Goal: Task Accomplishment & Management: Manage account settings

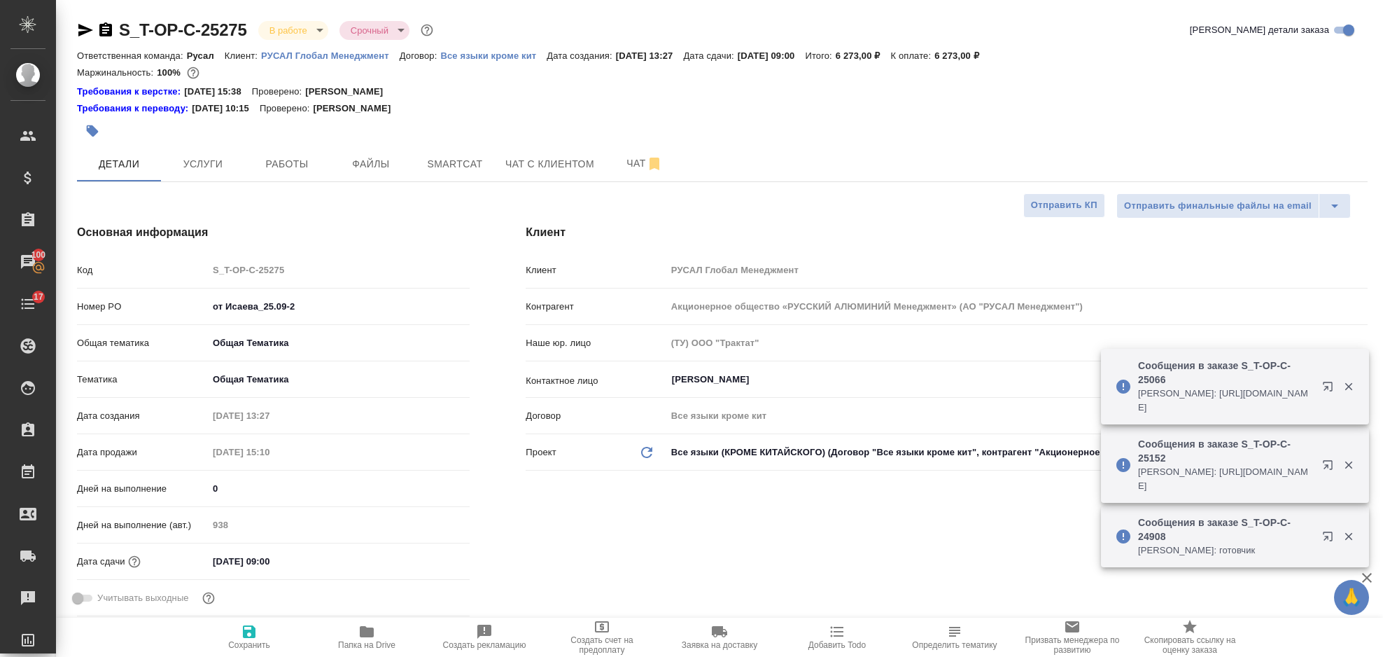
select select "RU"
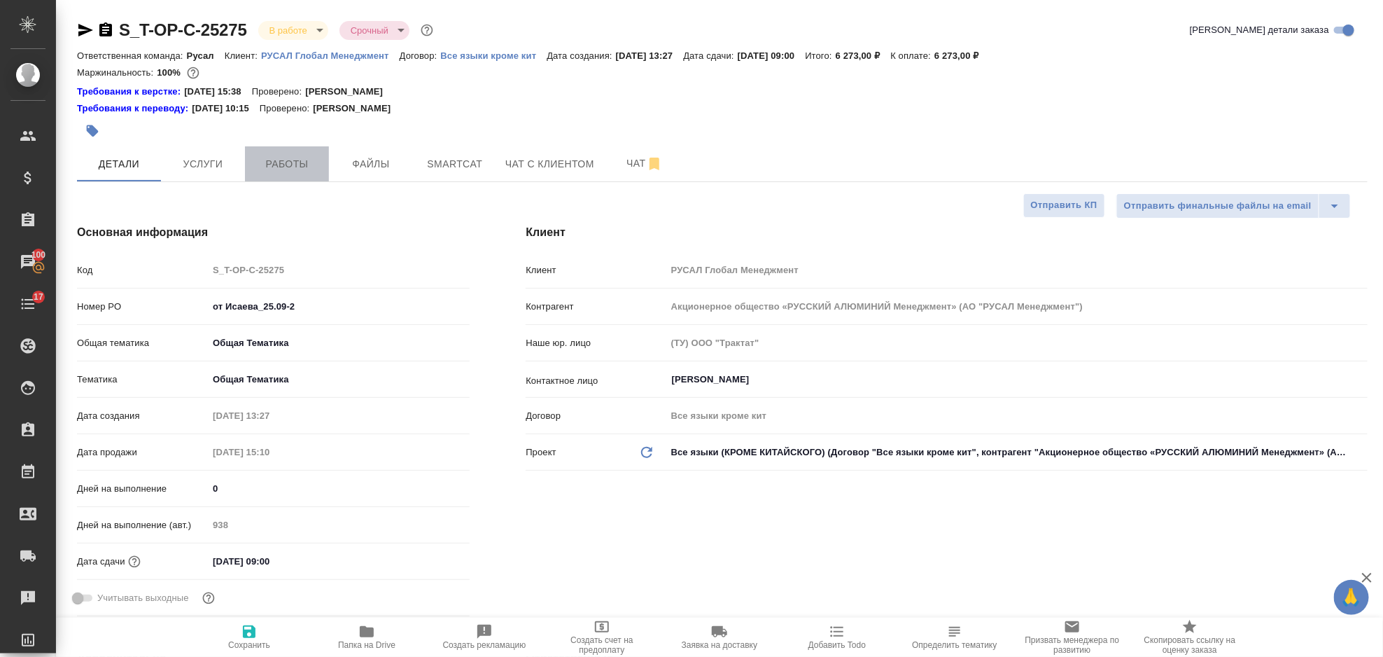
click at [313, 165] on span "Работы" at bounding box center [286, 164] width 67 height 18
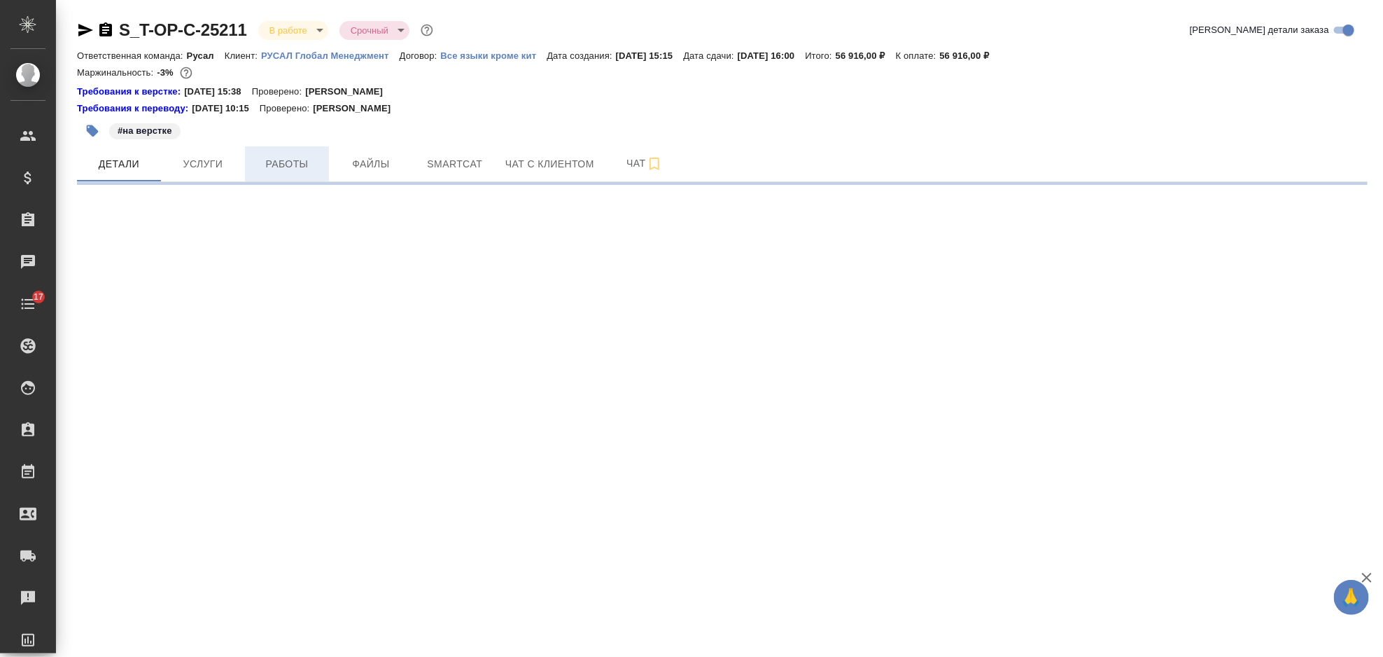
select select "RU"
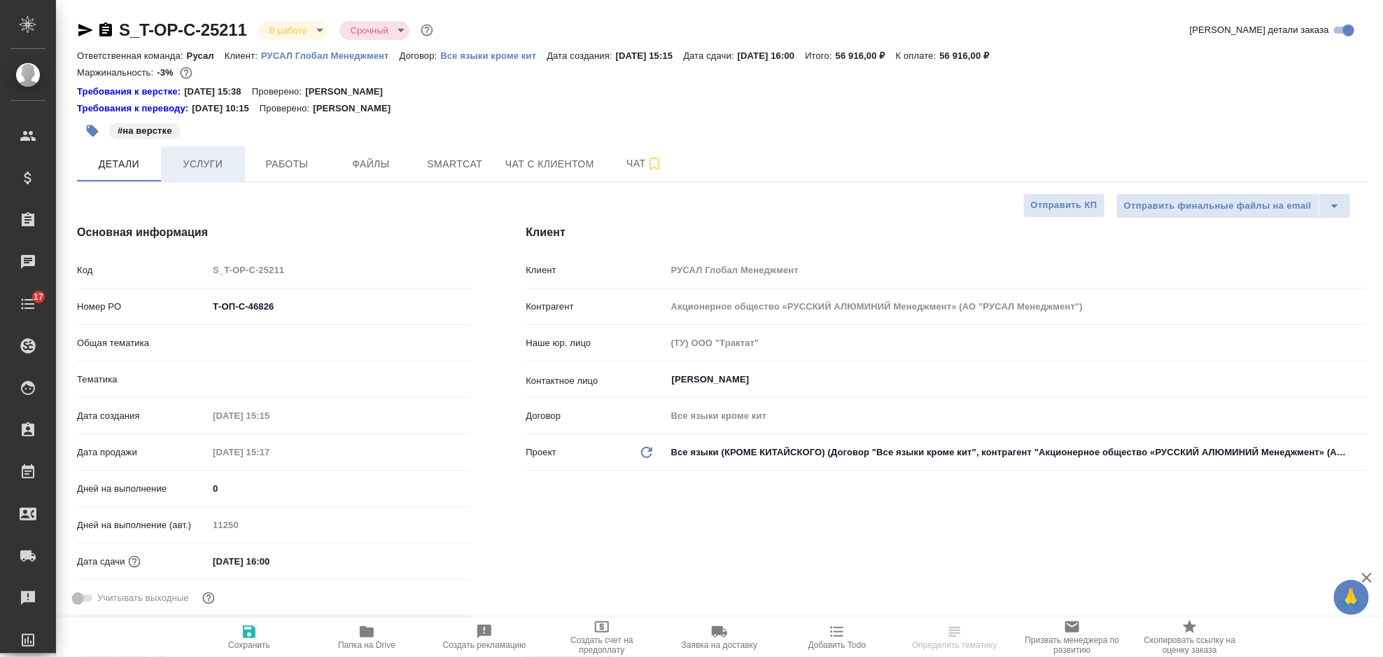
type textarea "x"
click at [219, 169] on span "Услуги" at bounding box center [202, 164] width 67 height 18
type input "[PERSON_NAME]"
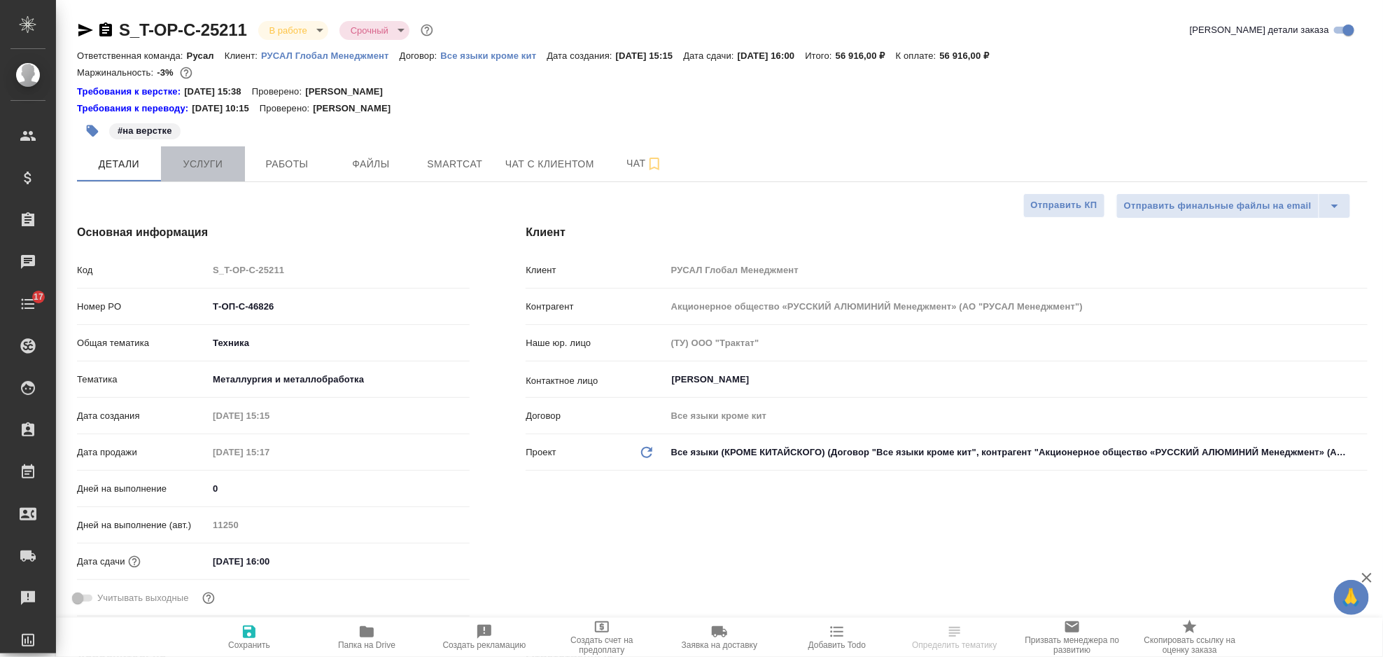
type input "Журавлева Александра"
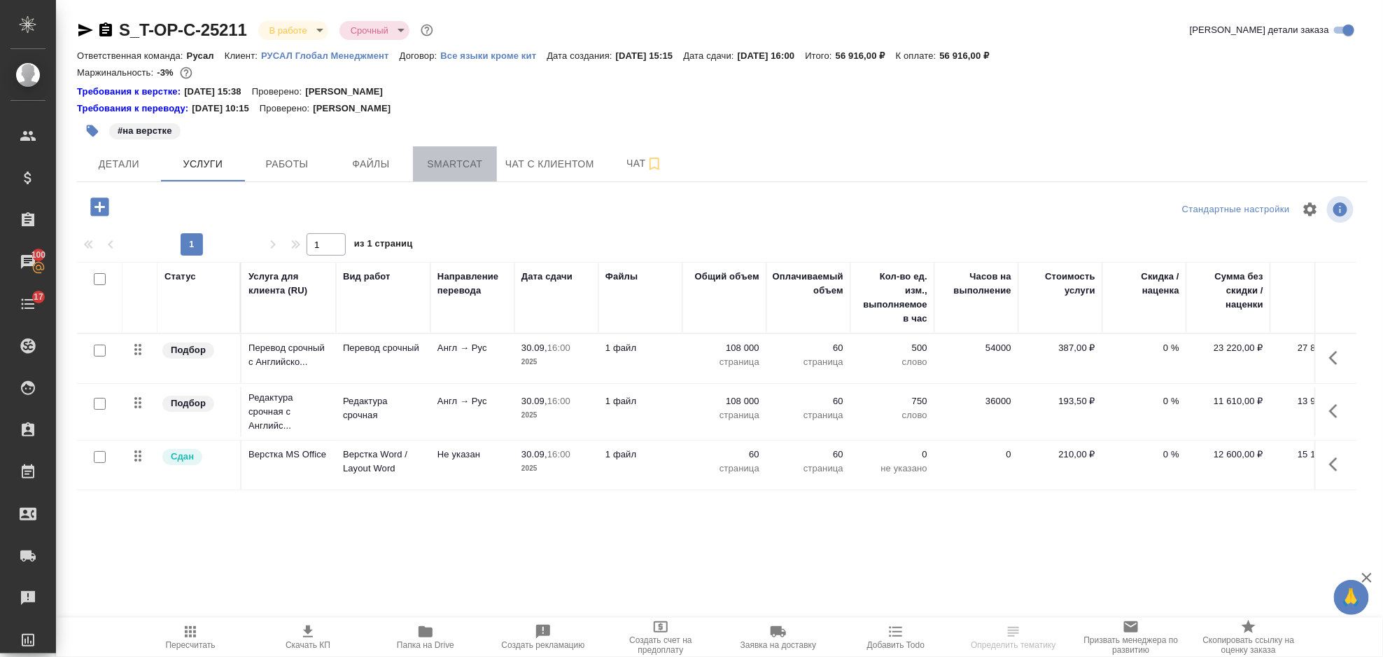
click at [477, 166] on span "Smartcat" at bounding box center [454, 164] width 67 height 18
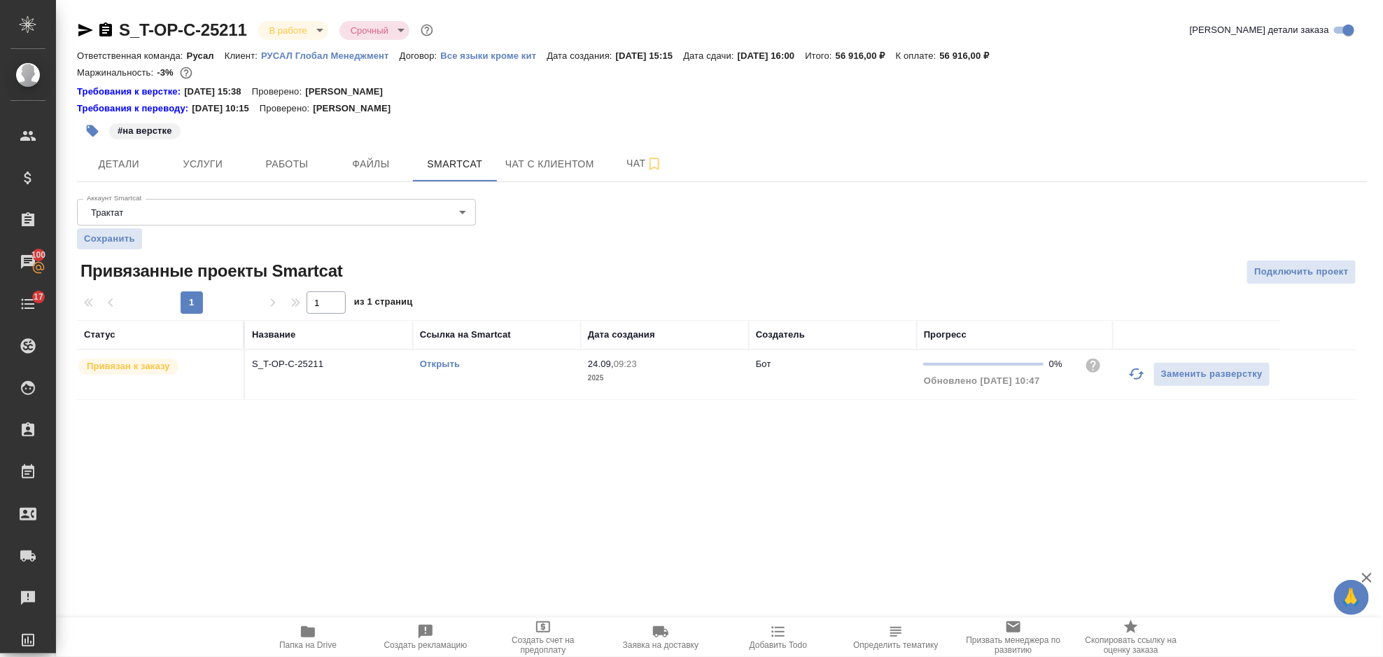
click at [1136, 380] on icon "button" at bounding box center [1137, 373] width 17 height 17
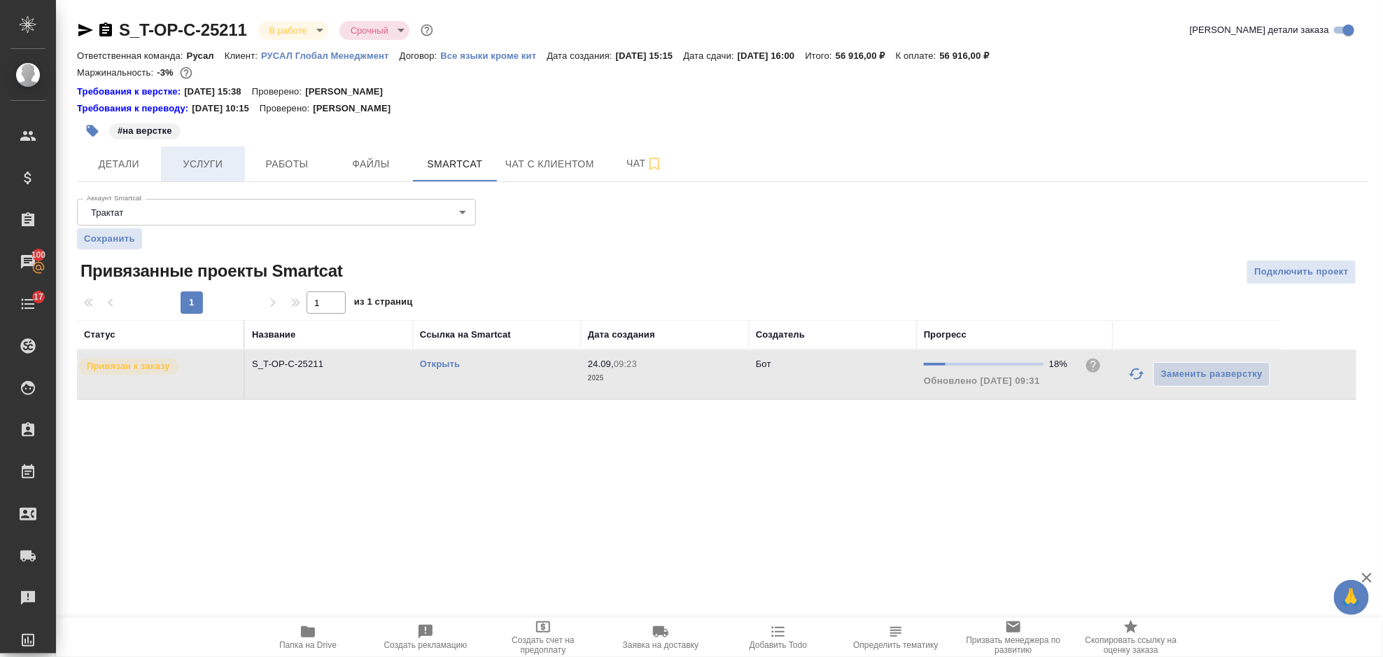
click at [206, 167] on span "Услуги" at bounding box center [202, 164] width 67 height 18
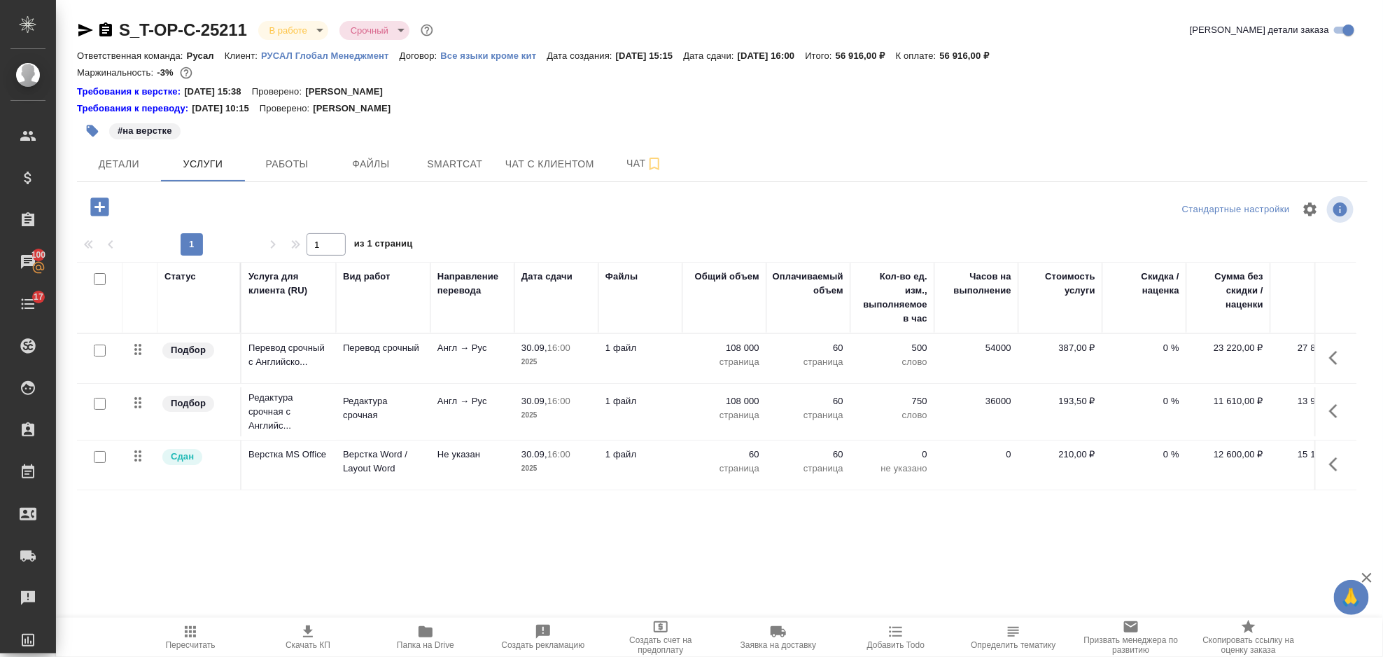
click at [1333, 352] on icon "button" at bounding box center [1338, 357] width 17 height 17
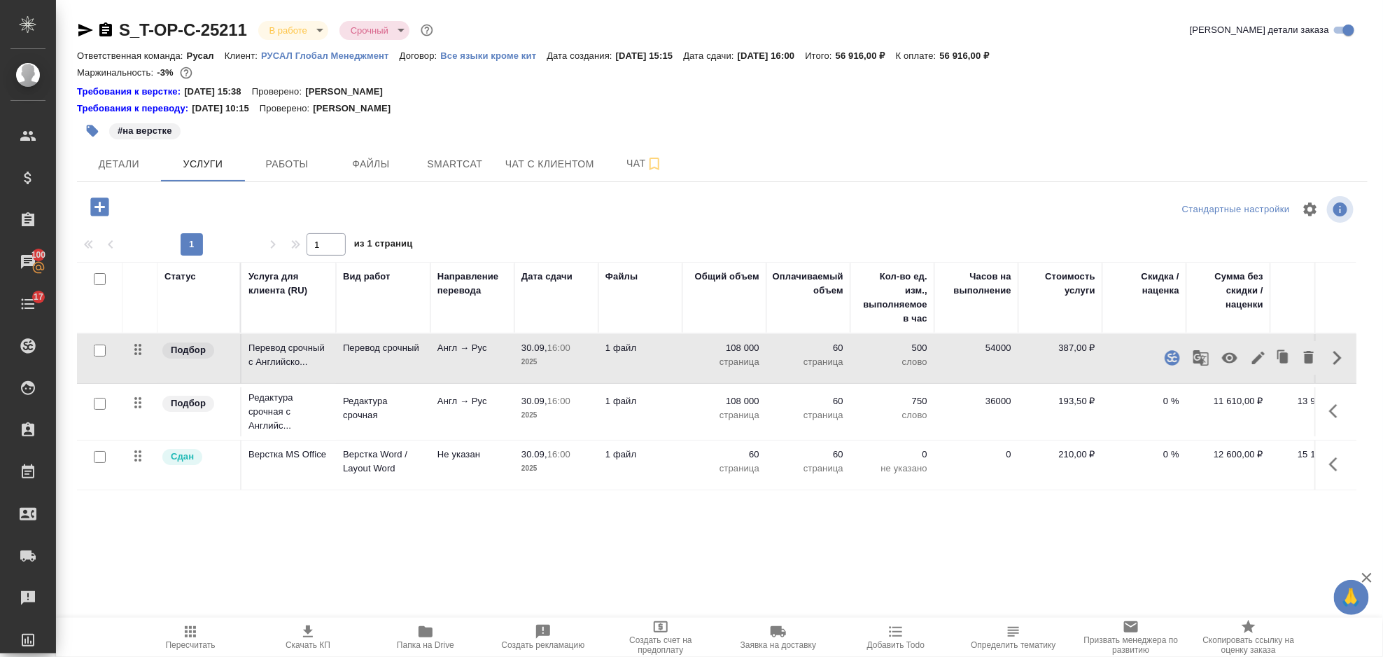
click at [1258, 354] on icon "button" at bounding box center [1258, 357] width 17 height 17
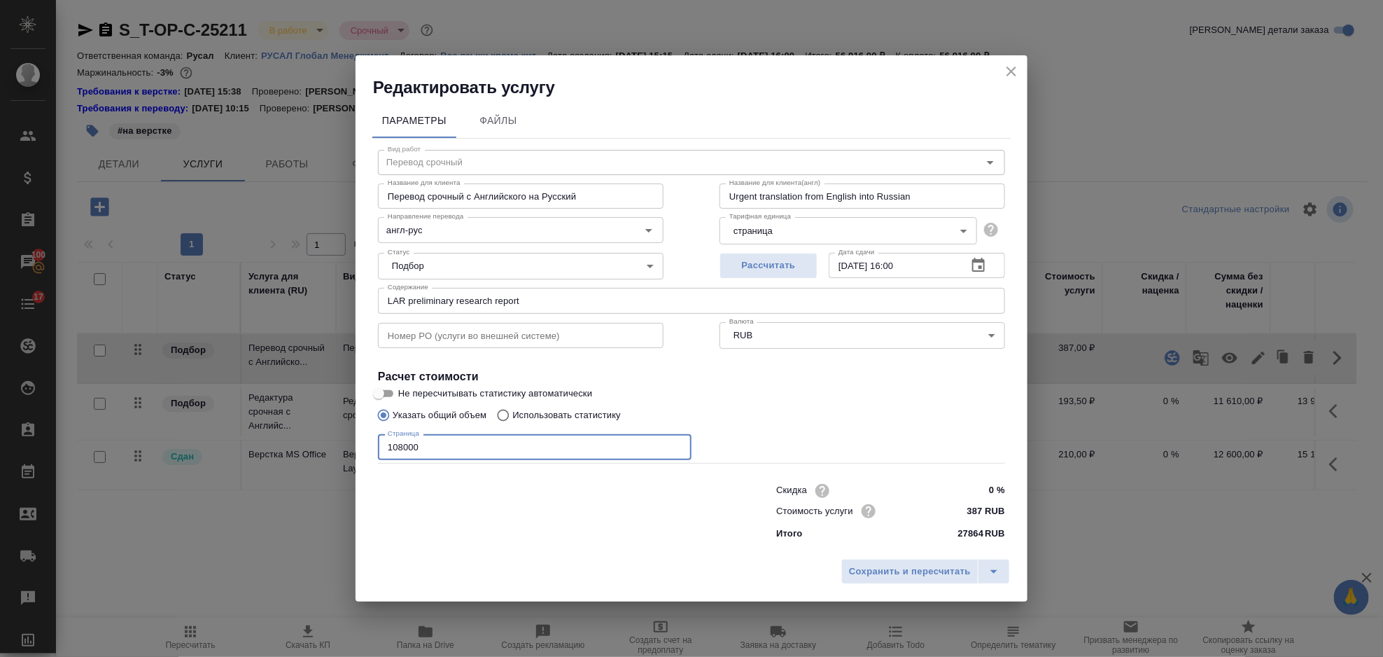
drag, startPoint x: 401, startPoint y: 449, endPoint x: 350, endPoint y: 454, distance: 51.3
click at [351, 454] on div "Редактировать услугу Параметры Файлы Вид работ Перевод срочный Вид работ Назван…" at bounding box center [691, 328] width 1383 height 657
type input "104400"
click at [941, 573] on span "Сохранить и пересчитать" at bounding box center [910, 572] width 122 height 16
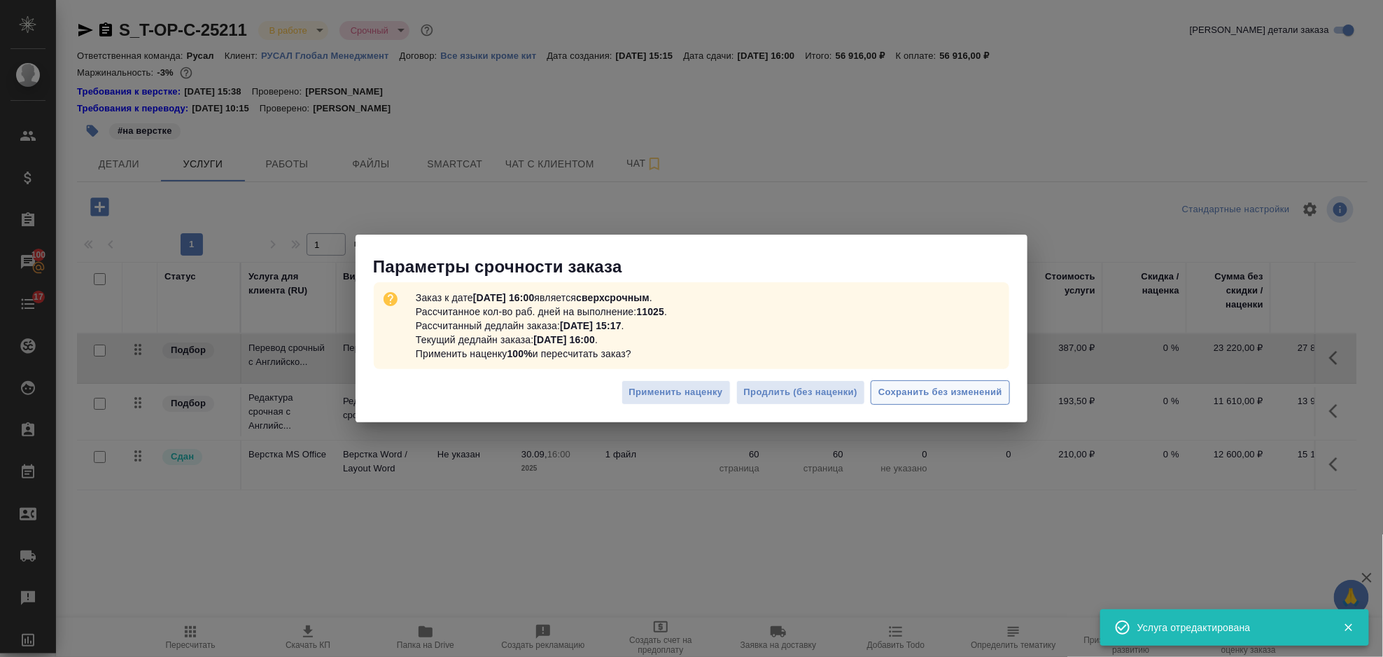
click at [962, 388] on span "Сохранить без изменений" at bounding box center [941, 392] width 124 height 16
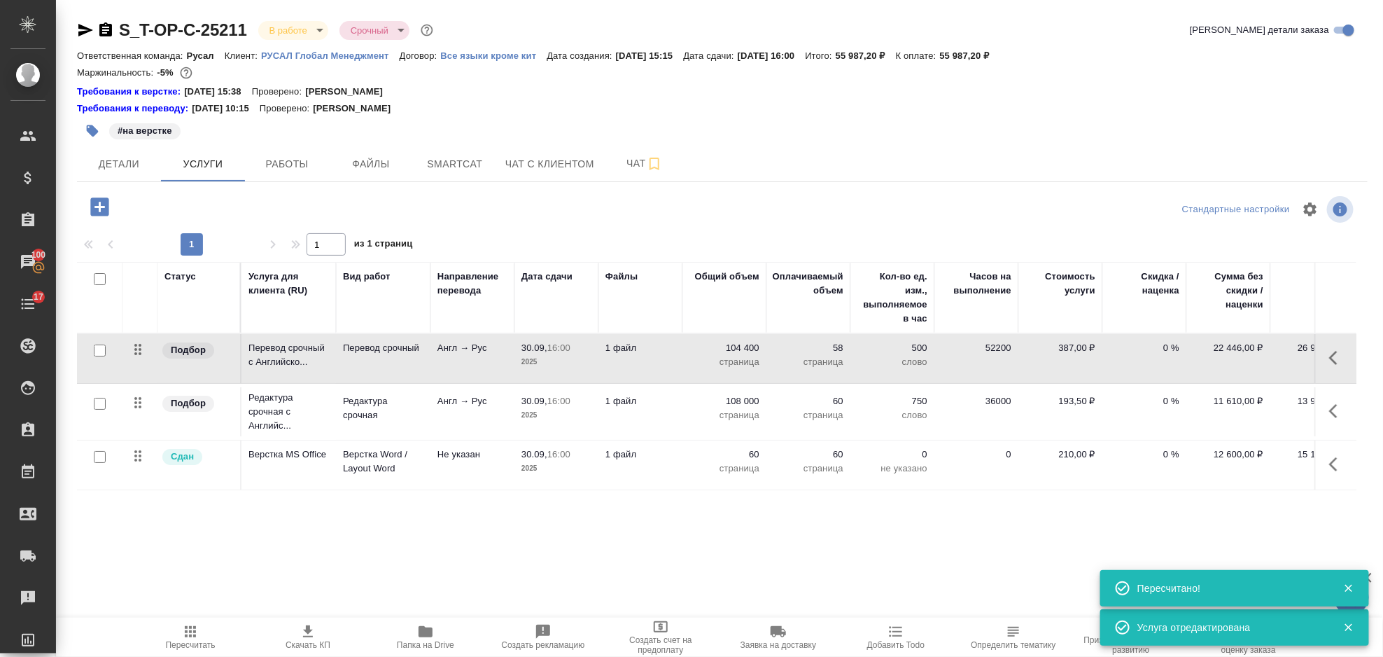
click at [1334, 412] on icon "button" at bounding box center [1338, 411] width 17 height 17
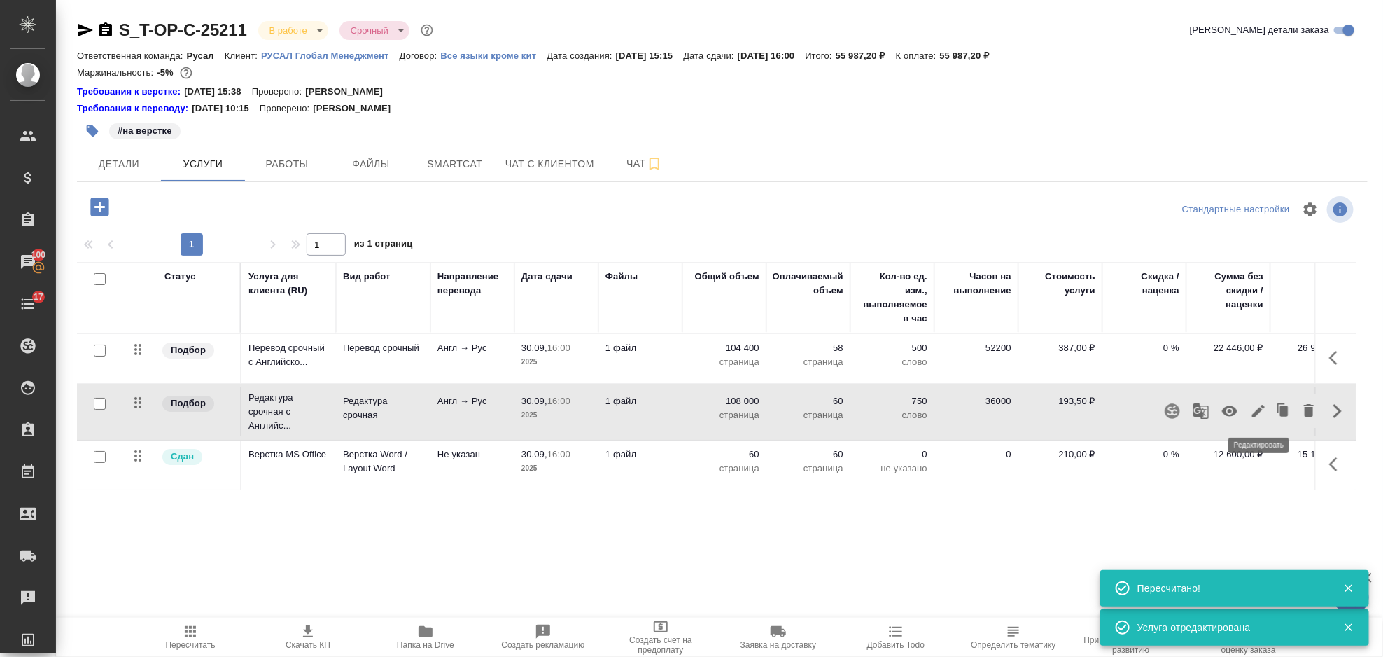
click at [1259, 407] on icon "button" at bounding box center [1258, 411] width 17 height 17
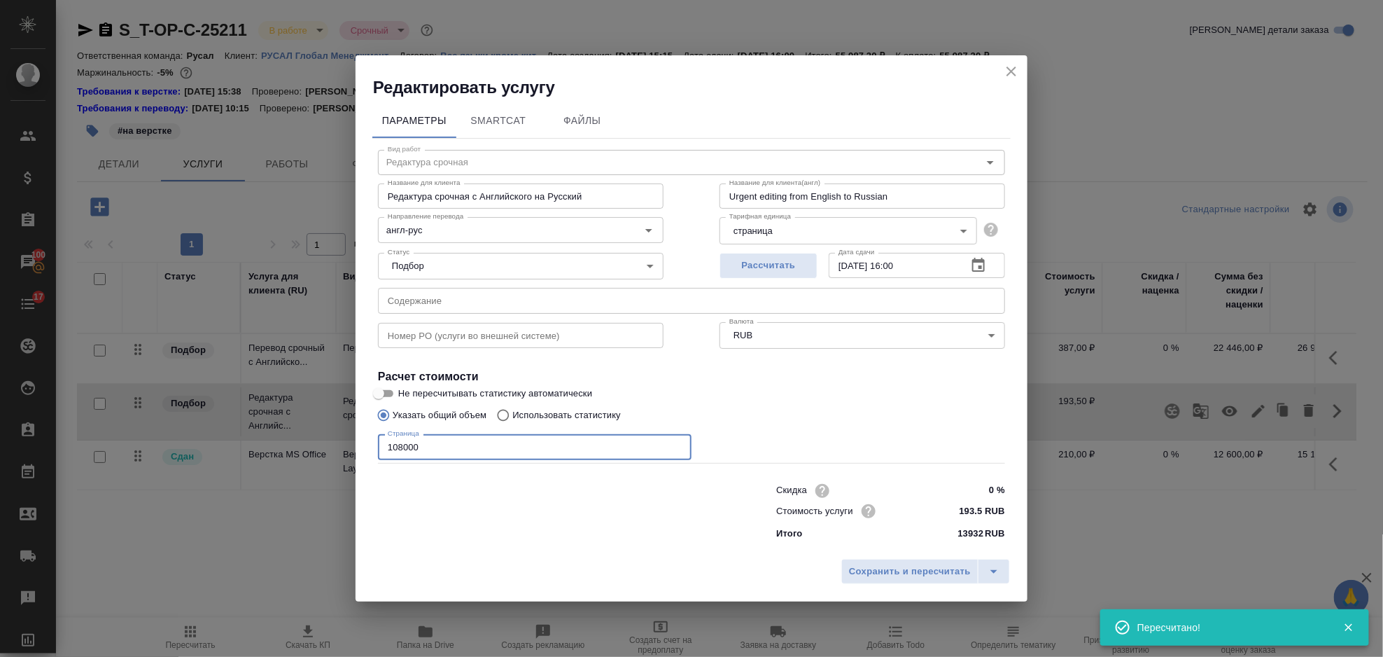
drag, startPoint x: 432, startPoint y: 451, endPoint x: 370, endPoint y: 452, distance: 62.3
click at [386, 452] on input "108000" at bounding box center [535, 446] width 314 height 25
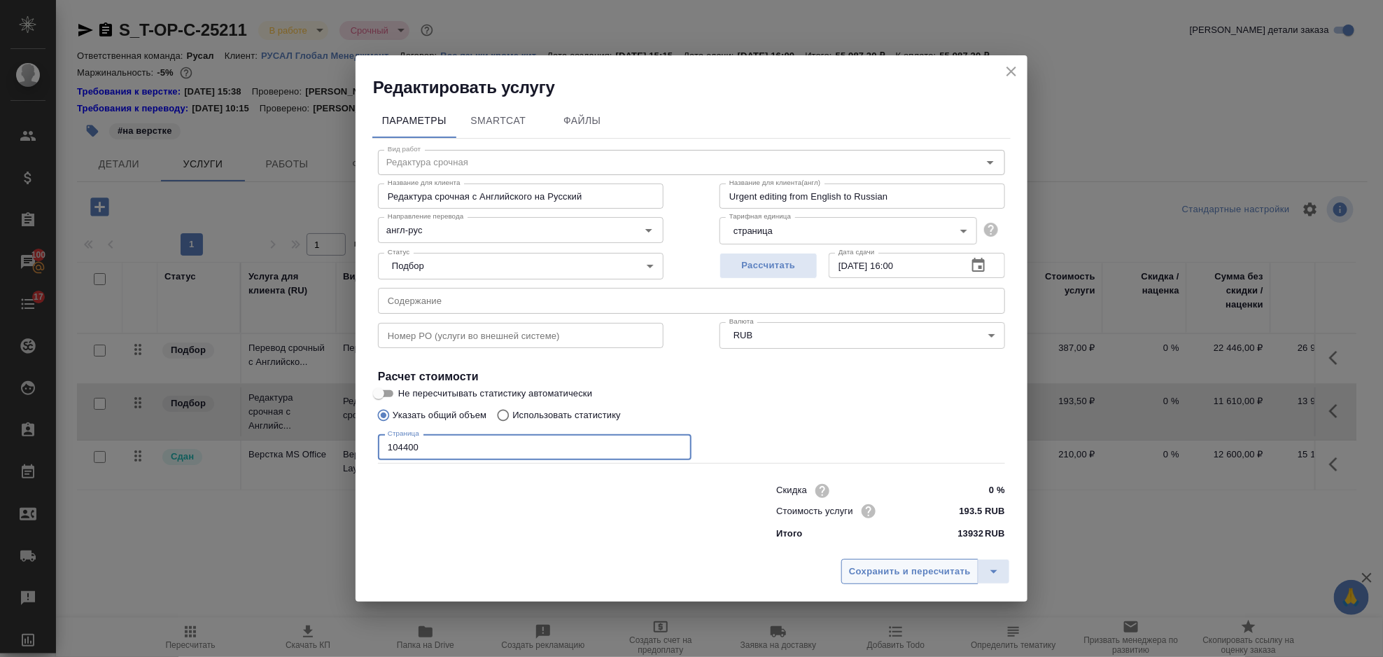
type input "104400"
drag, startPoint x: 901, startPoint y: 565, endPoint x: 891, endPoint y: 565, distance: 9.8
click at [902, 565] on span "Сохранить и пересчитать" at bounding box center [910, 572] width 122 height 16
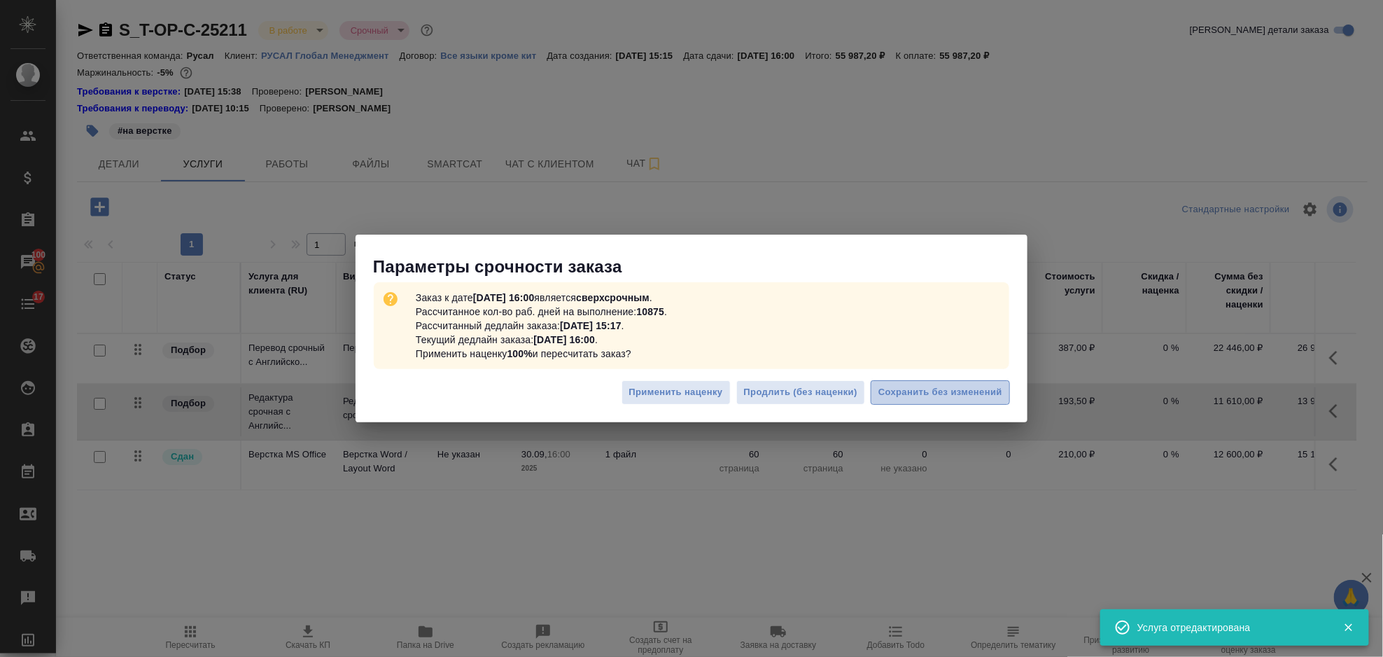
click at [942, 387] on span "Сохранить без изменений" at bounding box center [941, 392] width 124 height 16
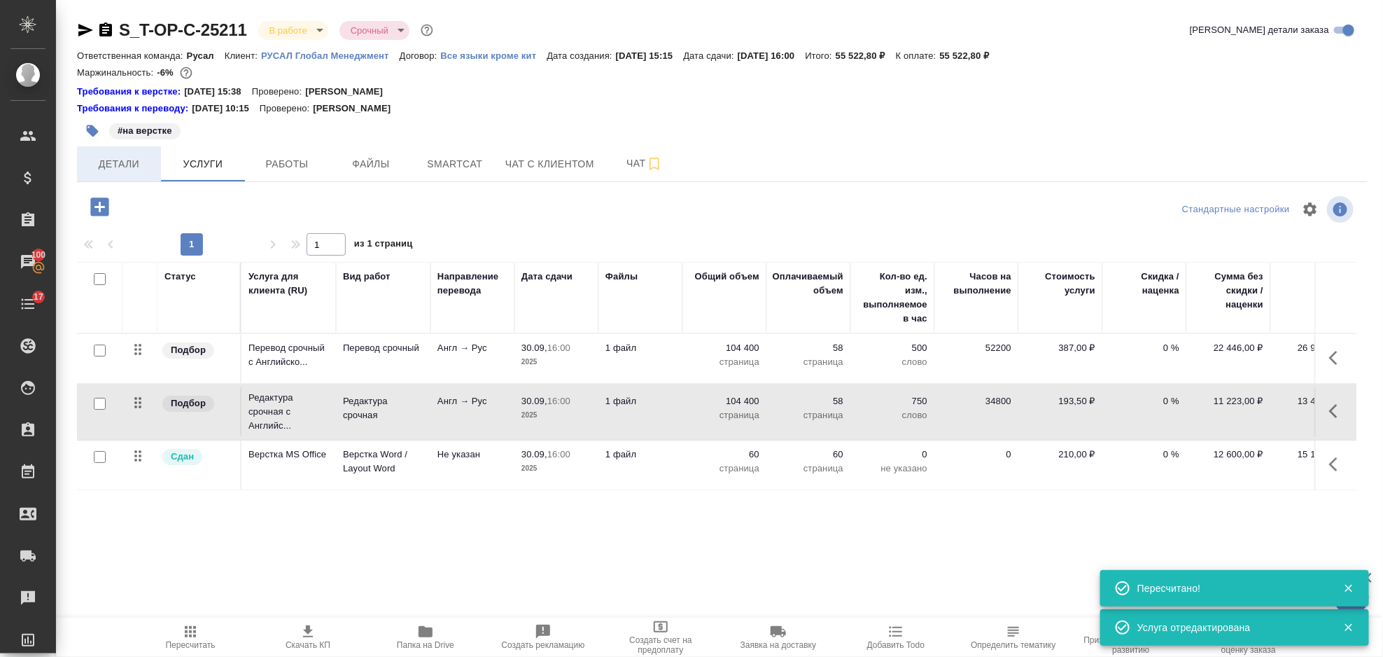
click at [132, 172] on button "Детали" at bounding box center [119, 163] width 84 height 35
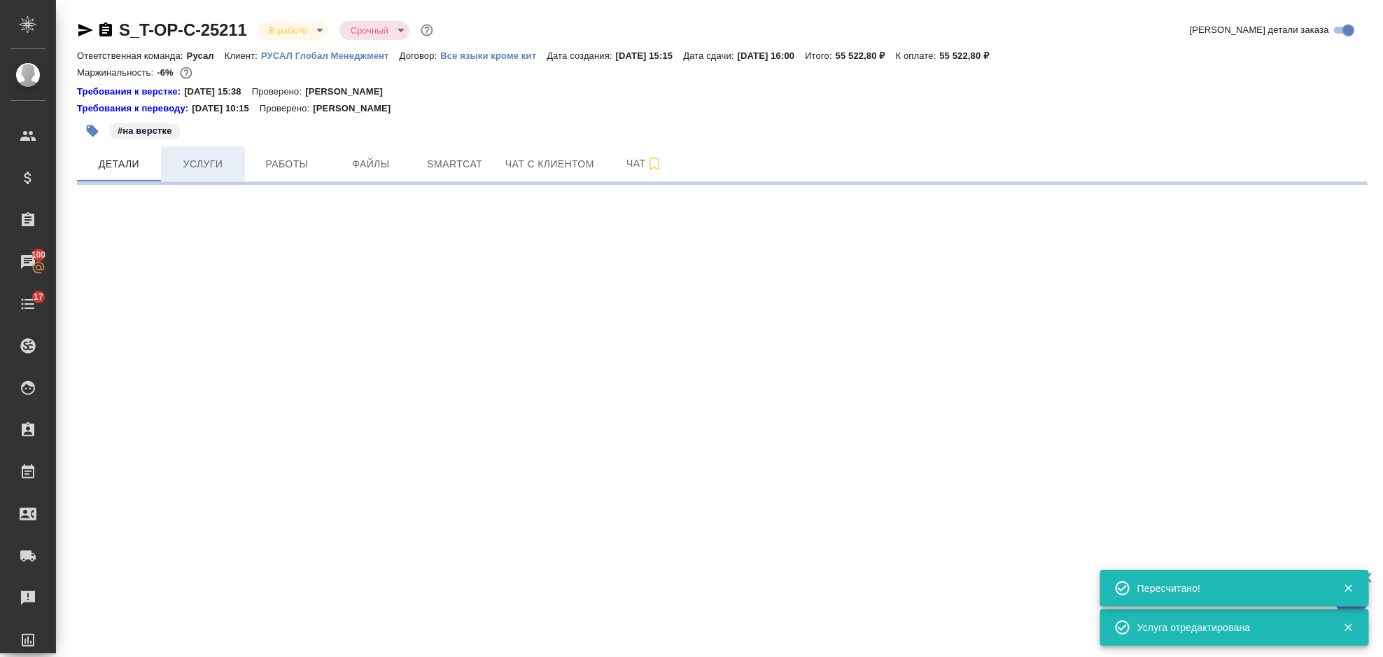
select select "RU"
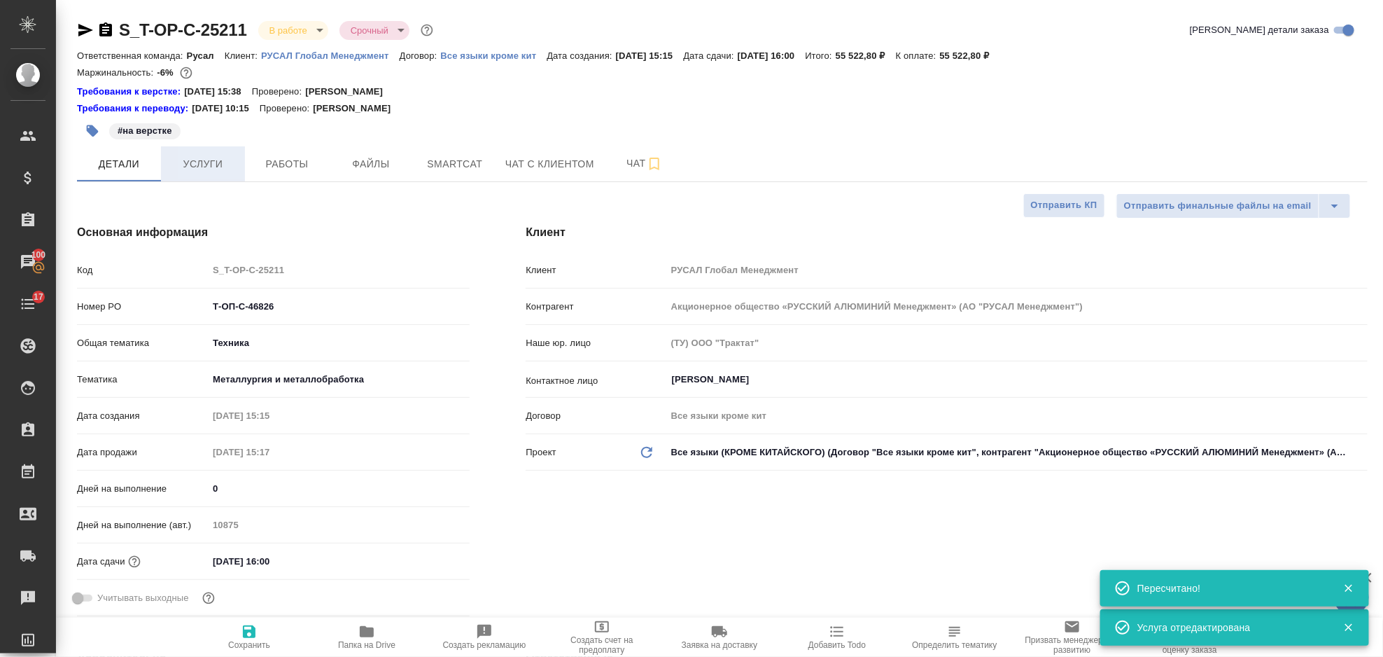
type textarea "x"
click at [206, 164] on span "Услуги" at bounding box center [202, 164] width 67 height 18
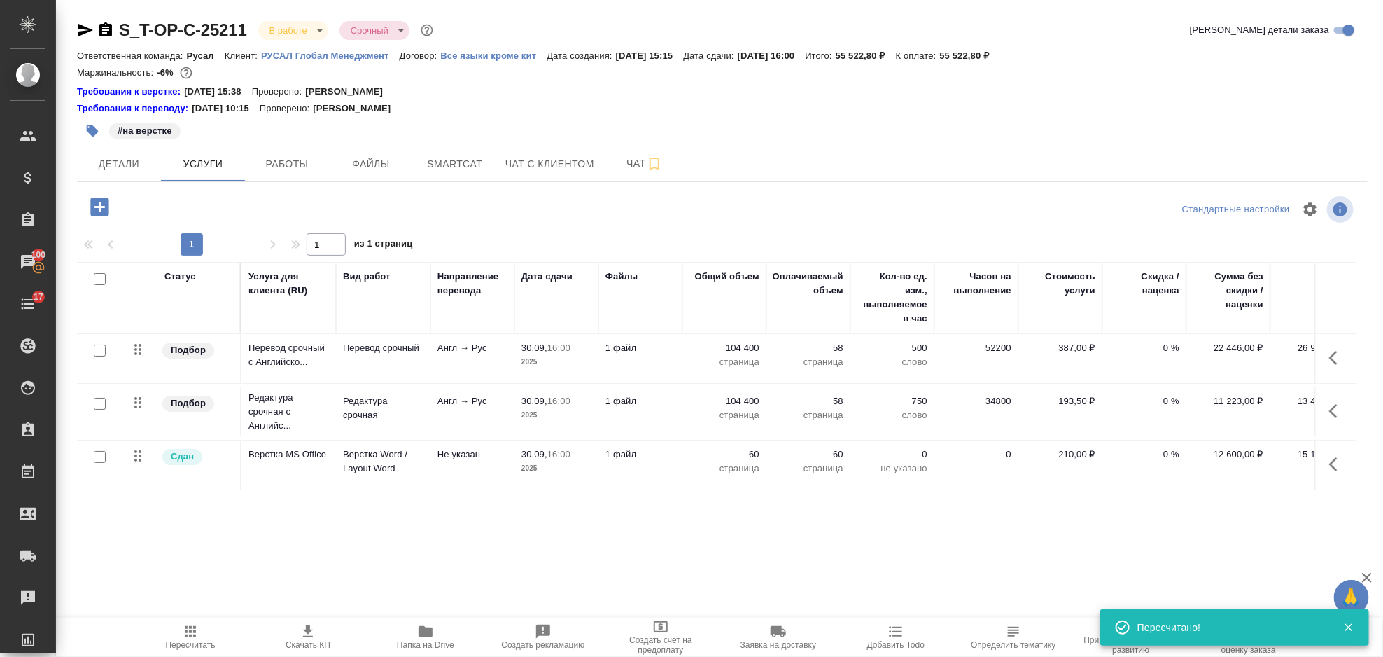
click at [206, 634] on span "Пересчитать" at bounding box center [190, 636] width 101 height 27
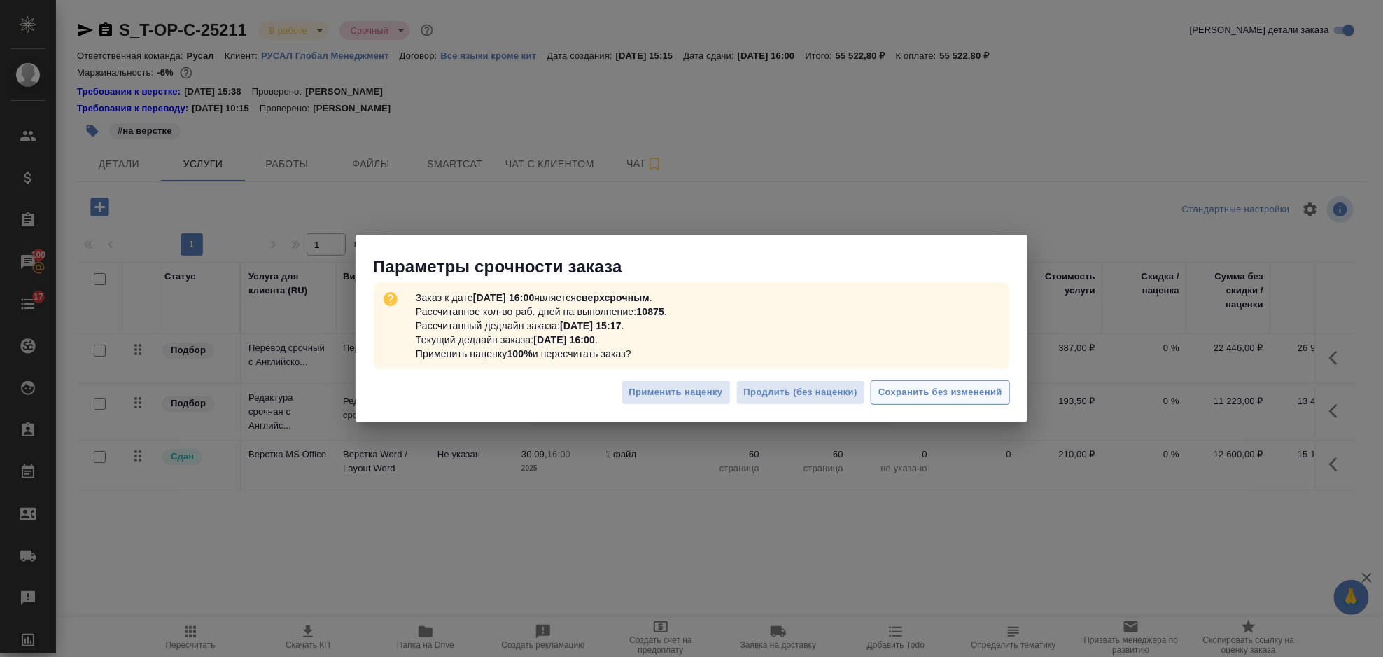
click at [933, 401] on button "Сохранить без изменений" at bounding box center [940, 392] width 139 height 25
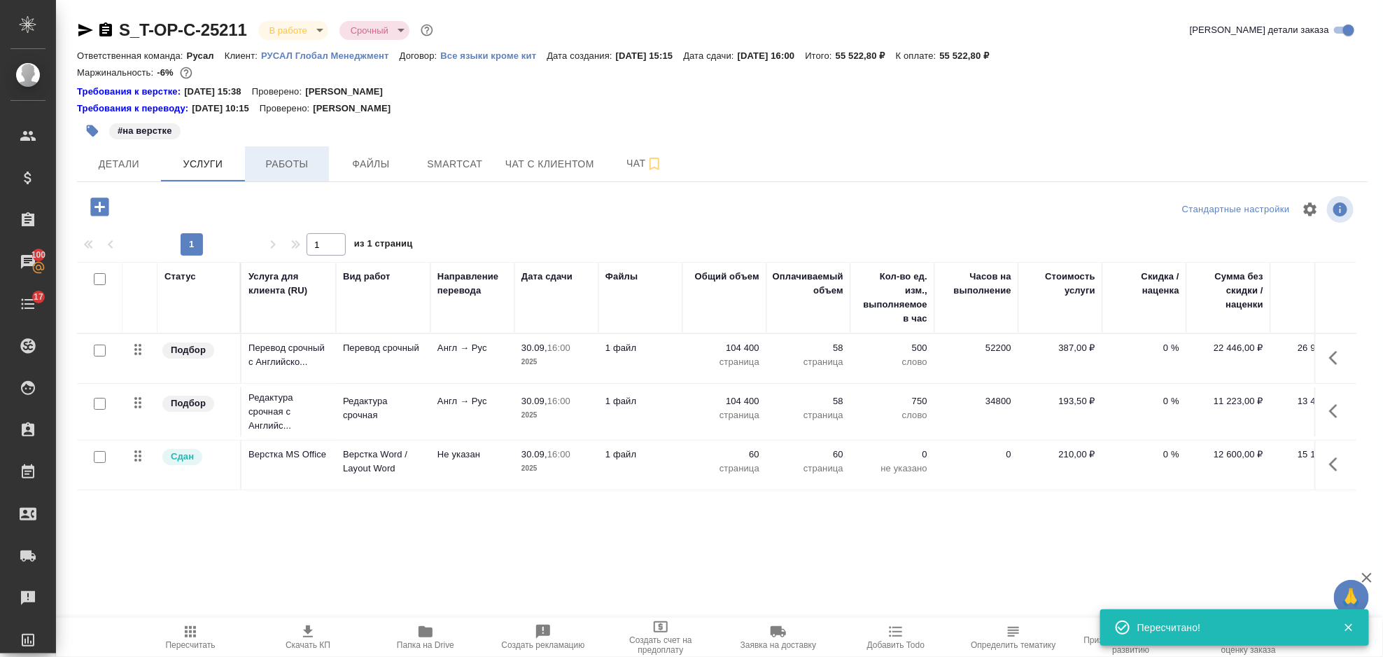
click at [287, 165] on span "Работы" at bounding box center [286, 164] width 67 height 18
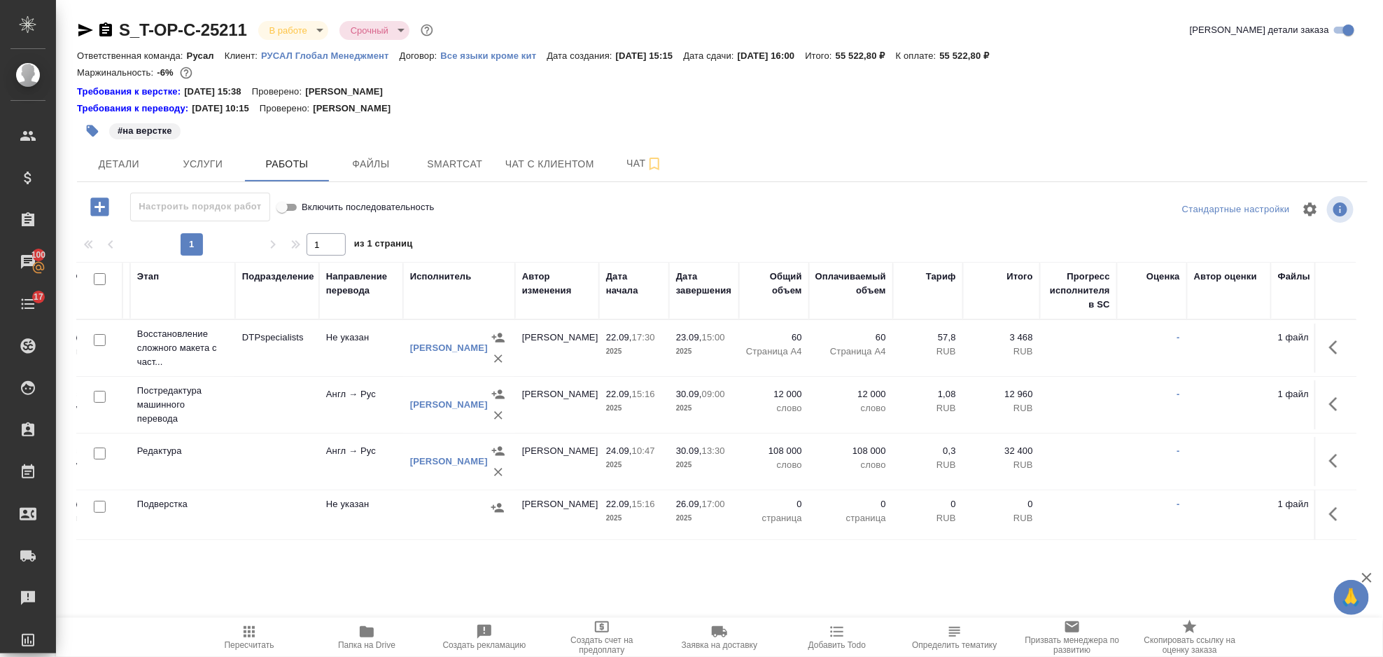
scroll to position [0, 305]
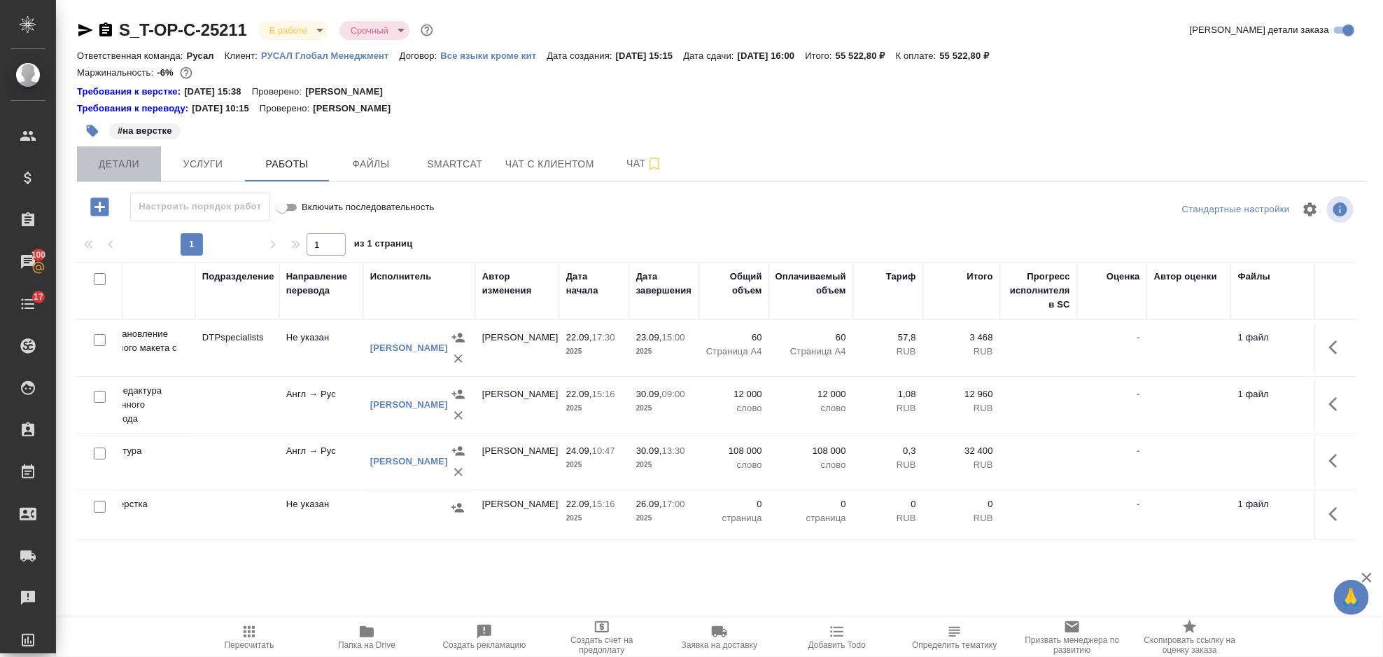
click at [137, 168] on span "Детали" at bounding box center [118, 164] width 67 height 18
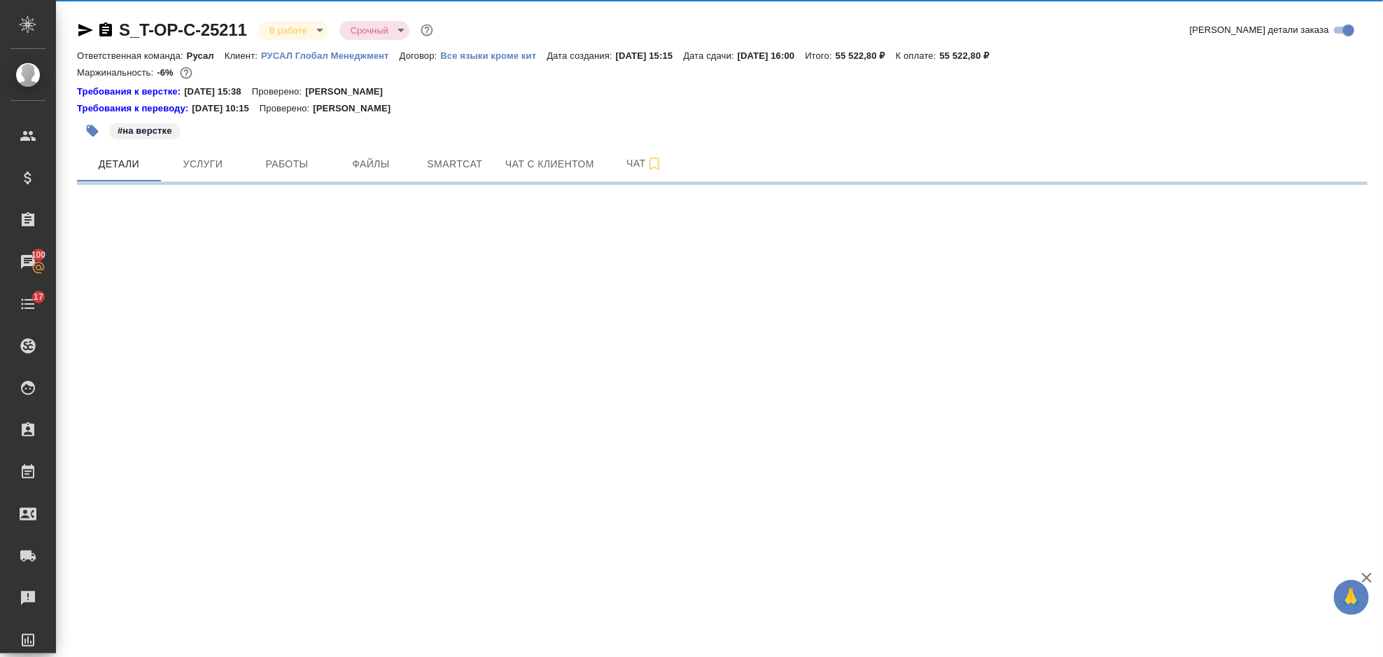
select select "RU"
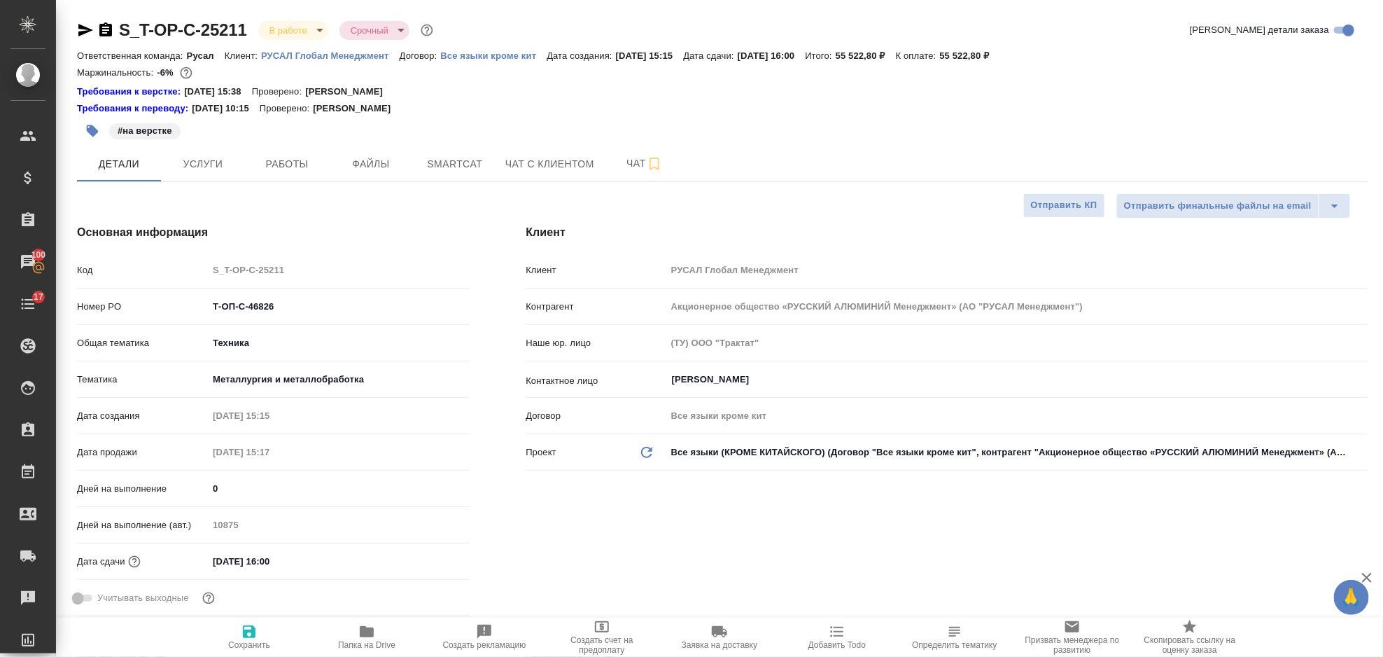
type textarea "x"
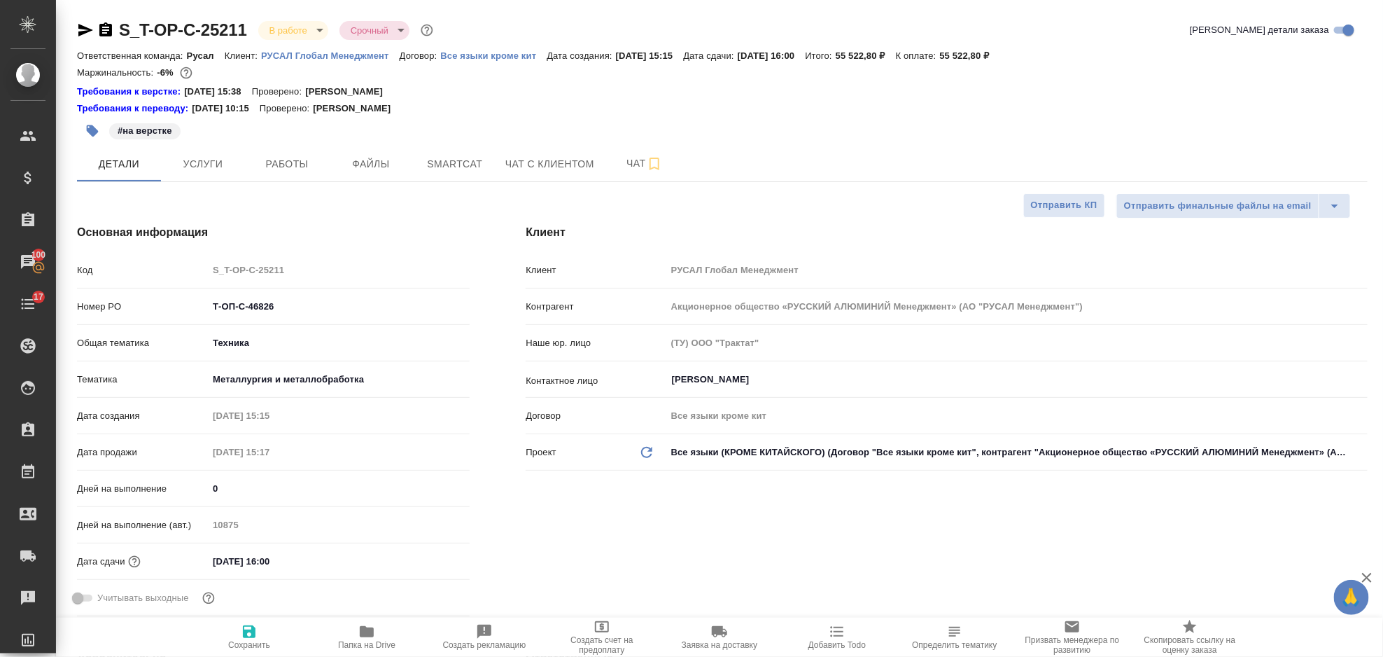
type textarea "x"
click at [85, 35] on icon "button" at bounding box center [85, 30] width 17 height 17
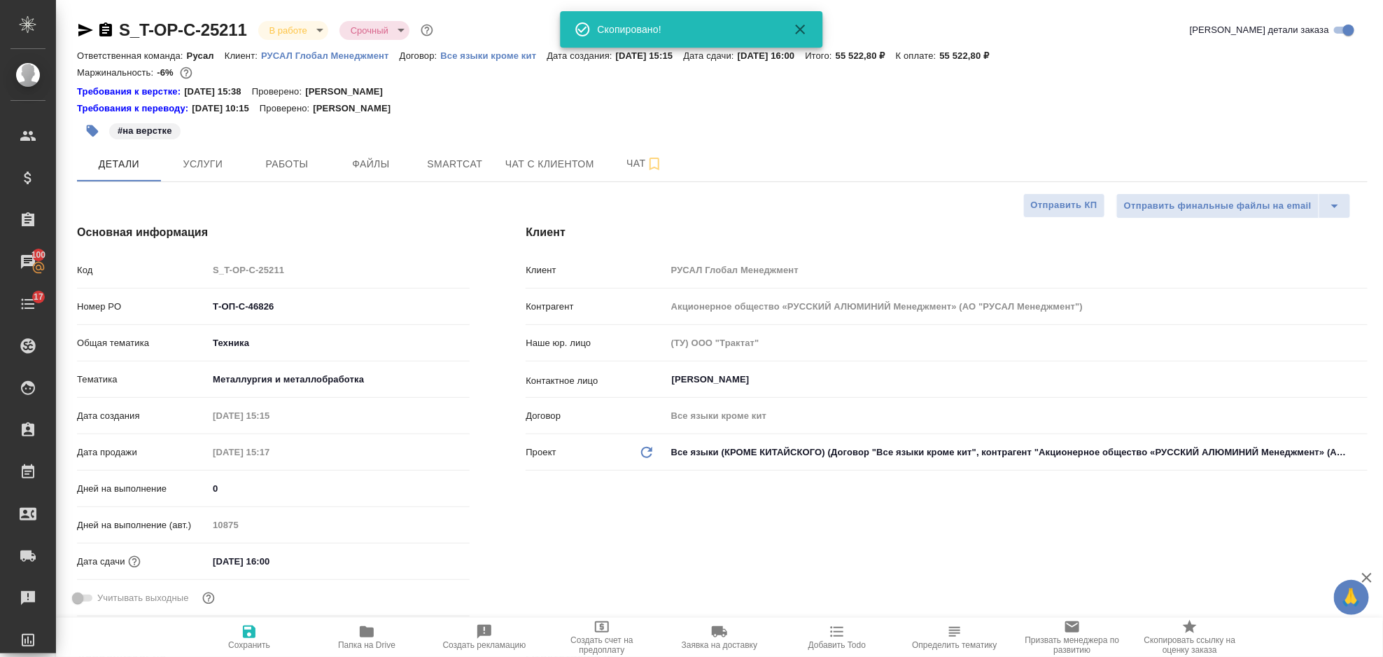
type textarea "x"
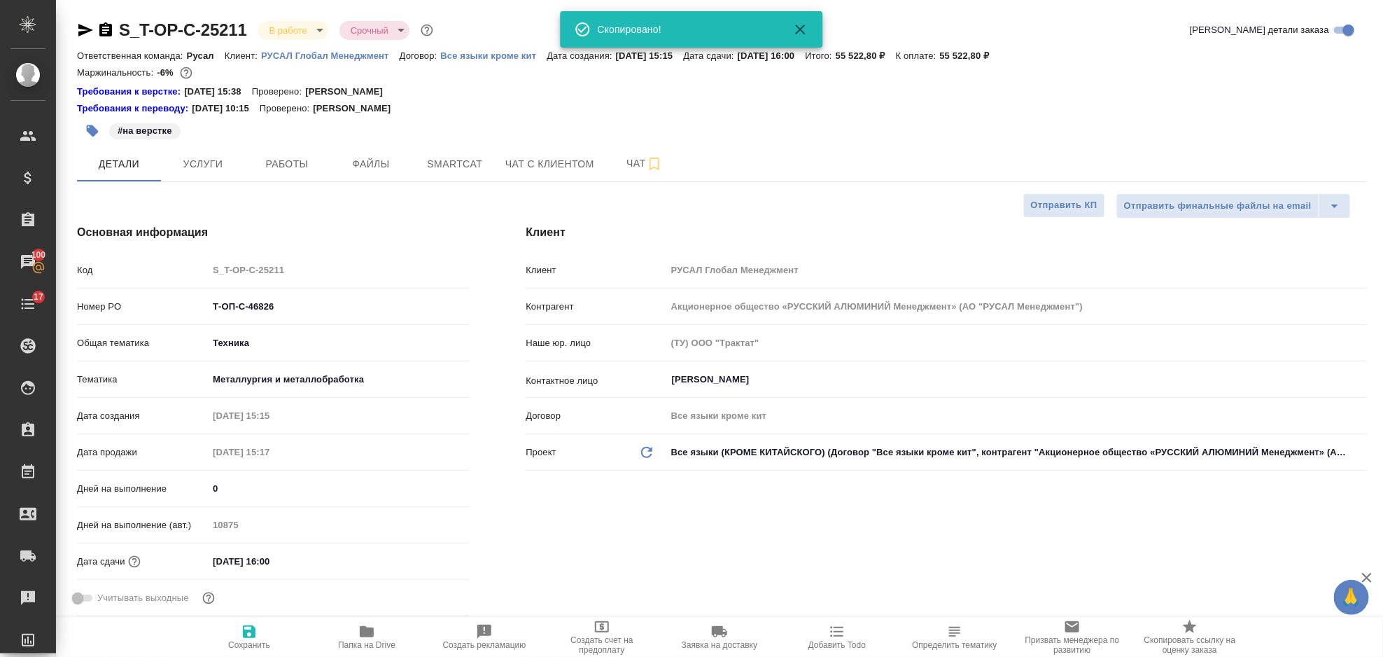
type textarea "x"
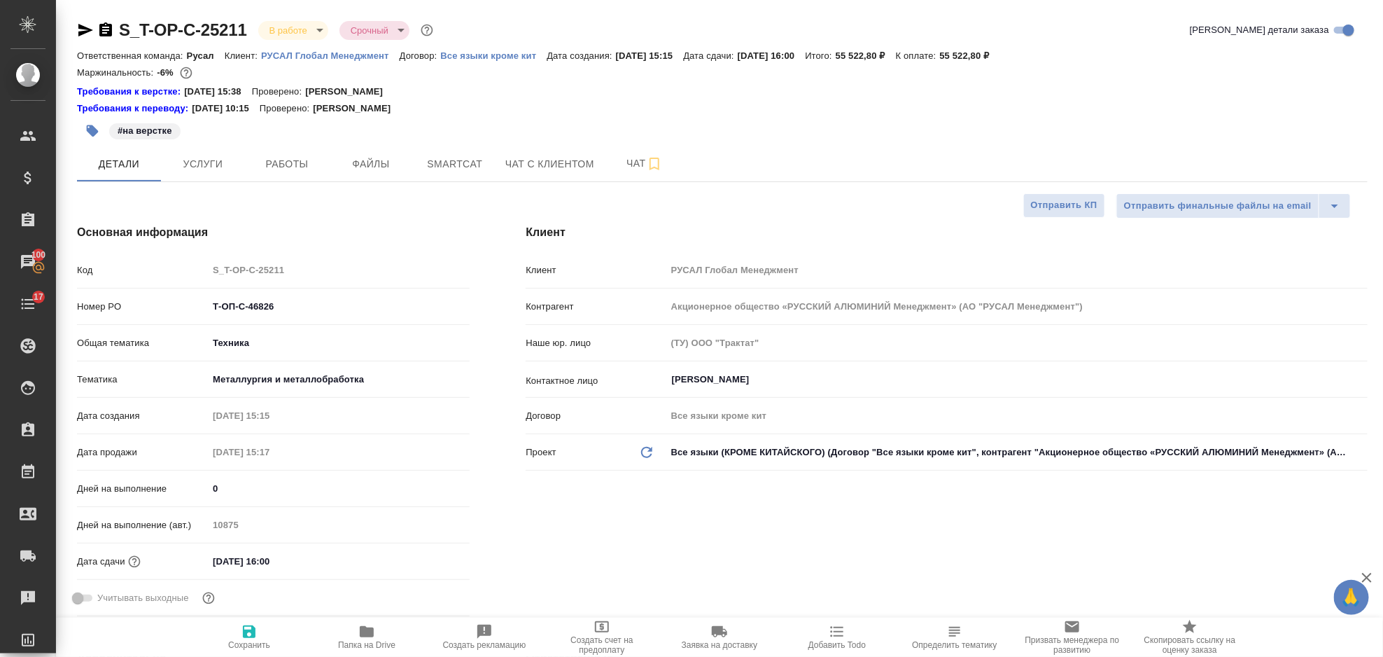
type textarea "x"
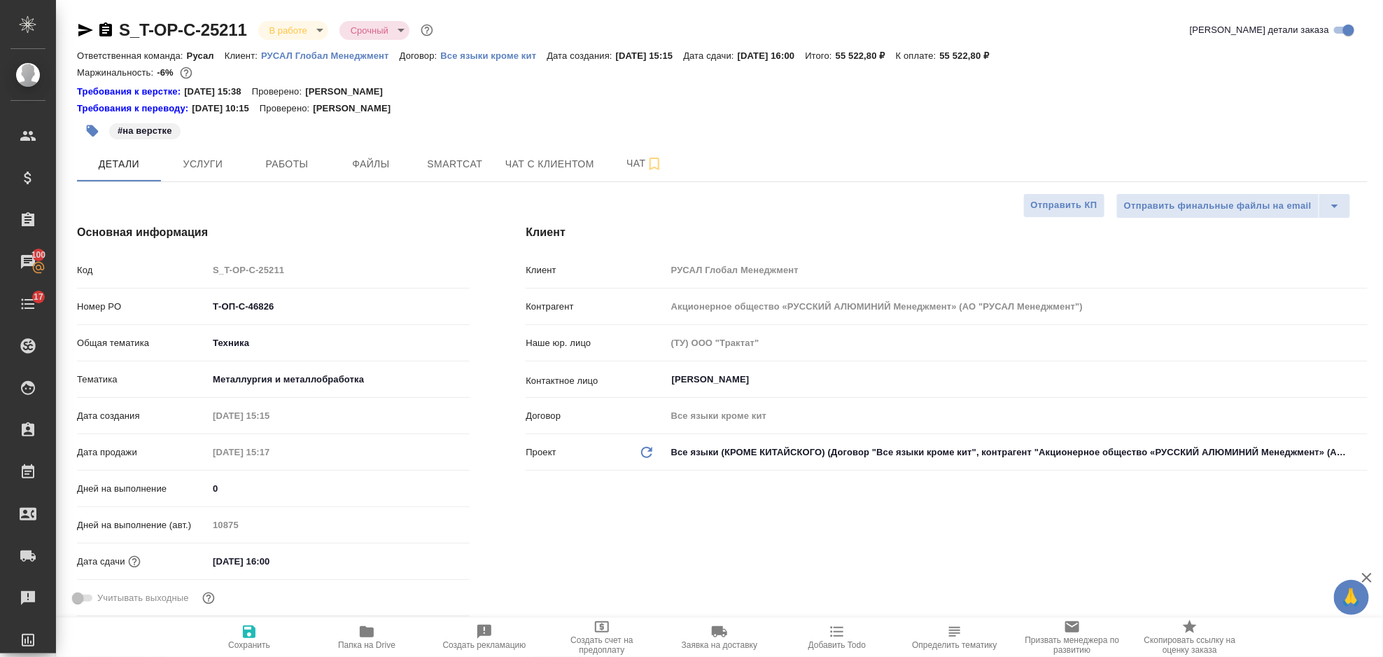
type textarea "x"
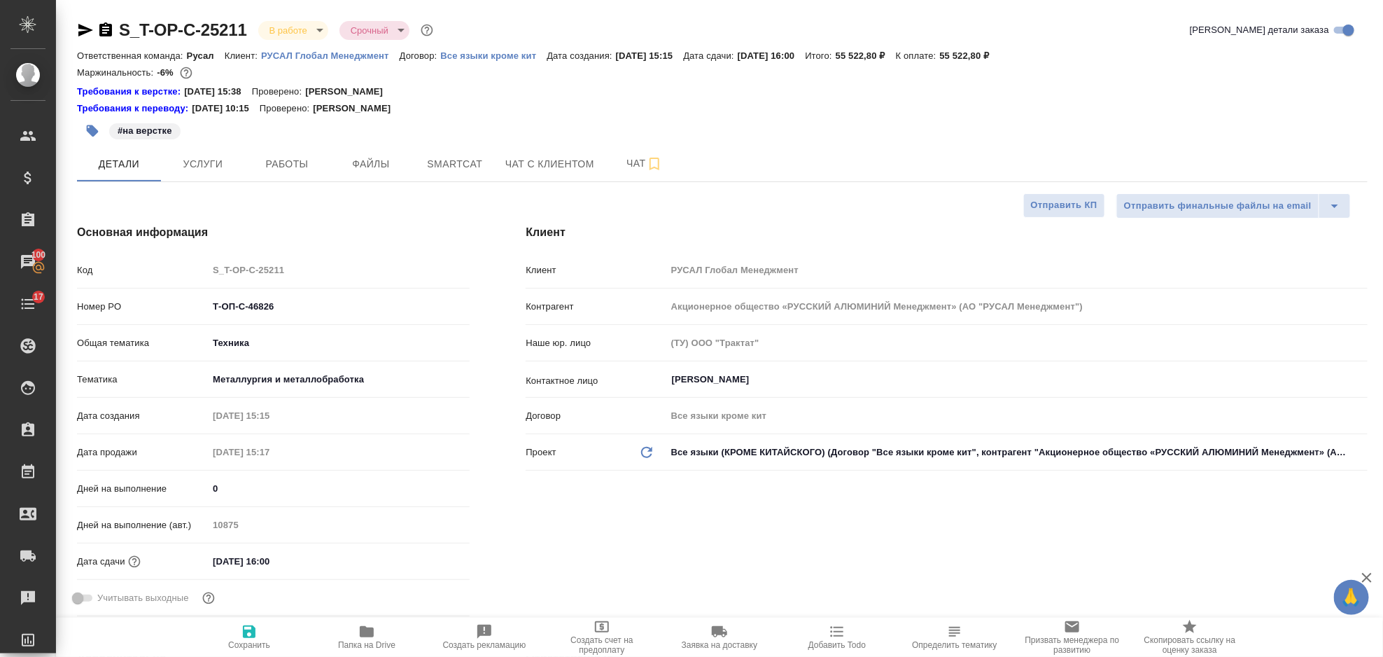
type textarea "x"
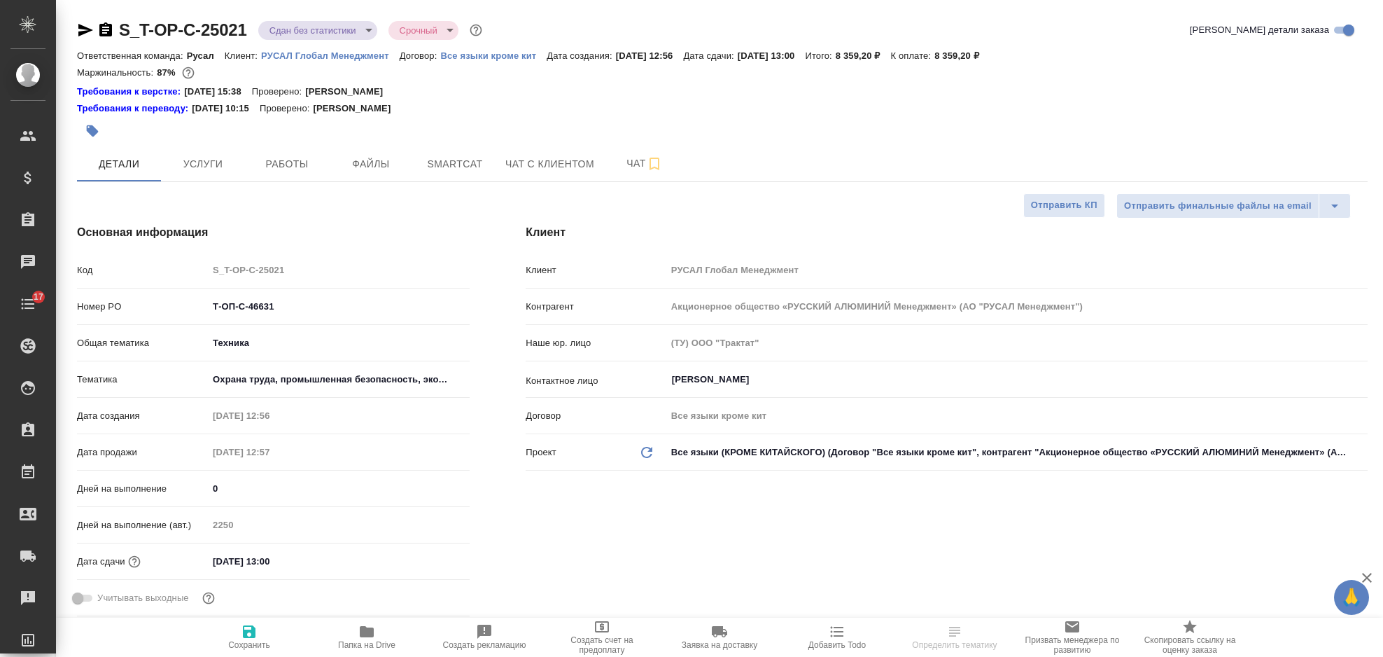
select select "RU"
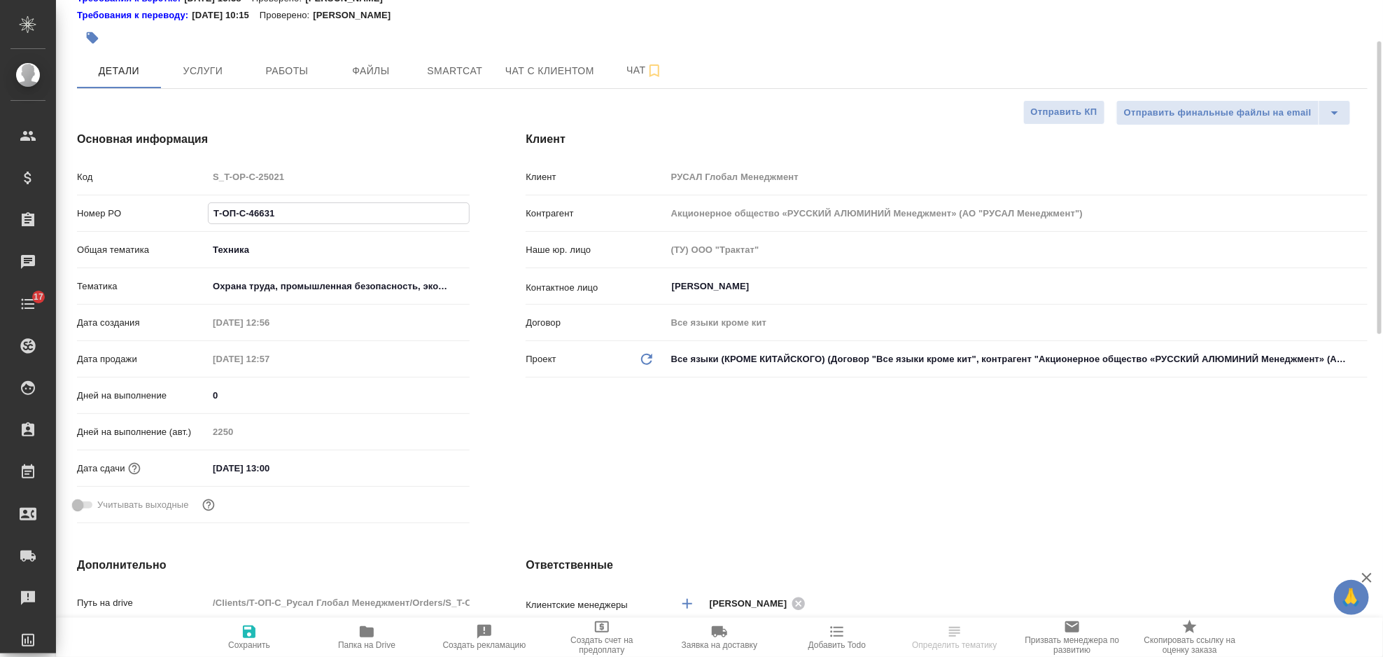
drag, startPoint x: 304, startPoint y: 219, endPoint x: 207, endPoint y: 217, distance: 96.6
click at [208, 217] on div "Т-ОП-С-46631" at bounding box center [339, 213] width 262 height 22
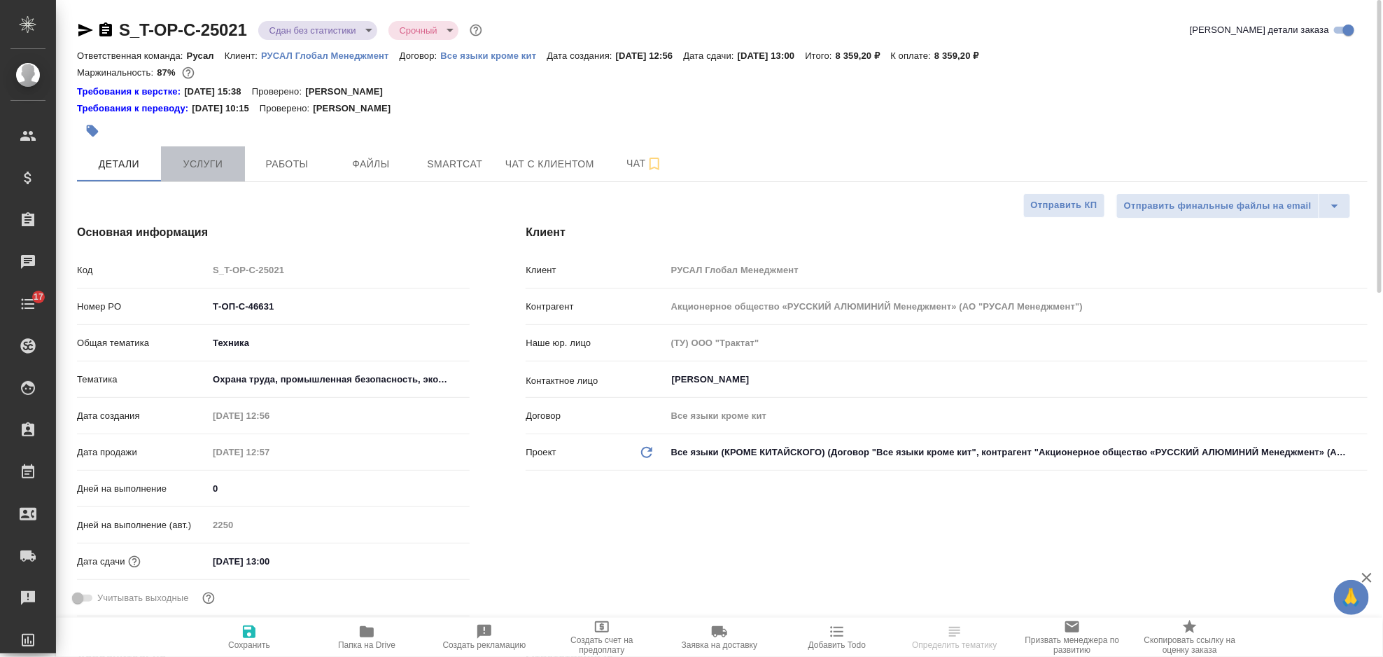
click at [223, 169] on span "Услуги" at bounding box center [202, 164] width 67 height 18
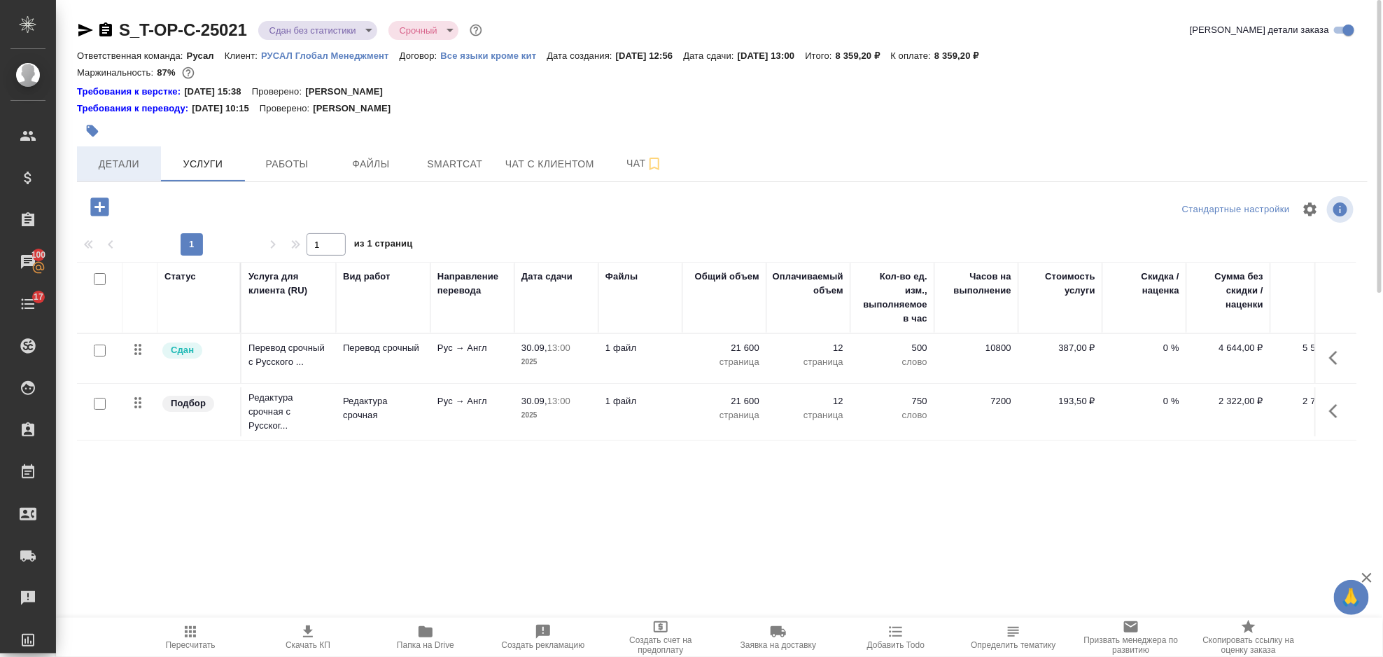
click at [102, 162] on span "Детали" at bounding box center [118, 164] width 67 height 18
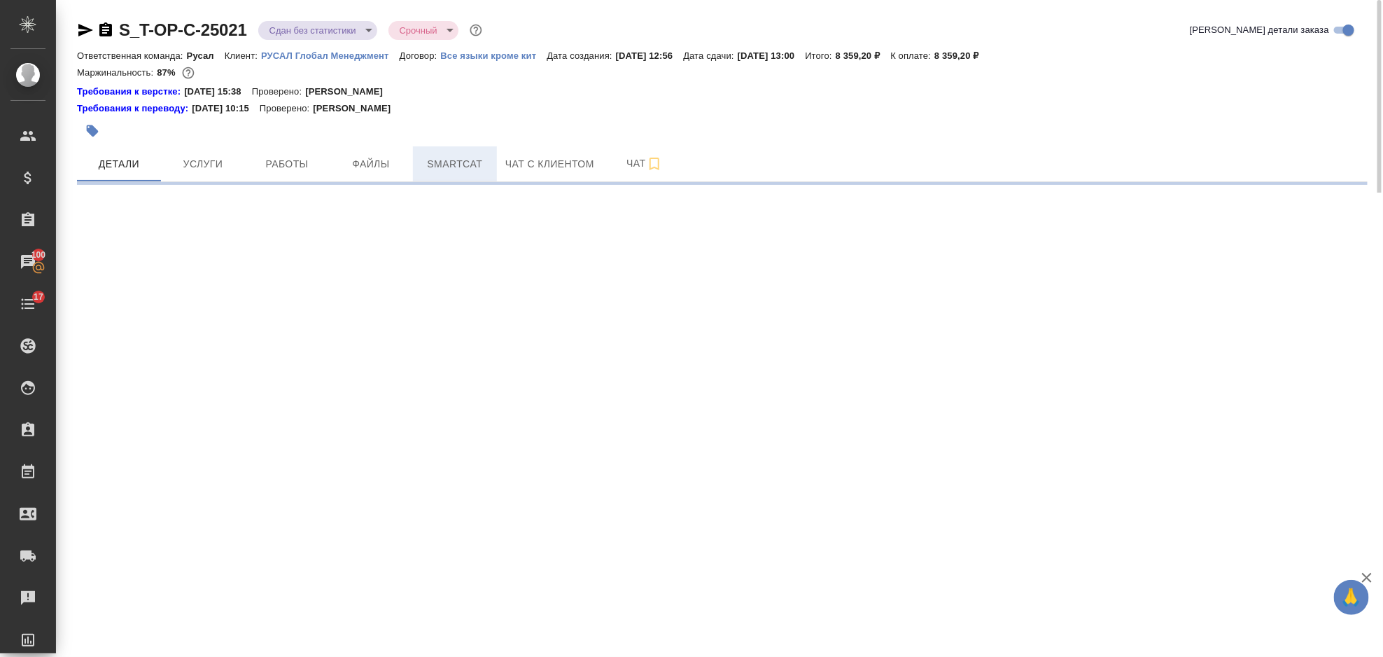
select select "RU"
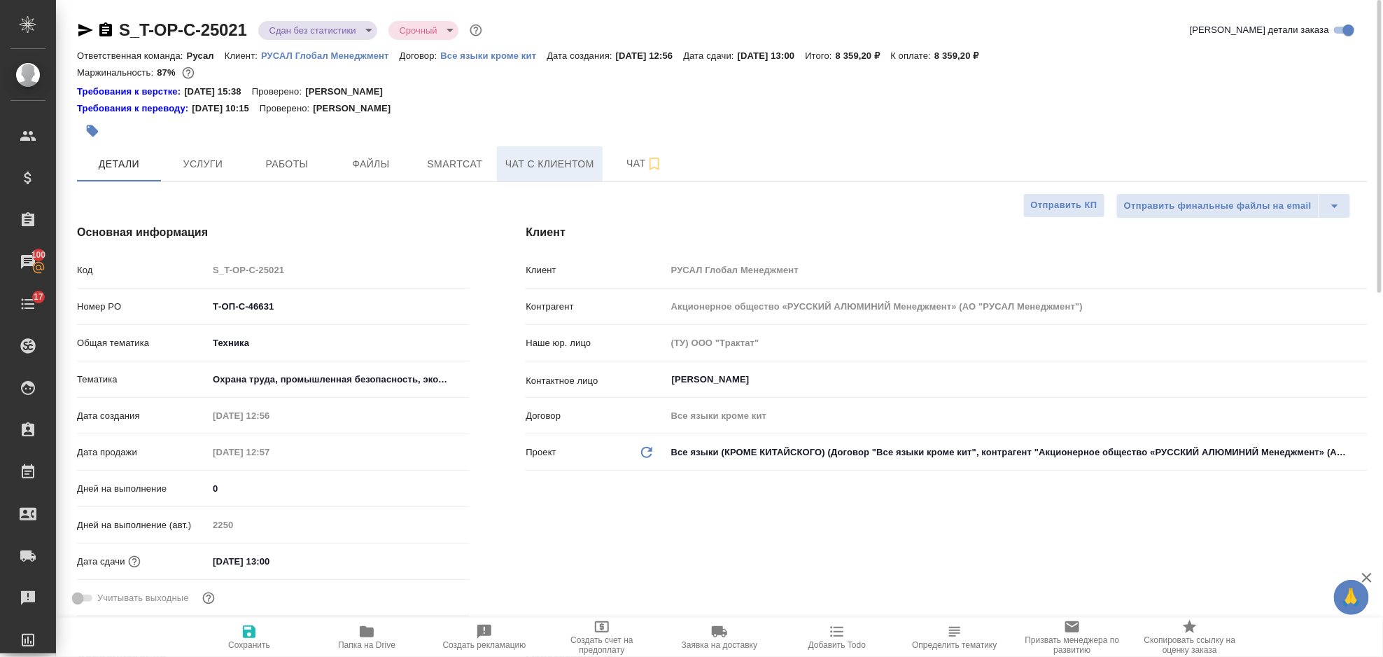
type textarea "x"
click at [438, 150] on button "Smartcat" at bounding box center [455, 163] width 84 height 35
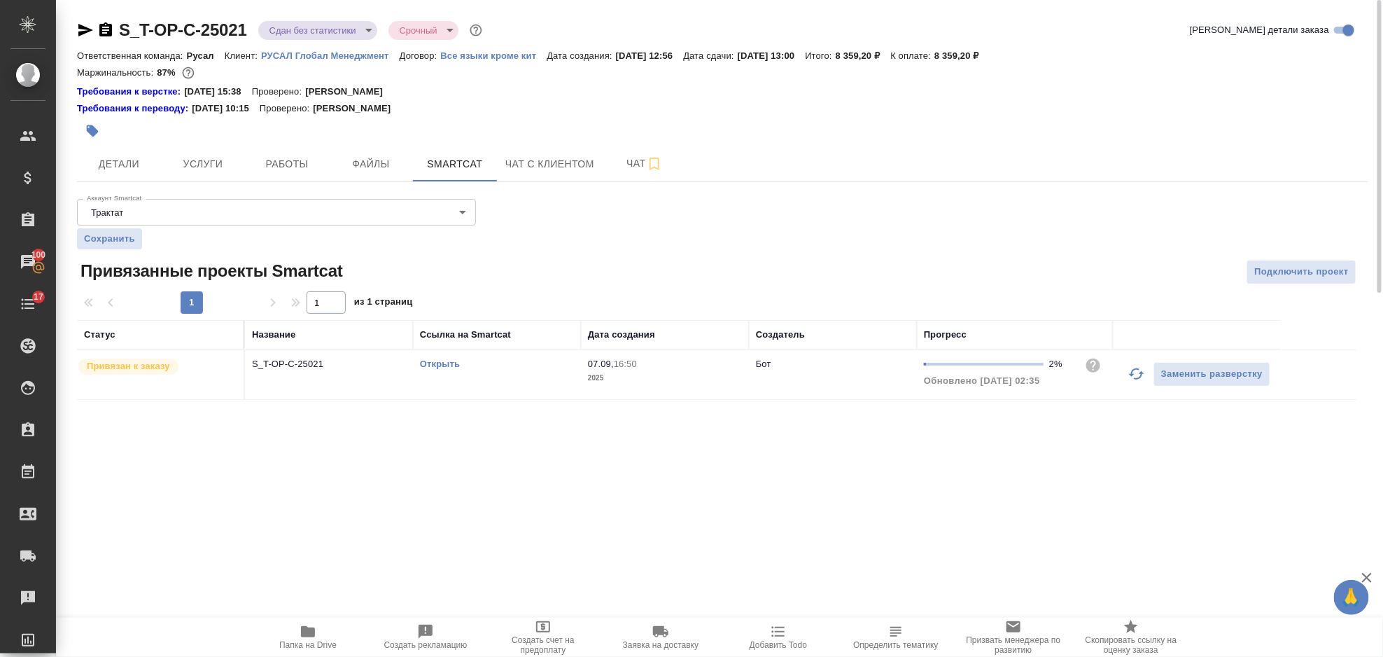
click at [442, 360] on link "Открыть" at bounding box center [440, 363] width 40 height 11
click at [222, 176] on button "Услуги" at bounding box center [203, 163] width 84 height 35
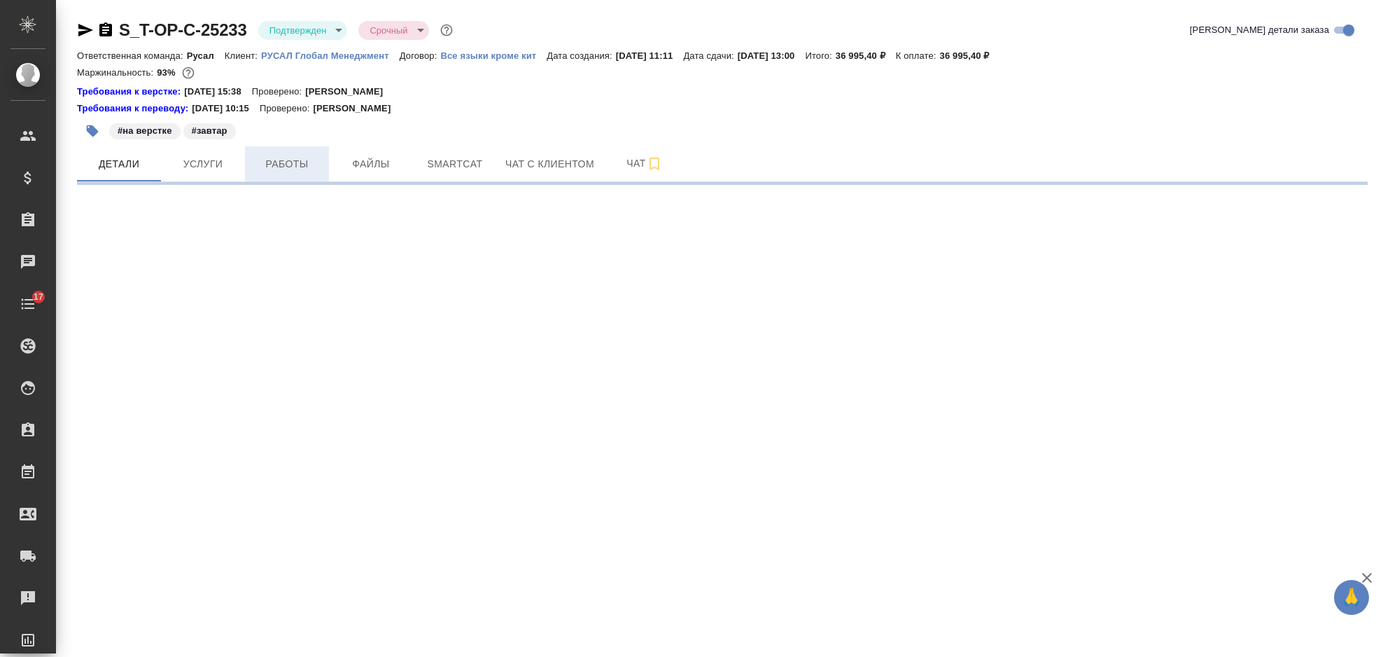
select select "RU"
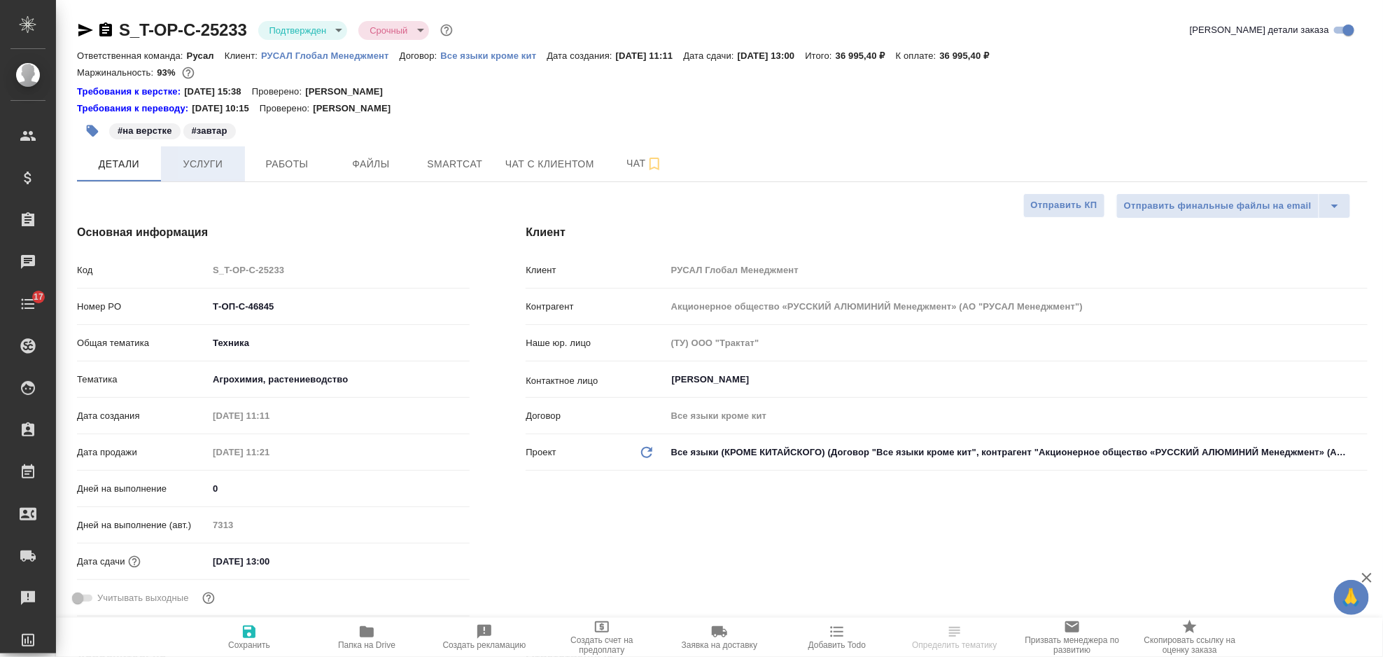
type textarea "x"
click at [207, 167] on span "Услуги" at bounding box center [202, 164] width 67 height 18
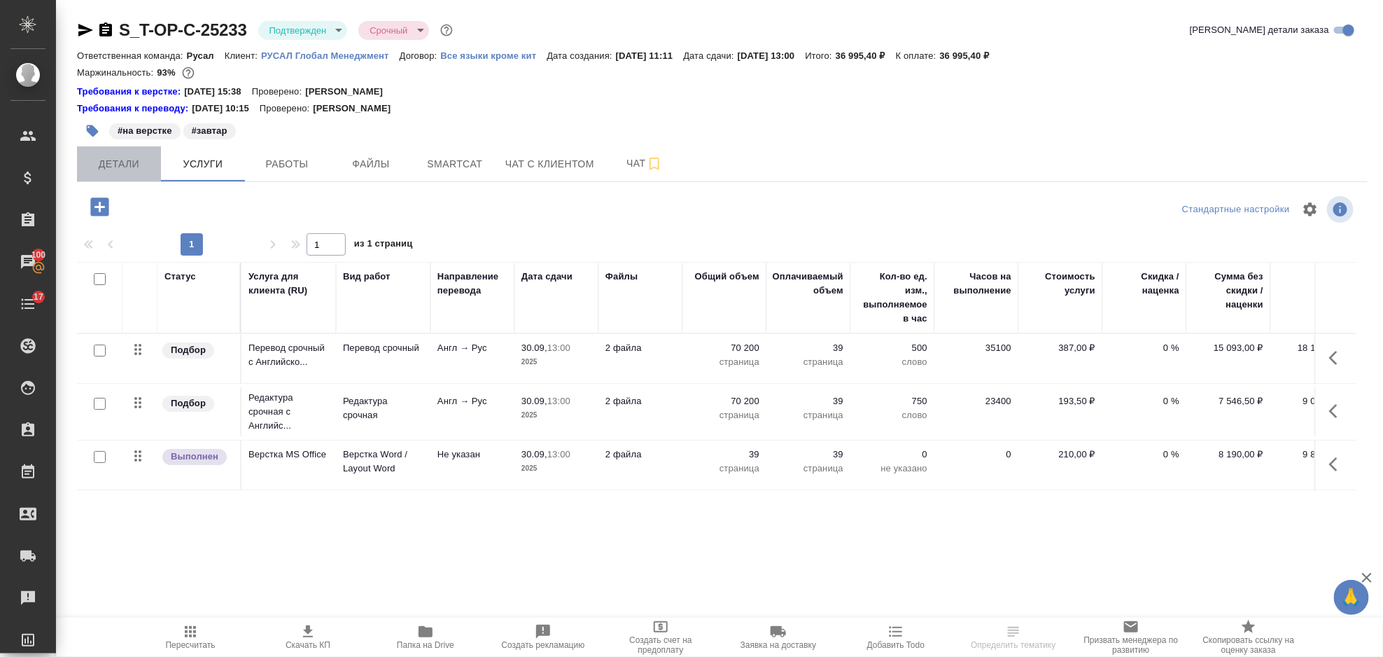
click at [123, 162] on span "Детали" at bounding box center [118, 164] width 67 height 18
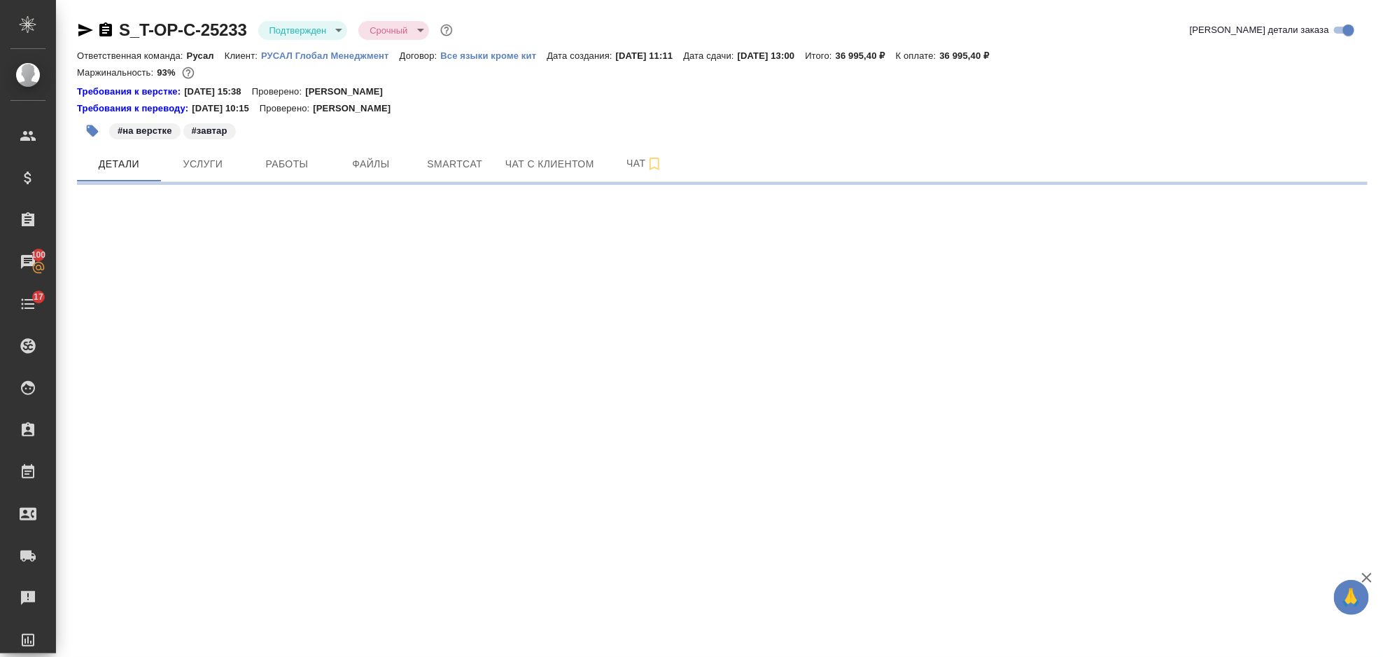
select select "RU"
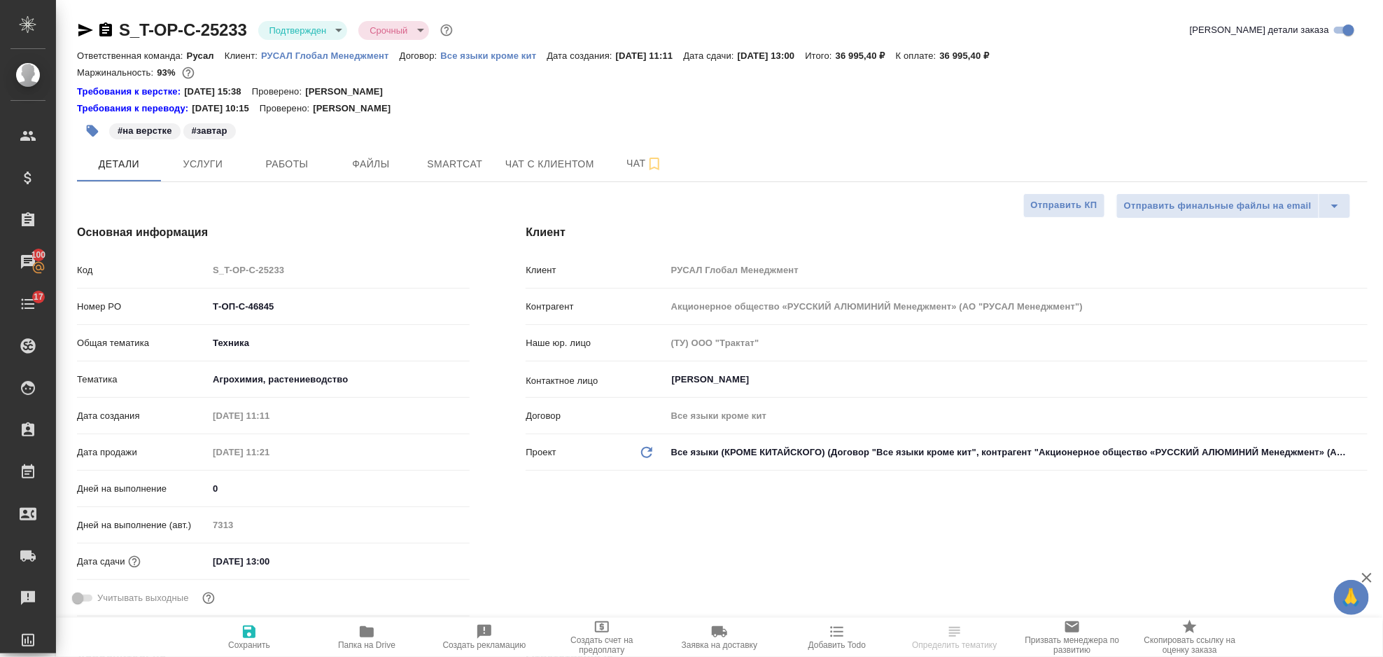
type textarea "x"
drag, startPoint x: 285, startPoint y: 302, endPoint x: 179, endPoint y: 311, distance: 106.0
click at [179, 311] on div "Номер PO Т-ОП-С-46845" at bounding box center [273, 306] width 393 height 25
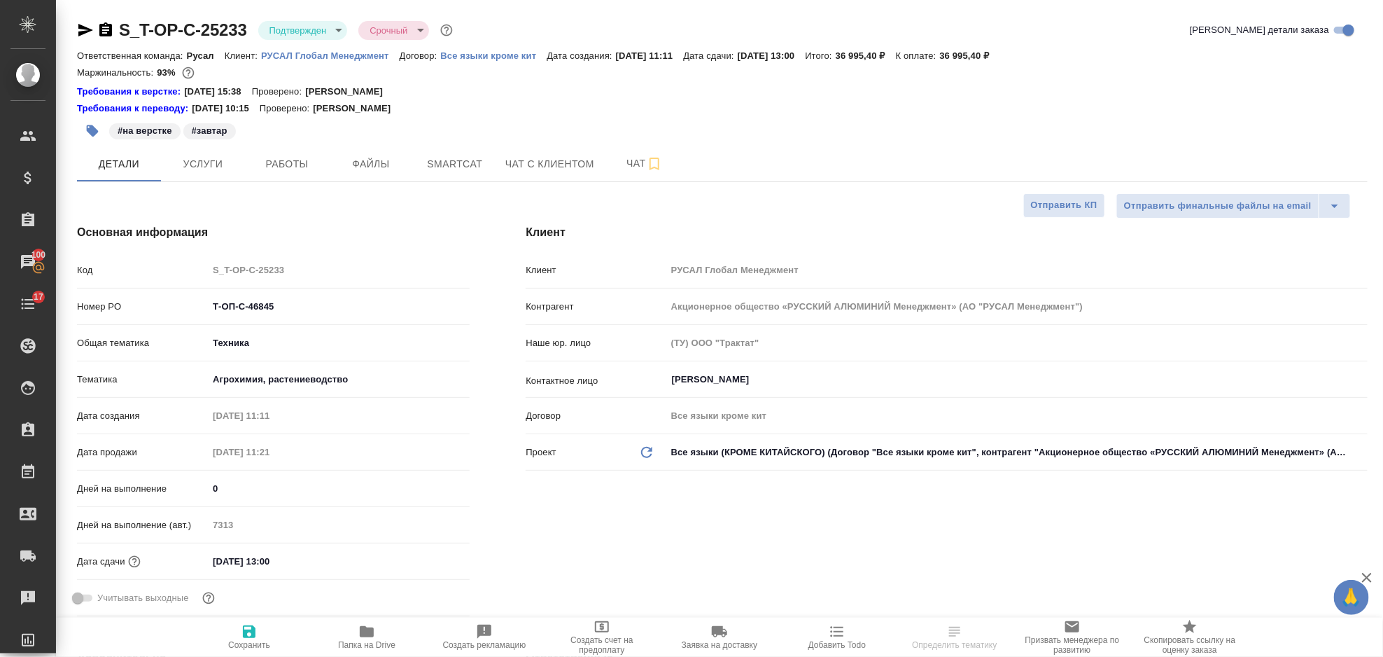
type textarea "x"
select select "RU"
type textarea "x"
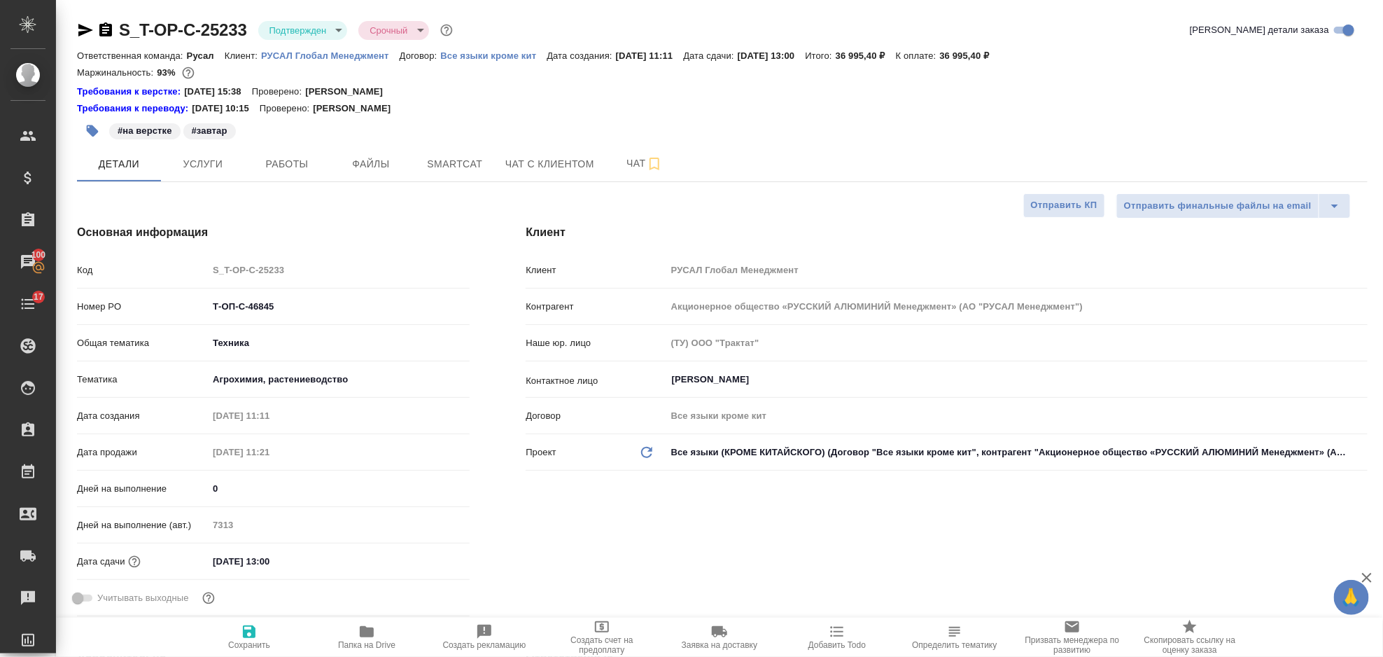
type textarea "x"
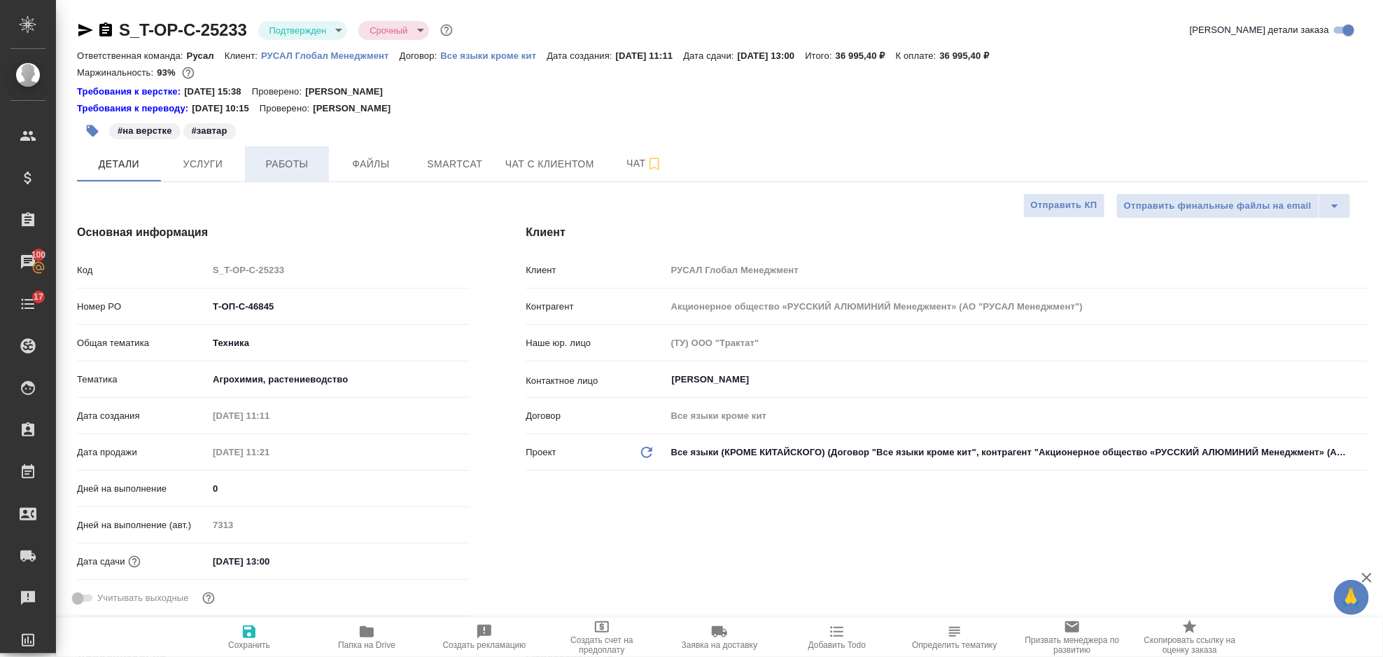
click at [306, 172] on span "Работы" at bounding box center [286, 164] width 67 height 18
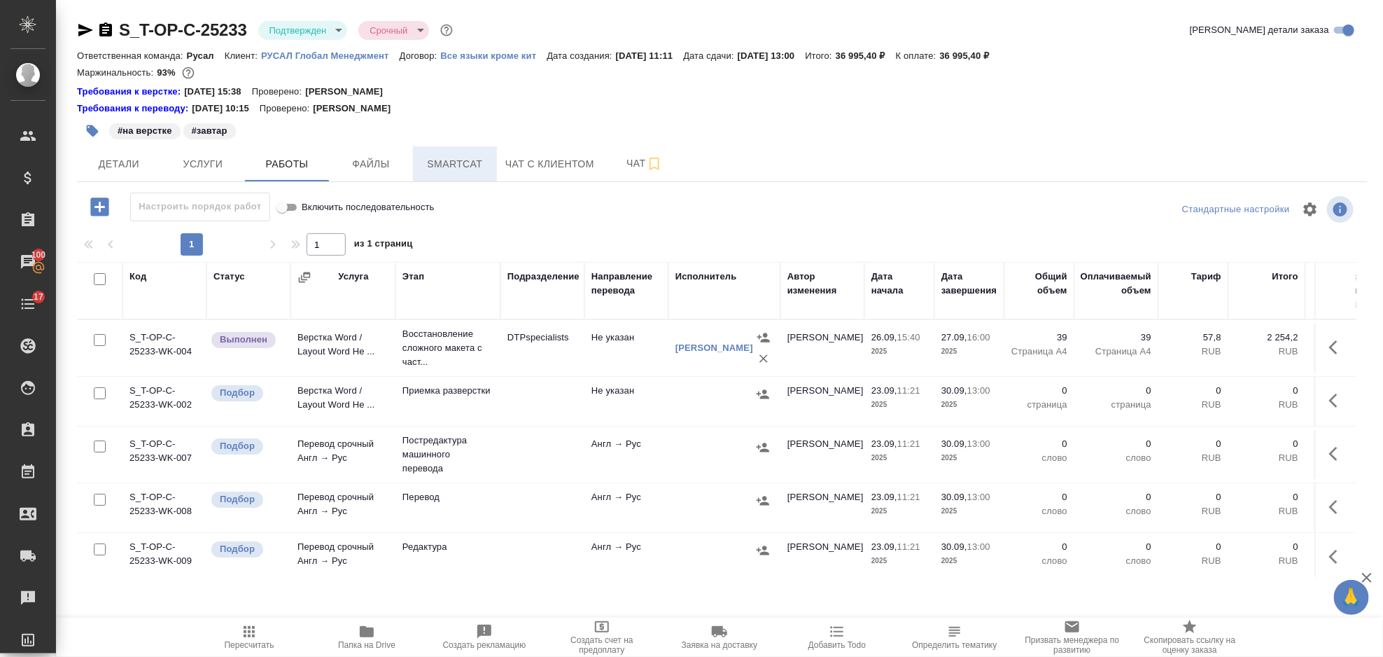
click at [471, 151] on button "Smartcat" at bounding box center [455, 163] width 84 height 35
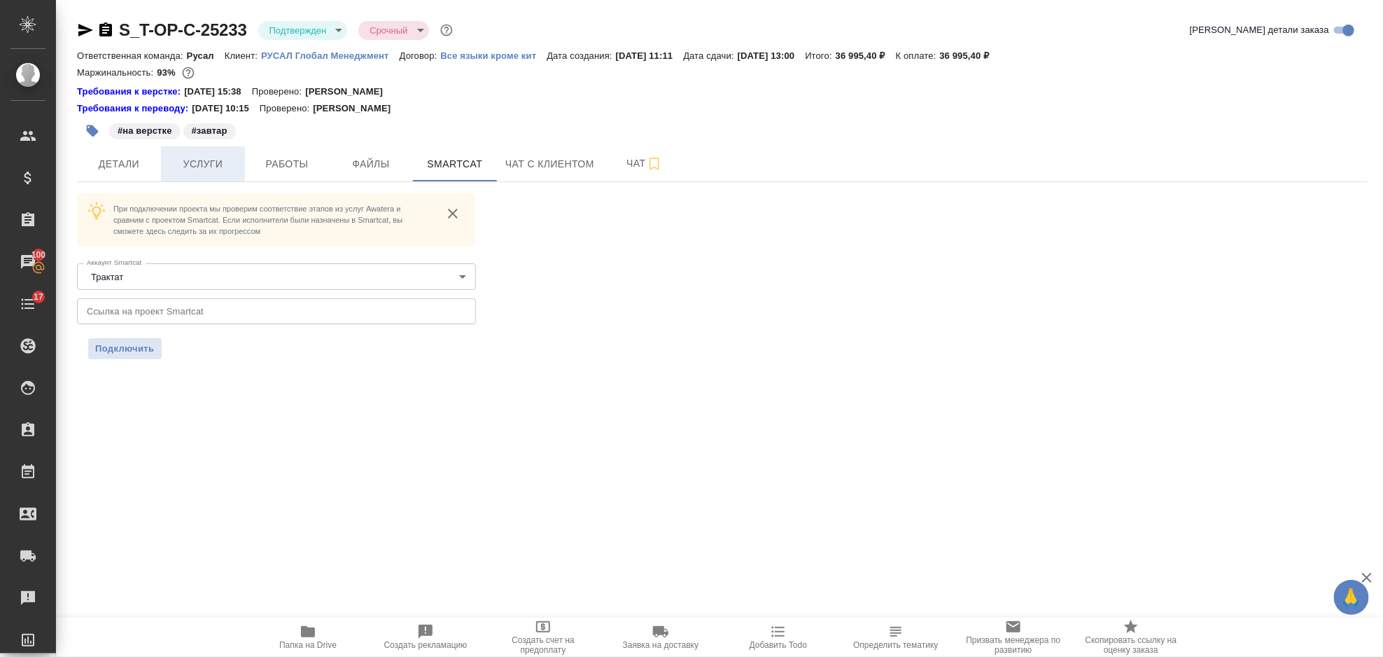
click at [216, 162] on span "Услуги" at bounding box center [202, 164] width 67 height 18
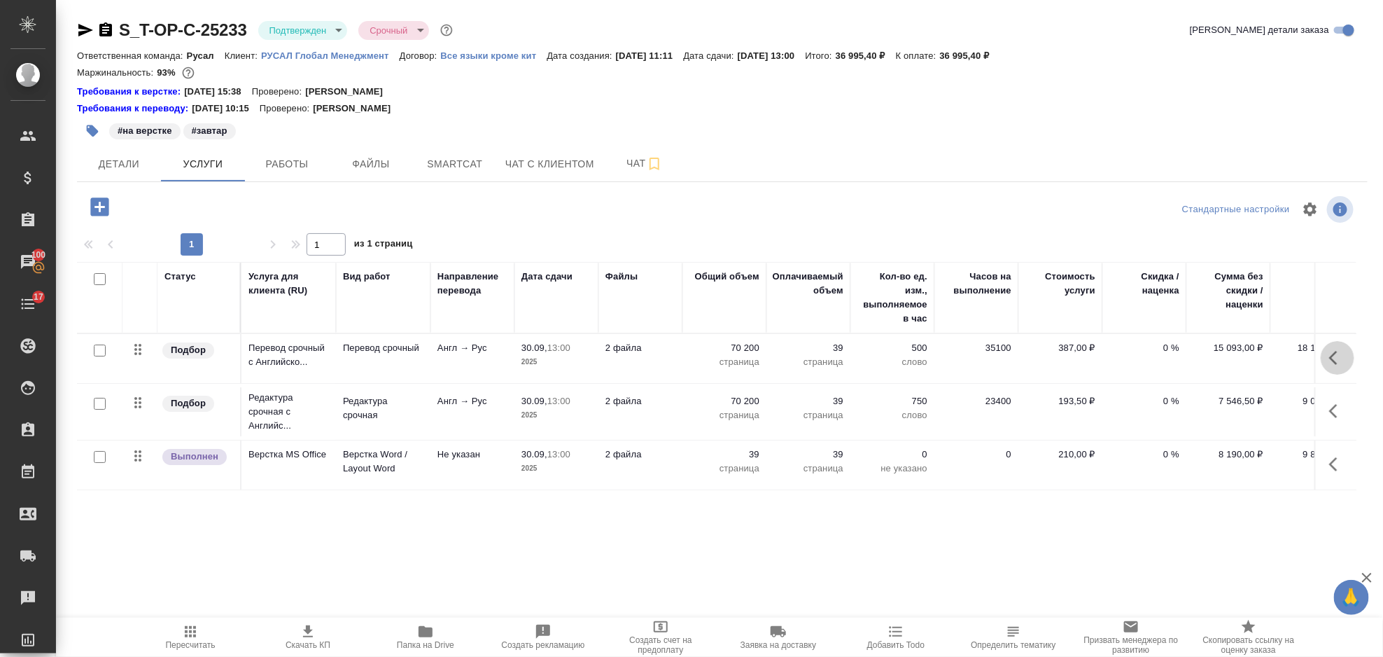
click at [1331, 356] on icon "button" at bounding box center [1338, 357] width 17 height 17
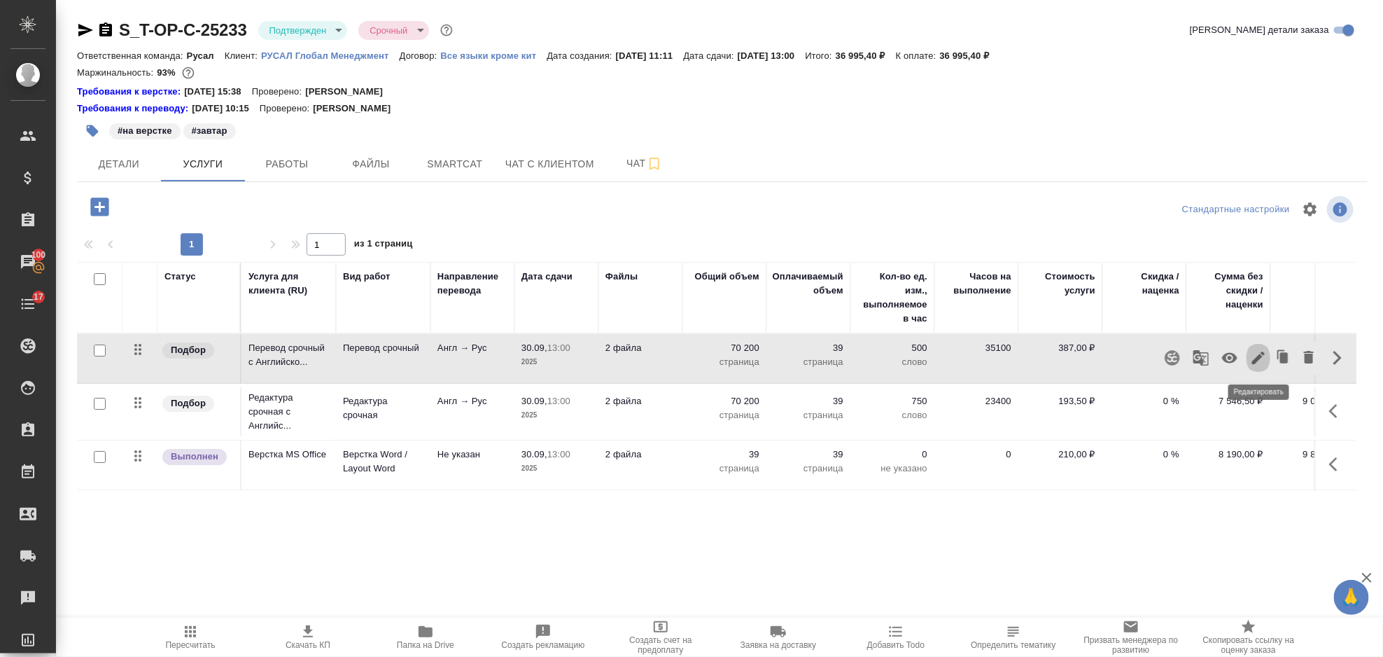
click at [1258, 360] on icon "button" at bounding box center [1258, 357] width 13 height 13
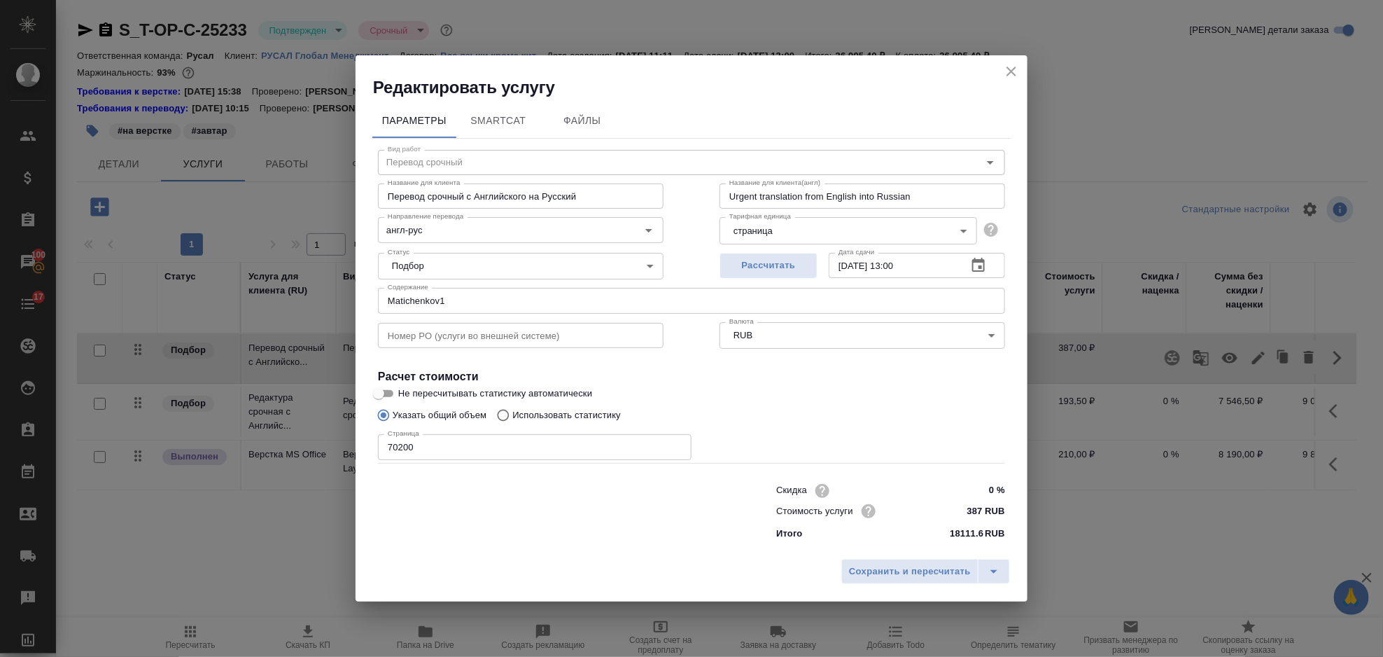
click at [417, 458] on input "70200" at bounding box center [535, 446] width 314 height 25
drag, startPoint x: 435, startPoint y: 455, endPoint x: 374, endPoint y: 461, distance: 61.9
click at [374, 461] on div "Вид работ Перевод срочный Вид работ Название для клиента Перевод срочный с Англ…" at bounding box center [691, 343] width 638 height 408
type input "37800"
click at [863, 571] on span "Сохранить и пересчитать" at bounding box center [910, 572] width 122 height 16
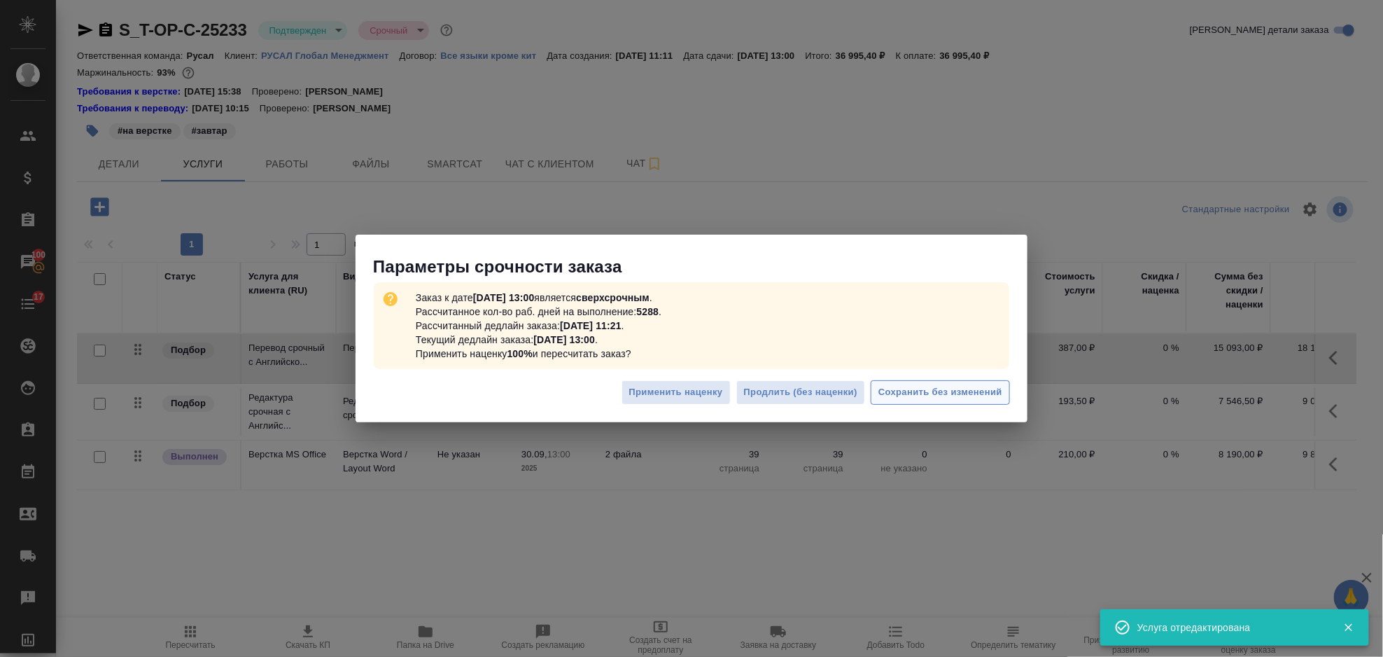
click at [909, 391] on span "Сохранить без изменений" at bounding box center [941, 392] width 124 height 16
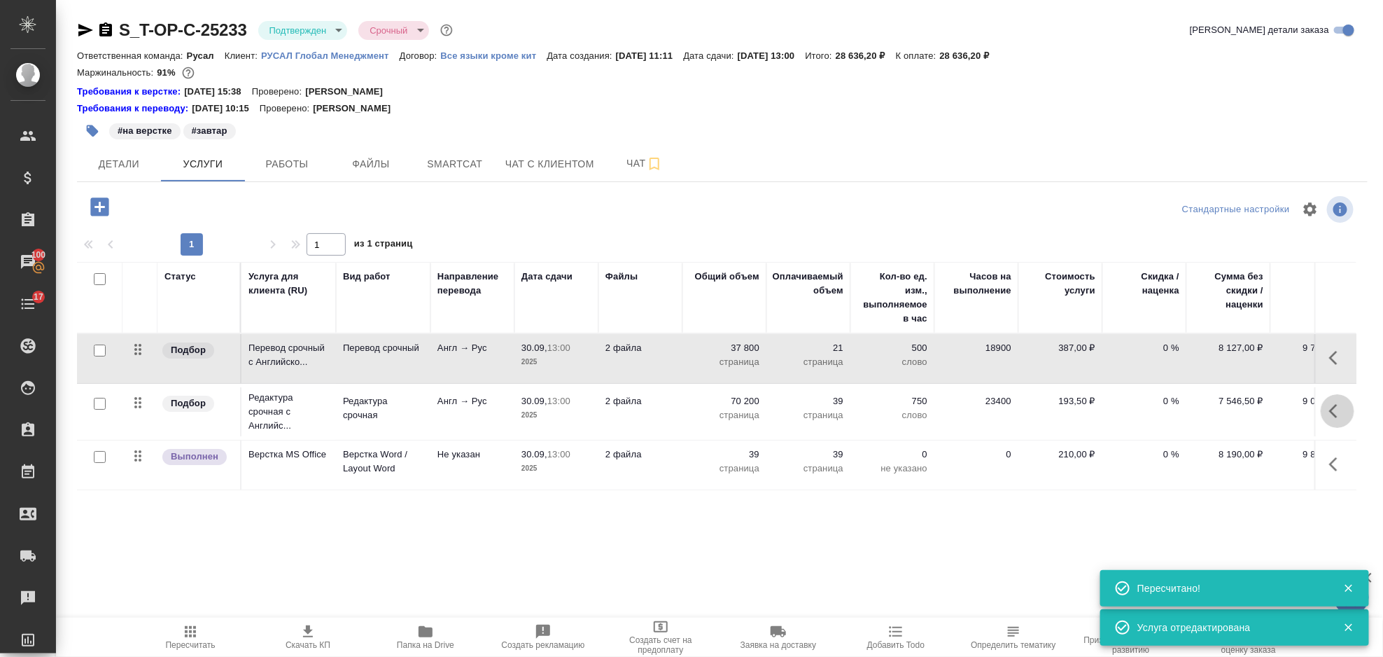
click at [1337, 408] on icon "button" at bounding box center [1338, 411] width 17 height 17
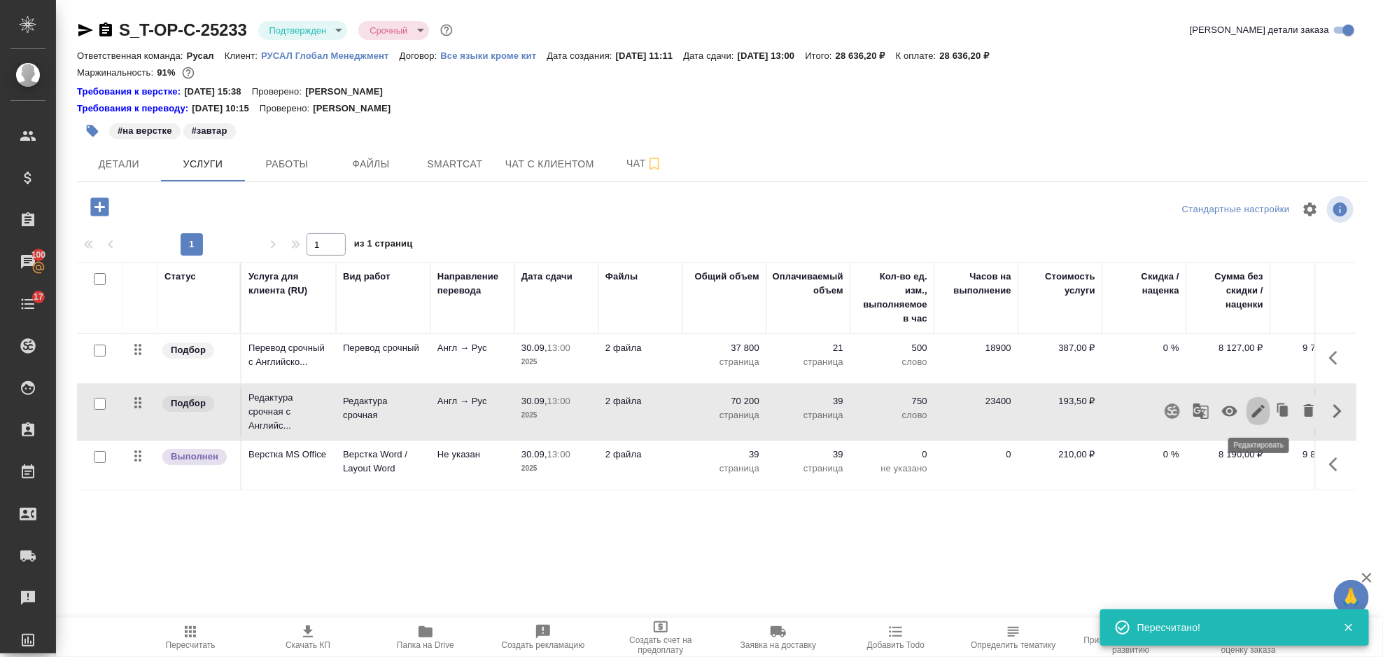
click at [1262, 412] on icon "button" at bounding box center [1258, 411] width 17 height 17
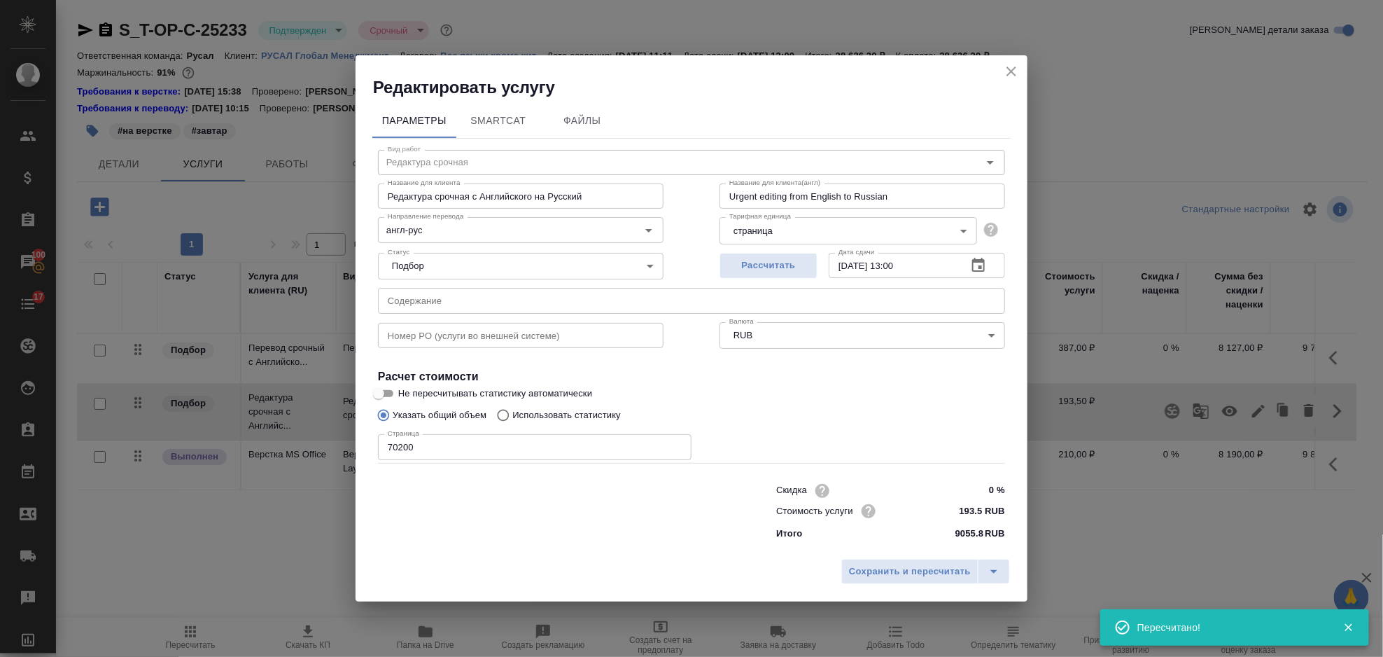
drag, startPoint x: 438, startPoint y: 460, endPoint x: 396, endPoint y: 462, distance: 41.4
click at [396, 462] on div "Скидка 0 % Стоимость услуги 193.5 RUB Итого 9055.8 RUB" at bounding box center [691, 510] width 683 height 117
drag, startPoint x: 419, startPoint y: 450, endPoint x: 359, endPoint y: 454, distance: 59.6
click at [377, 453] on div "Вид работ Редактура срочная Вид работ Название для клиента Редактура срочная с …" at bounding box center [691, 343] width 638 height 408
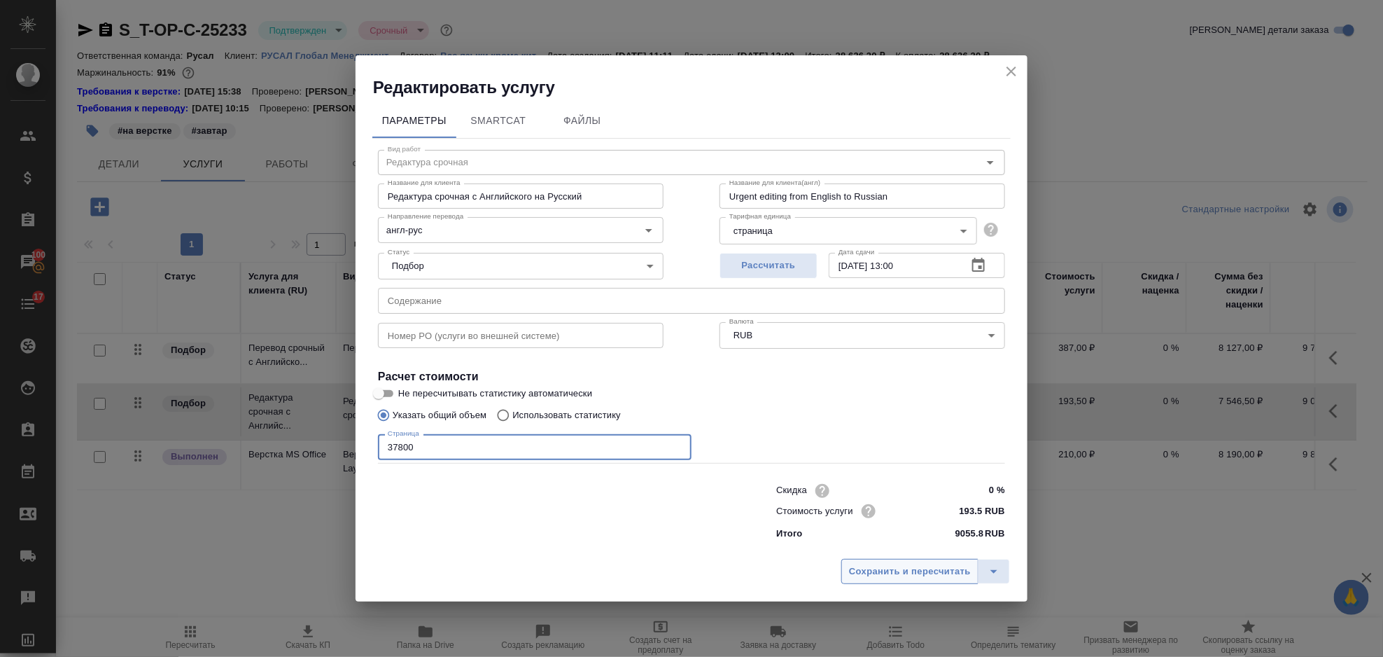
type input "37800"
click at [933, 571] on span "Сохранить и пересчитать" at bounding box center [910, 572] width 122 height 16
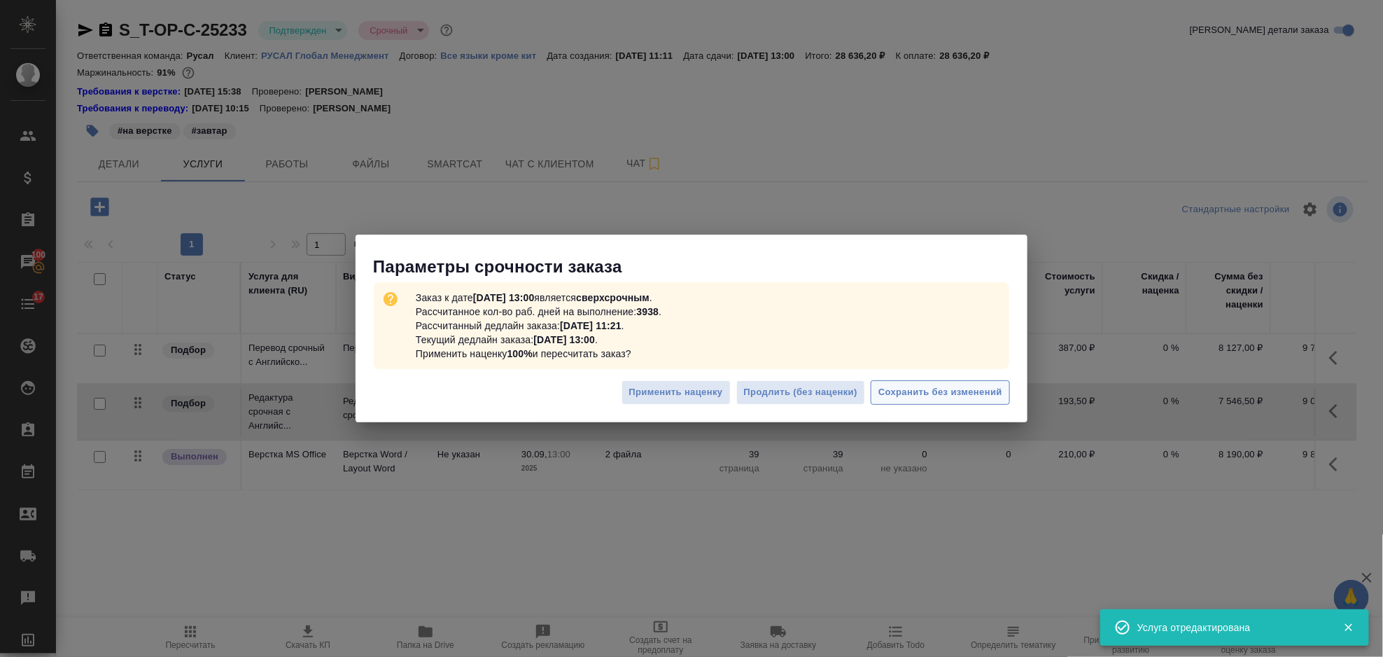
click at [970, 390] on span "Сохранить без изменений" at bounding box center [941, 392] width 124 height 16
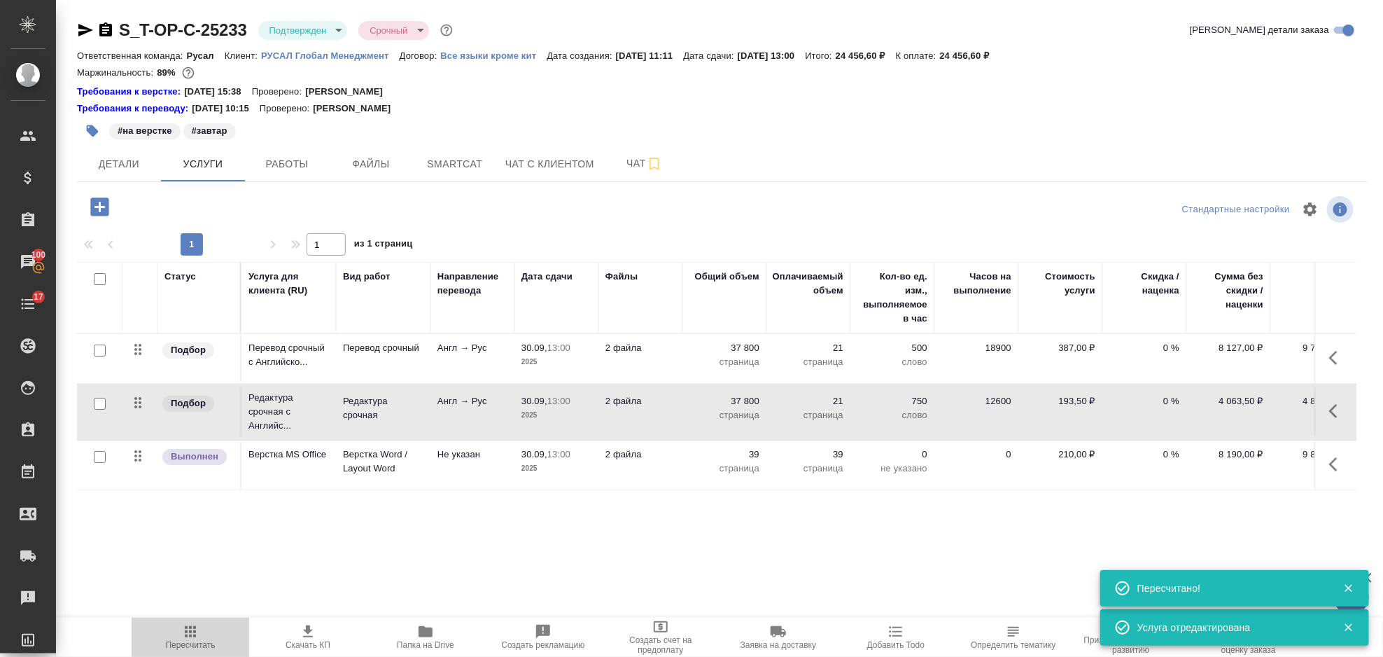
click at [195, 632] on icon "button" at bounding box center [190, 631] width 11 height 11
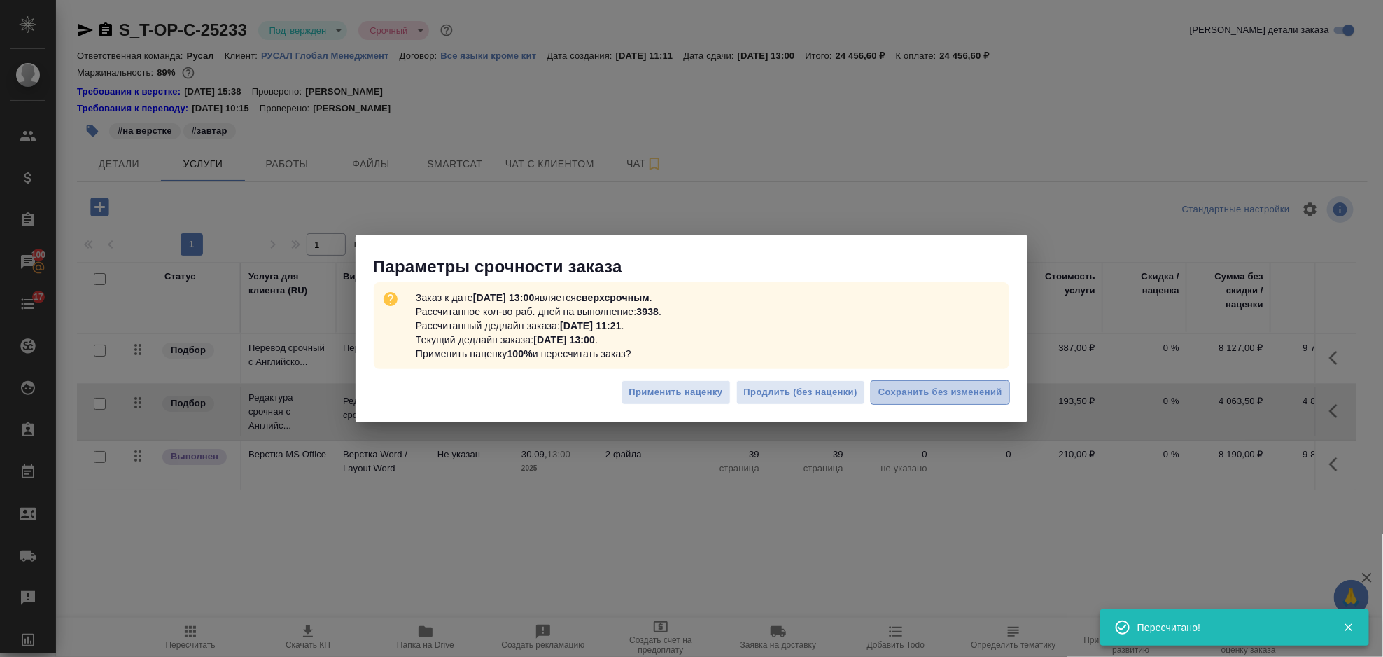
click at [902, 390] on span "Сохранить без изменений" at bounding box center [941, 392] width 124 height 16
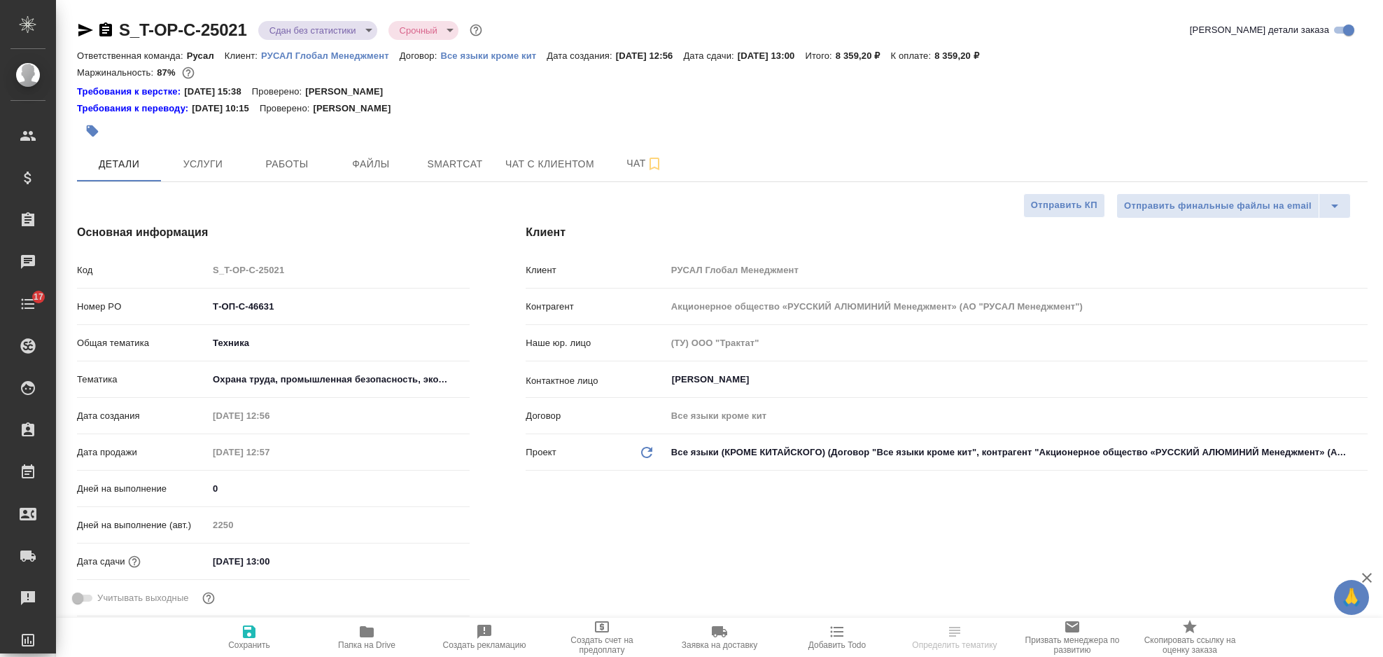
select select "RU"
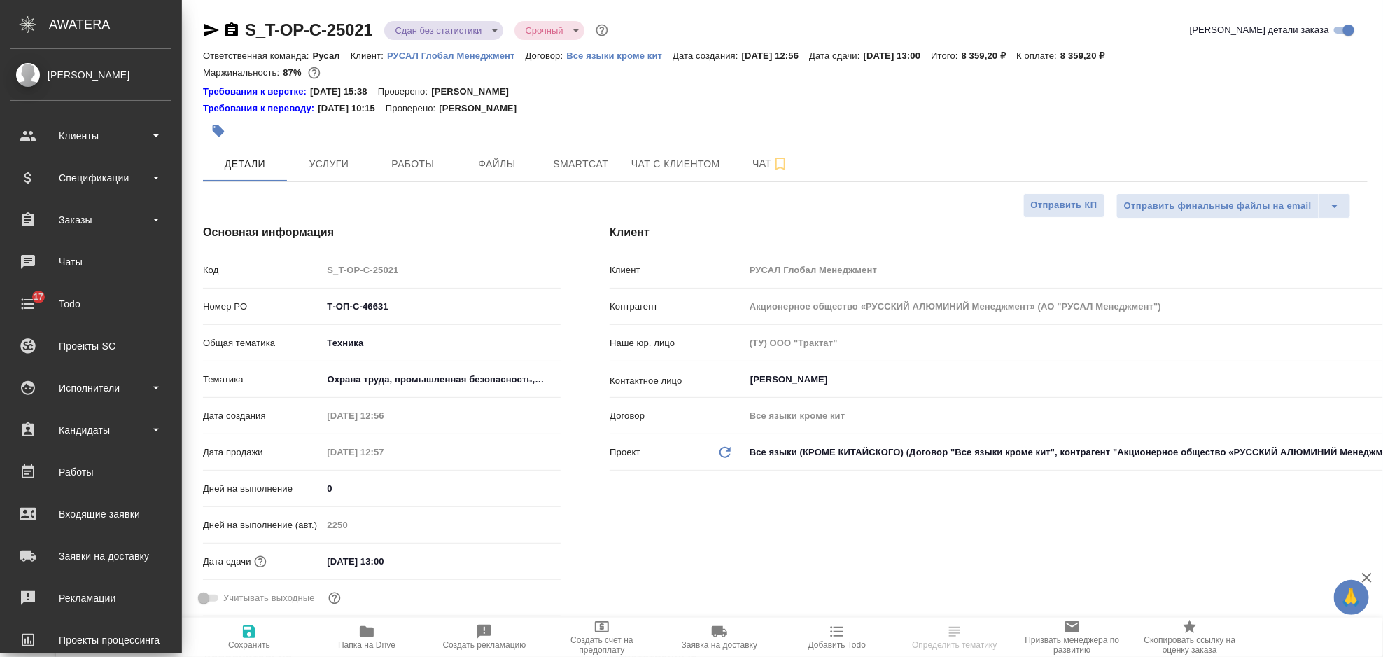
click at [299, 163] on span "Услуги" at bounding box center [328, 164] width 67 height 18
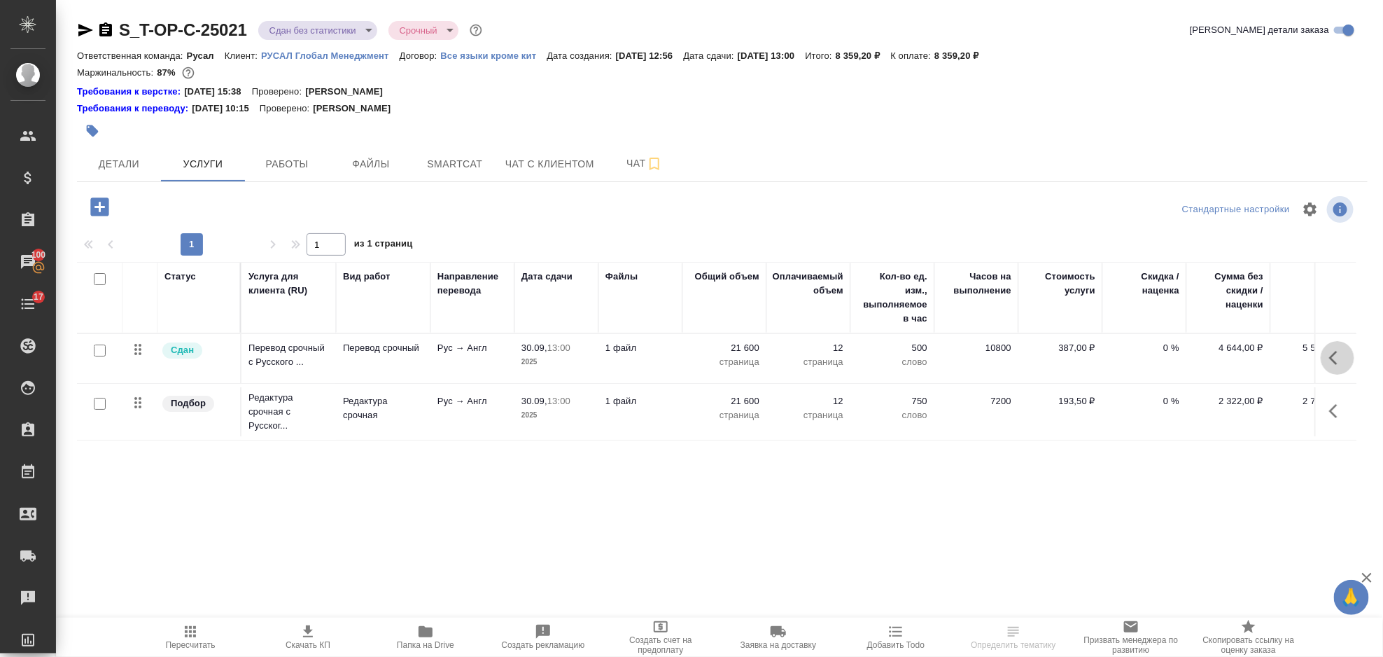
drag, startPoint x: 1338, startPoint y: 346, endPoint x: 1325, endPoint y: 348, distance: 13.5
click at [1337, 346] on button "button" at bounding box center [1338, 358] width 34 height 34
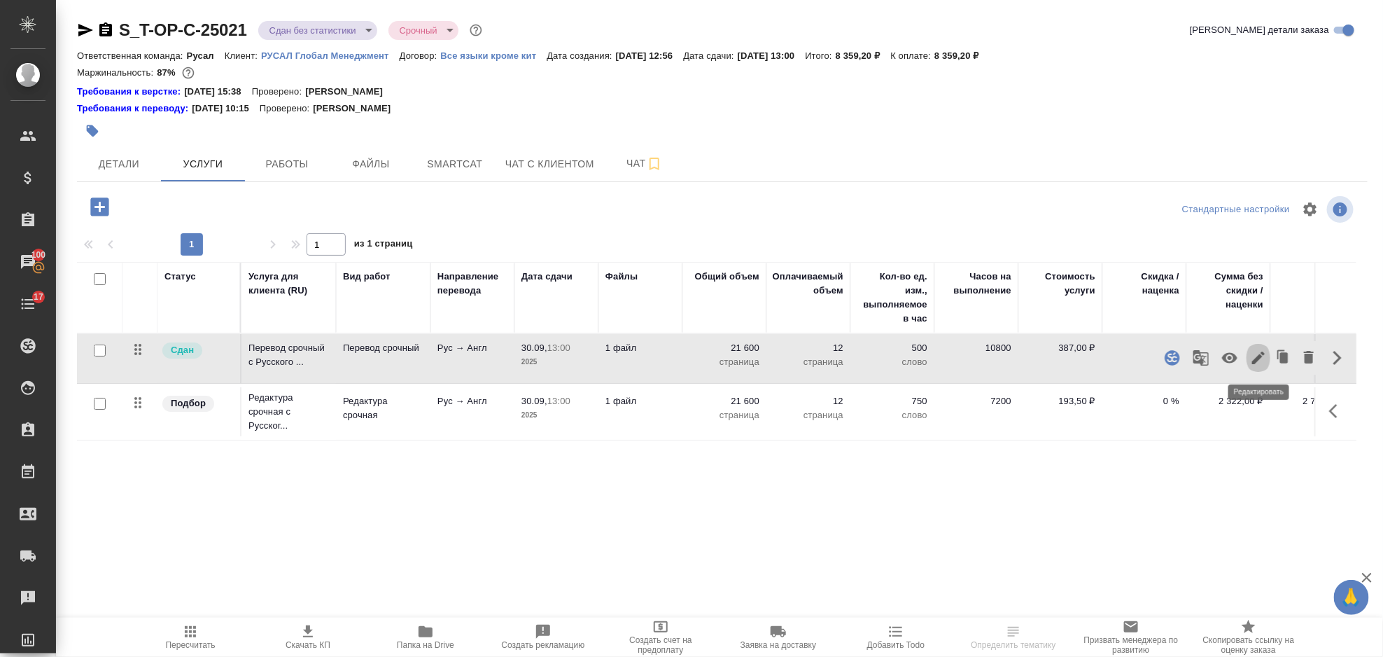
click at [1267, 353] on button "button" at bounding box center [1259, 358] width 24 height 34
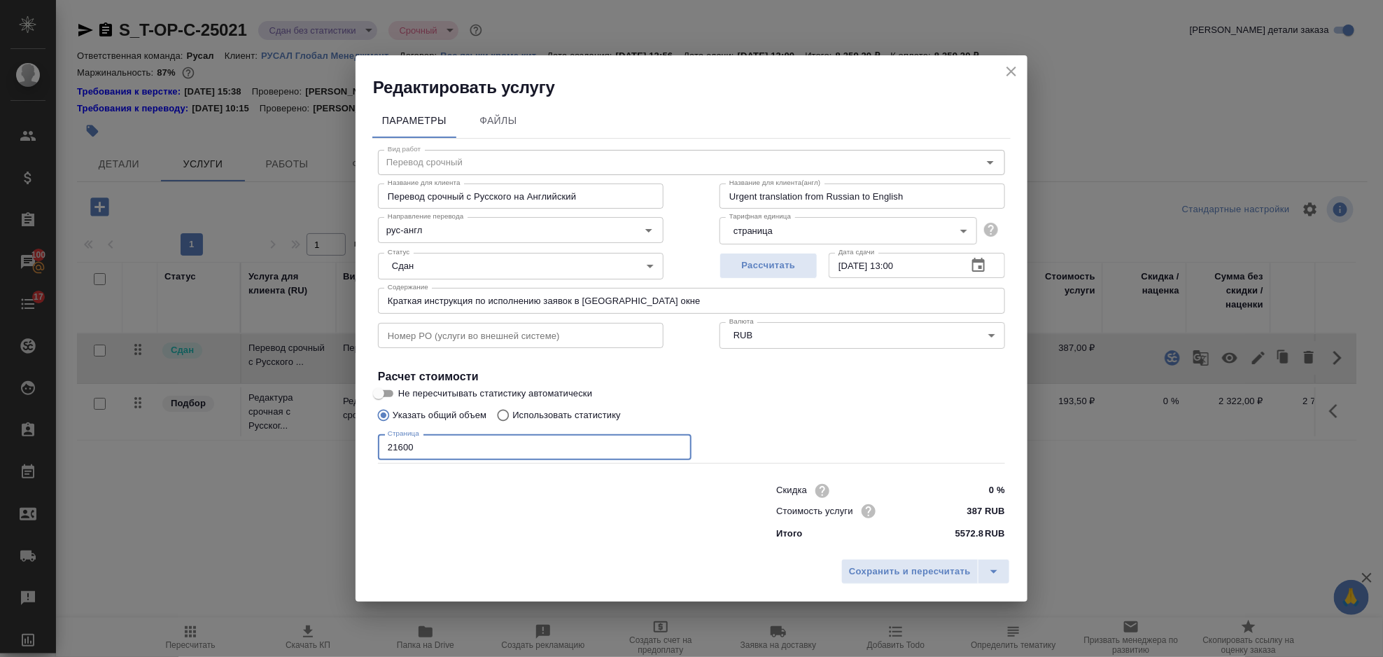
drag, startPoint x: 449, startPoint y: 454, endPoint x: 347, endPoint y: 461, distance: 102.5
click at [347, 461] on div "Редактировать услугу Параметры Файлы Вид работ Перевод срочный Вид работ Назван…" at bounding box center [691, 328] width 1383 height 657
type input "16200"
drag, startPoint x: 877, startPoint y: 564, endPoint x: 886, endPoint y: 563, distance: 9.8
click at [879, 564] on span "Сохранить и пересчитать" at bounding box center [910, 572] width 122 height 16
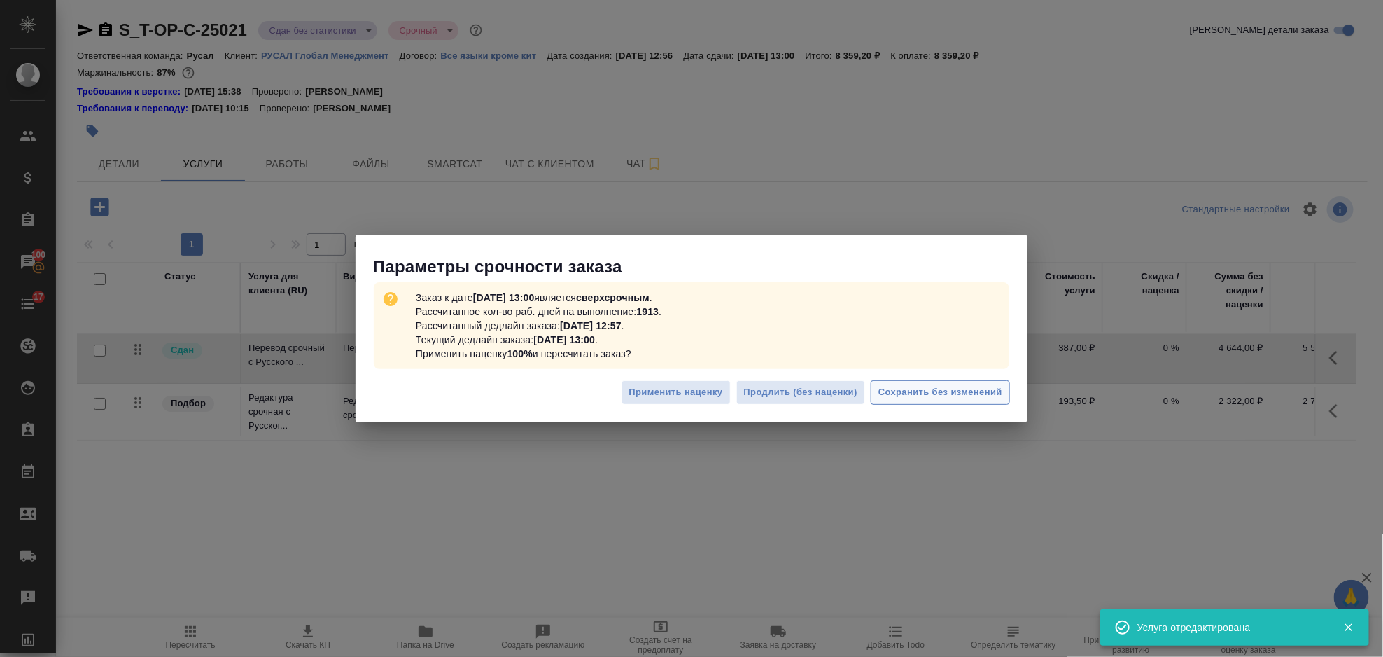
click at [933, 403] on button "Сохранить без изменений" at bounding box center [940, 392] width 139 height 25
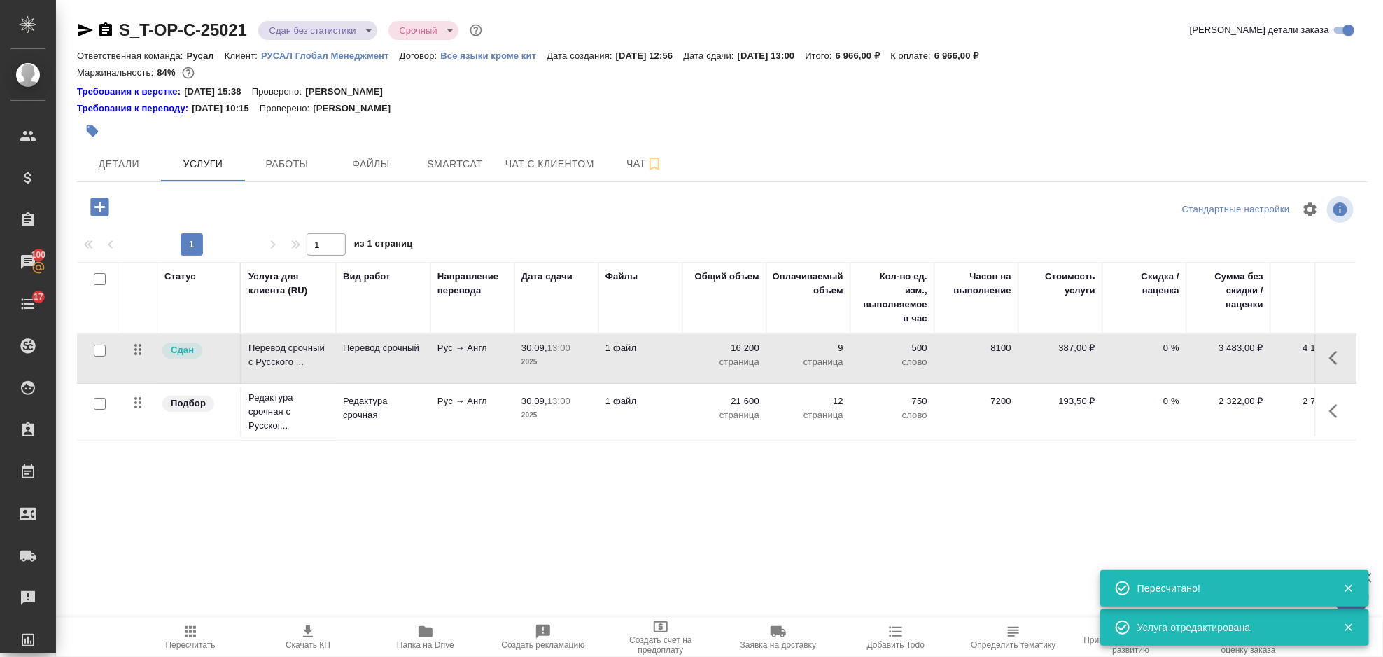
click at [1334, 417] on icon "button" at bounding box center [1338, 411] width 17 height 17
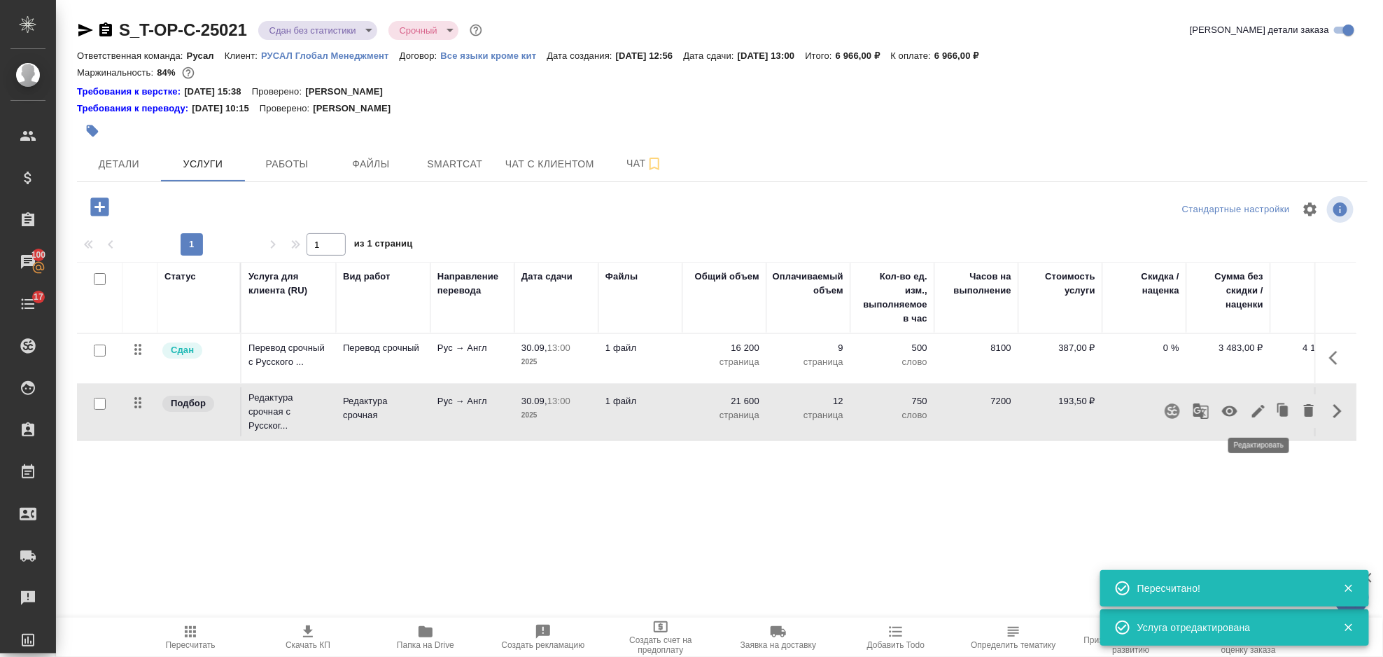
click at [1248, 414] on button "button" at bounding box center [1259, 411] width 24 height 34
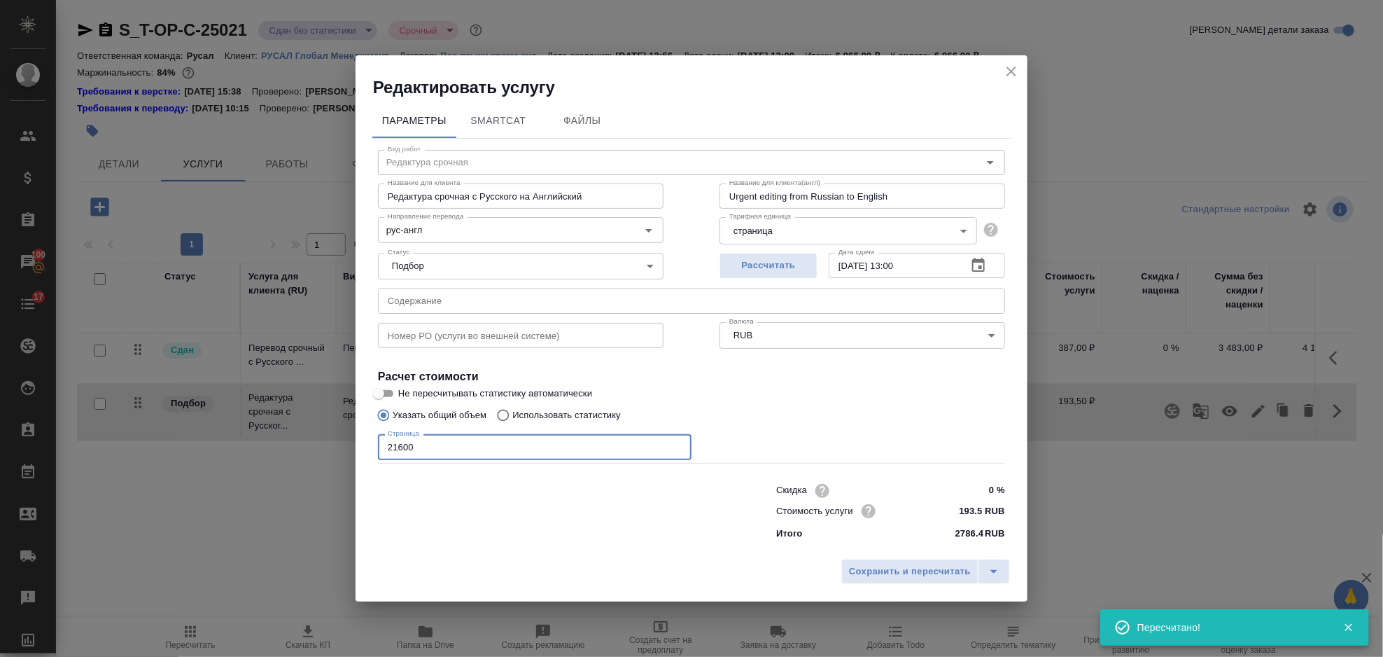
drag, startPoint x: 468, startPoint y: 445, endPoint x: 352, endPoint y: 442, distance: 116.3
click at [352, 442] on div "Редактировать услугу Параметры SmartCat Файлы Вид работ Редактура срочная Вид р…" at bounding box center [691, 328] width 1383 height 657
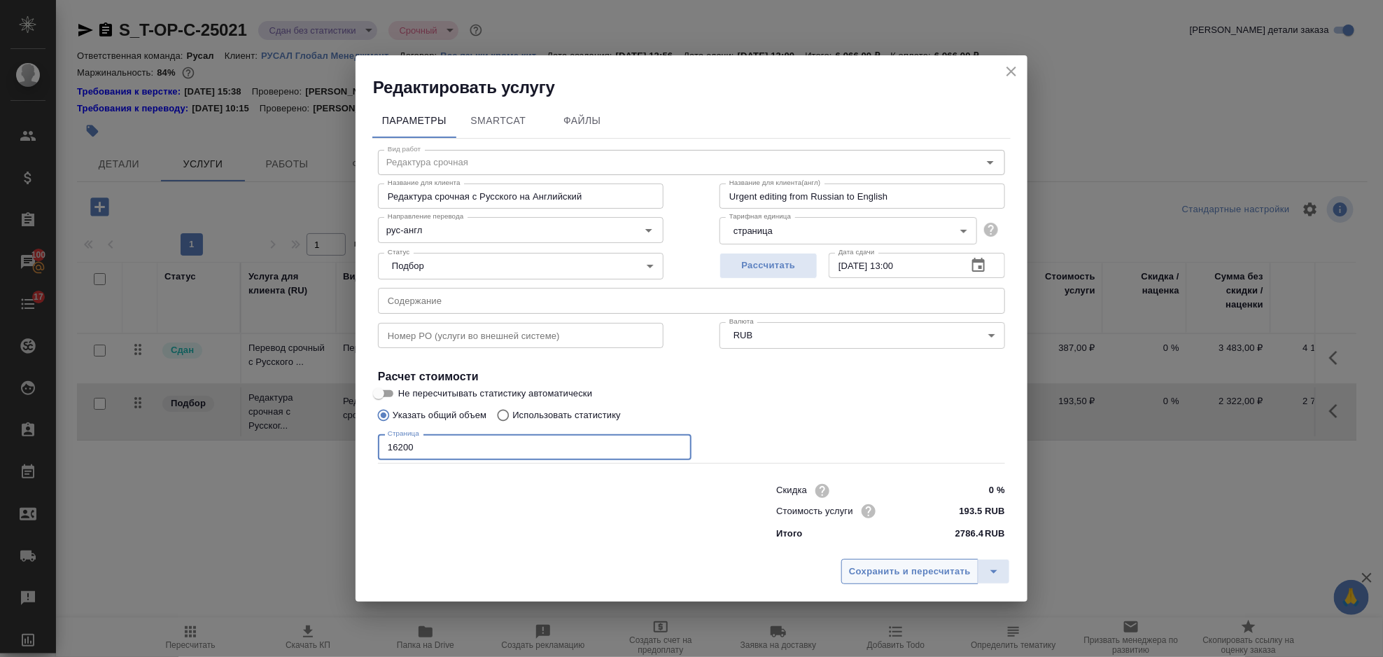
type input "16200"
click at [905, 583] on button "Сохранить и пересчитать" at bounding box center [910, 571] width 137 height 25
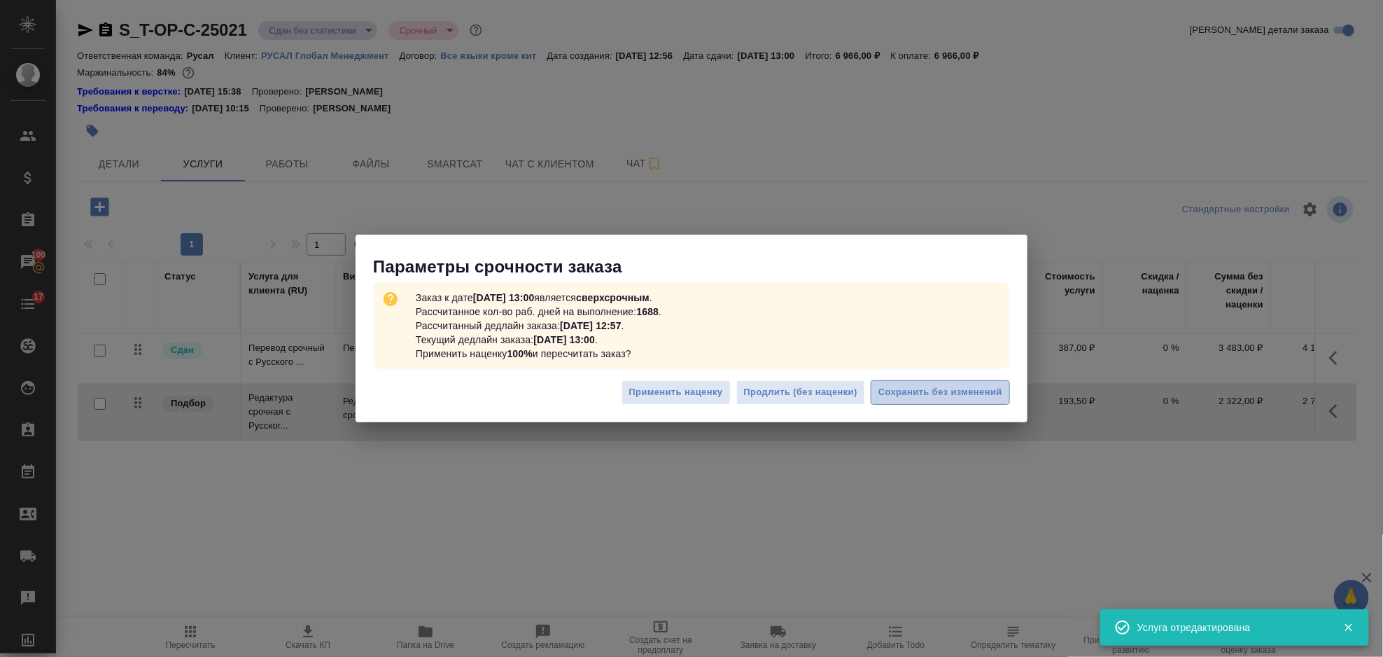
click at [949, 396] on span "Сохранить без изменений" at bounding box center [941, 392] width 124 height 16
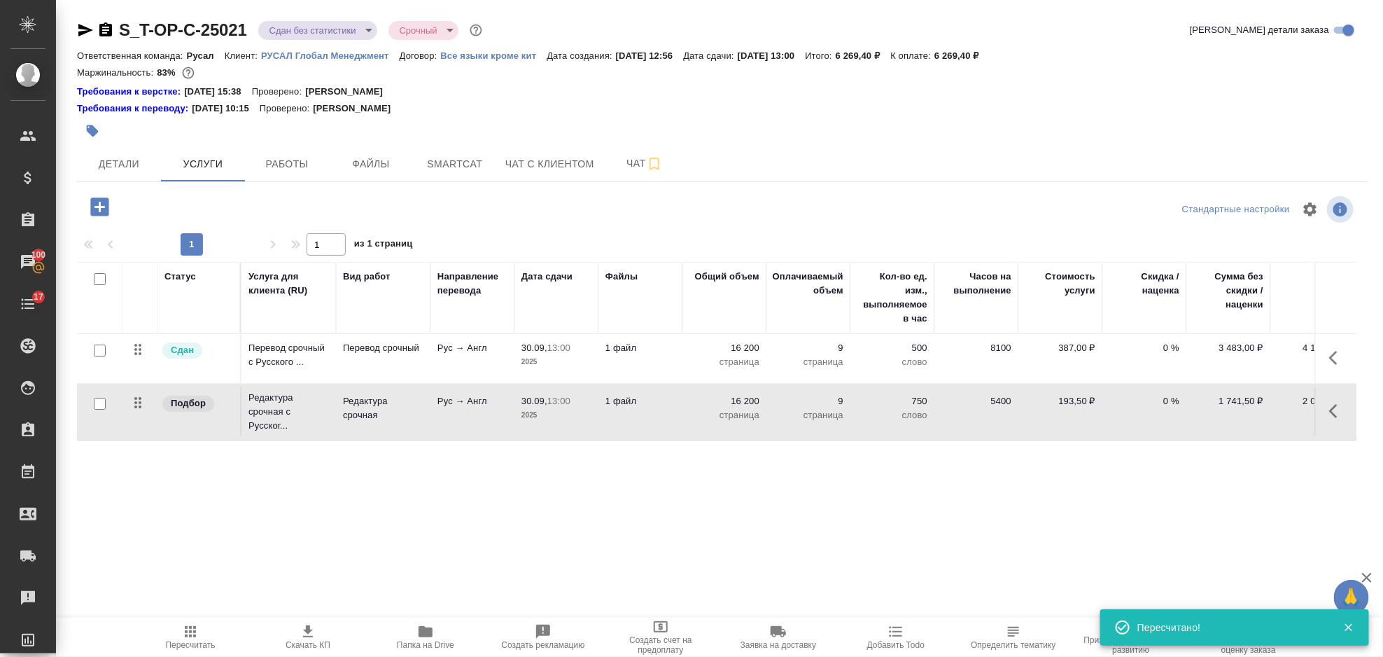
click at [186, 640] on span "Пересчитать" at bounding box center [191, 645] width 50 height 10
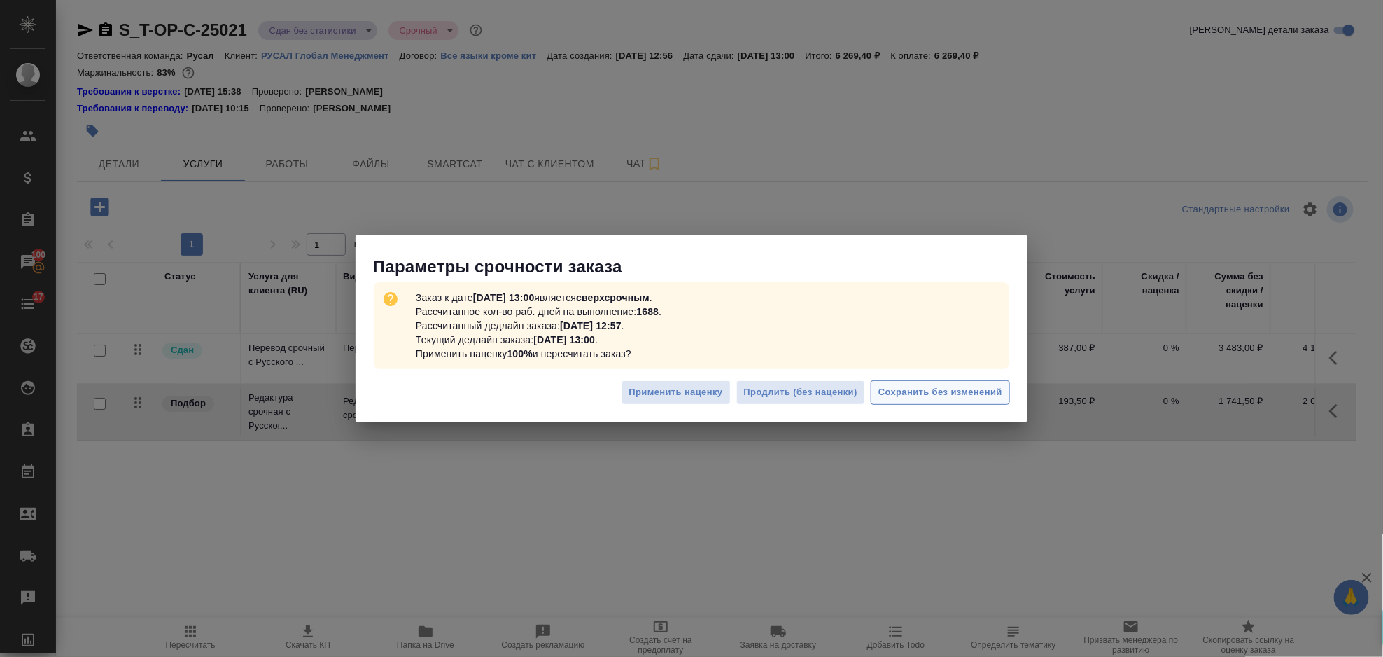
click at [905, 381] on button "Сохранить без изменений" at bounding box center [940, 392] width 139 height 25
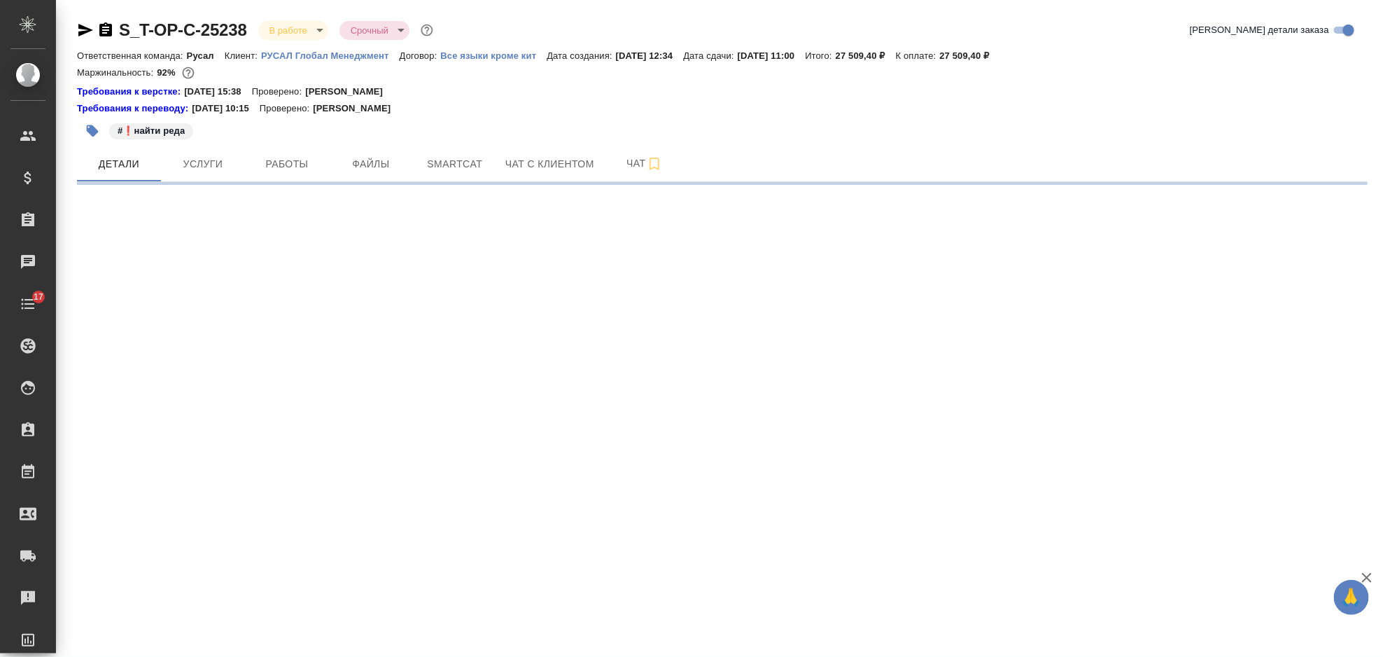
select select "RU"
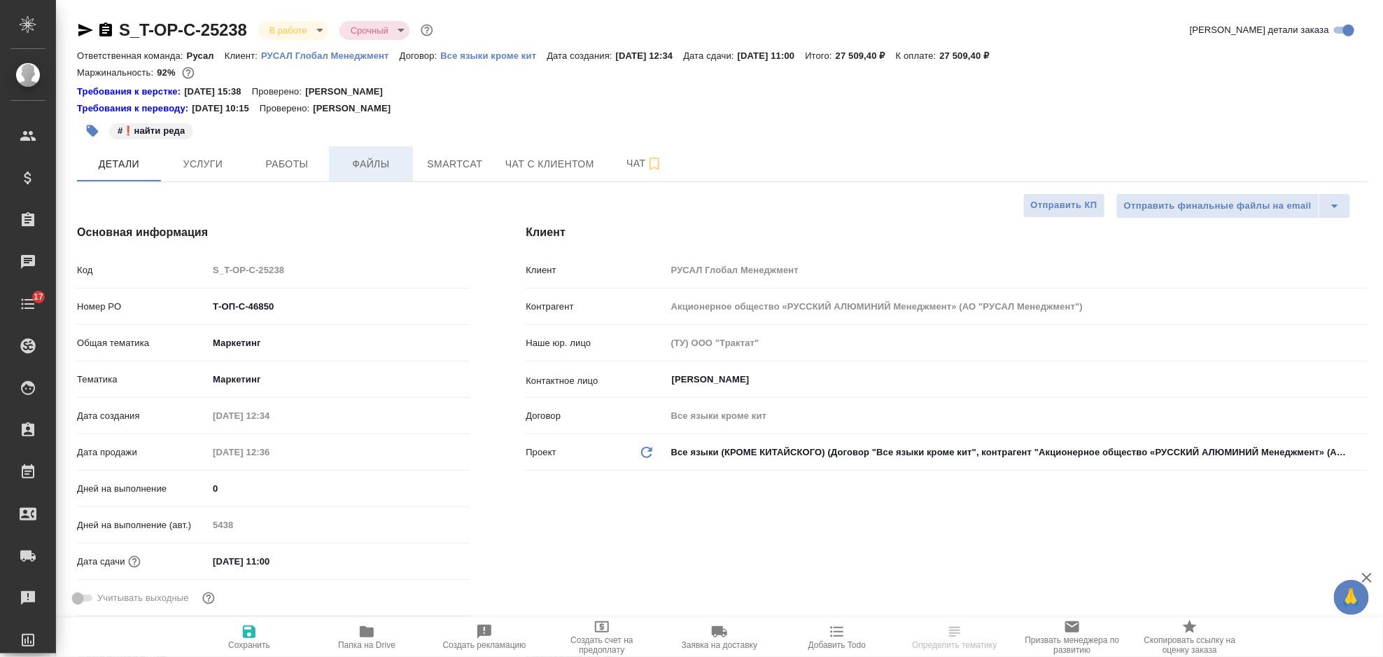
type textarea "x"
click at [202, 162] on span "Услуги" at bounding box center [202, 164] width 67 height 18
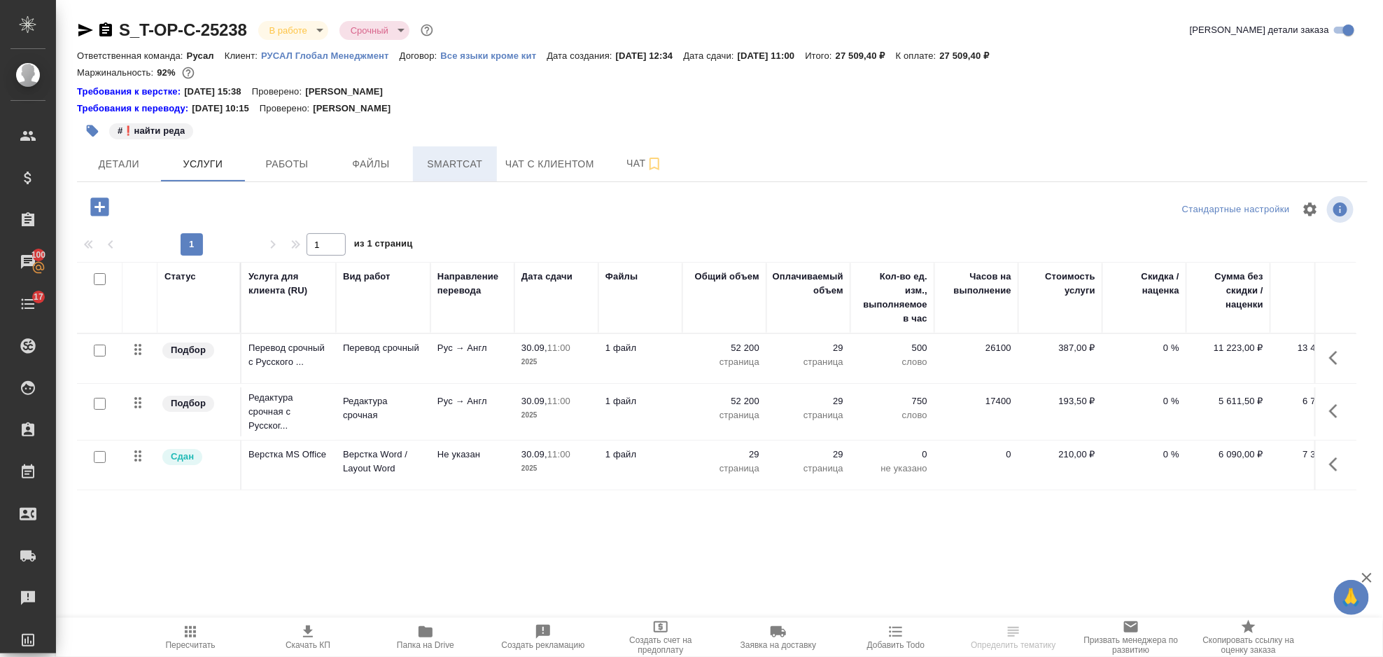
click at [438, 162] on span "Smartcat" at bounding box center [454, 164] width 67 height 18
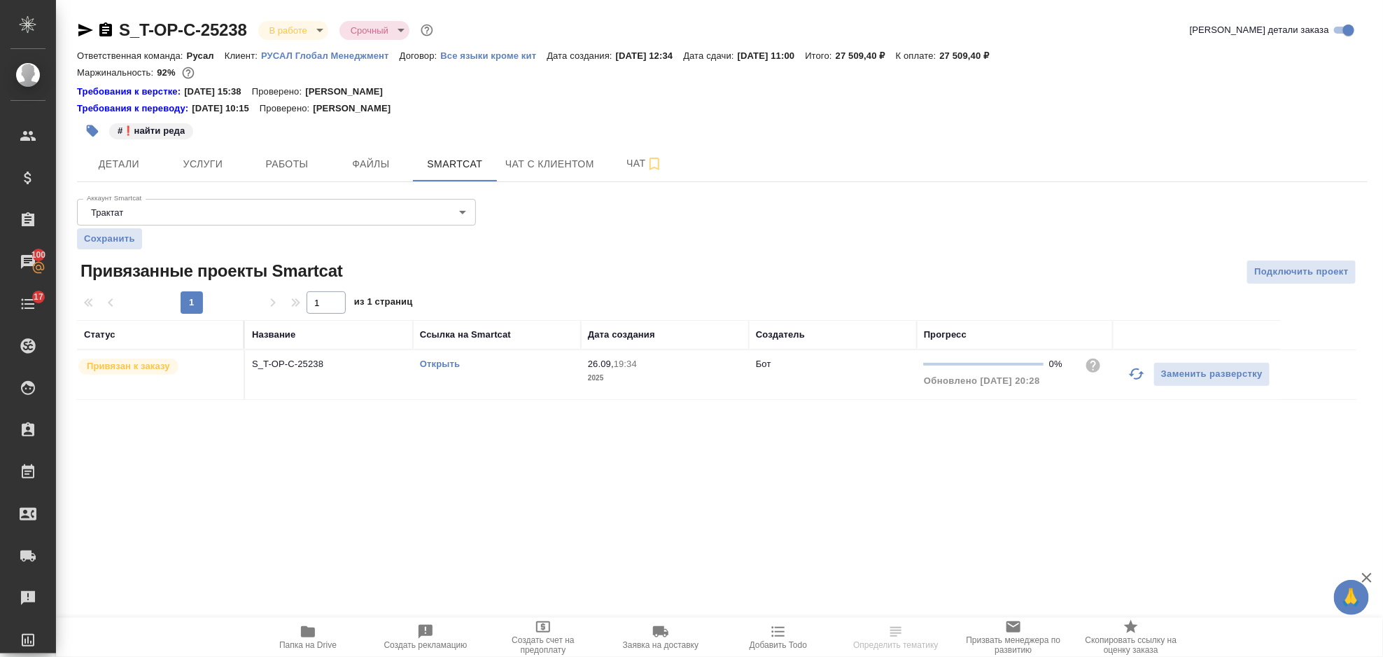
click at [438, 362] on link "Открыть" at bounding box center [440, 363] width 40 height 11
click at [222, 174] on button "Услуги" at bounding box center [203, 163] width 84 height 35
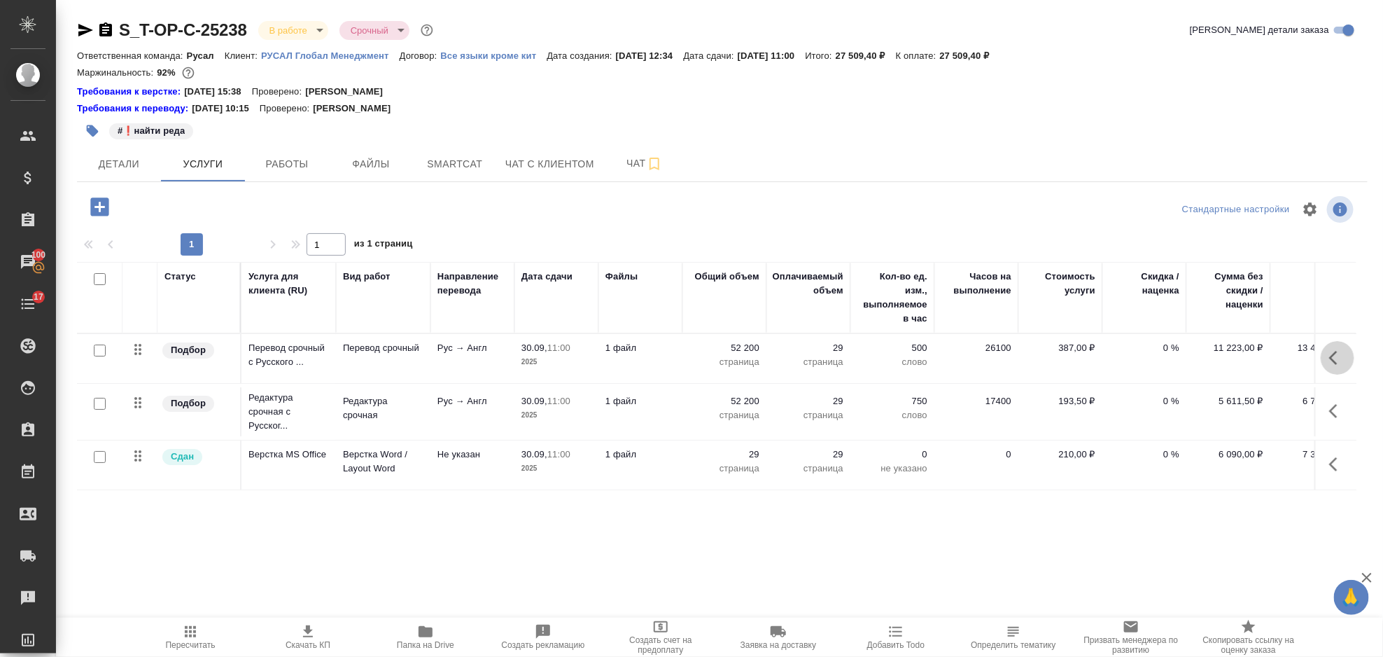
click at [1337, 353] on icon "button" at bounding box center [1334, 358] width 8 height 14
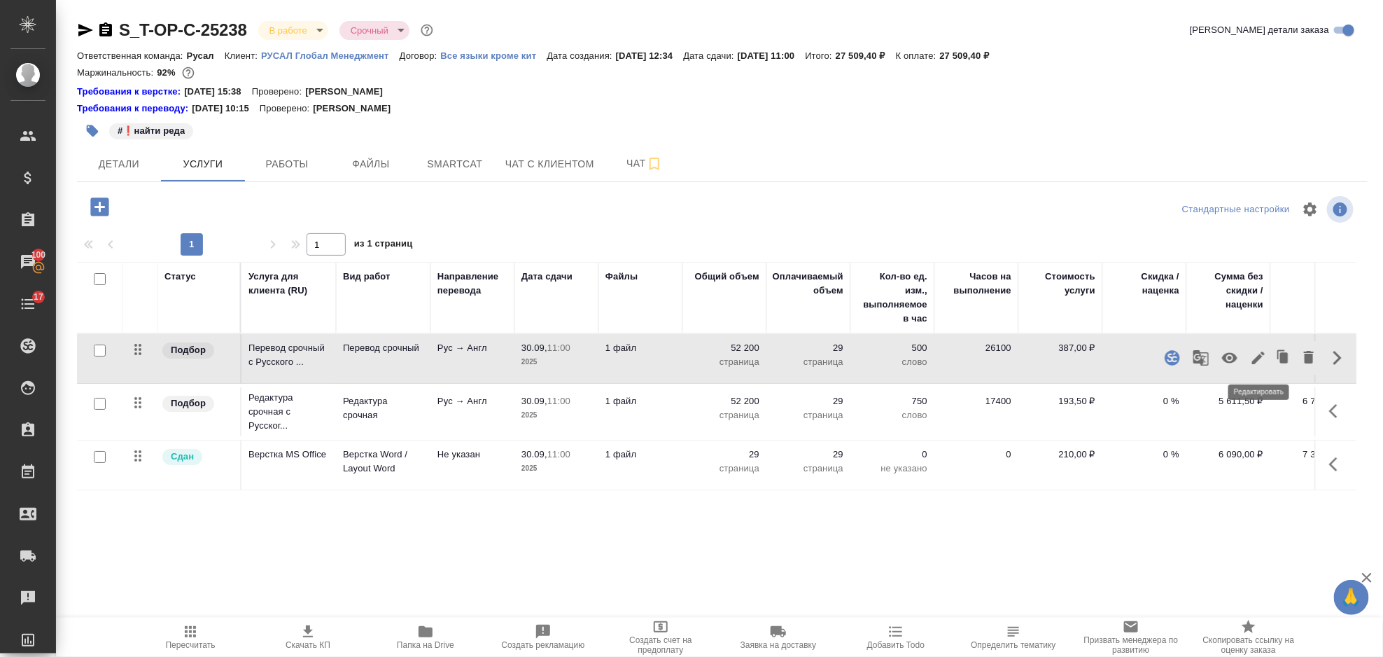
click at [1259, 353] on icon "button" at bounding box center [1258, 357] width 17 height 17
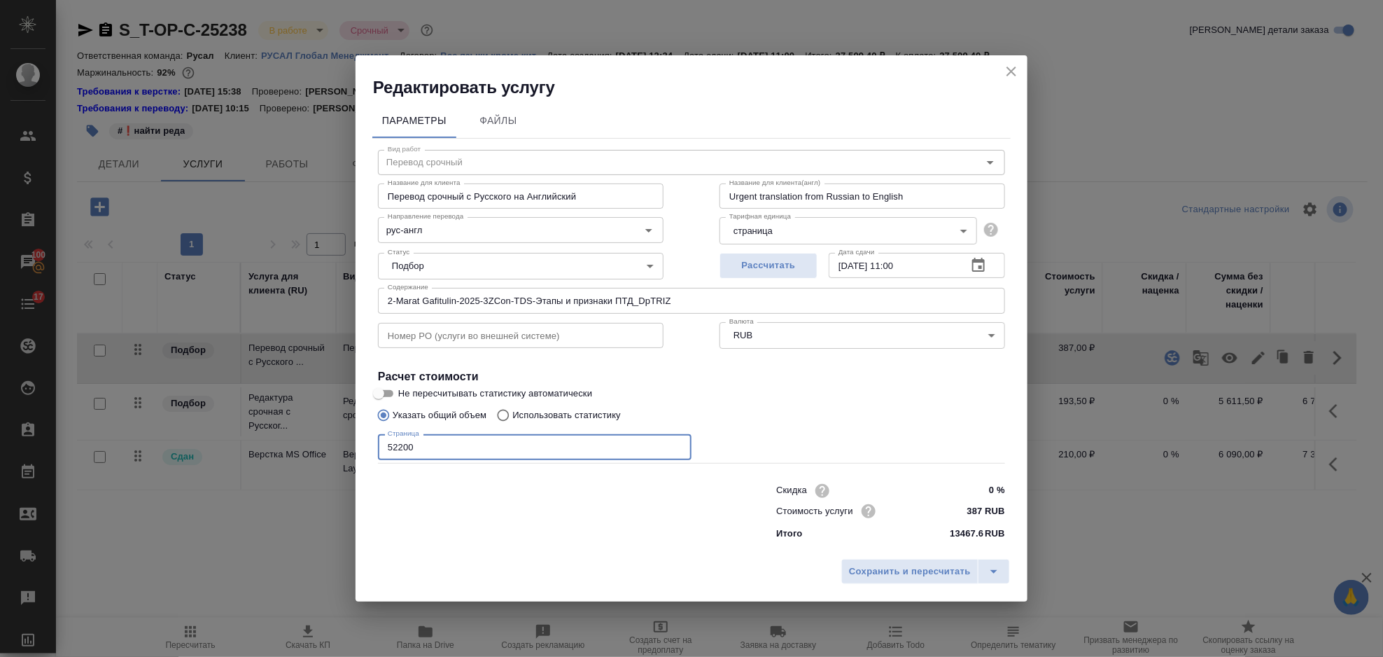
drag, startPoint x: 403, startPoint y: 439, endPoint x: 396, endPoint y: 438, distance: 7.0
click at [396, 438] on input "52200" at bounding box center [535, 446] width 314 height 25
click at [419, 448] on input "52200" at bounding box center [535, 446] width 314 height 25
click at [424, 446] on input "52200" at bounding box center [535, 446] width 314 height 25
drag, startPoint x: 431, startPoint y: 446, endPoint x: 379, endPoint y: 446, distance: 51.1
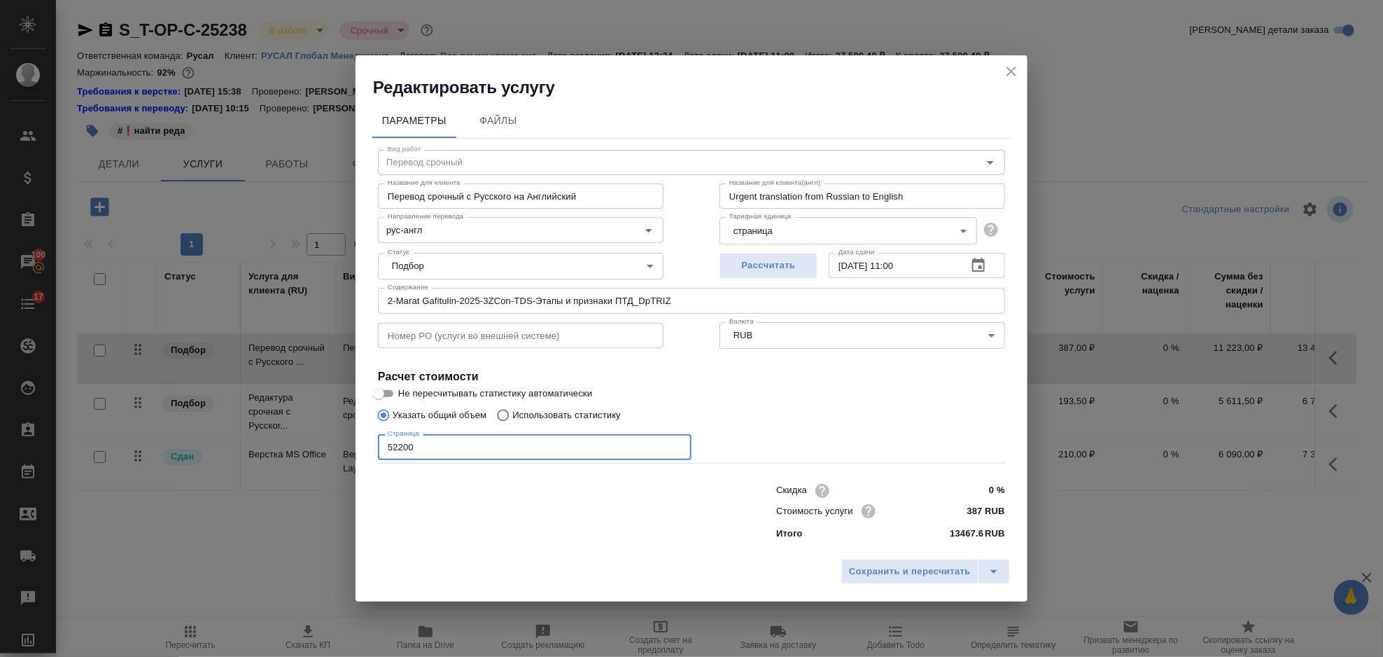
click at [379, 446] on input "52200" at bounding box center [535, 446] width 314 height 25
type input "37800"
click at [937, 566] on span "Сохранить и пересчитать" at bounding box center [910, 572] width 122 height 16
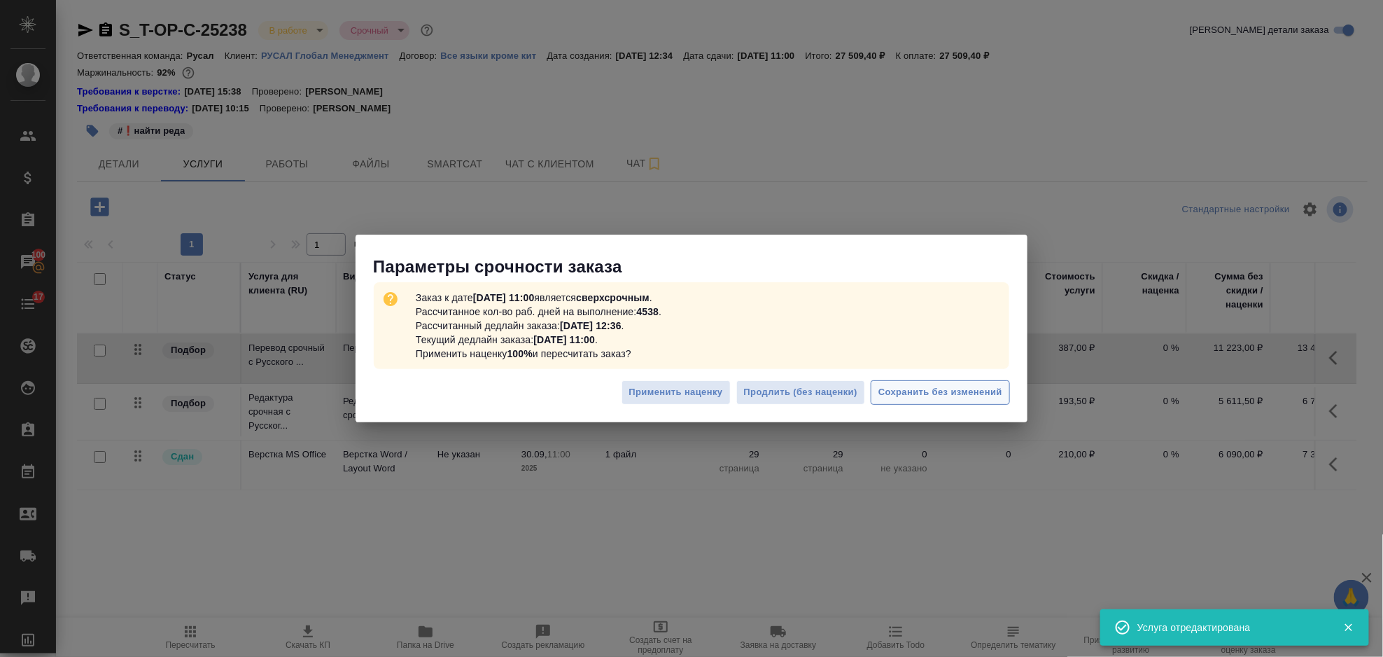
click at [991, 391] on span "Сохранить без изменений" at bounding box center [941, 392] width 124 height 16
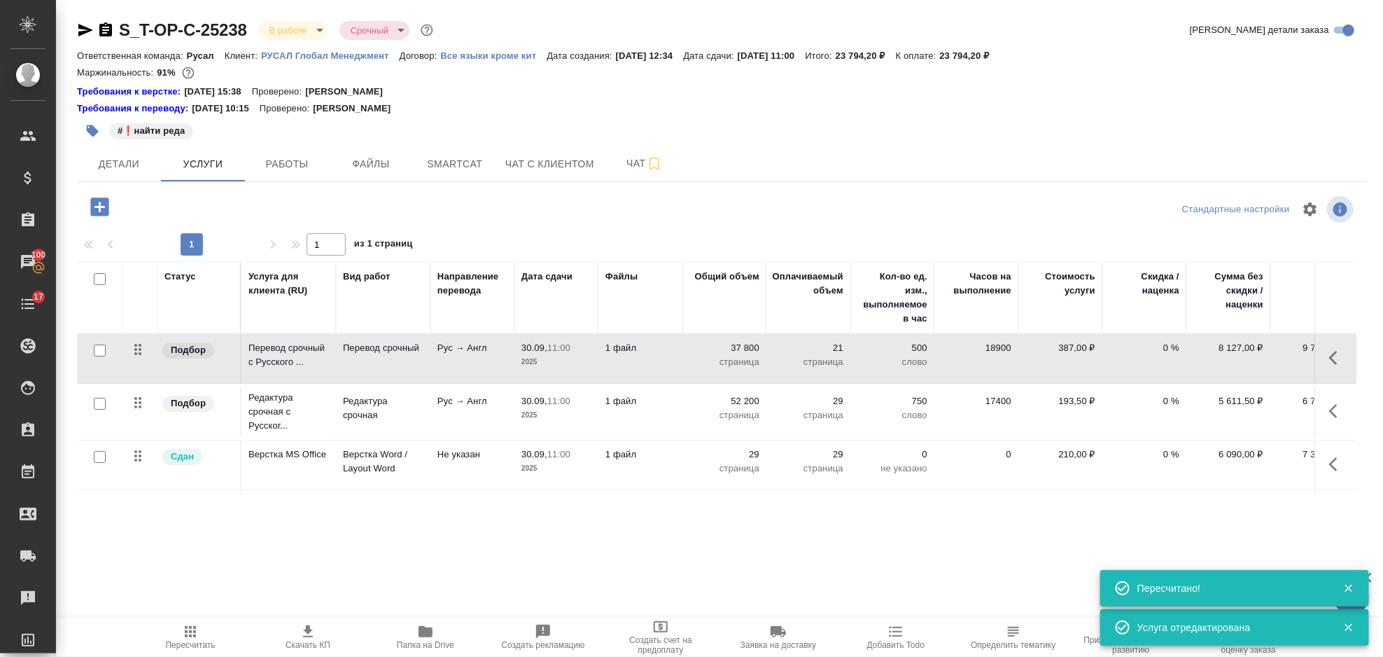
click at [1333, 415] on icon "button" at bounding box center [1338, 411] width 17 height 17
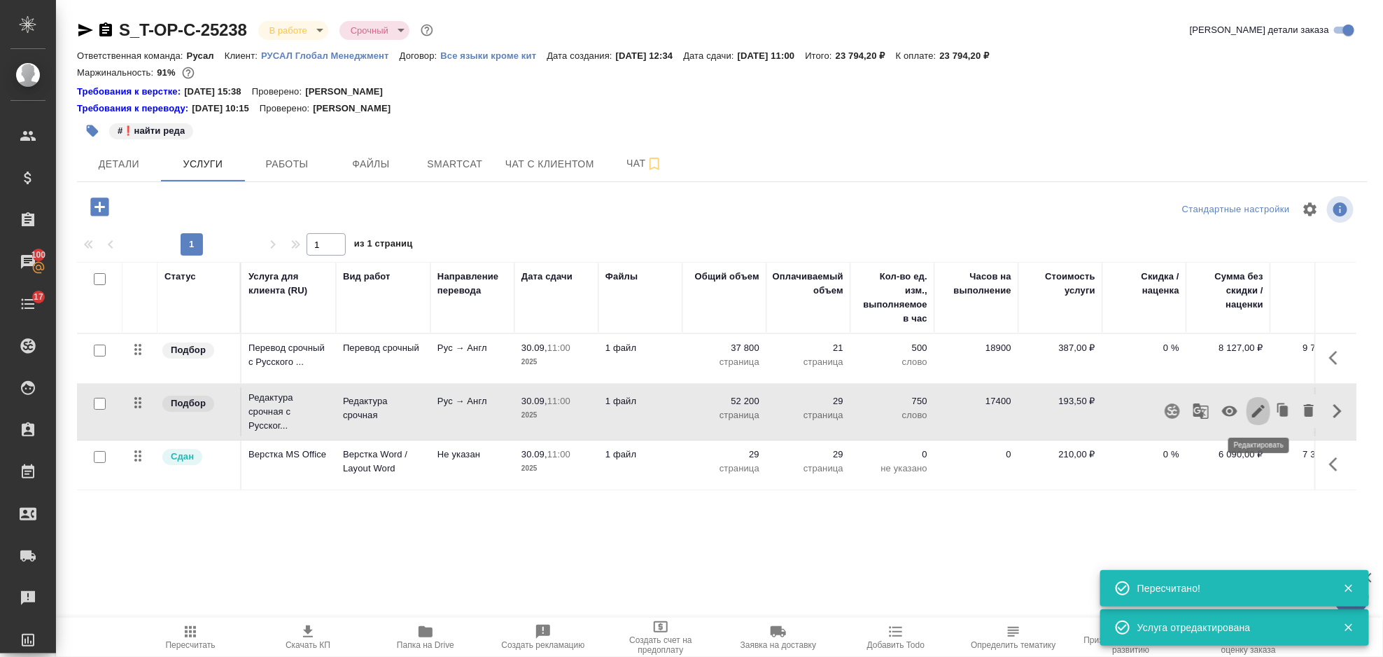
click at [1259, 414] on icon "button" at bounding box center [1258, 411] width 17 height 17
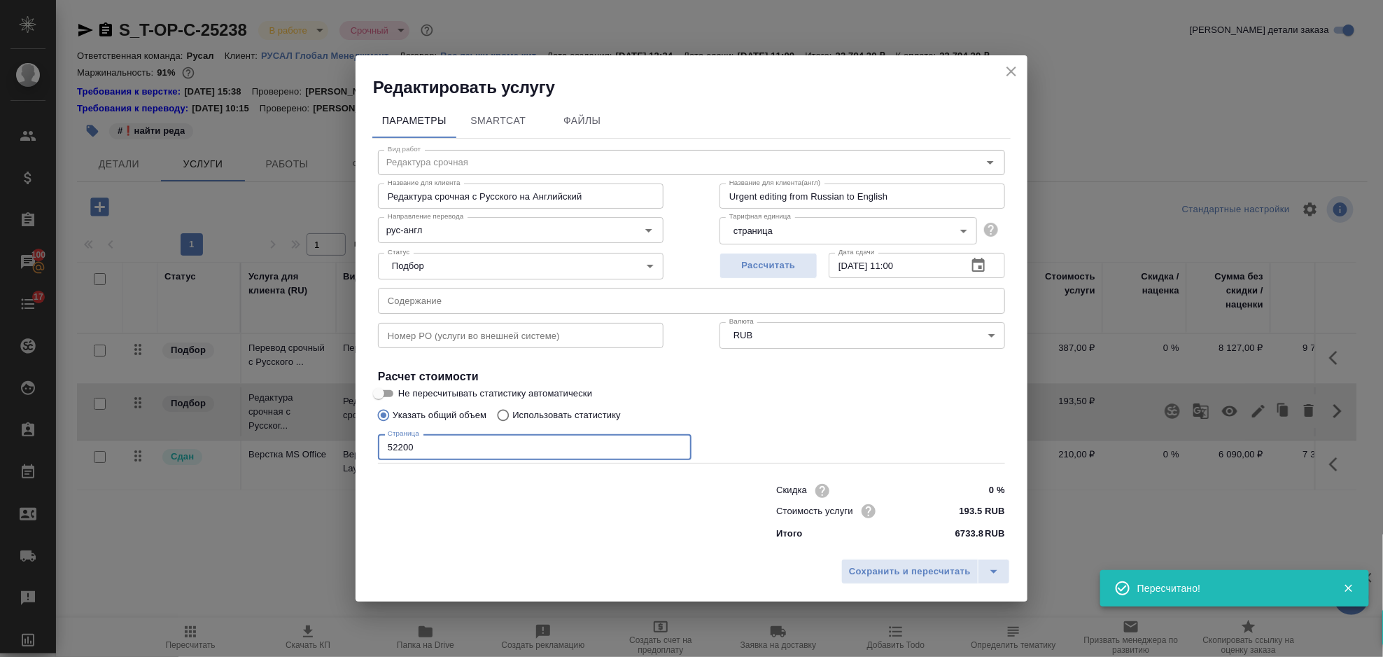
drag, startPoint x: 465, startPoint y: 440, endPoint x: 304, endPoint y: 443, distance: 161.0
click at [304, 443] on div "Редактировать услугу Параметры SmartCat Файлы Вид работ Редактура срочная Вид р…" at bounding box center [691, 328] width 1383 height 657
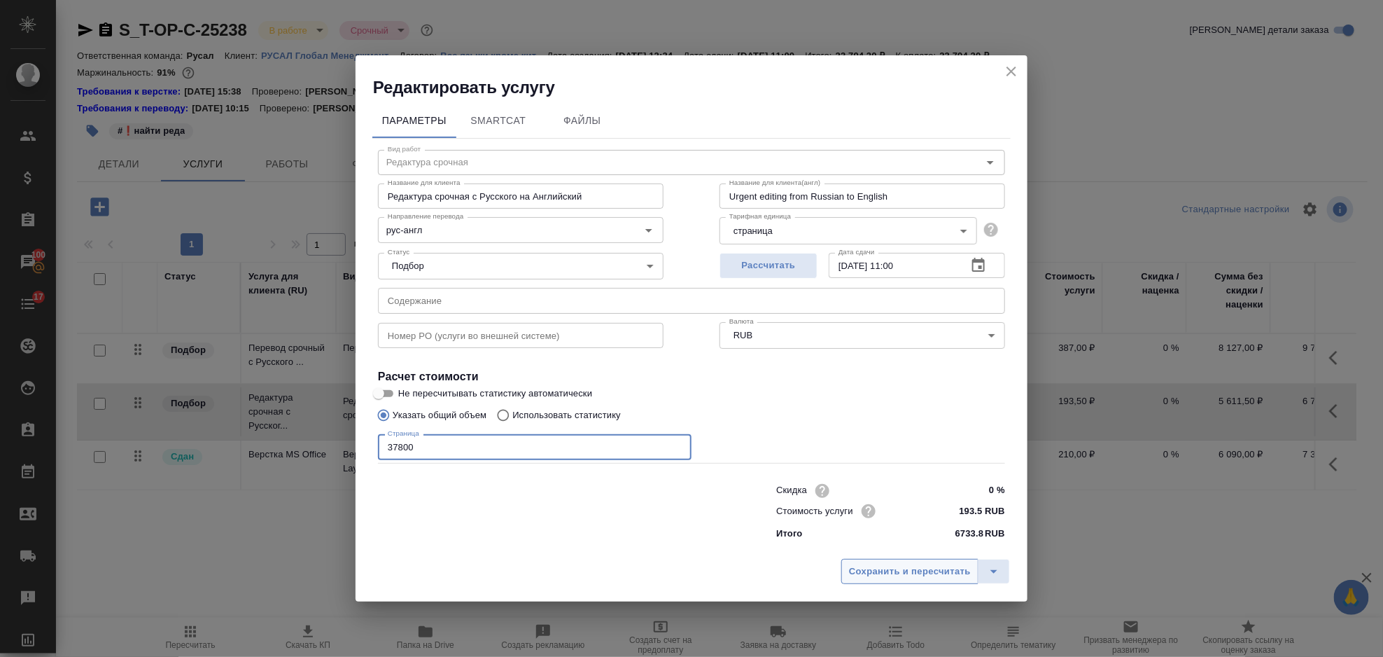
type input "37800"
click at [916, 561] on button "Сохранить и пересчитать" at bounding box center [910, 571] width 137 height 25
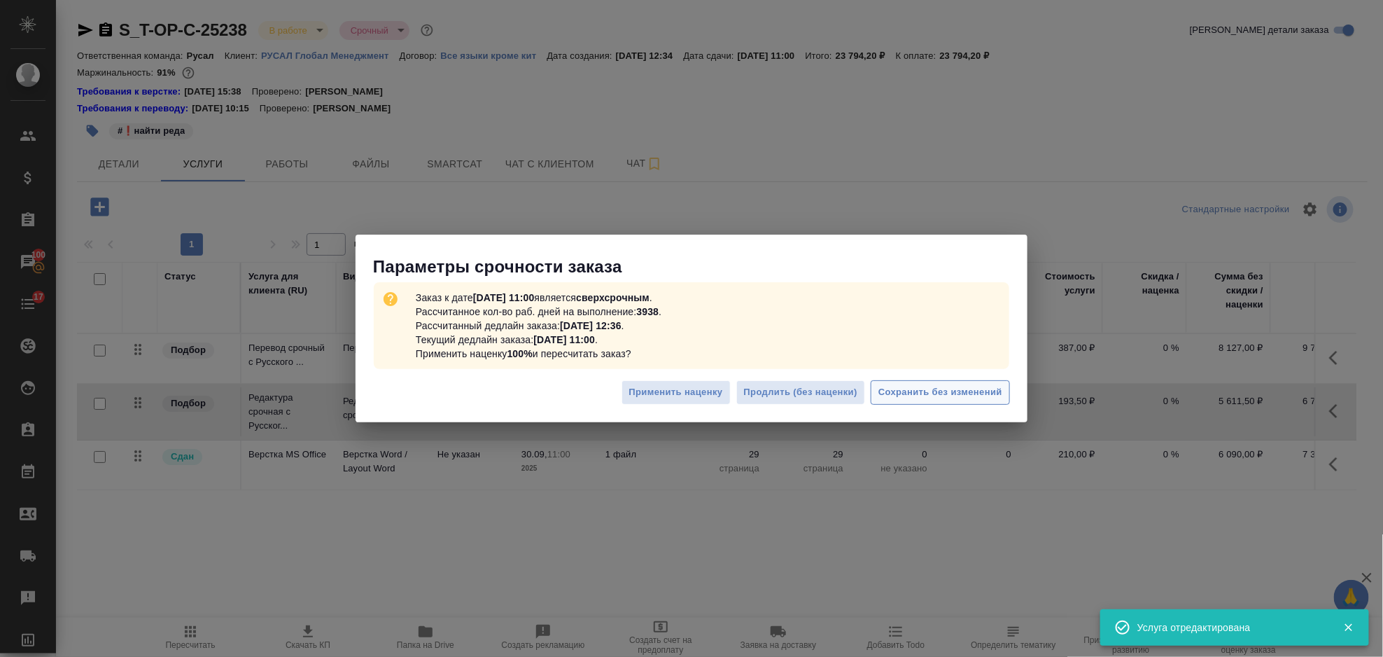
click at [954, 402] on button "Сохранить без изменений" at bounding box center [940, 392] width 139 height 25
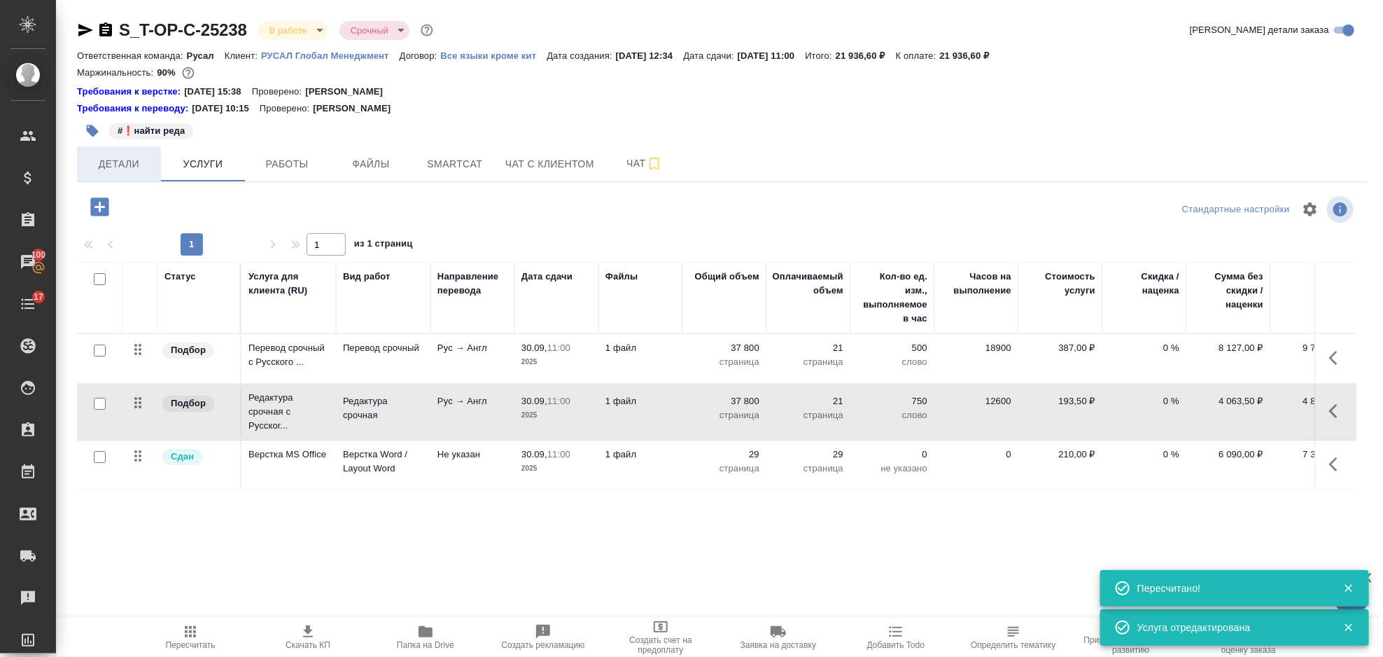
click at [117, 168] on span "Детали" at bounding box center [118, 164] width 67 height 18
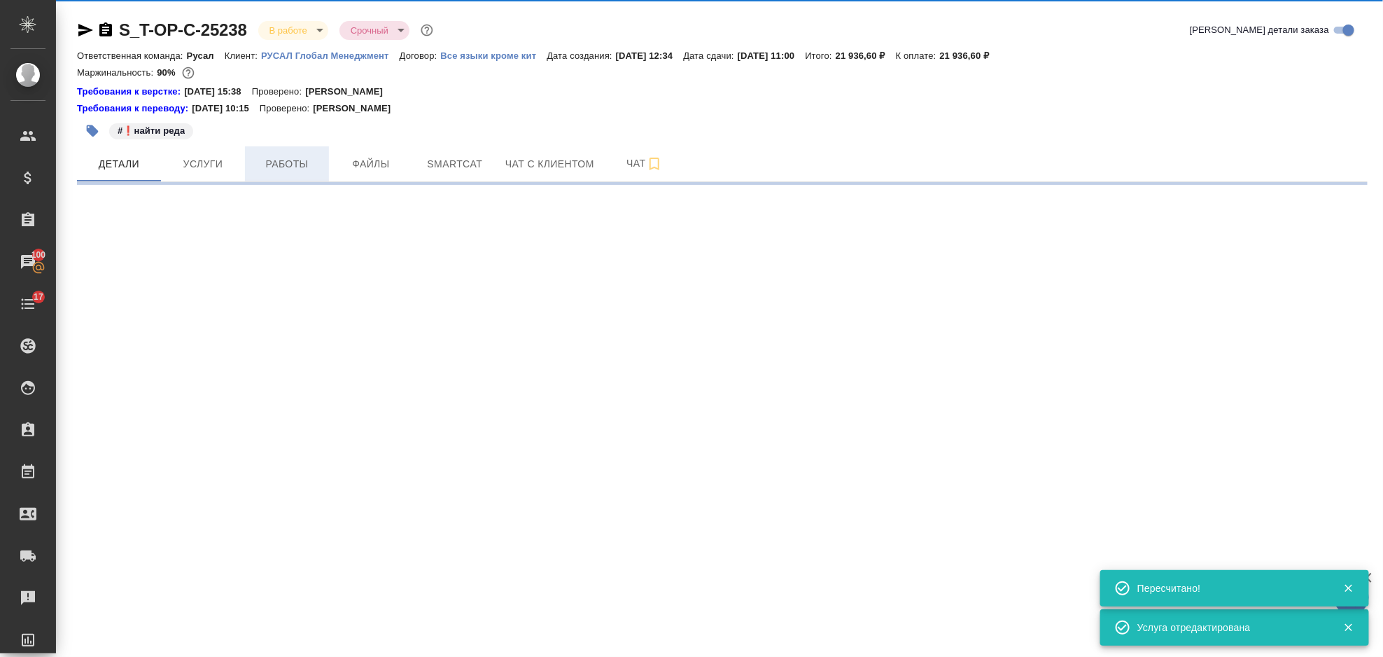
select select "RU"
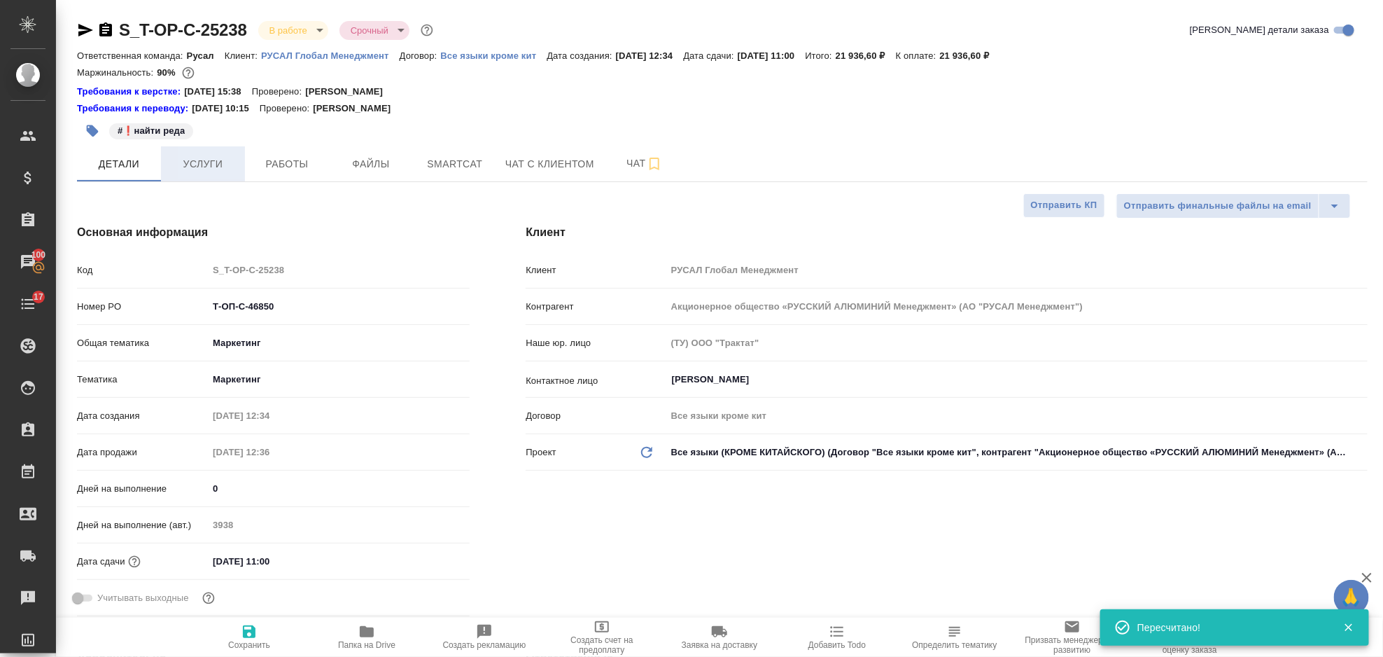
type textarea "x"
click at [225, 166] on span "Услуги" at bounding box center [202, 164] width 67 height 18
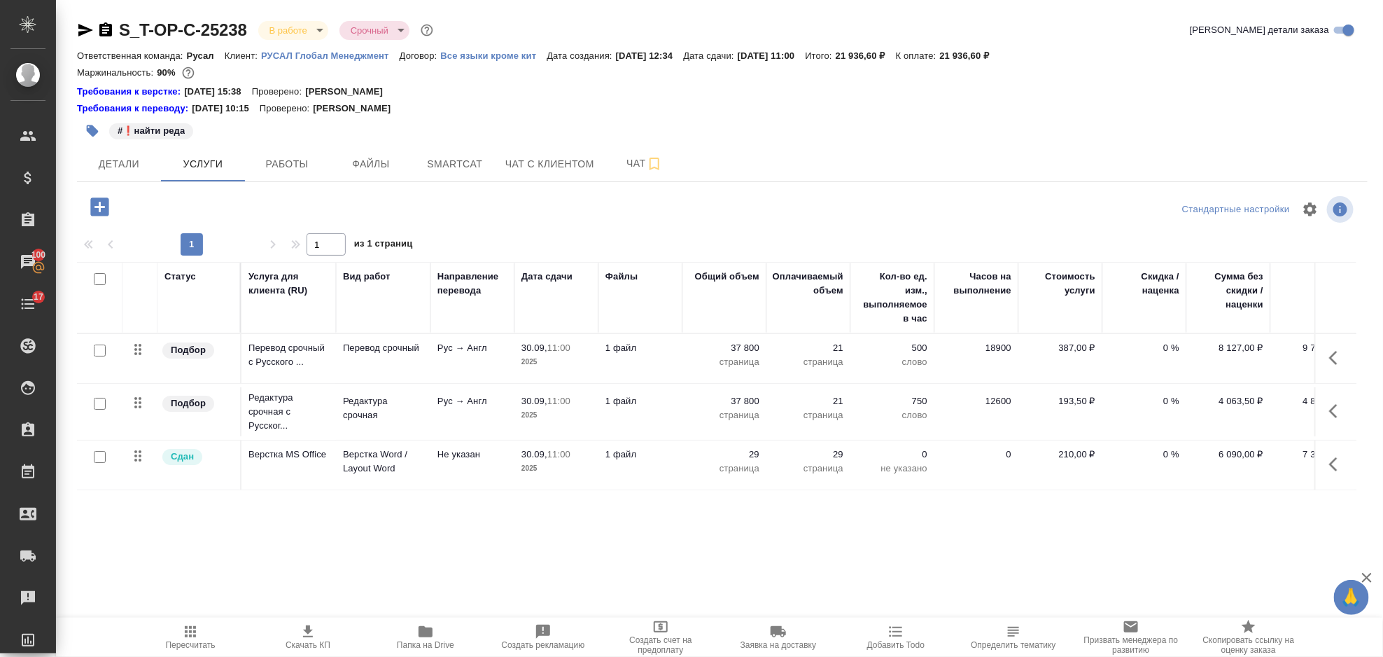
click at [200, 637] on span "Пересчитать" at bounding box center [190, 636] width 101 height 27
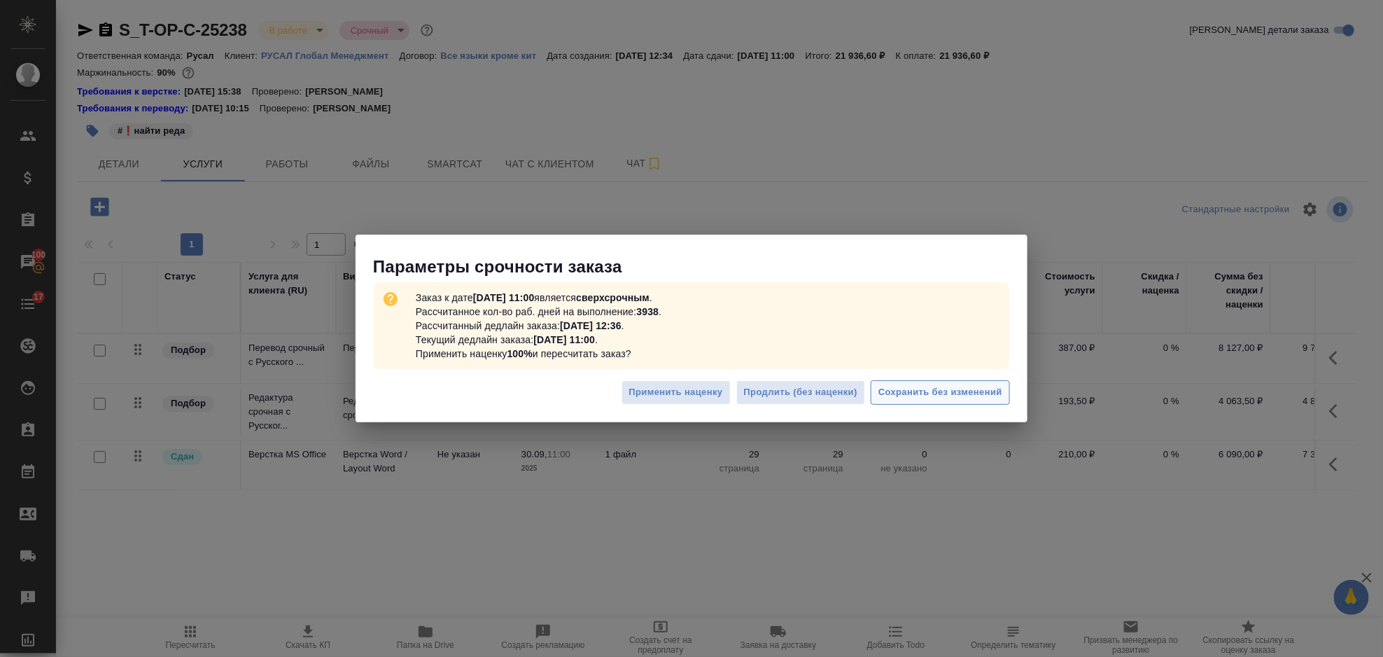
click at [935, 398] on span "Сохранить без изменений" at bounding box center [941, 392] width 124 height 16
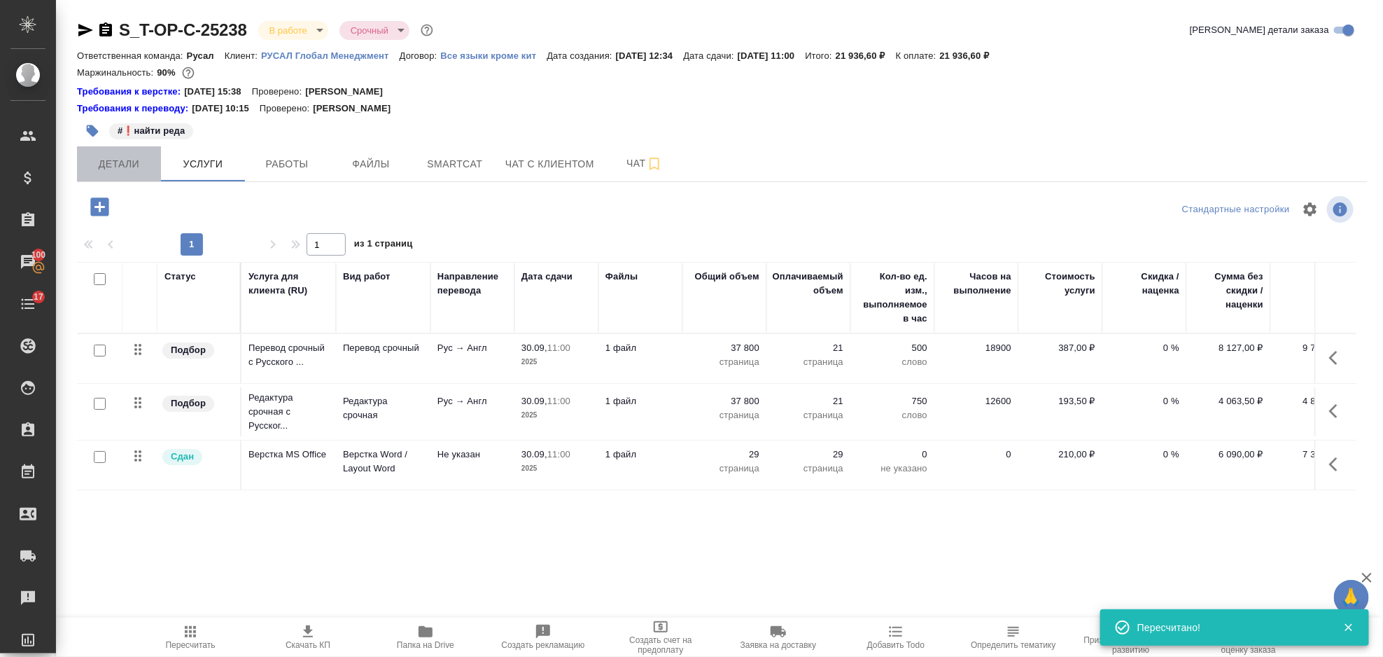
click at [127, 152] on button "Детали" at bounding box center [119, 163] width 84 height 35
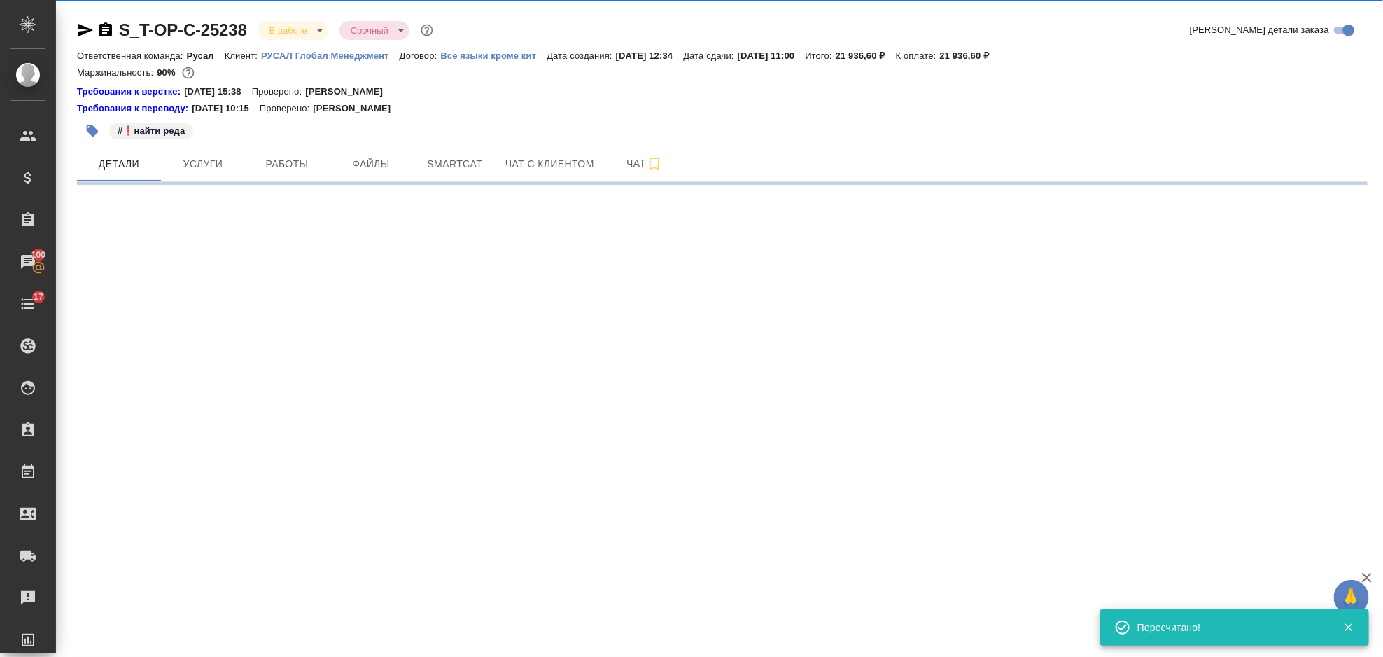
select select "RU"
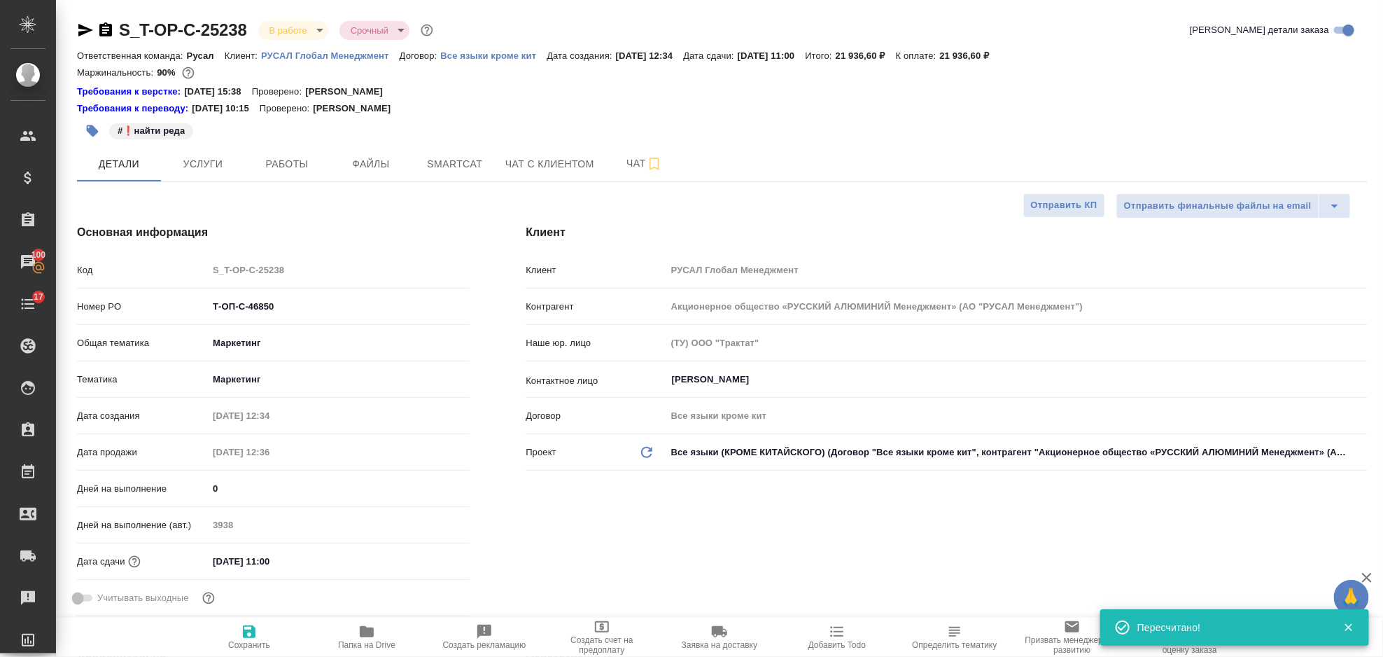
type textarea "x"
click at [111, 35] on icon "button" at bounding box center [105, 29] width 13 height 14
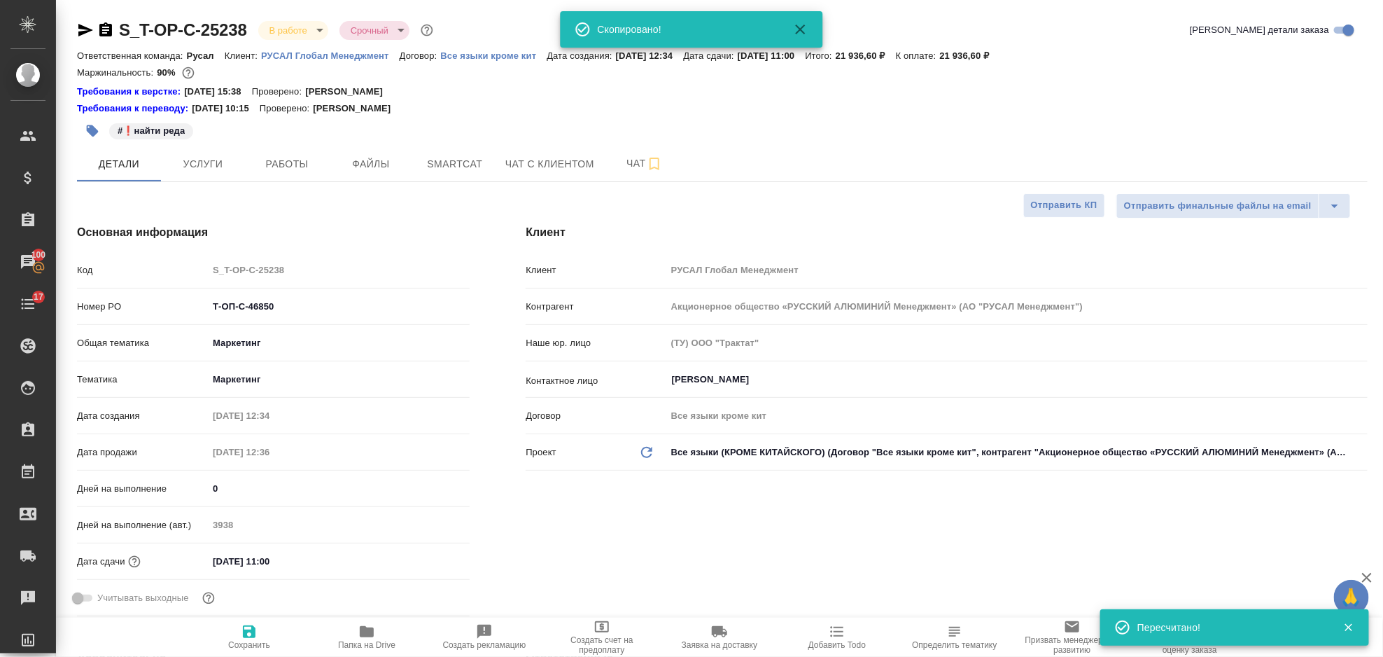
type textarea "x"
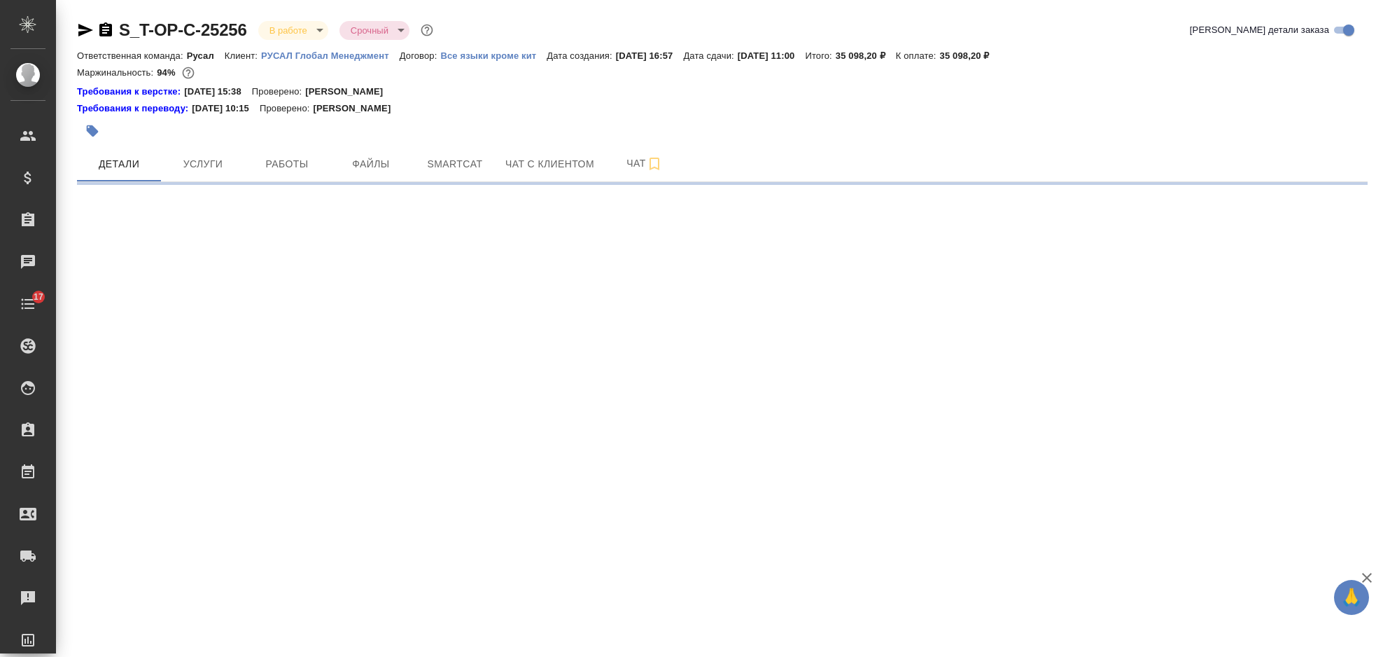
select select "RU"
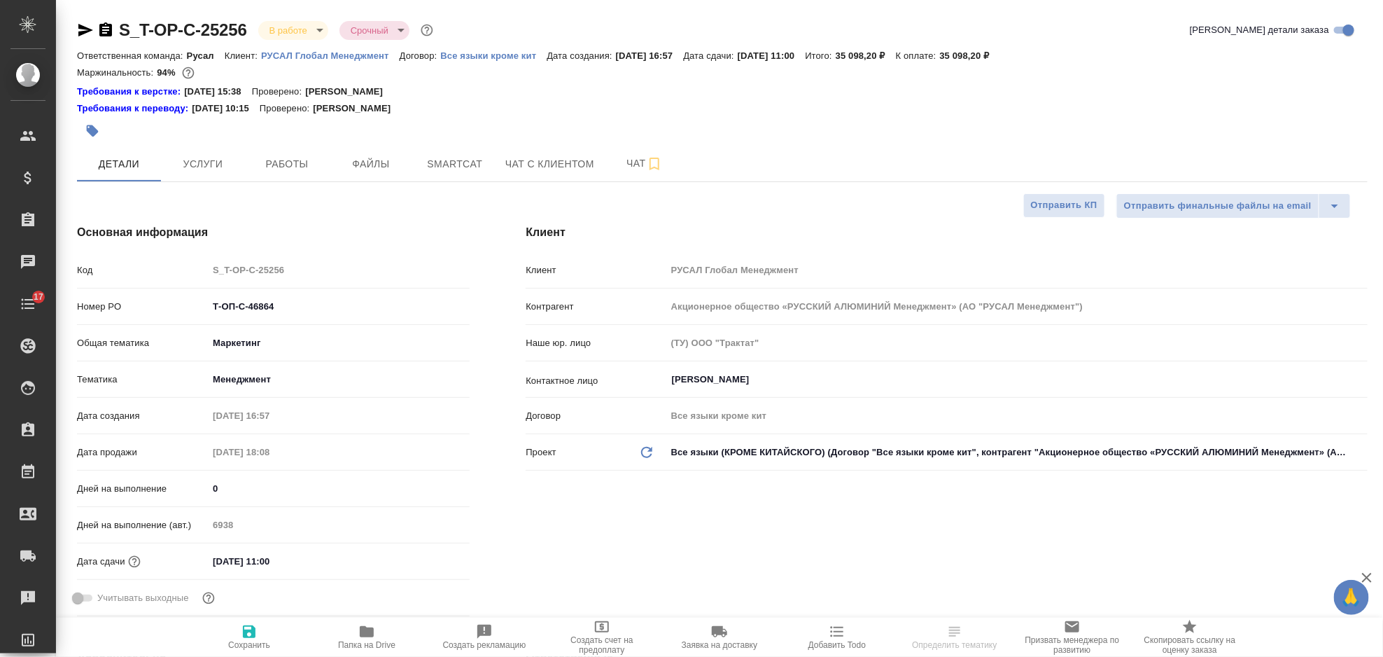
type textarea "x"
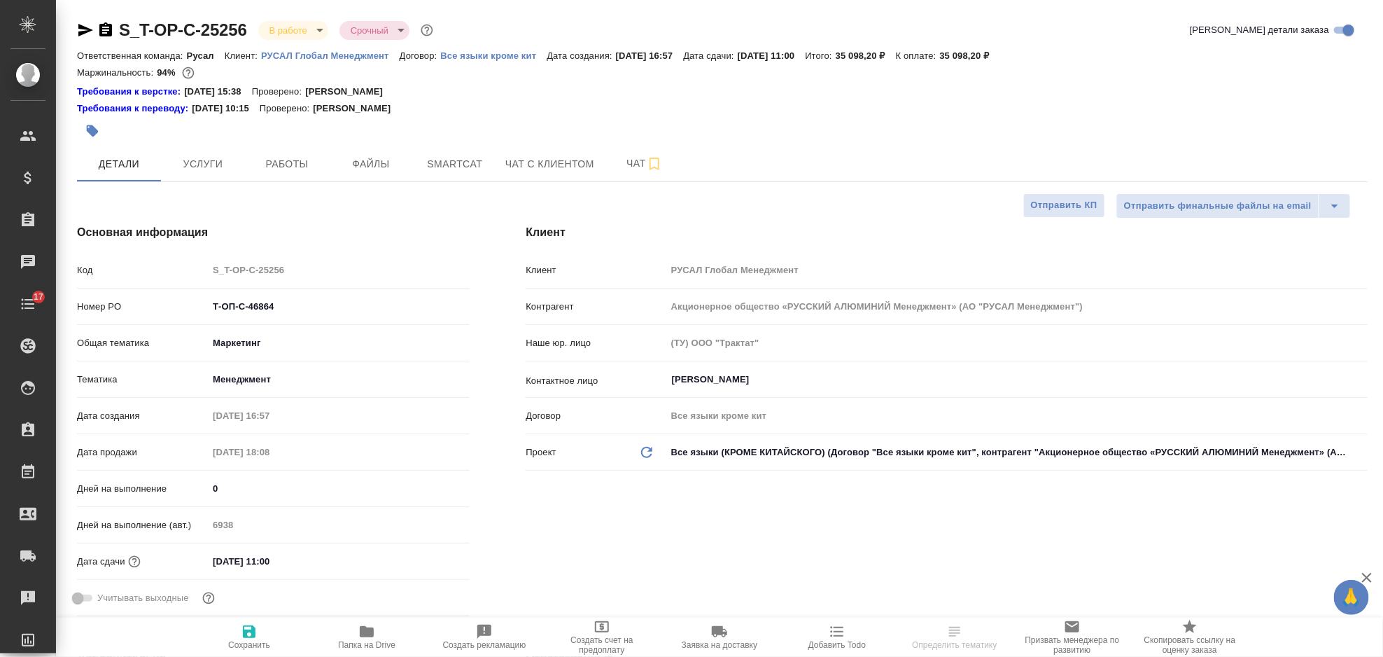
type textarea "x"
click at [216, 158] on span "Услуги" at bounding box center [202, 164] width 67 height 18
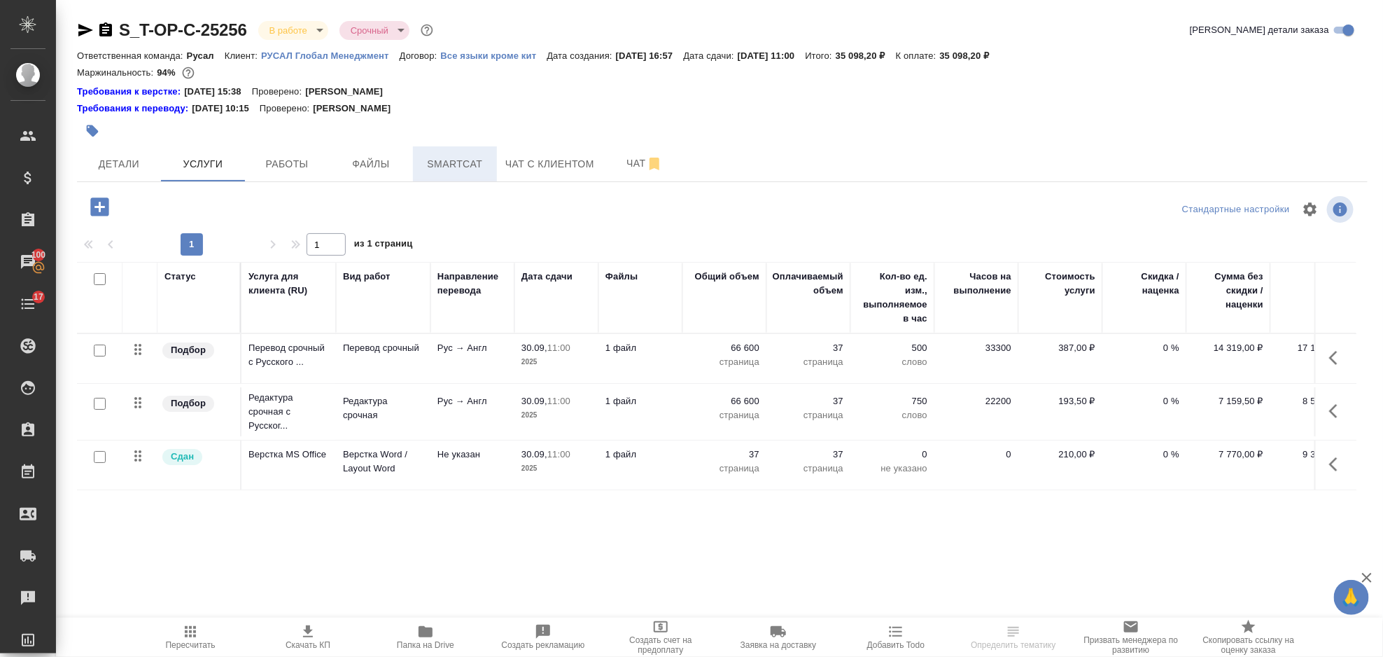
click at [438, 161] on span "Smartcat" at bounding box center [454, 164] width 67 height 18
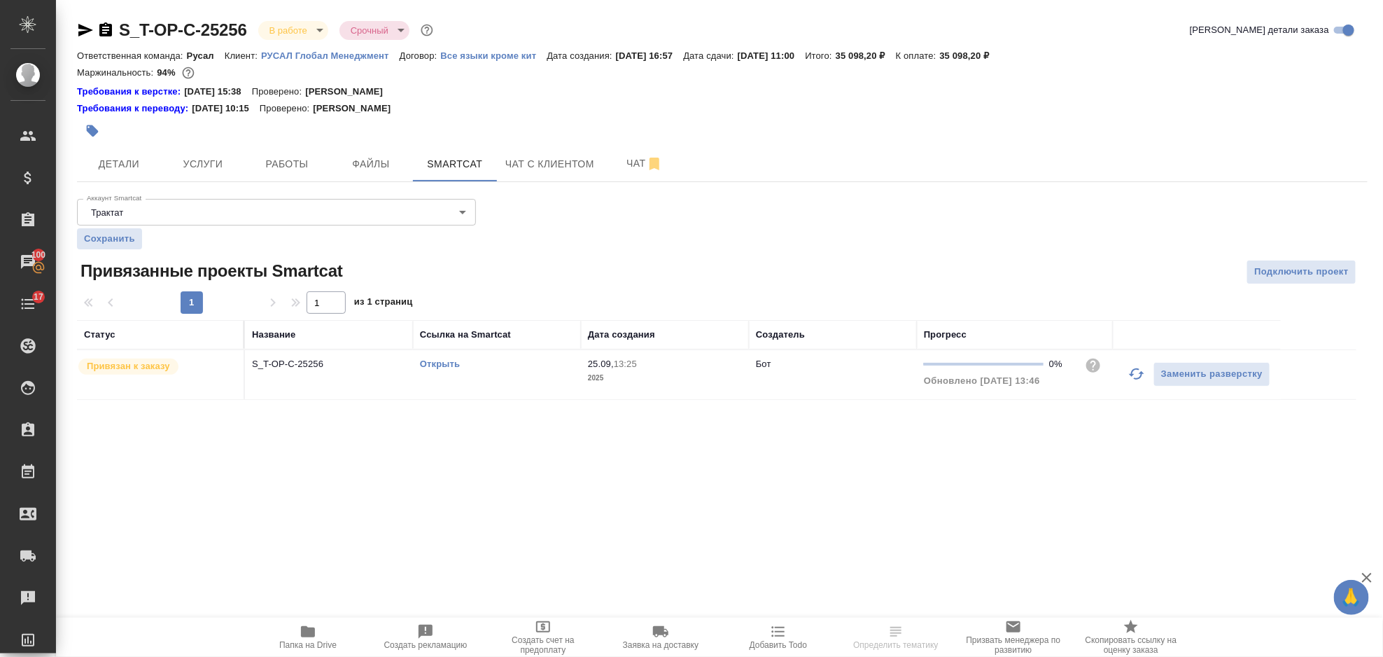
click at [442, 361] on link "Открыть" at bounding box center [440, 363] width 40 height 11
click at [207, 156] on span "Услуги" at bounding box center [202, 164] width 67 height 18
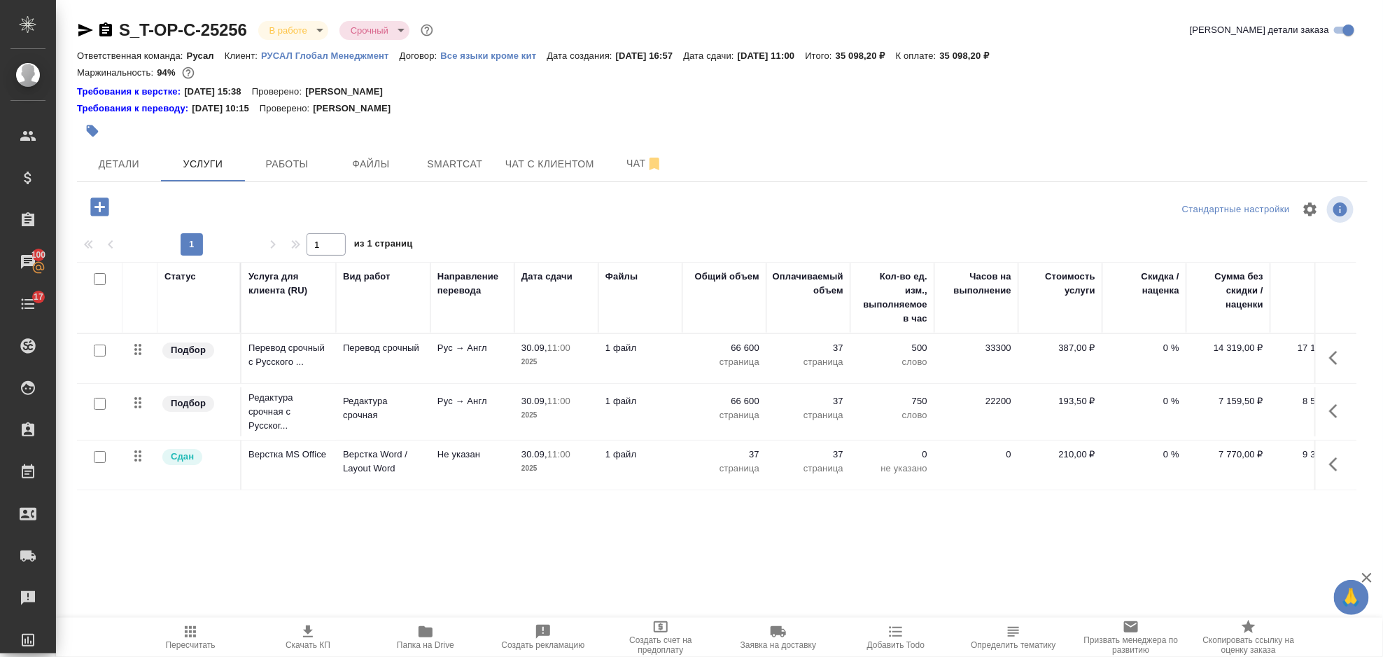
click at [1338, 357] on icon "button" at bounding box center [1338, 357] width 17 height 17
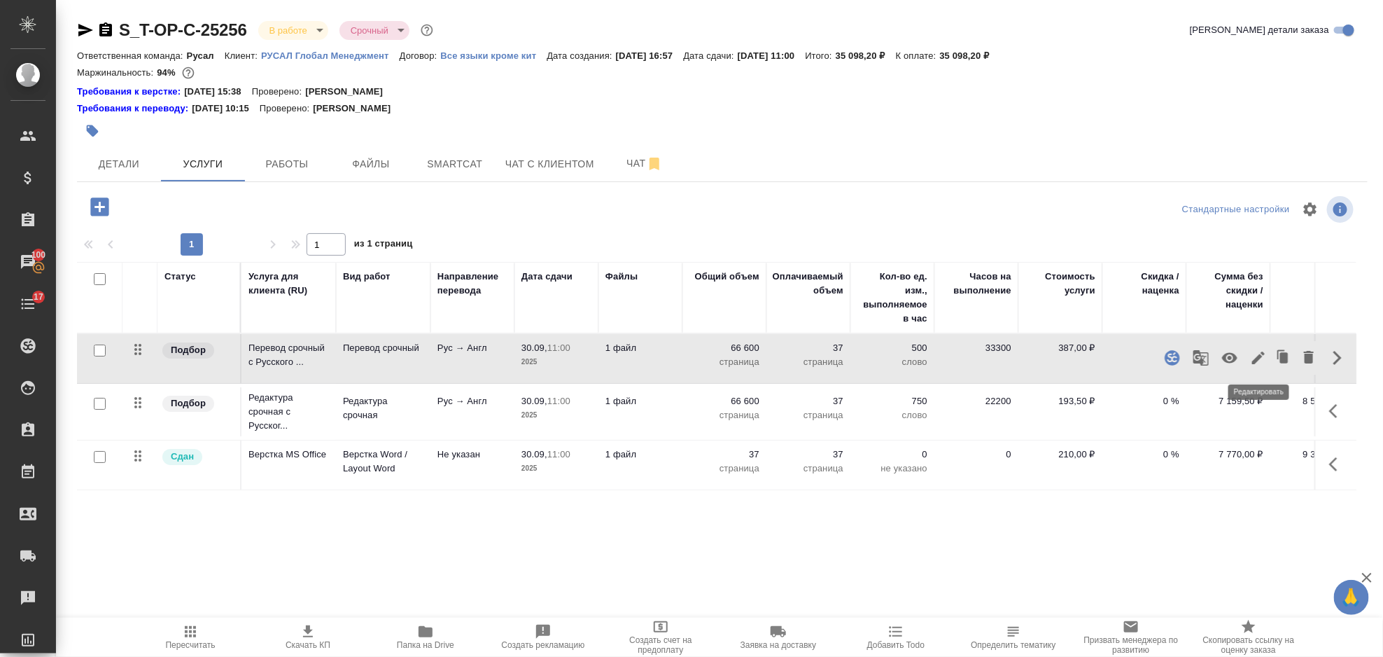
click at [1256, 356] on icon "button" at bounding box center [1258, 357] width 17 height 17
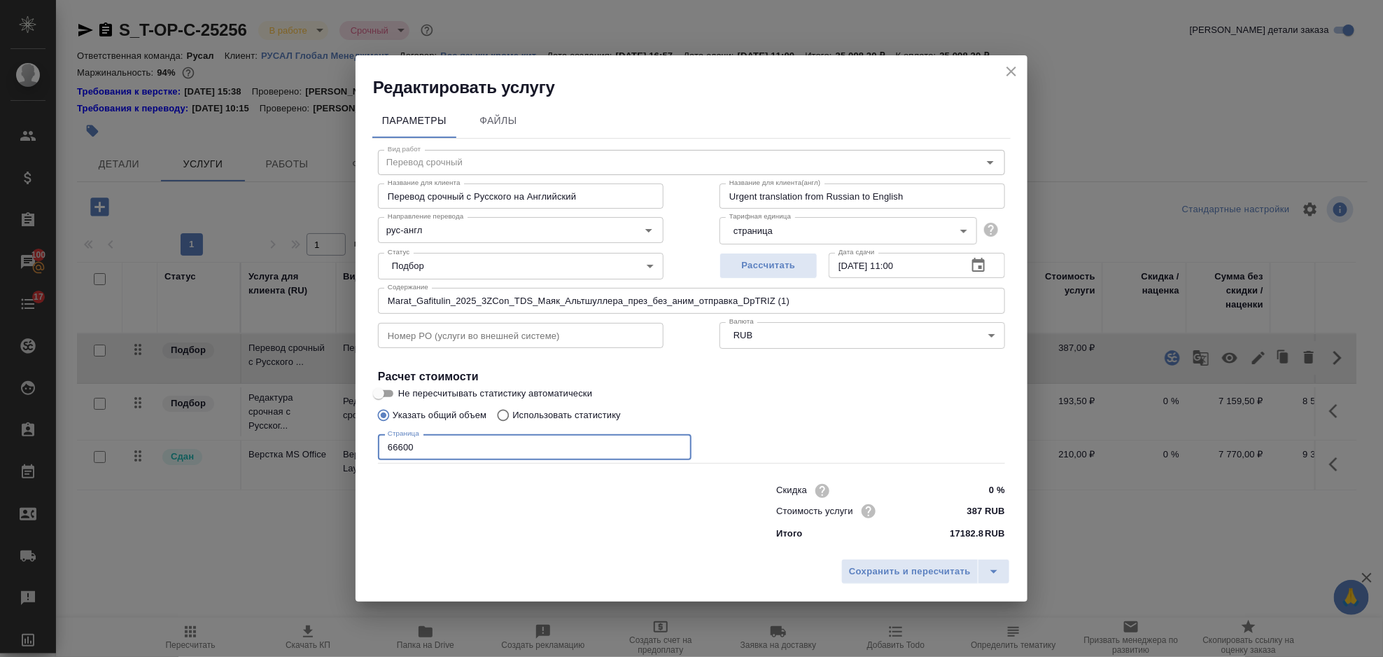
drag, startPoint x: 452, startPoint y: 458, endPoint x: 376, endPoint y: 461, distance: 75.7
click at [376, 461] on div "Вид работ Перевод срочный Вид работ Название для клиента Перевод срочный с Русс…" at bounding box center [691, 343] width 638 height 408
type input "46800"
click at [883, 574] on span "Сохранить и пересчитать" at bounding box center [910, 572] width 122 height 16
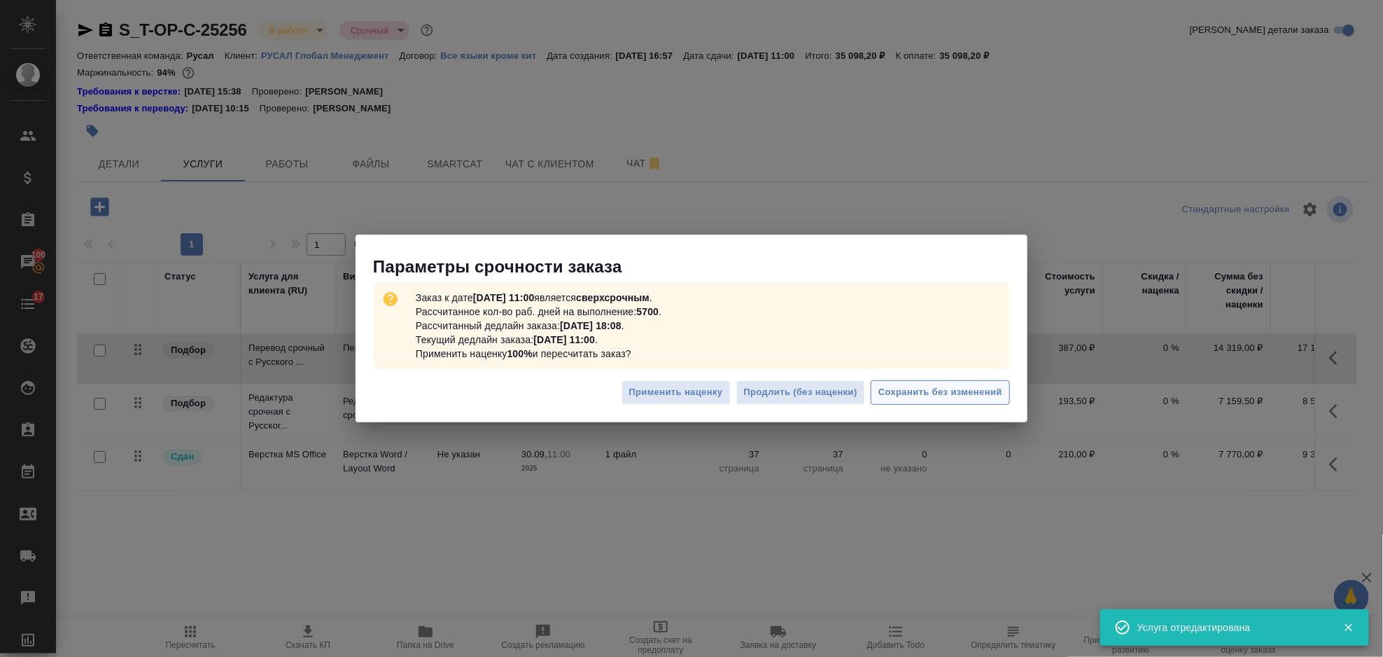
click at [947, 391] on span "Сохранить без изменений" at bounding box center [941, 392] width 124 height 16
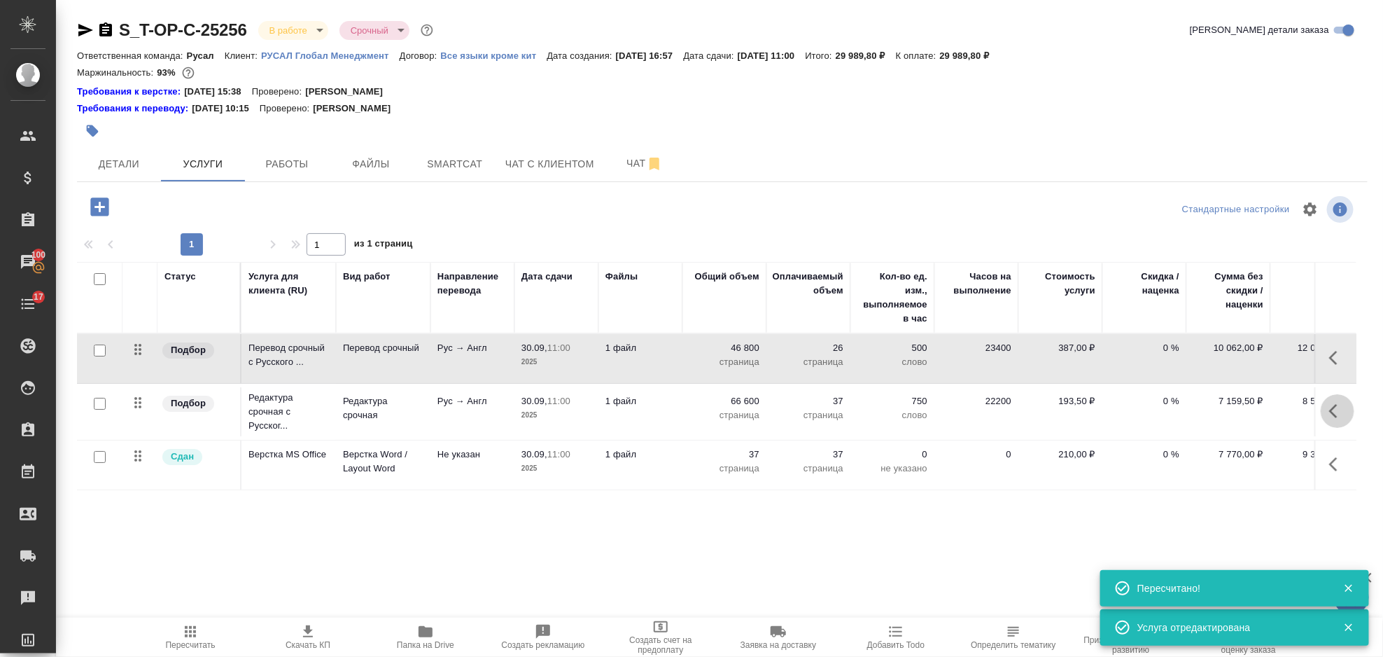
click at [1344, 403] on icon "button" at bounding box center [1338, 411] width 17 height 17
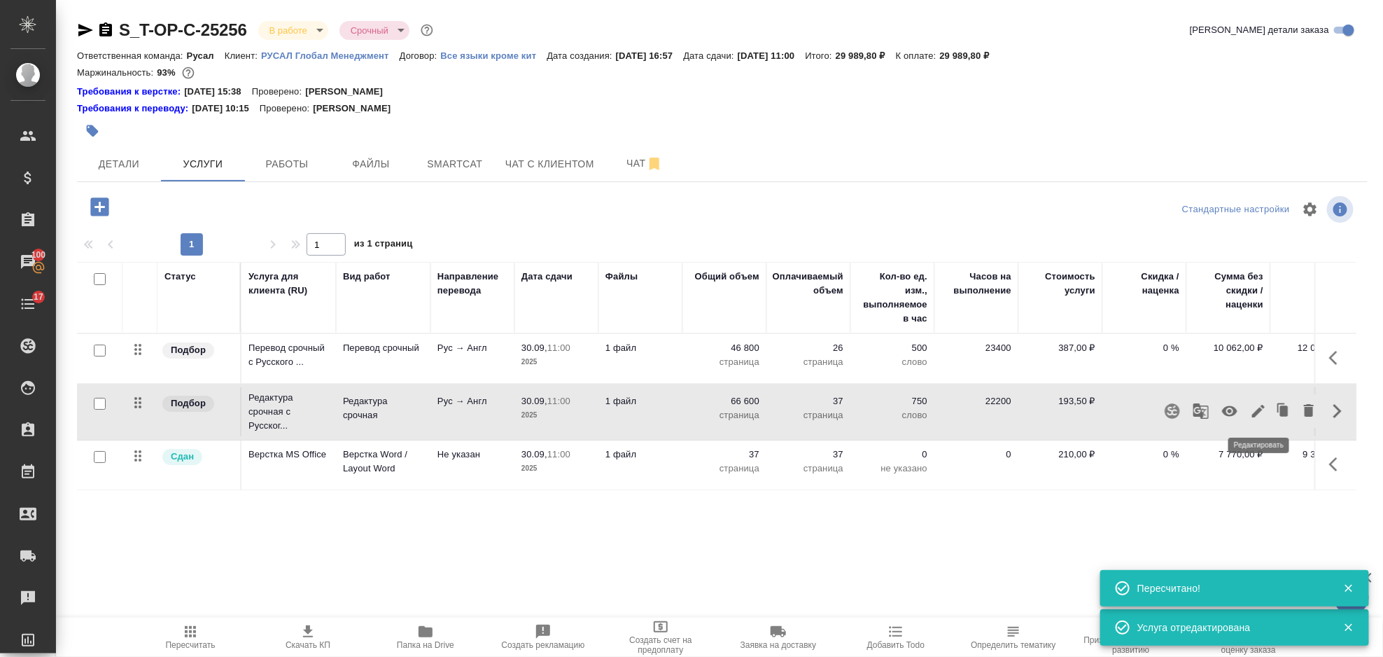
click at [1255, 418] on icon "button" at bounding box center [1258, 411] width 17 height 17
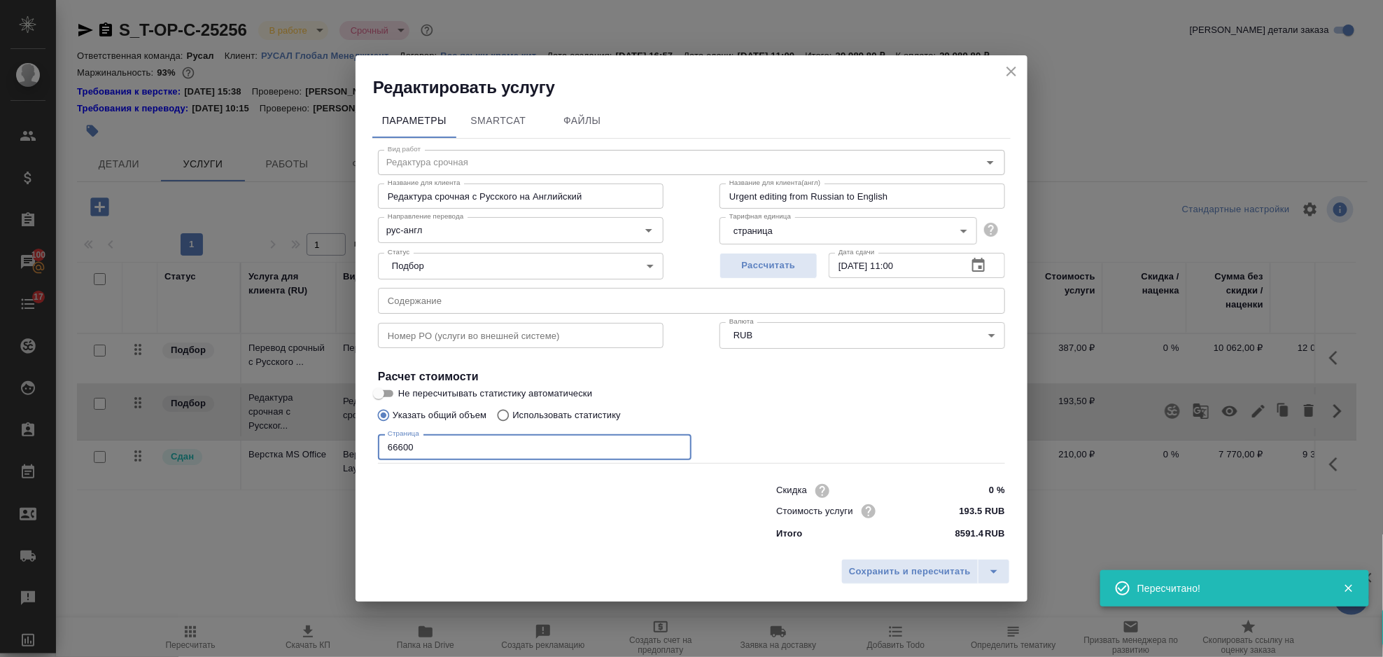
drag, startPoint x: 508, startPoint y: 441, endPoint x: 348, endPoint y: 442, distance: 159.6
click at [351, 442] on div "Редактировать услугу Параметры SmartCat Файлы Вид работ Редактура срочная Вид р…" at bounding box center [691, 328] width 1383 height 657
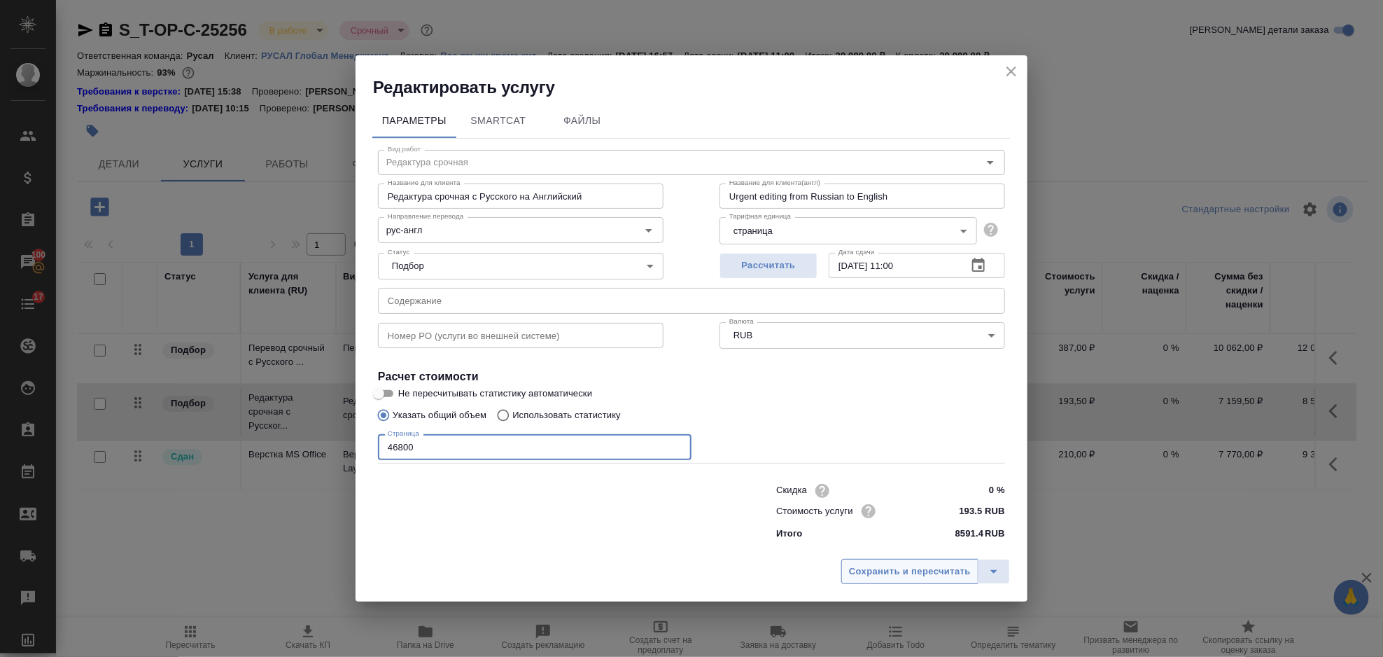
type input "46800"
drag, startPoint x: 912, startPoint y: 565, endPoint x: 922, endPoint y: 565, distance: 9.8
click at [914, 564] on span "Сохранить и пересчитать" at bounding box center [910, 572] width 122 height 16
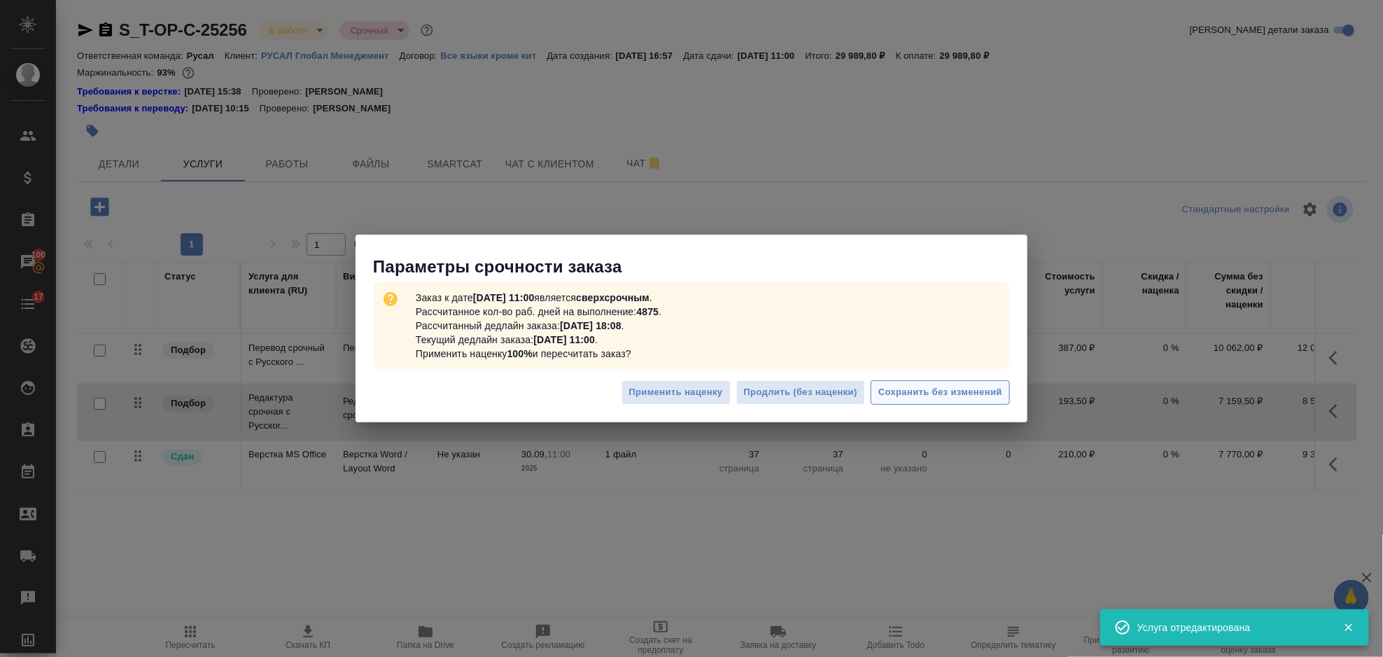
click at [919, 403] on button "Сохранить без изменений" at bounding box center [940, 392] width 139 height 25
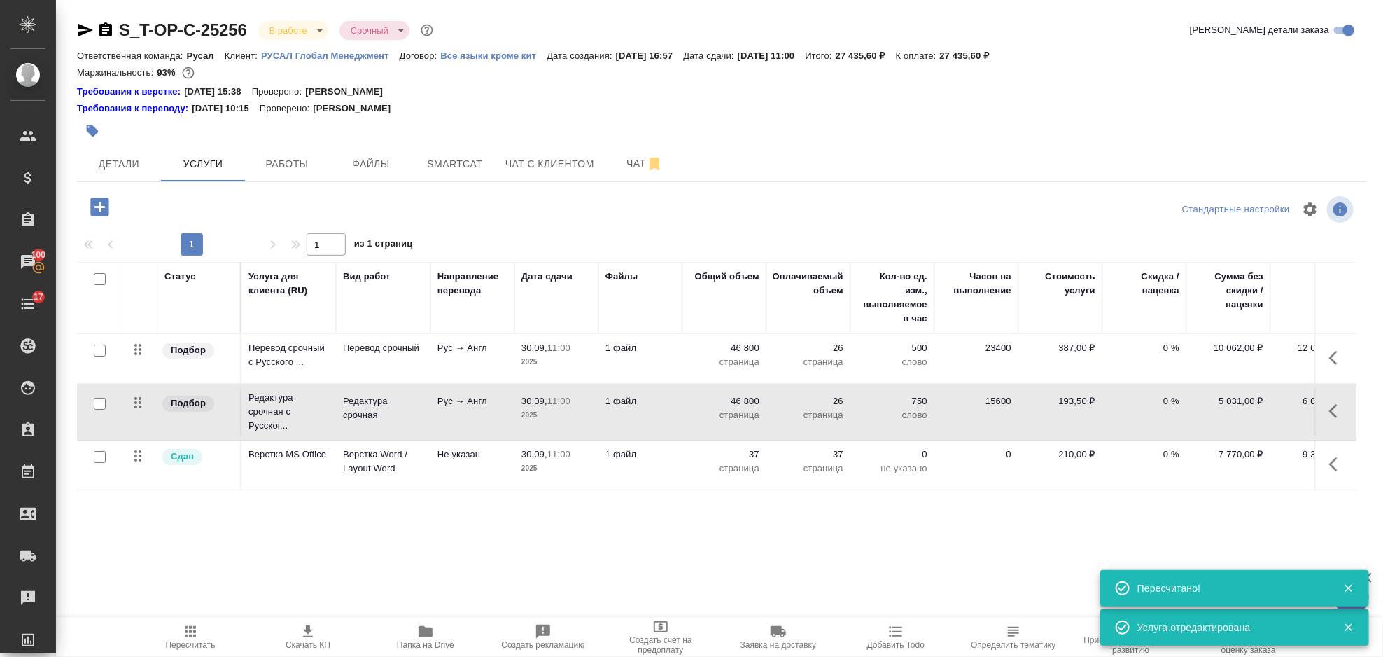
click at [186, 627] on icon "button" at bounding box center [190, 631] width 17 height 17
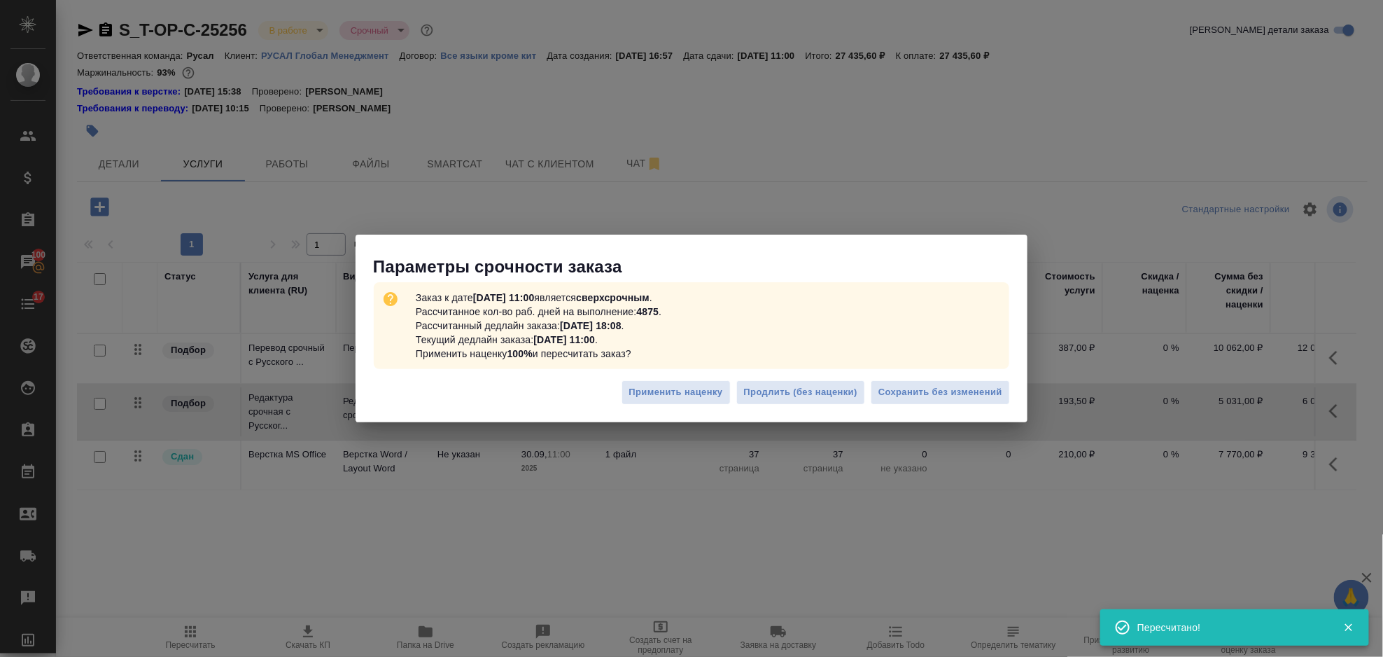
click at [940, 375] on div "Применить наценку Продлить (без наценки) Сохранить без изменений" at bounding box center [692, 397] width 672 height 49
click at [942, 384] on span "Сохранить без изменений" at bounding box center [941, 392] width 124 height 16
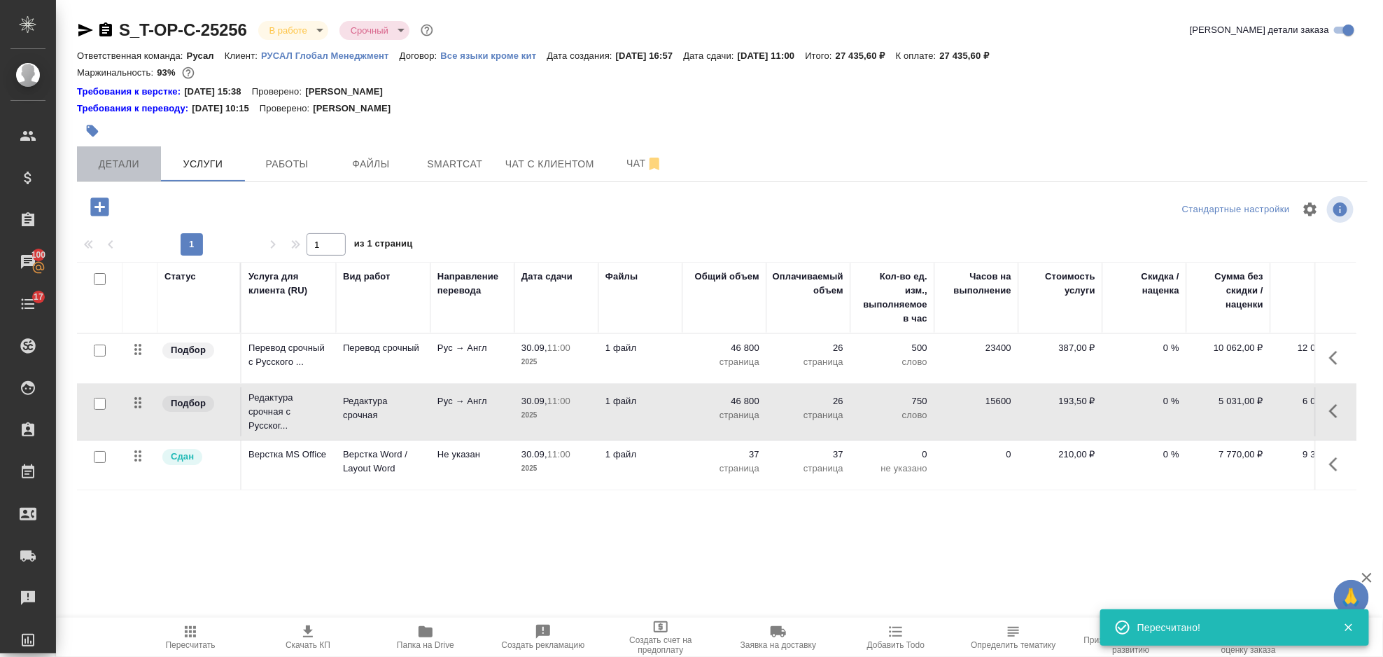
click at [144, 161] on span "Детали" at bounding box center [118, 164] width 67 height 18
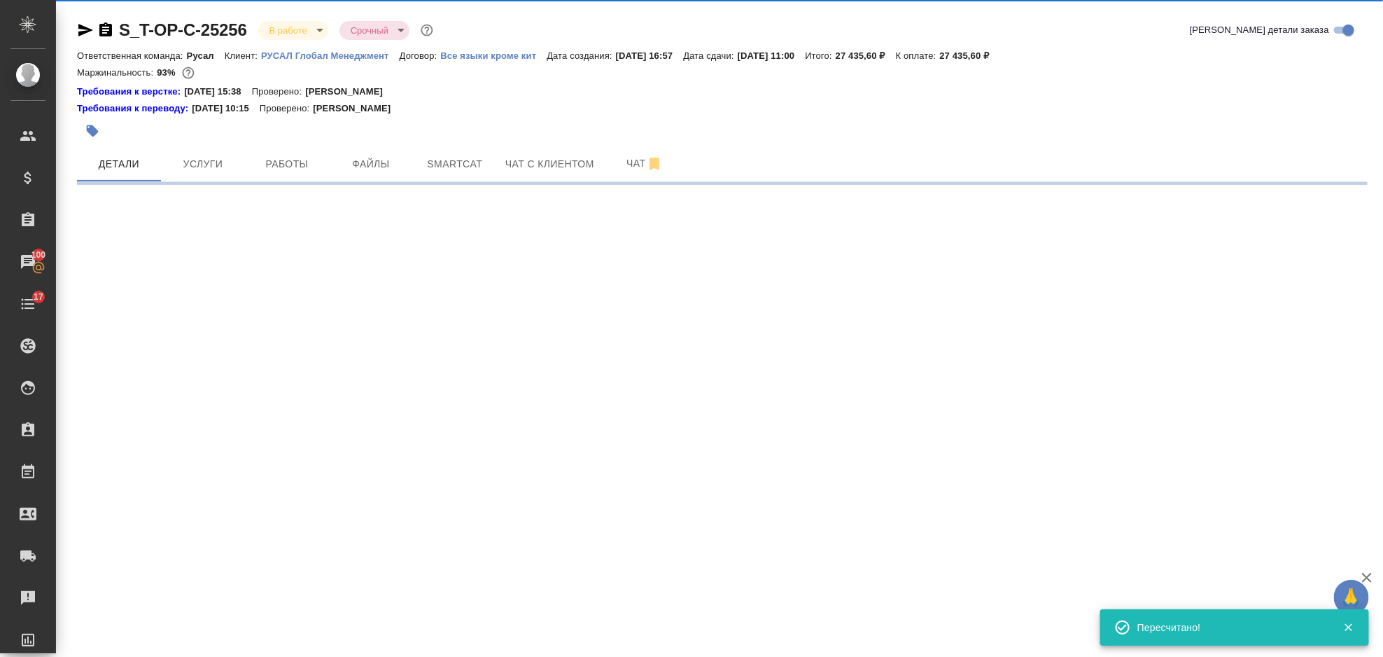
select select "RU"
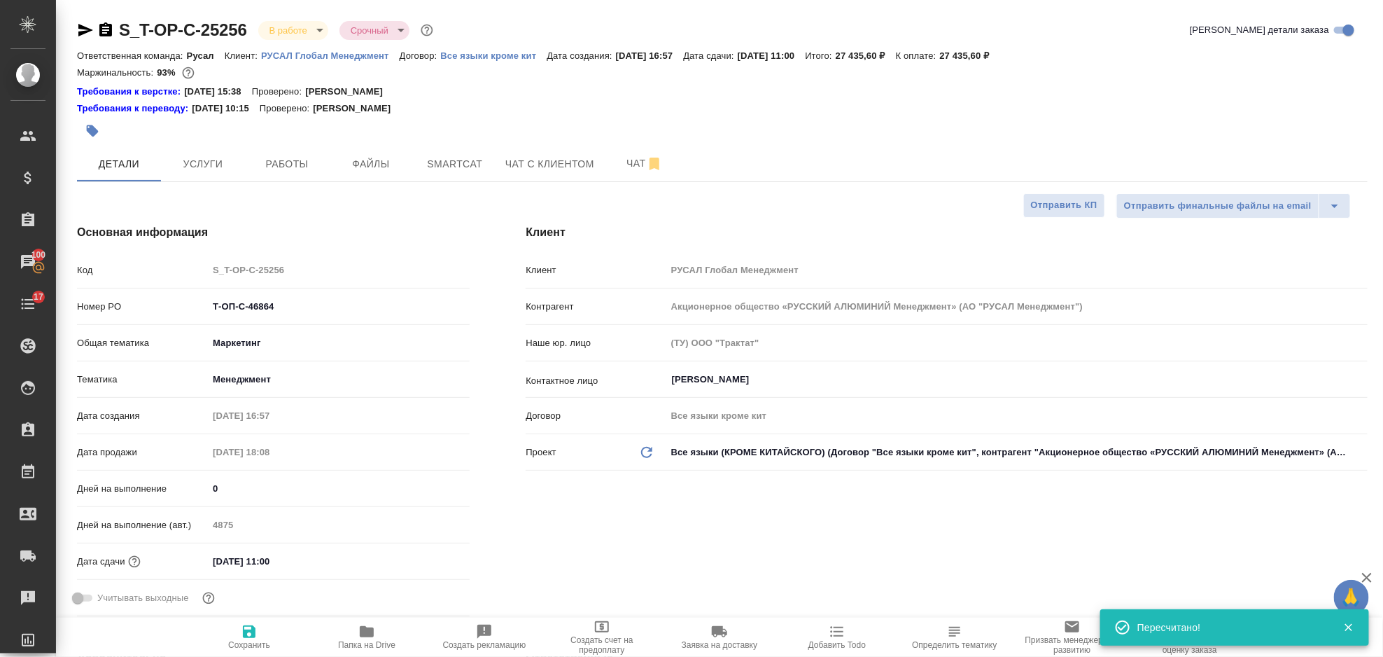
type textarea "x"
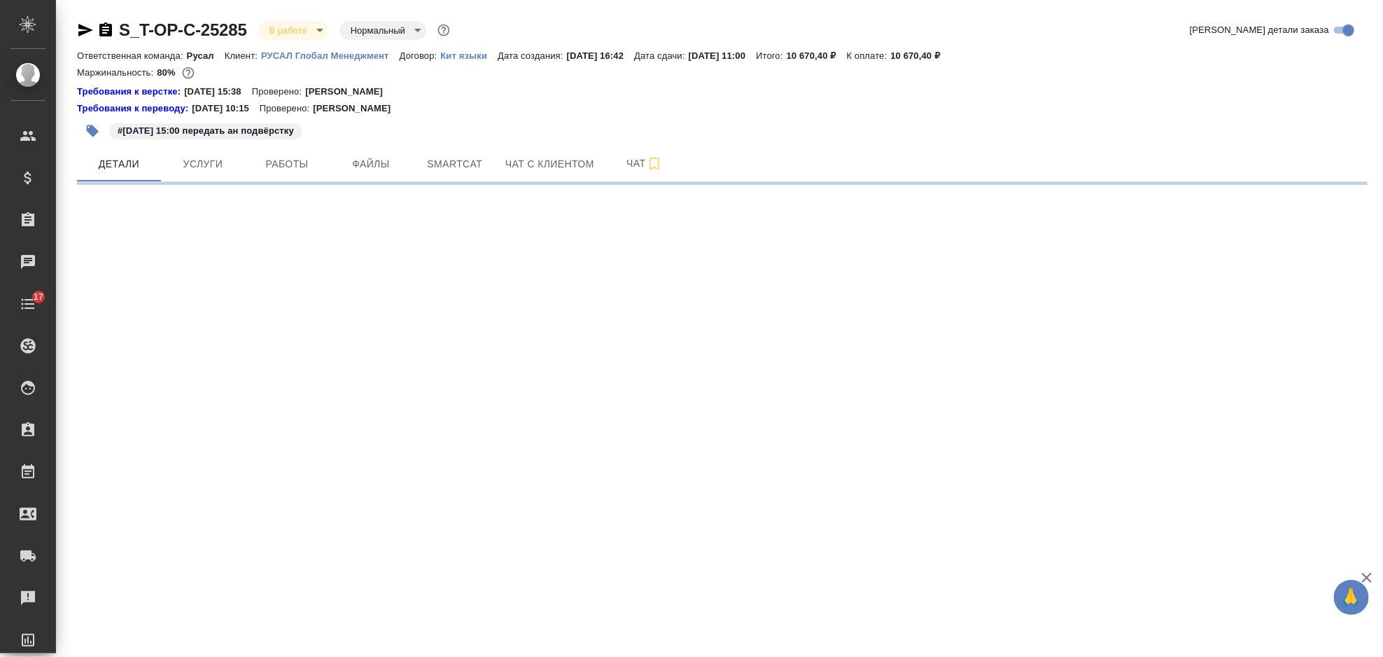
select select "RU"
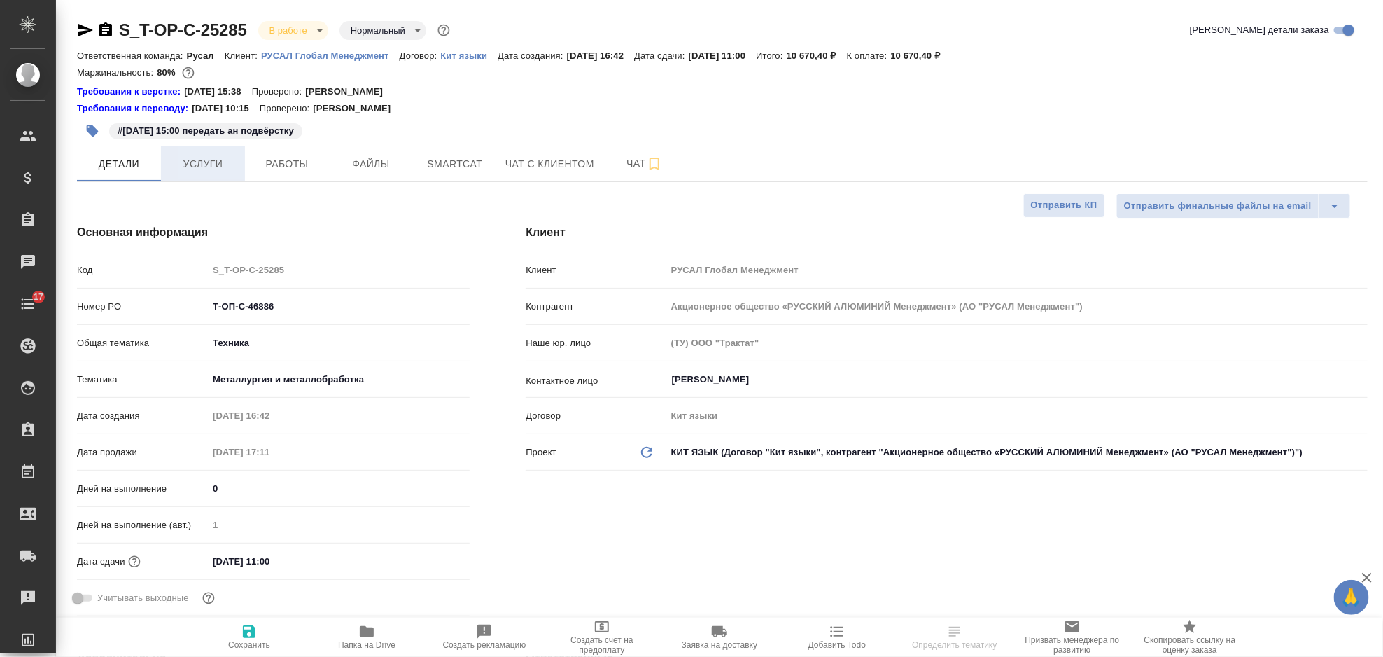
type textarea "x"
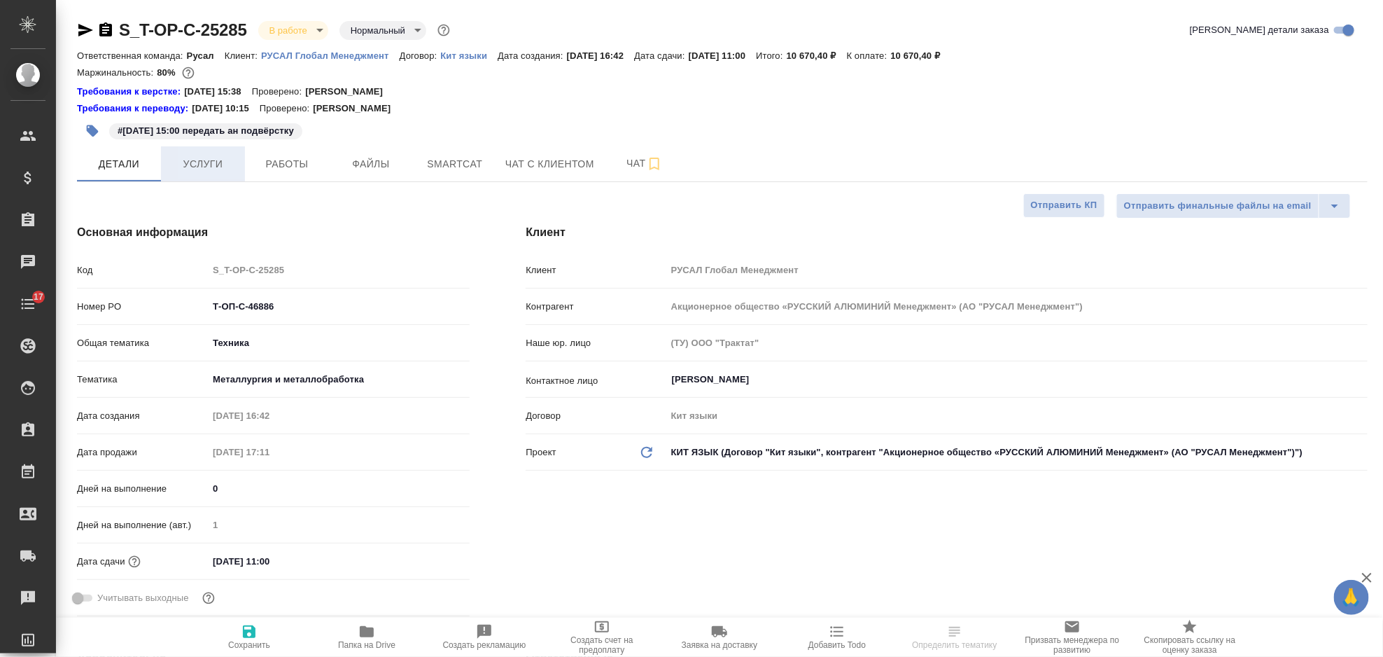
type textarea "x"
click at [206, 165] on span "Услуги" at bounding box center [202, 164] width 67 height 18
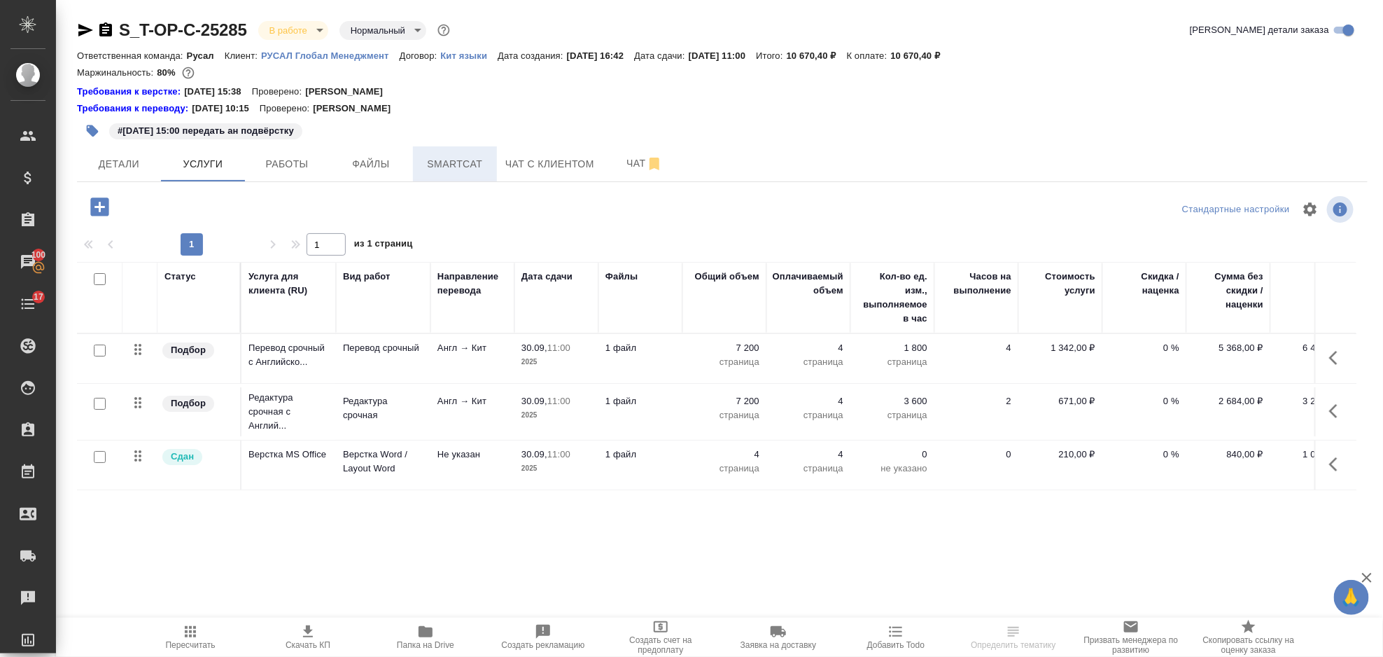
click at [422, 160] on span "Smartcat" at bounding box center [454, 164] width 67 height 18
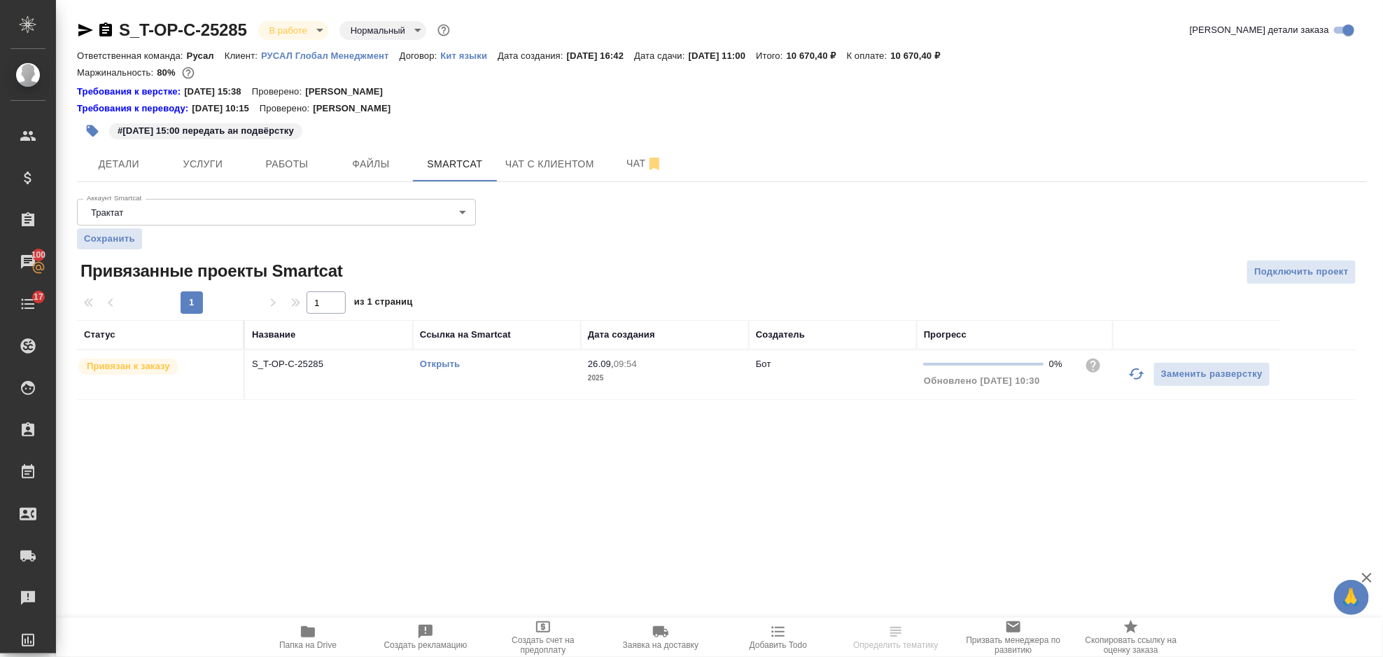
click at [443, 369] on link "Открыть" at bounding box center [440, 363] width 40 height 11
click at [213, 173] on button "Услуги" at bounding box center [203, 163] width 84 height 35
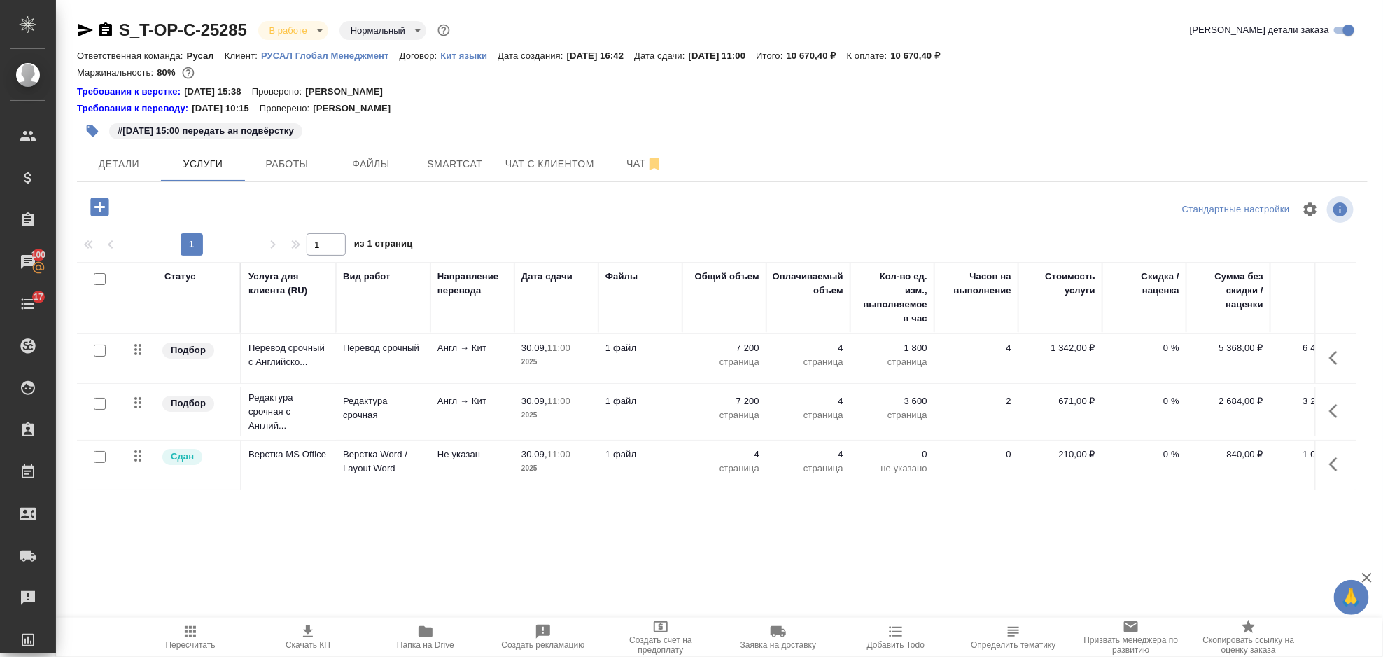
click at [1333, 349] on icon "button" at bounding box center [1338, 357] width 17 height 17
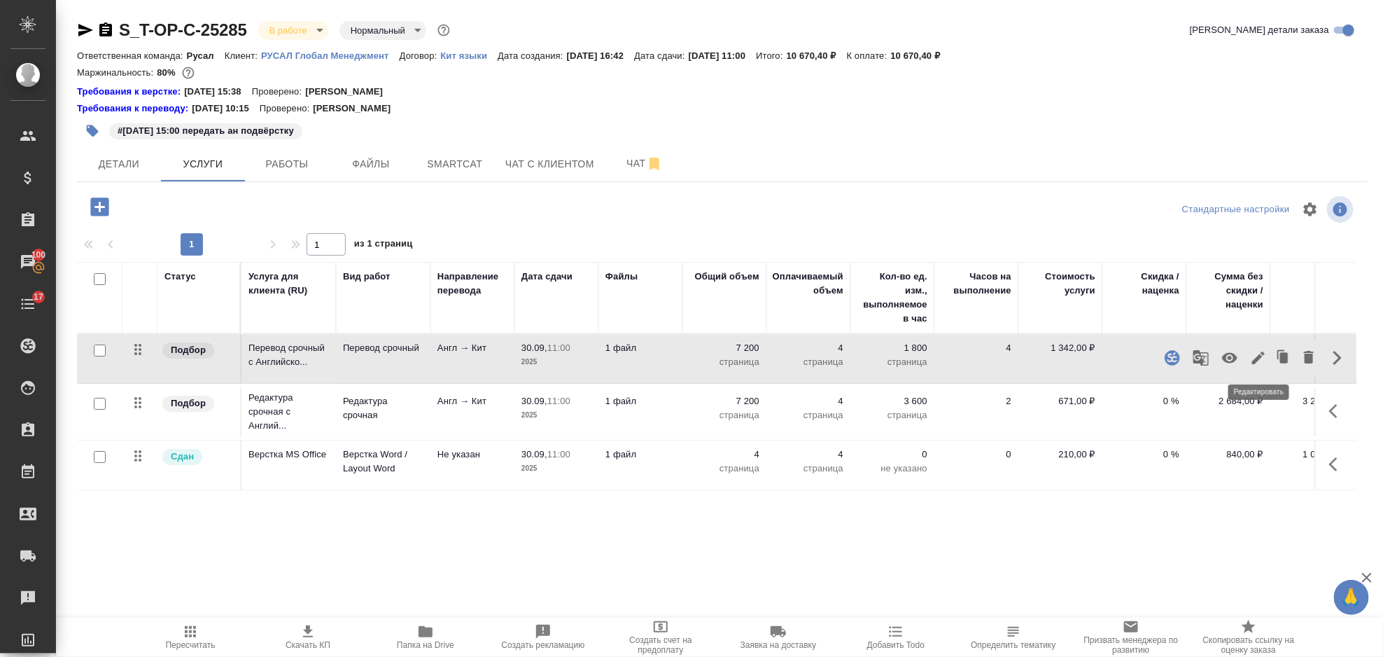
click at [1255, 364] on icon "button" at bounding box center [1258, 357] width 17 height 17
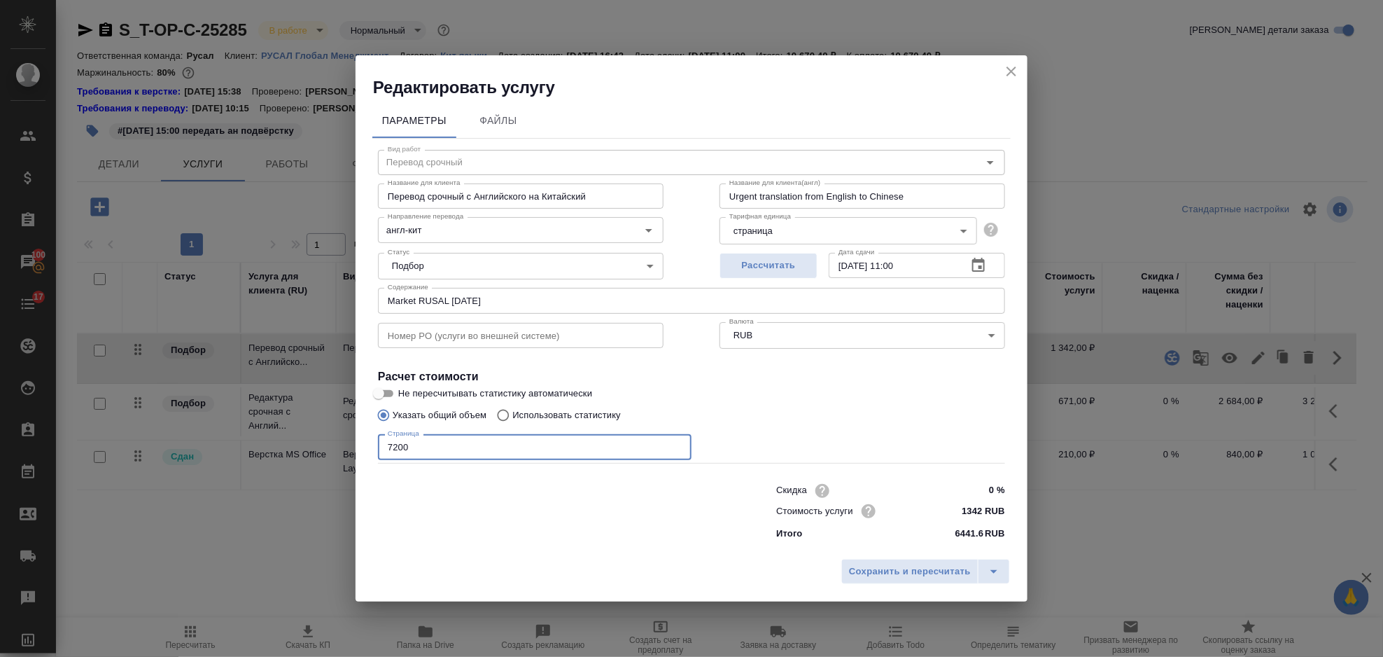
drag, startPoint x: 414, startPoint y: 454, endPoint x: 371, endPoint y: 454, distance: 42.7
click at [371, 454] on div "Параметры Файлы Вид работ Перевод срочный Вид работ Название для клиента Перево…" at bounding box center [692, 326] width 672 height 454
type input "16200"
click at [924, 571] on span "Сохранить и пересчитать" at bounding box center [910, 572] width 122 height 16
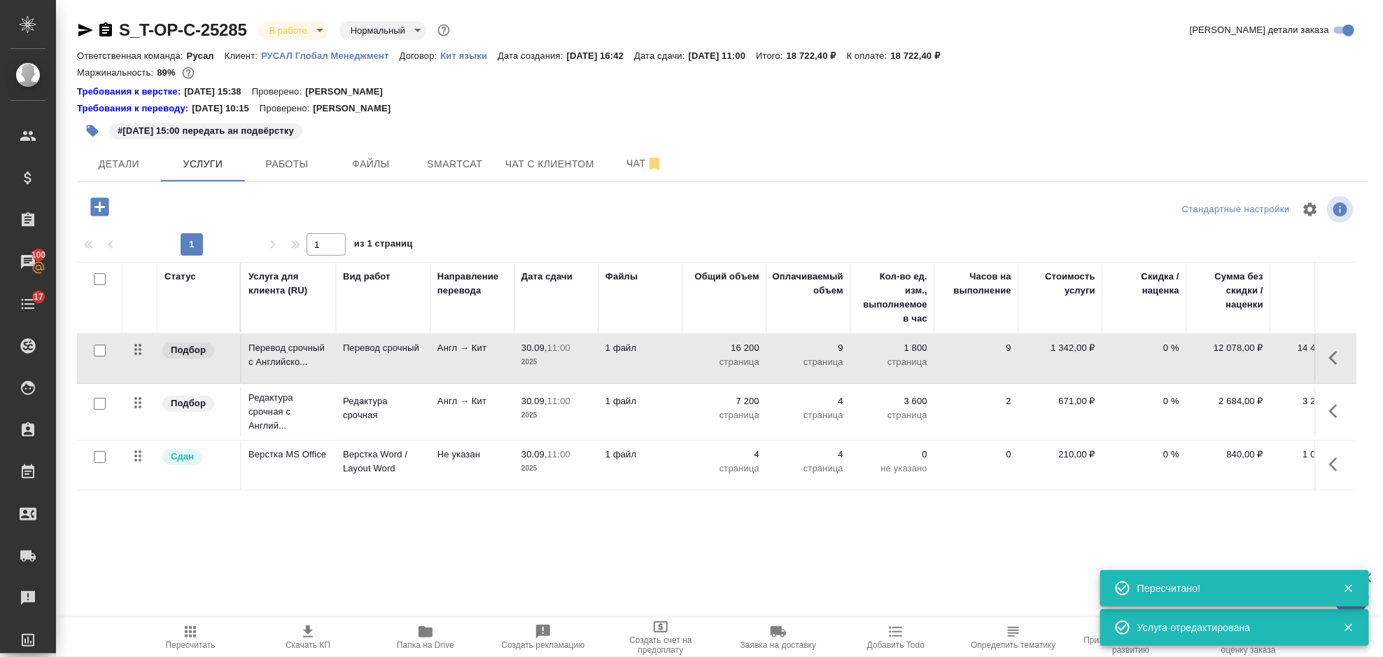
click at [1342, 410] on icon "button" at bounding box center [1338, 411] width 17 height 17
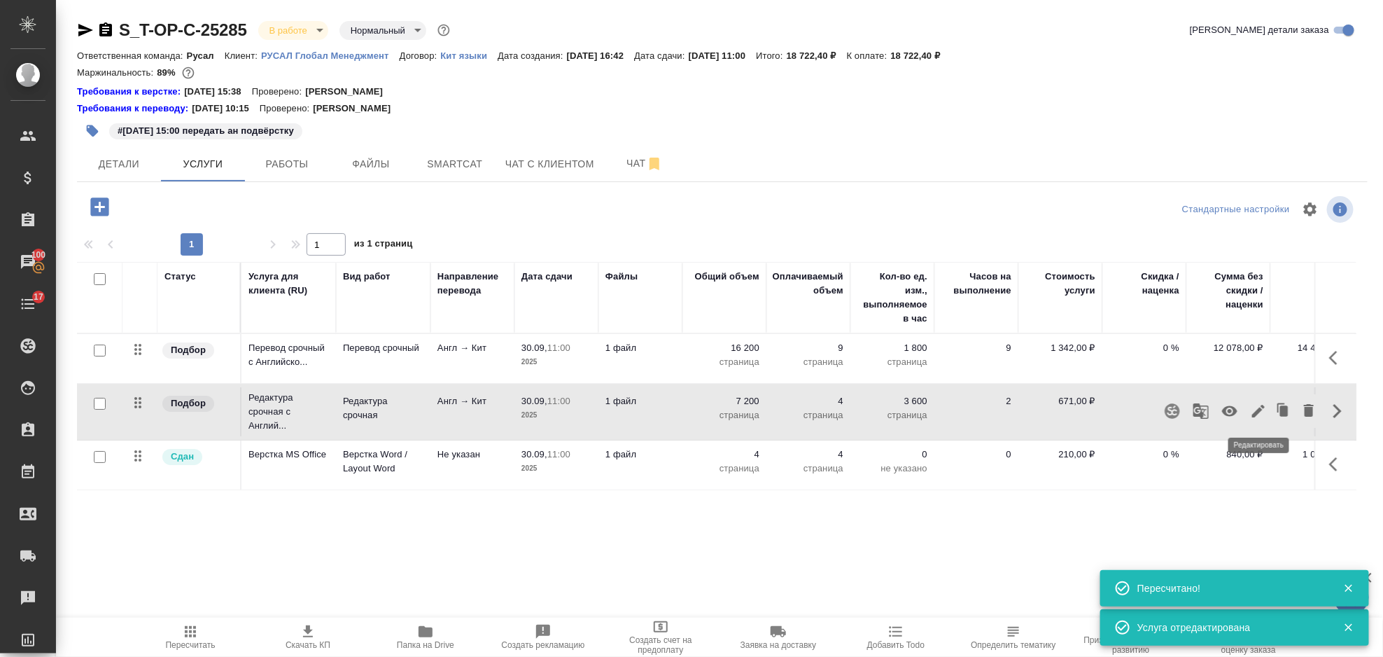
click at [1257, 407] on icon "button" at bounding box center [1258, 411] width 17 height 17
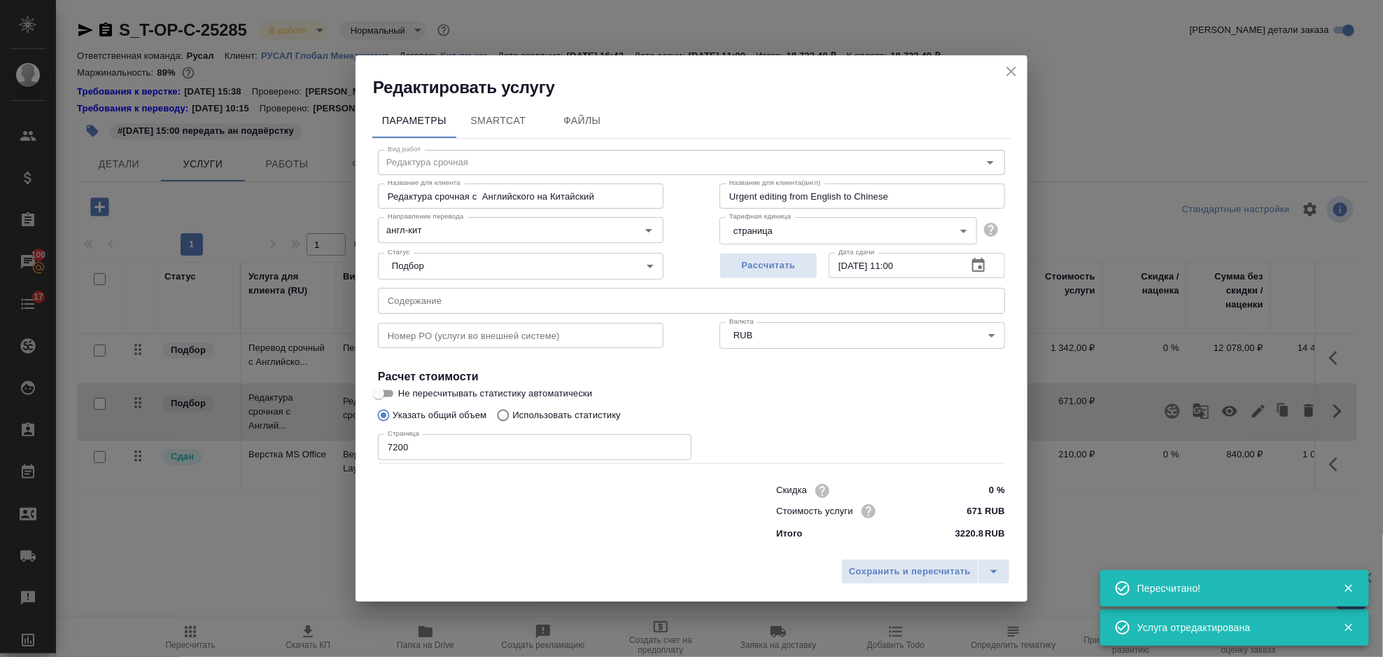
type input "Редактура срочная"
type input "англ-кит"
click at [442, 447] on input "7200" at bounding box center [535, 446] width 314 height 25
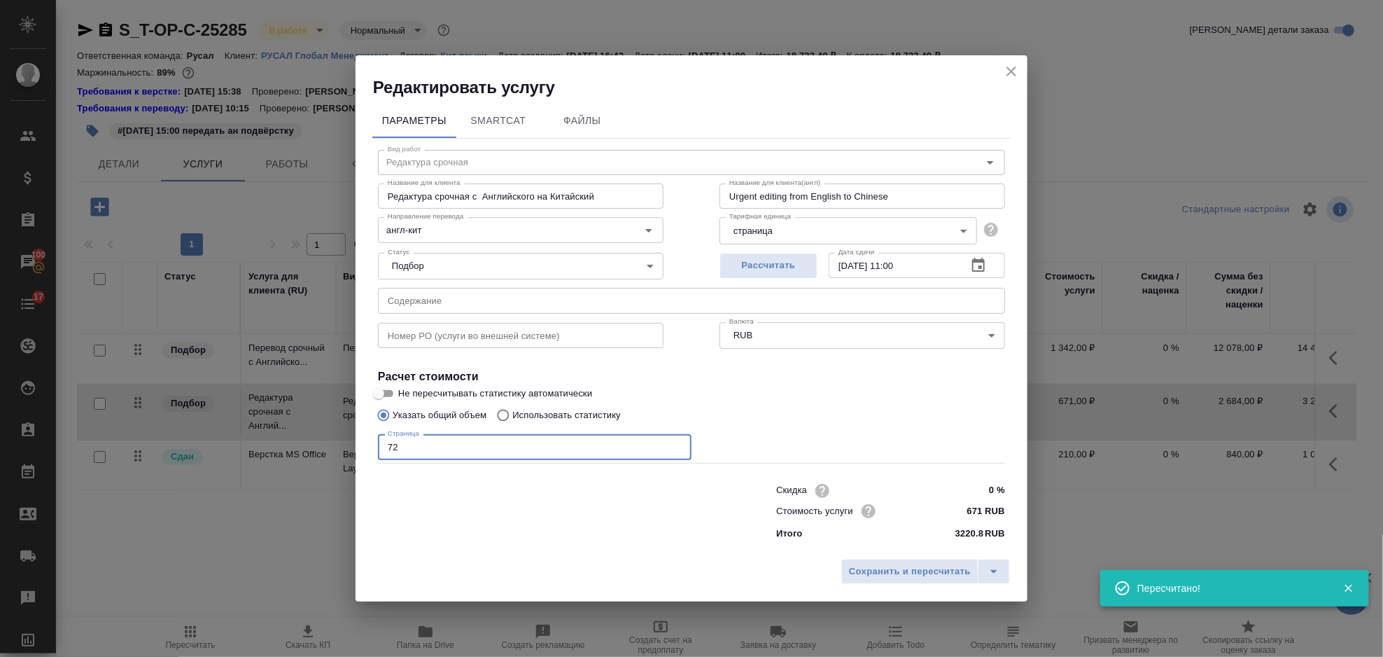
type input "7"
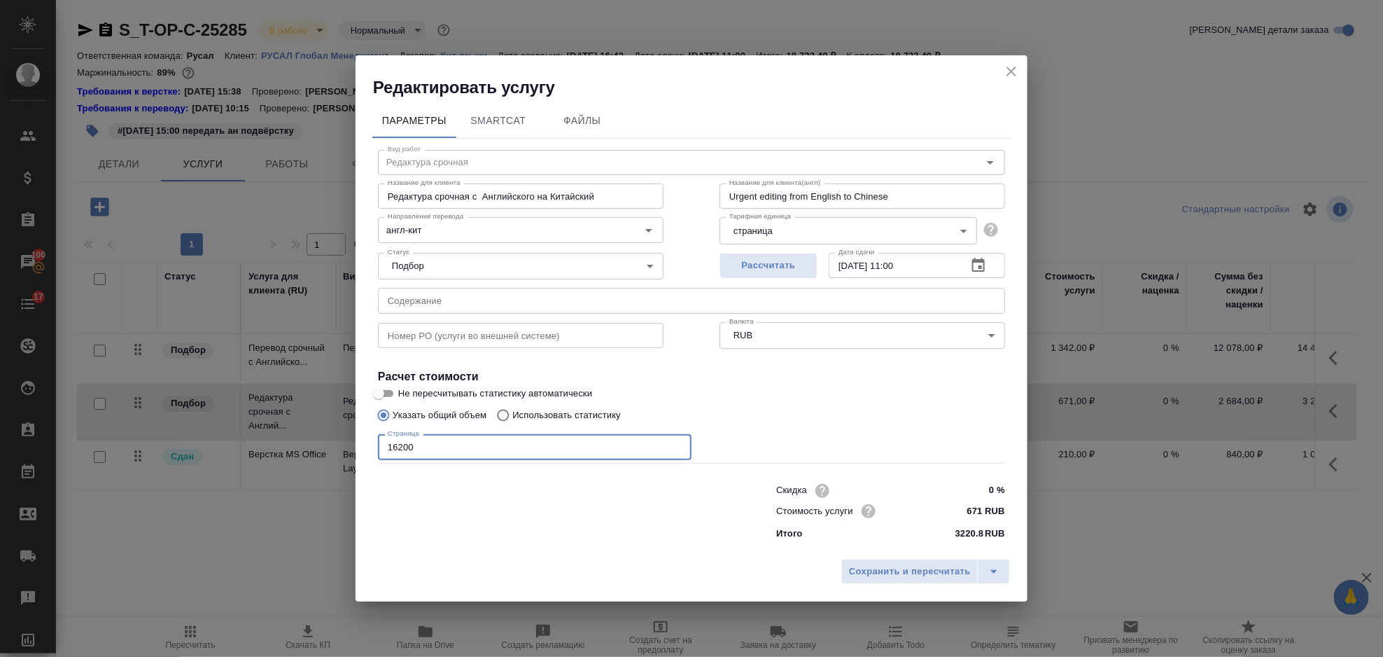
type input "16200"
drag, startPoint x: 898, startPoint y: 586, endPoint x: 872, endPoint y: 602, distance: 30.5
click at [900, 586] on div "Сохранить и пересчитать" at bounding box center [692, 577] width 672 height 50
click at [896, 571] on span "Сохранить и пересчитать" at bounding box center [910, 572] width 122 height 16
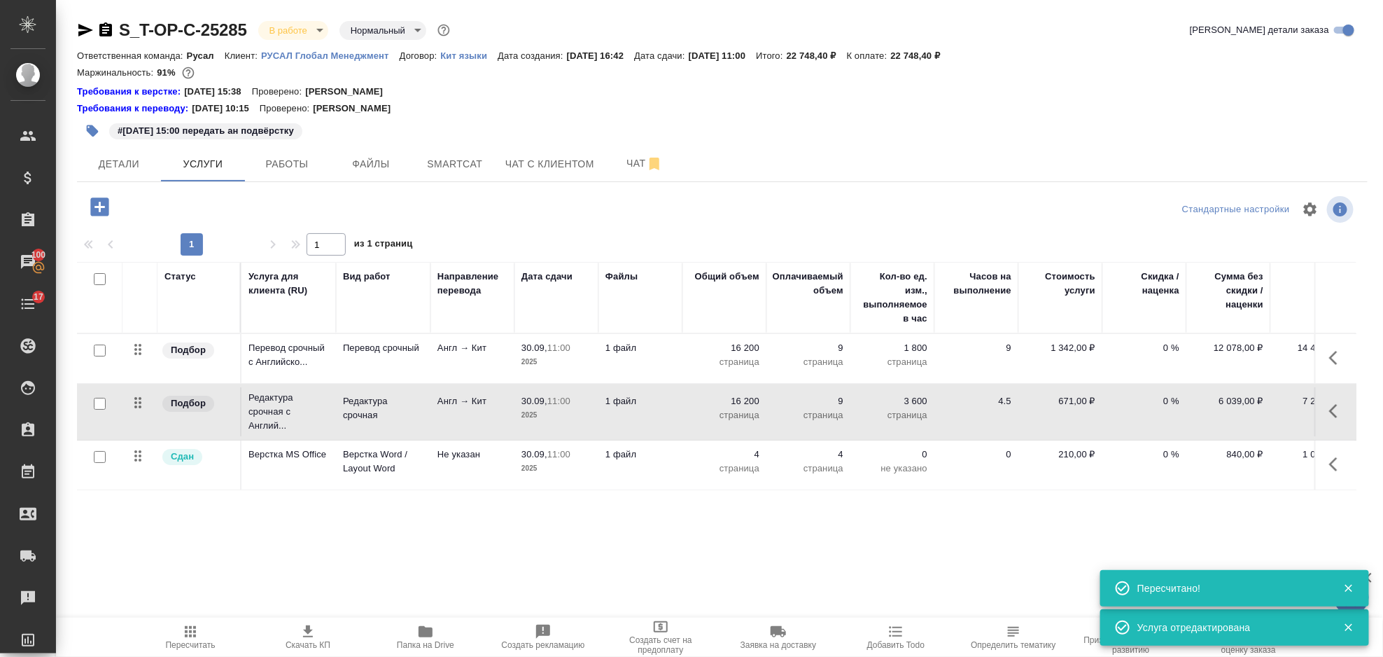
click at [179, 651] on button "Пересчитать" at bounding box center [191, 636] width 118 height 39
click at [126, 179] on button "Детали" at bounding box center [119, 163] width 84 height 35
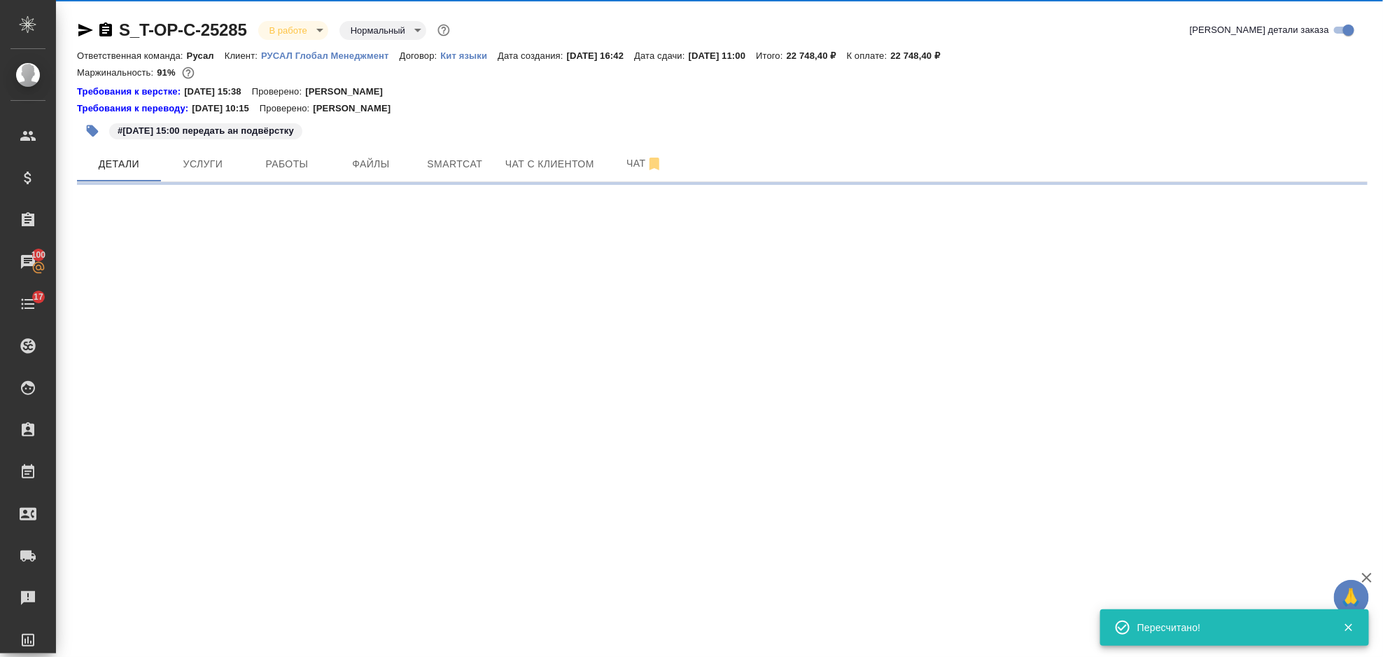
select select "RU"
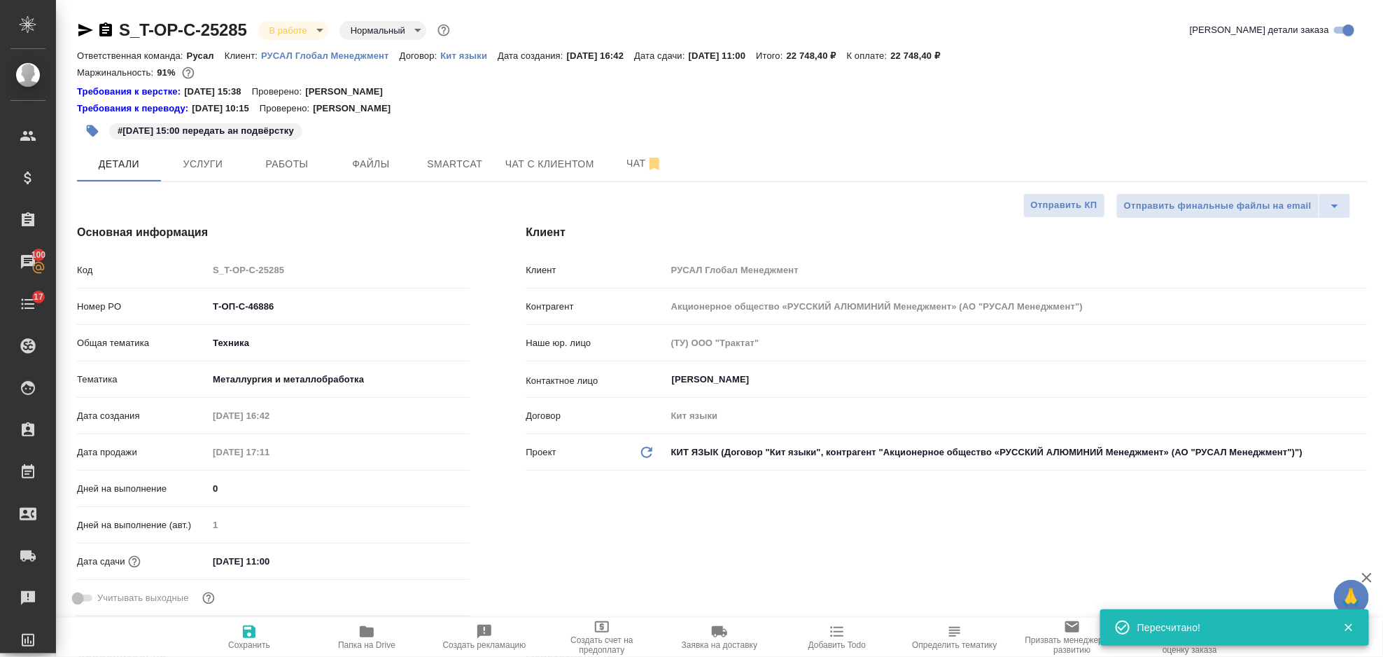
type textarea "x"
drag, startPoint x: 300, startPoint y: 309, endPoint x: 219, endPoint y: 315, distance: 81.4
click at [209, 318] on div "Номер PO Т-ОП-С-46886" at bounding box center [273, 306] width 393 height 25
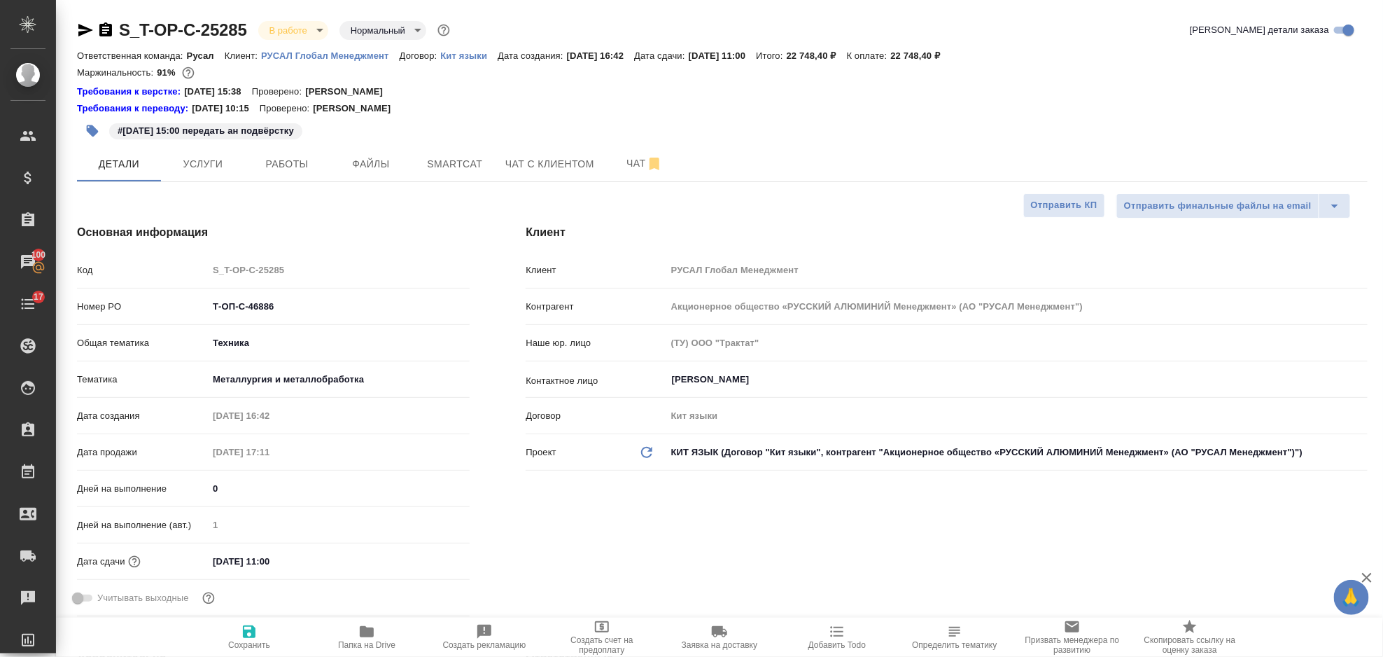
type textarea "x"
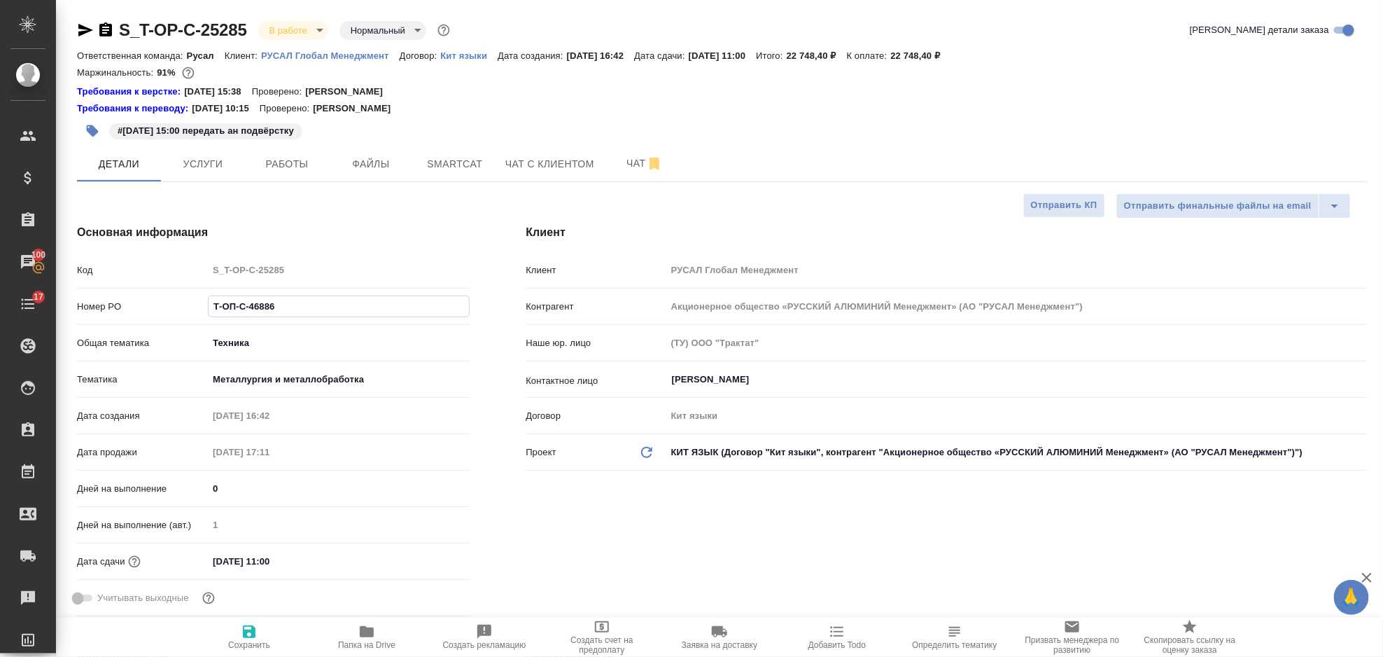
type textarea "x"
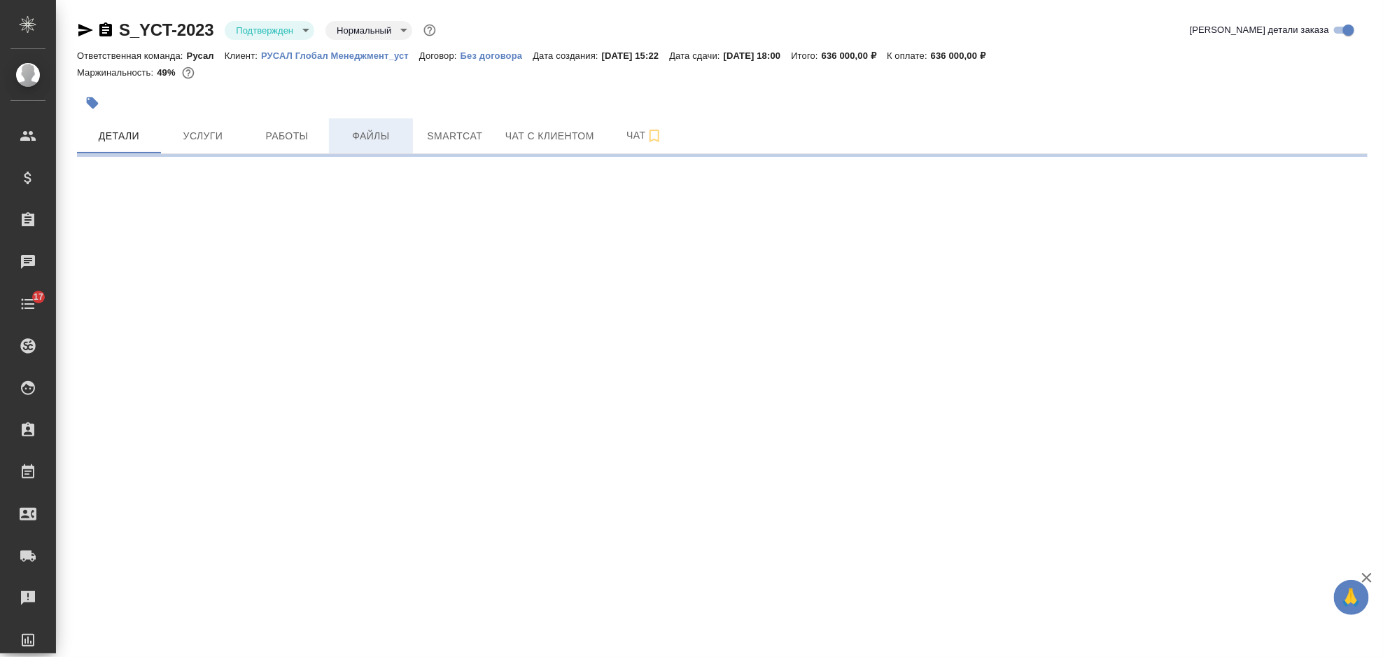
select select "RU"
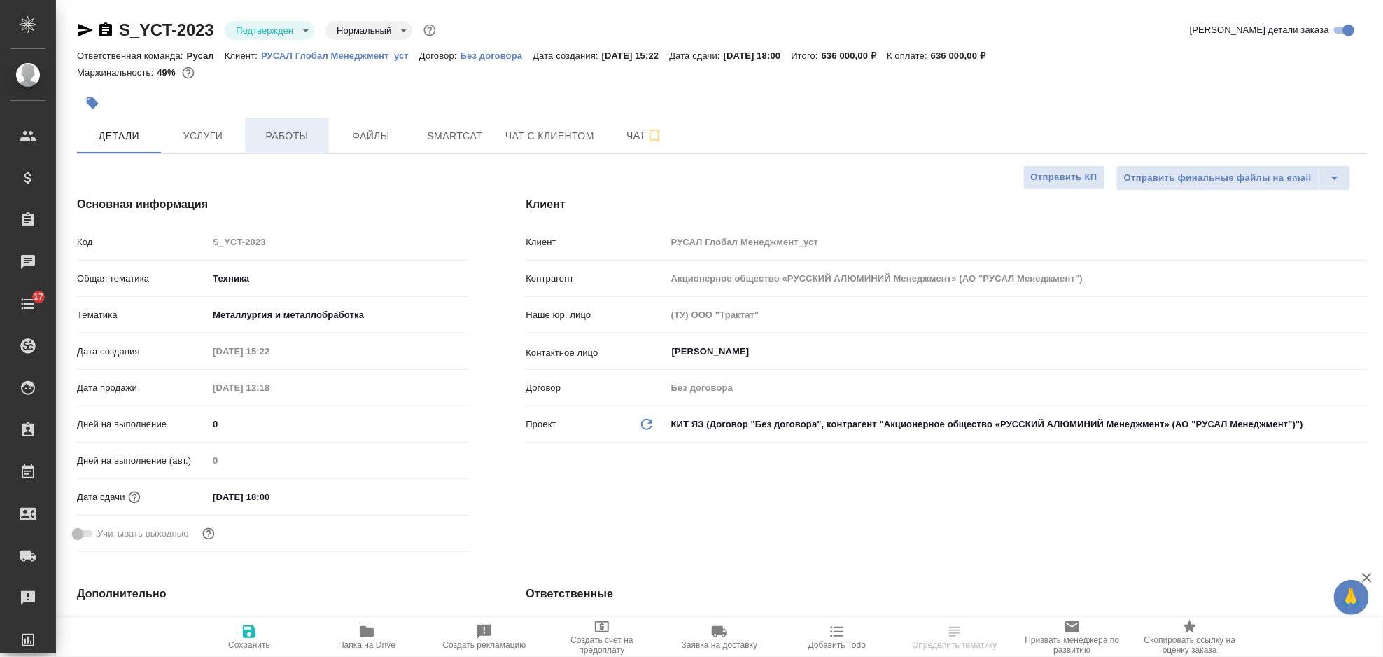
type textarea "x"
click at [302, 139] on span "Работы" at bounding box center [286, 136] width 67 height 18
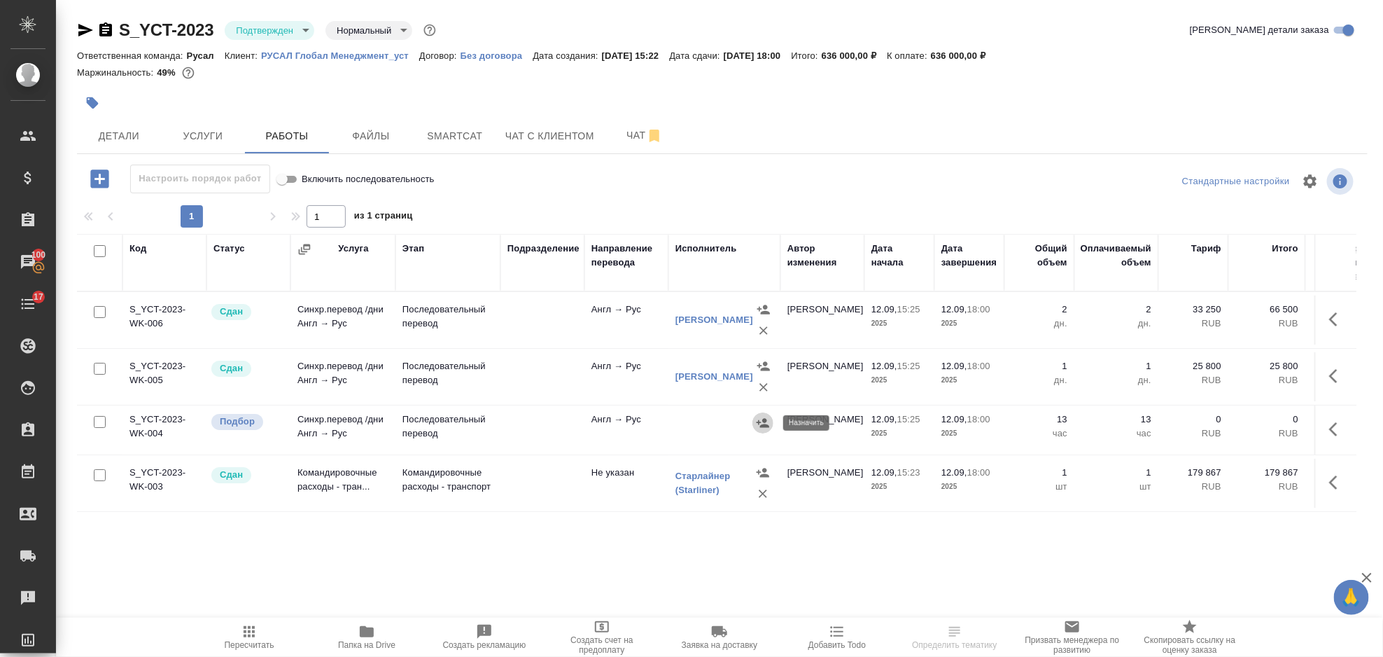
click at [765, 417] on icon "button" at bounding box center [763, 423] width 14 height 14
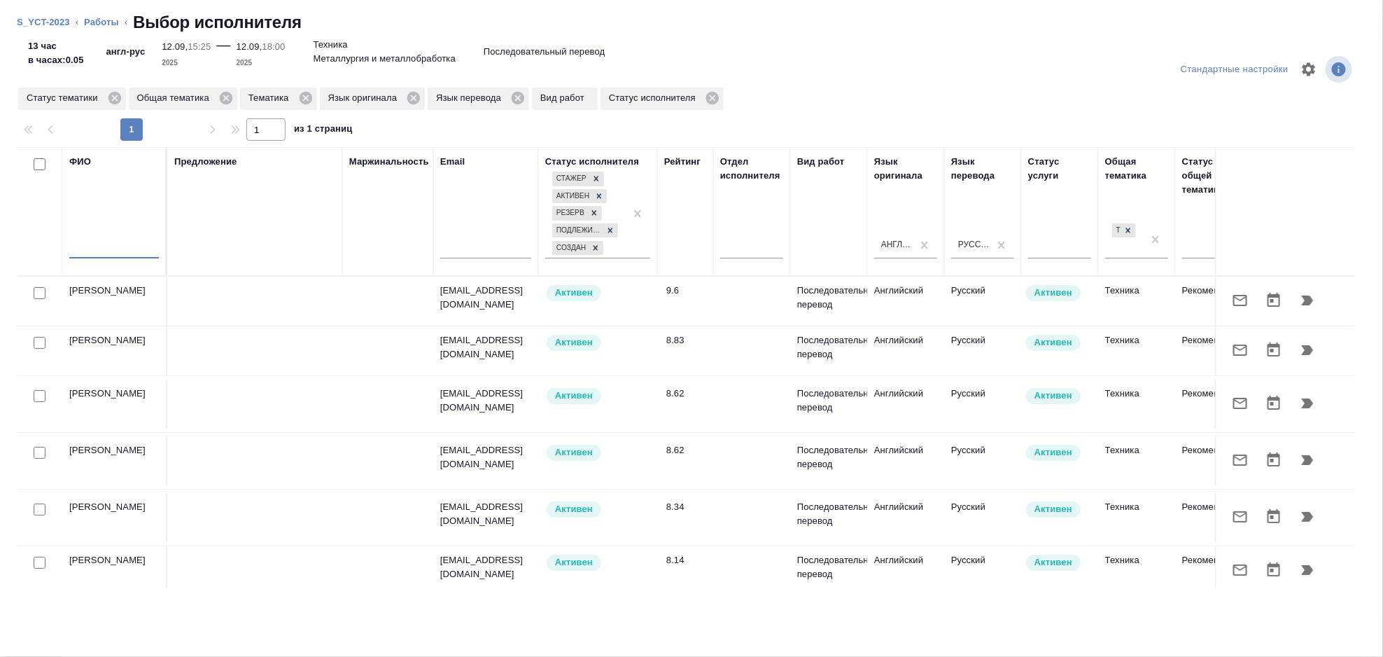
click at [131, 249] on input "text" at bounding box center [114, 250] width 90 height 18
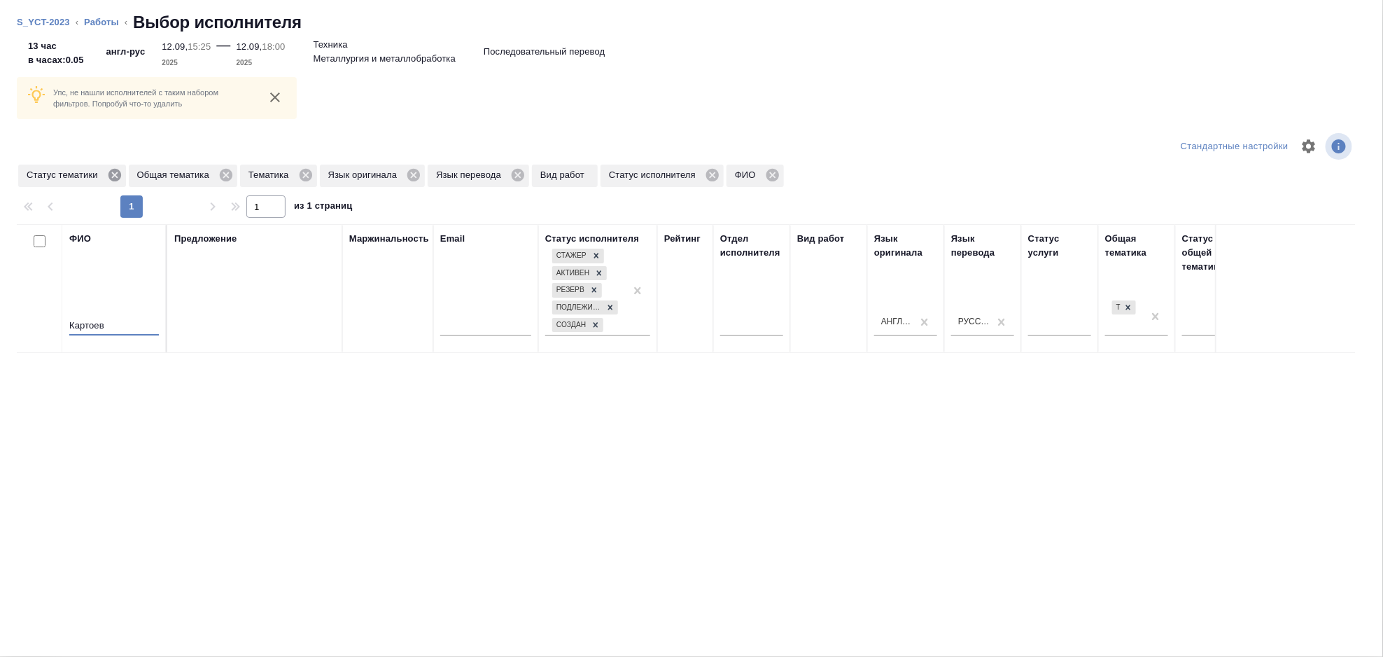
type input "Картоев"
click at [110, 179] on icon at bounding box center [114, 175] width 13 height 13
click at [115, 175] on icon at bounding box center [115, 174] width 15 height 15
click at [81, 175] on icon at bounding box center [84, 175] width 13 height 13
click at [120, 173] on div "Язык оригинала" at bounding box center [71, 176] width 106 height 22
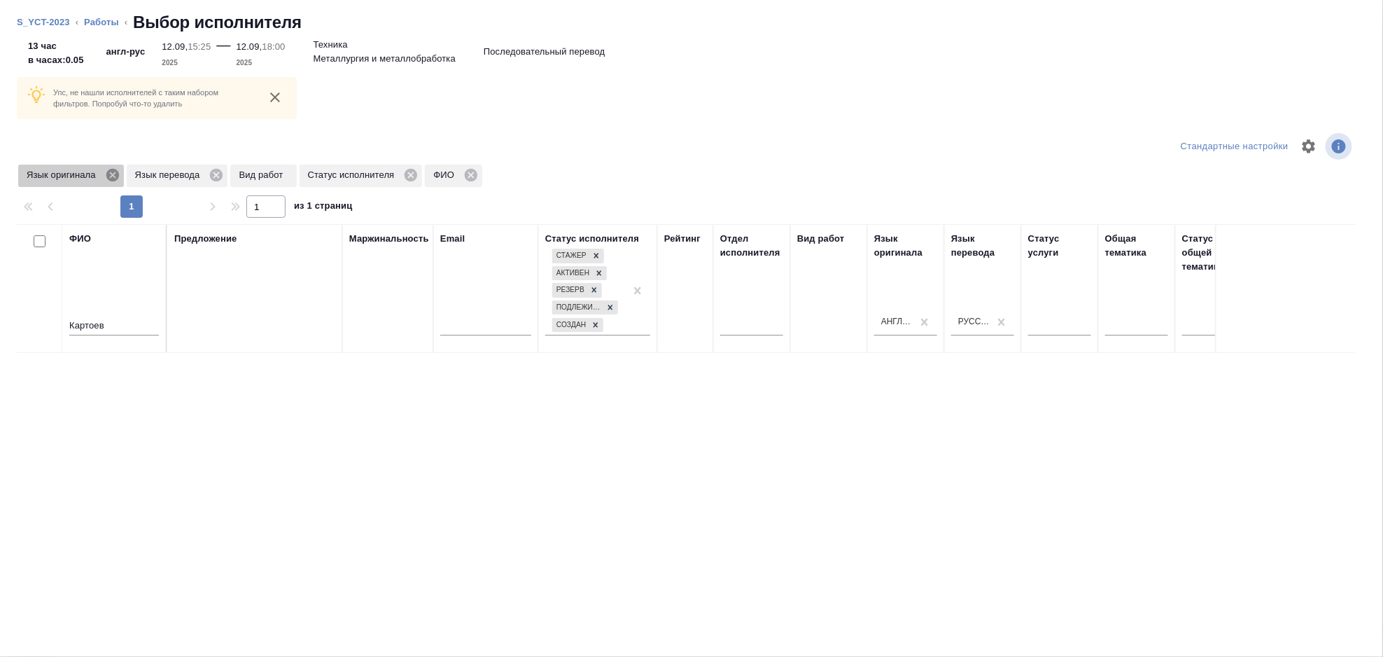
click at [112, 174] on icon at bounding box center [112, 174] width 15 height 15
click at [111, 173] on icon at bounding box center [108, 175] width 13 height 13
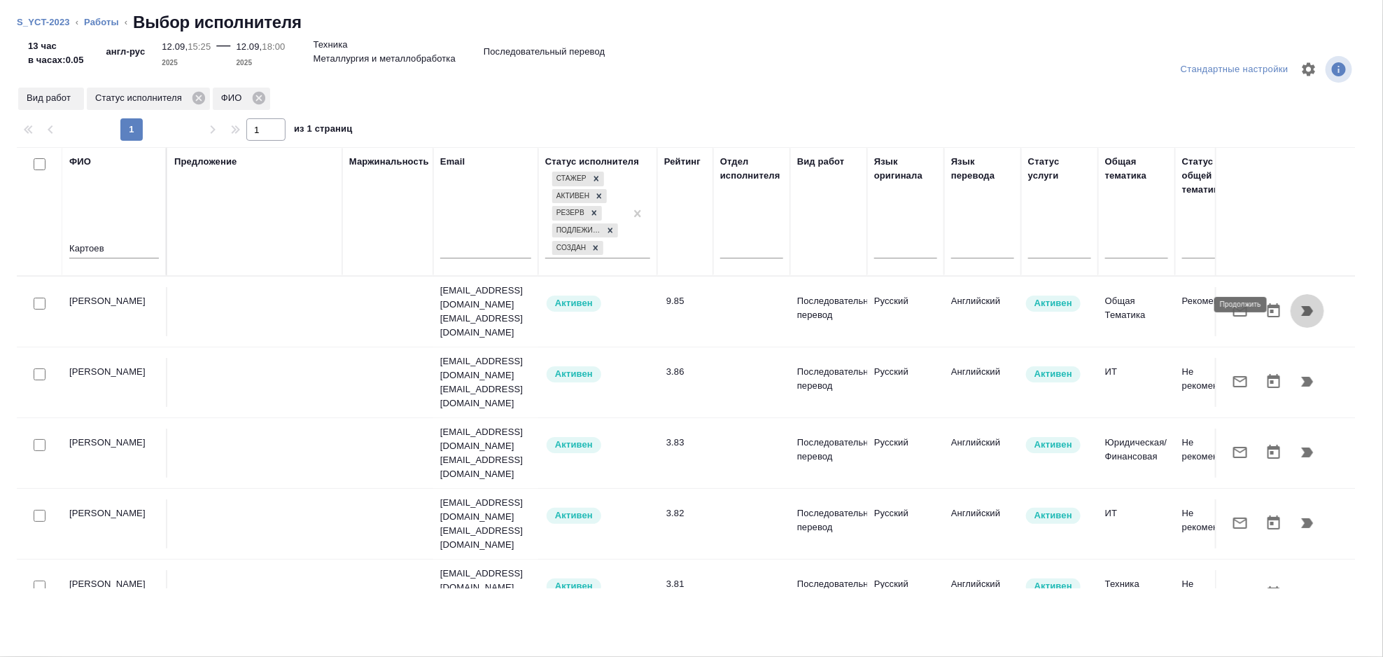
click at [1302, 306] on icon "button" at bounding box center [1308, 311] width 12 height 10
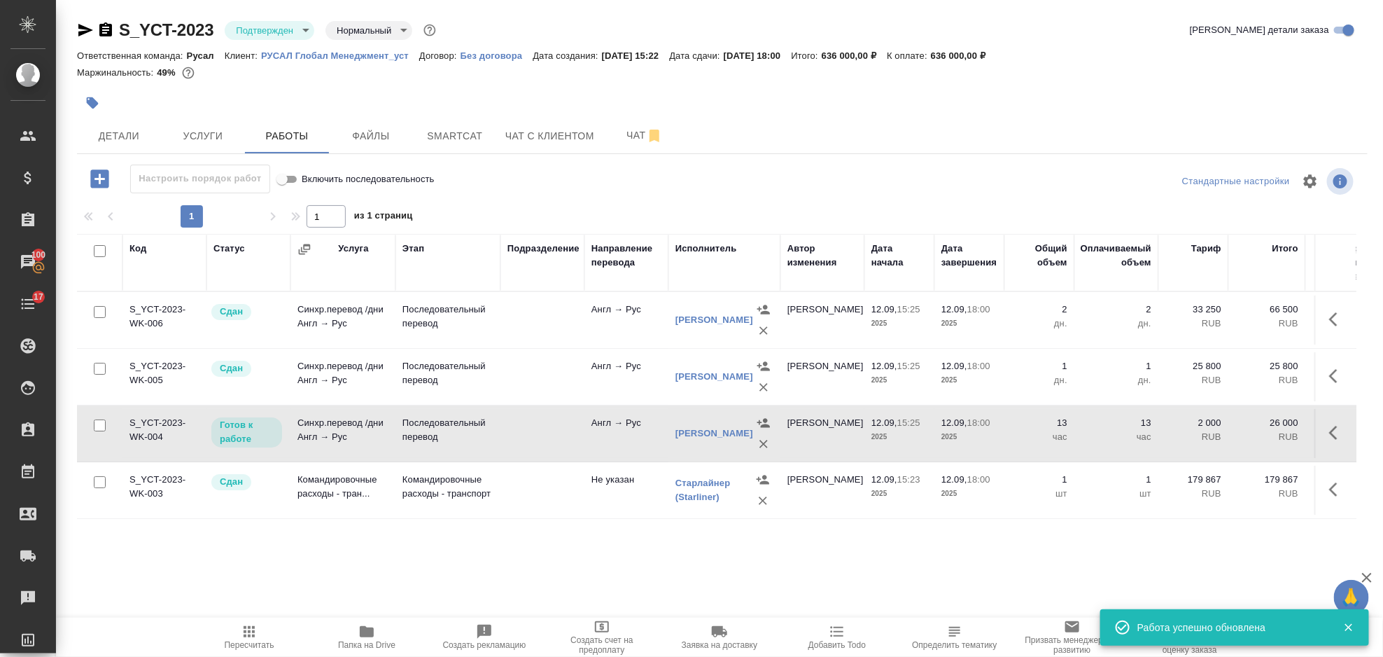
click at [1338, 425] on icon "button" at bounding box center [1338, 432] width 17 height 17
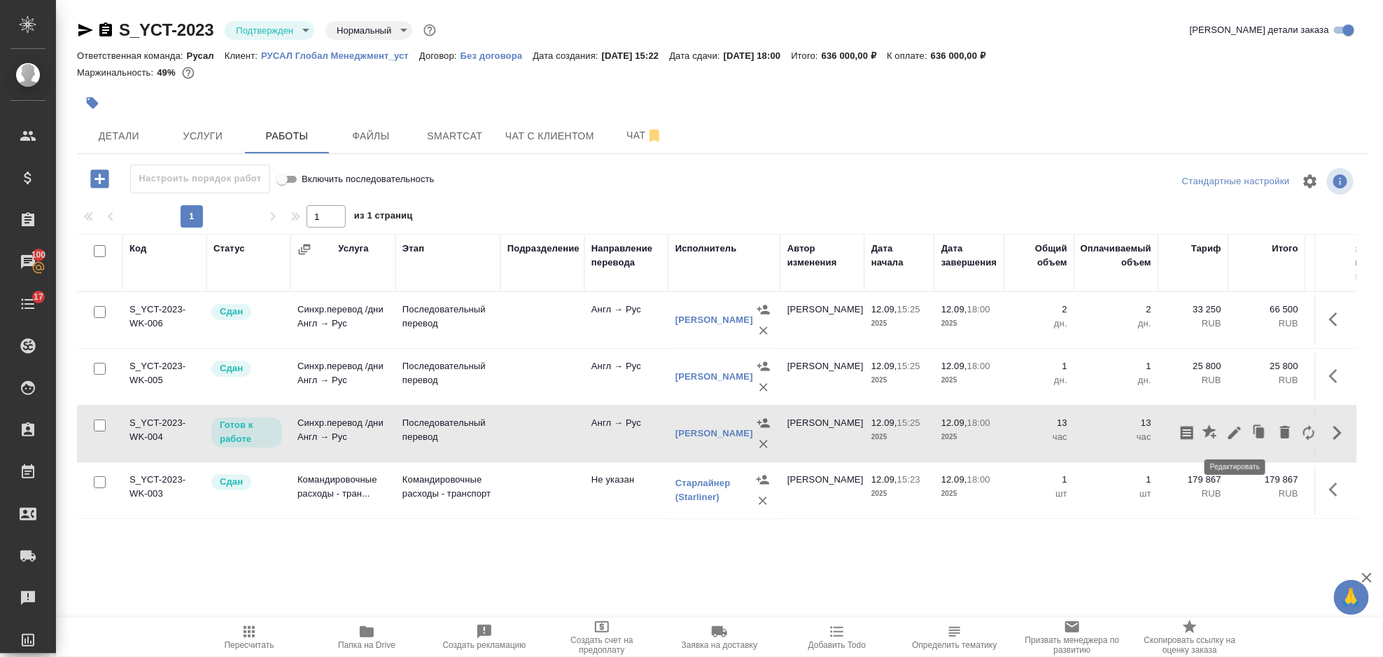
click at [1237, 434] on icon "button" at bounding box center [1235, 432] width 17 height 17
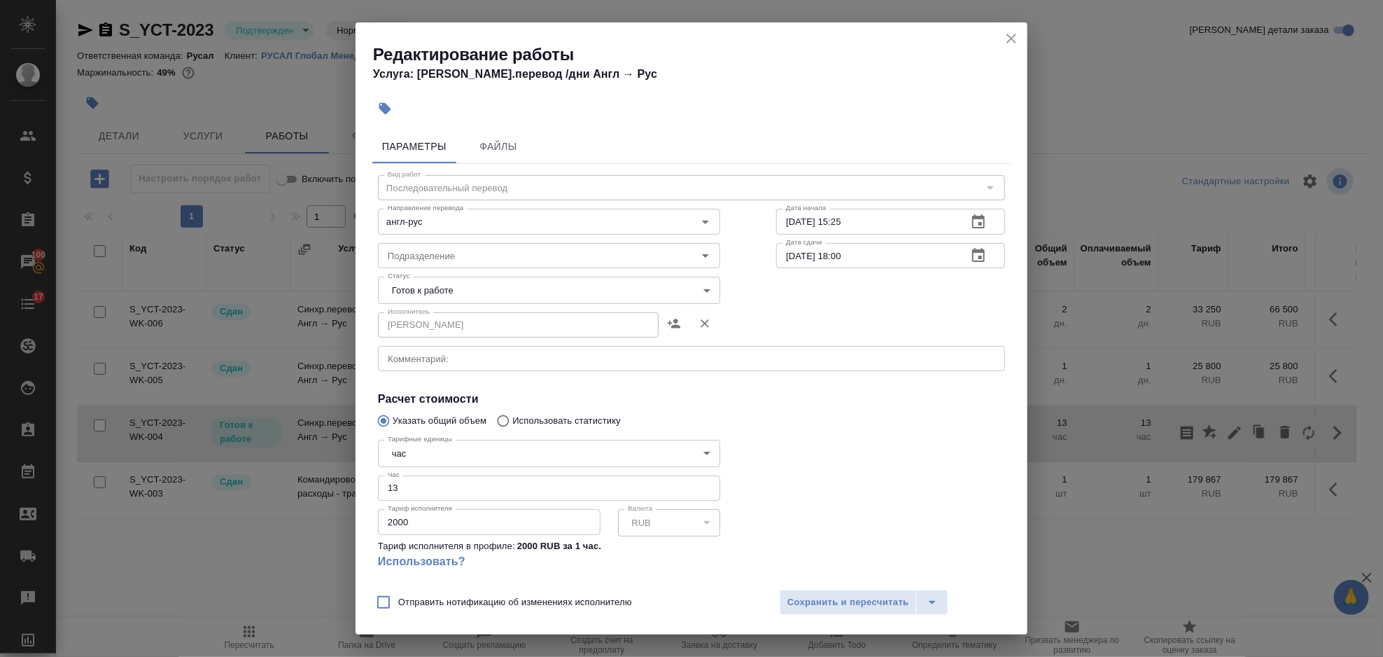
click at [533, 285] on body "🙏 .cls-1 fill:#fff; AWATERA Gorlenko Yuliua Клиенты Спецификации Заказы 100 Чат…" at bounding box center [691, 328] width 1383 height 657
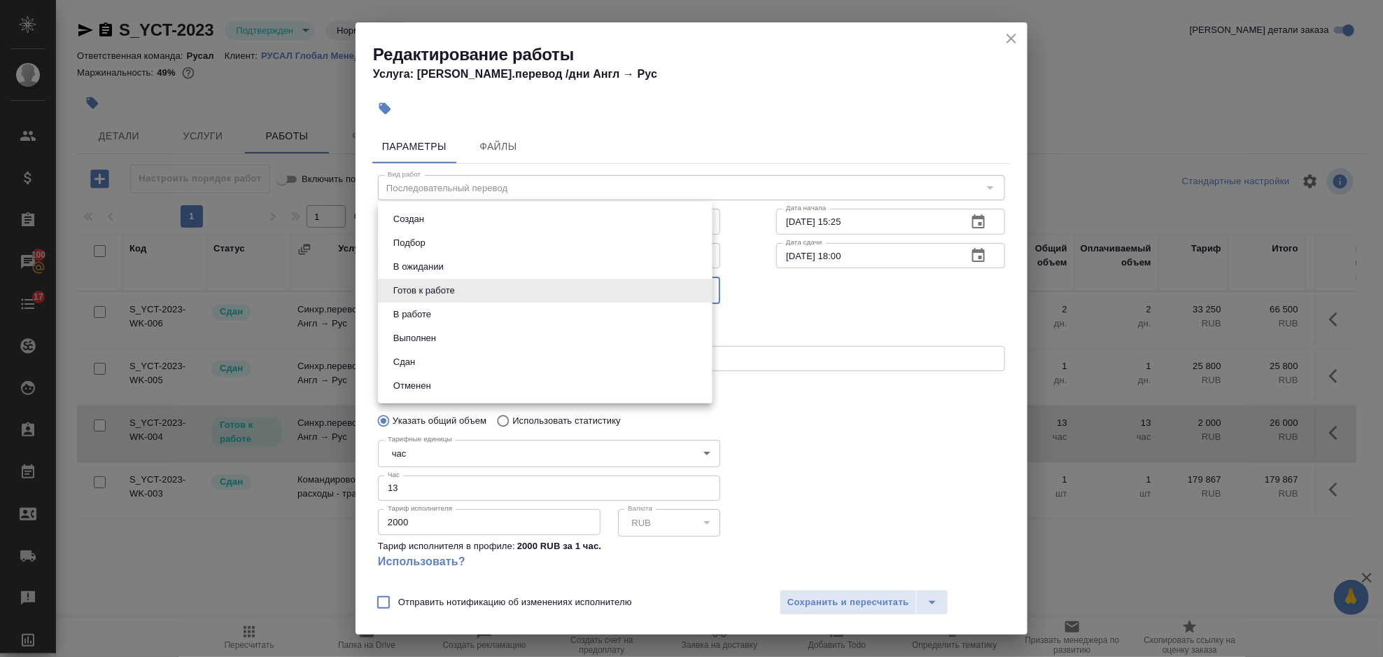
click at [446, 363] on li "Сдан" at bounding box center [545, 362] width 335 height 24
type input "closed"
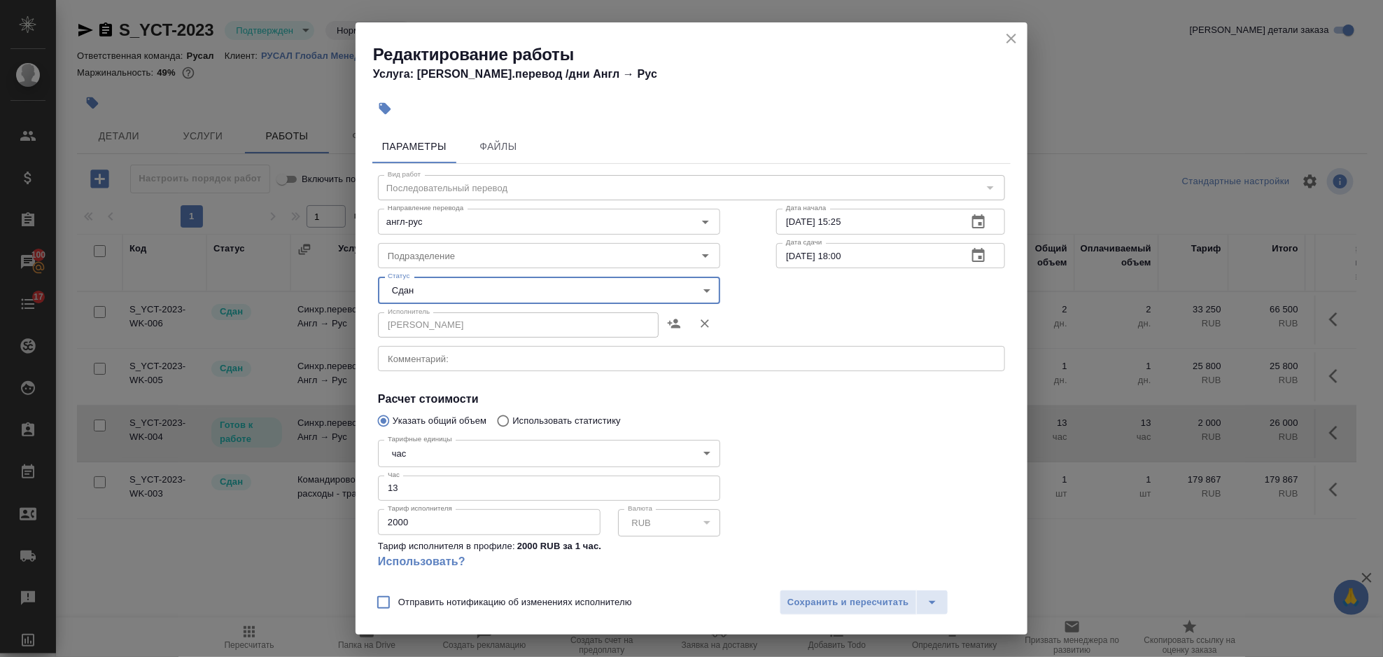
click at [415, 462] on body "🙏 .cls-1 fill:#fff; AWATERA Gorlenko Yuliua Клиенты Спецификации Заказы 100 Чат…" at bounding box center [691, 328] width 1383 height 657
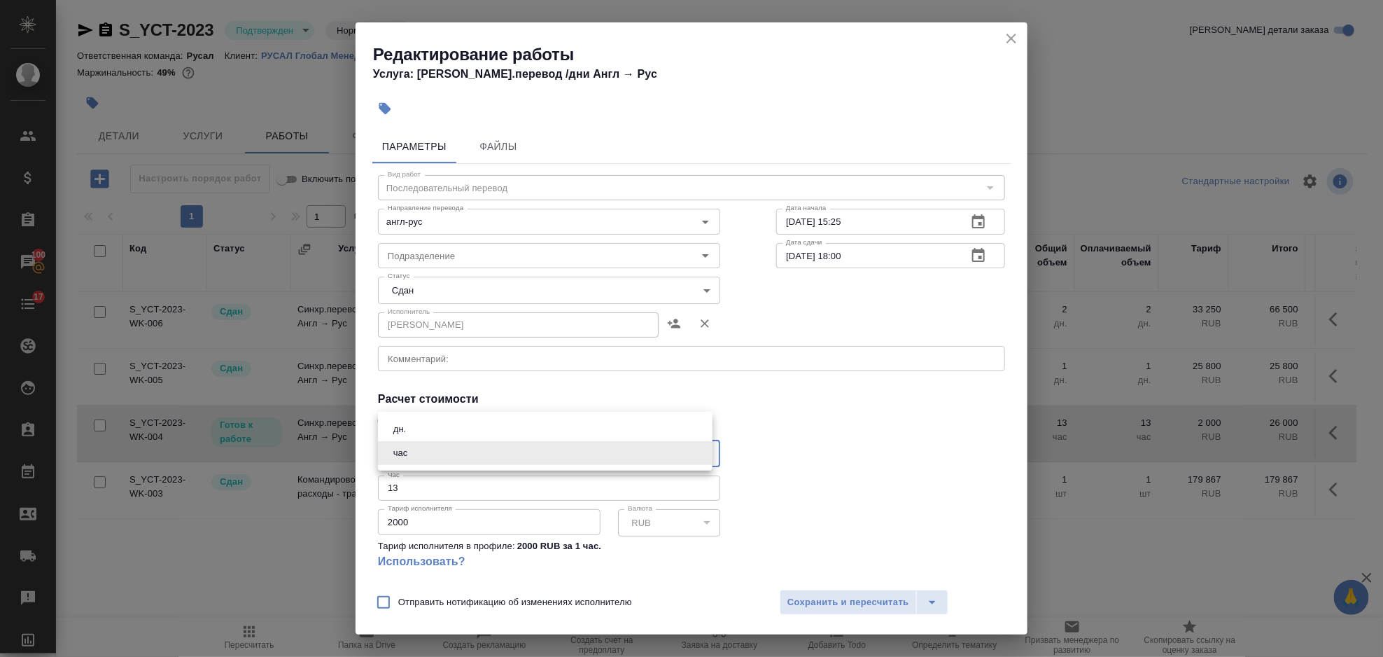
click at [419, 435] on li "дн." at bounding box center [545, 429] width 335 height 24
type input "5a8b1489cc6b4906c91bfd8a"
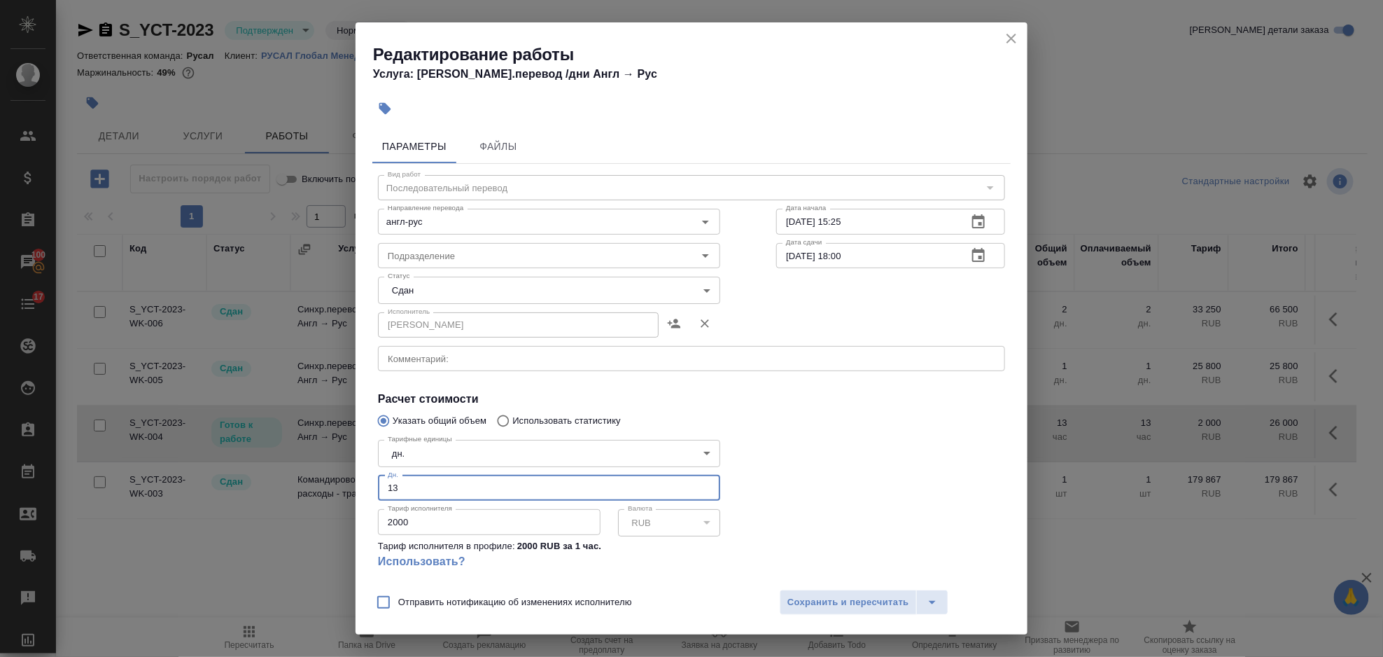
drag, startPoint x: 424, startPoint y: 480, endPoint x: 398, endPoint y: 496, distance: 30.1
click at [376, 487] on div "Тарифные единицы дн. 5a8b1489cc6b4906c91bfd8a Тарифные единицы Дн. 13 Дн. Тариф…" at bounding box center [549, 510] width 398 height 208
type input "2"
drag, startPoint x: 407, startPoint y: 533, endPoint x: 375, endPoint y: 532, distance: 32.2
click at [375, 532] on div "Тарифные единицы дн. 5a8b1489cc6b4906c91bfd8a Тарифные единицы Дн. 2 Дн. Тариф …" at bounding box center [549, 510] width 398 height 208
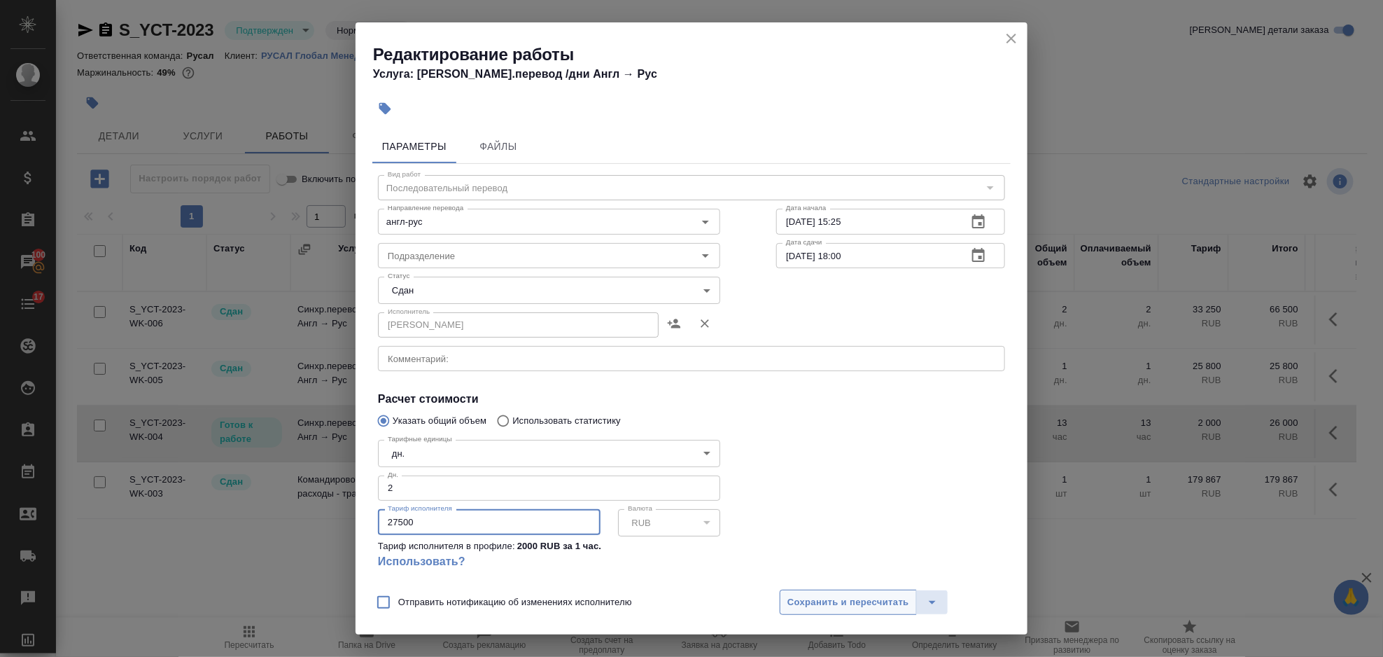
type input "27500"
click at [878, 591] on button "Сохранить и пересчитать" at bounding box center [848, 601] width 137 height 25
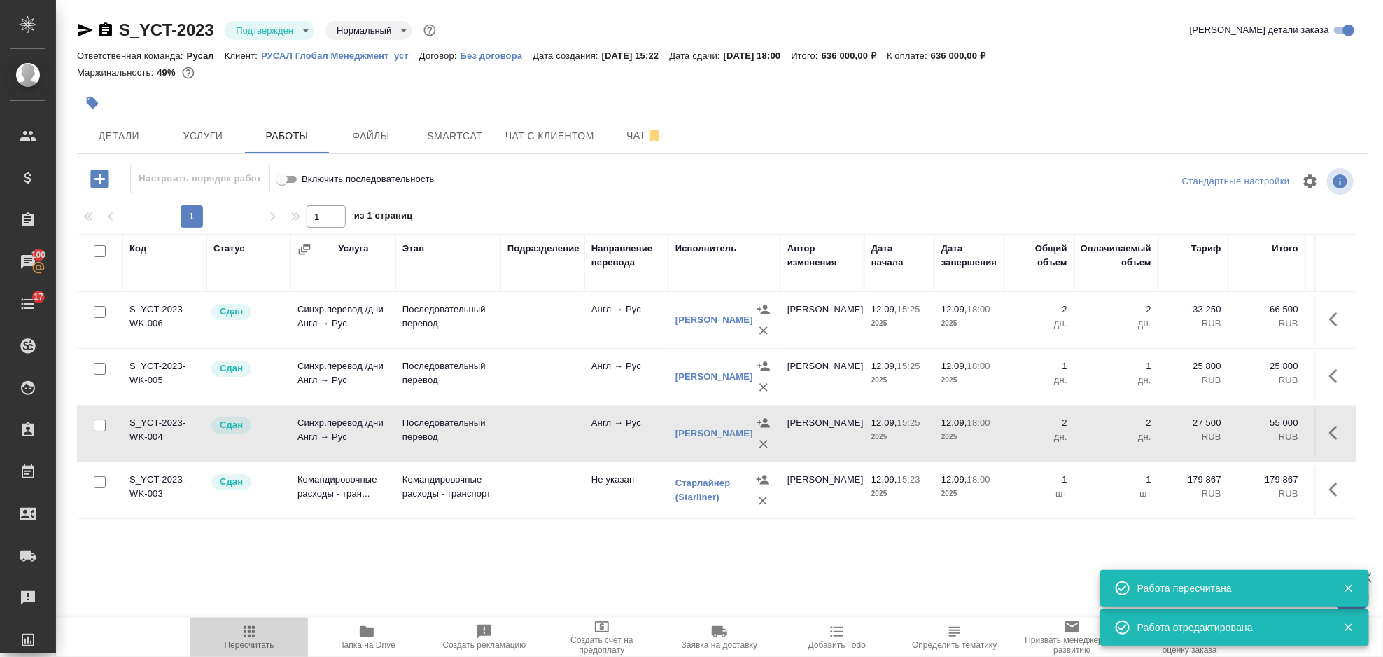
click at [244, 636] on icon "button" at bounding box center [249, 631] width 11 height 11
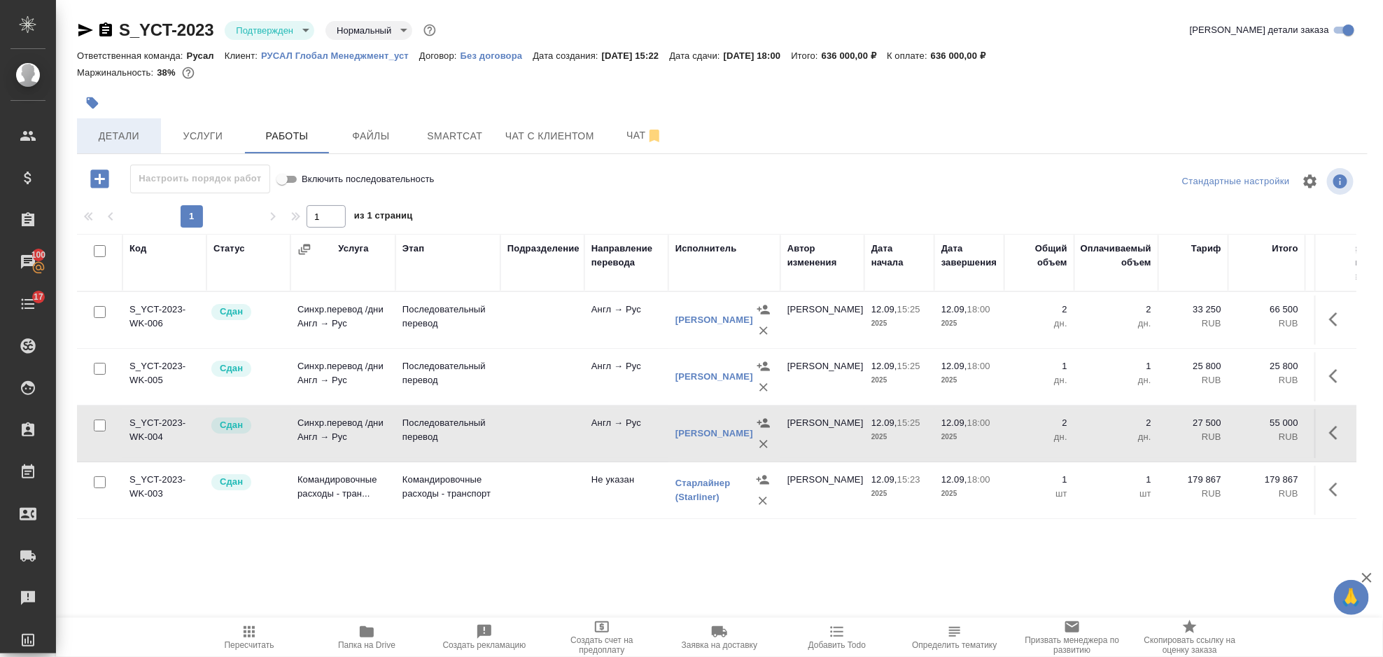
click at [145, 138] on span "Детали" at bounding box center [118, 136] width 67 height 18
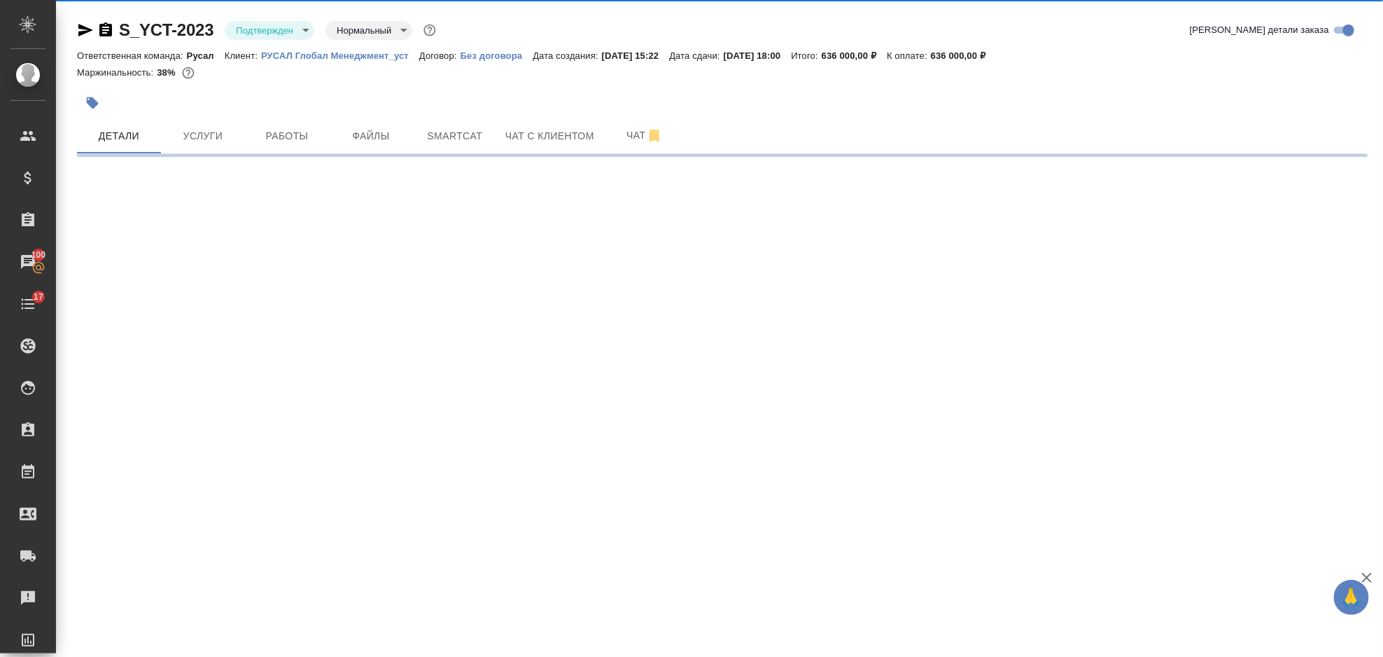
select select "RU"
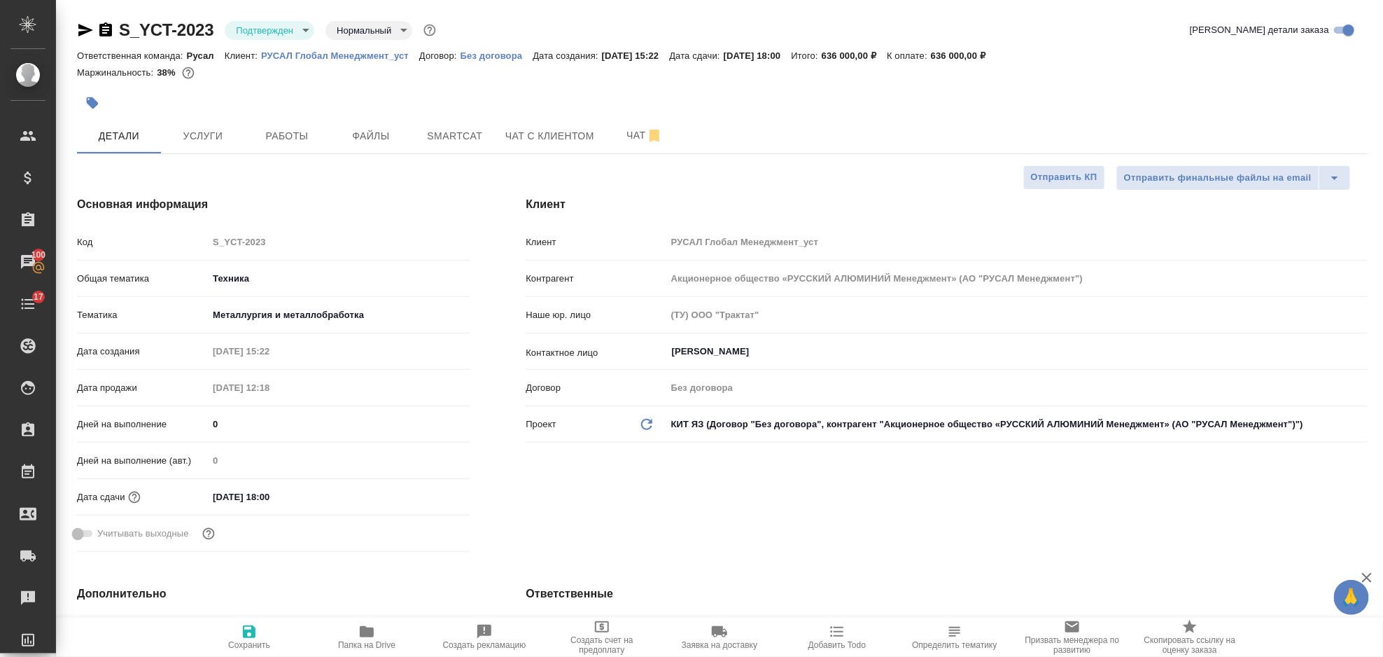
type textarea "x"
click at [266, 37] on body "🙏 .cls-1 fill:#fff; AWATERA Gorlenko Yuliua Клиенты Спецификации Заказы 100 Чат…" at bounding box center [691, 328] width 1383 height 657
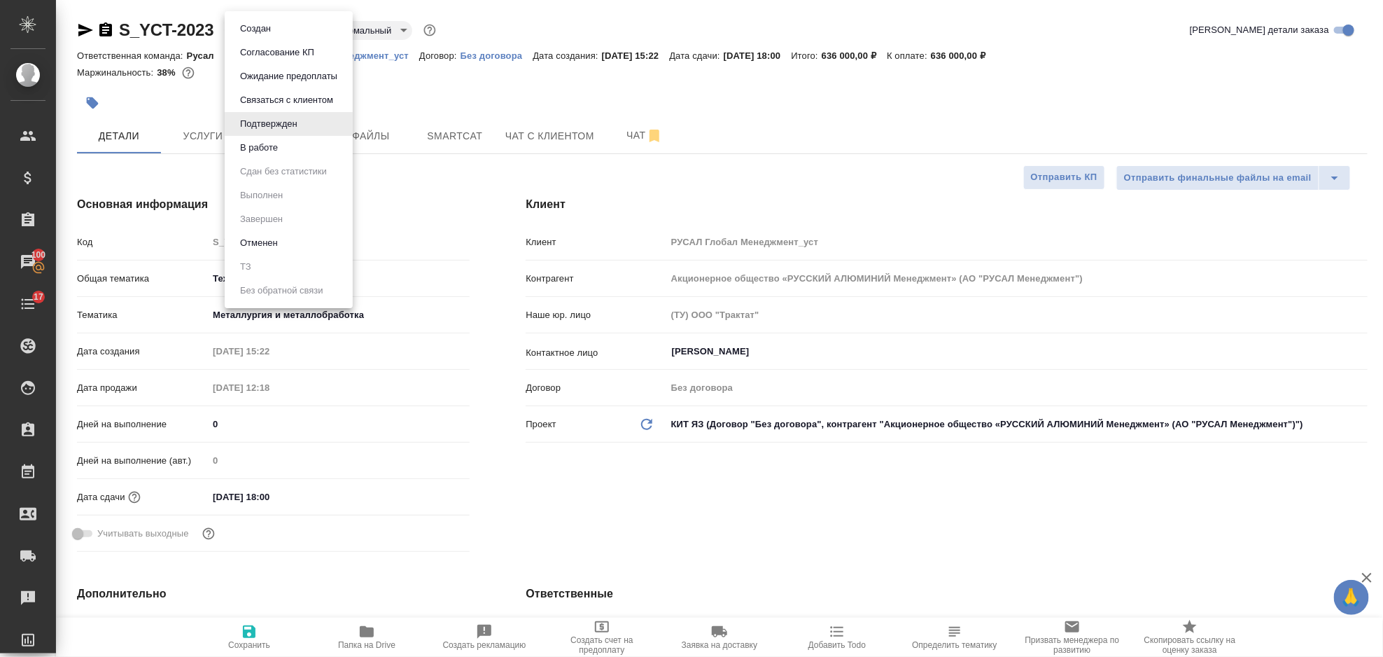
click at [283, 144] on li "В работе" at bounding box center [289, 148] width 128 height 24
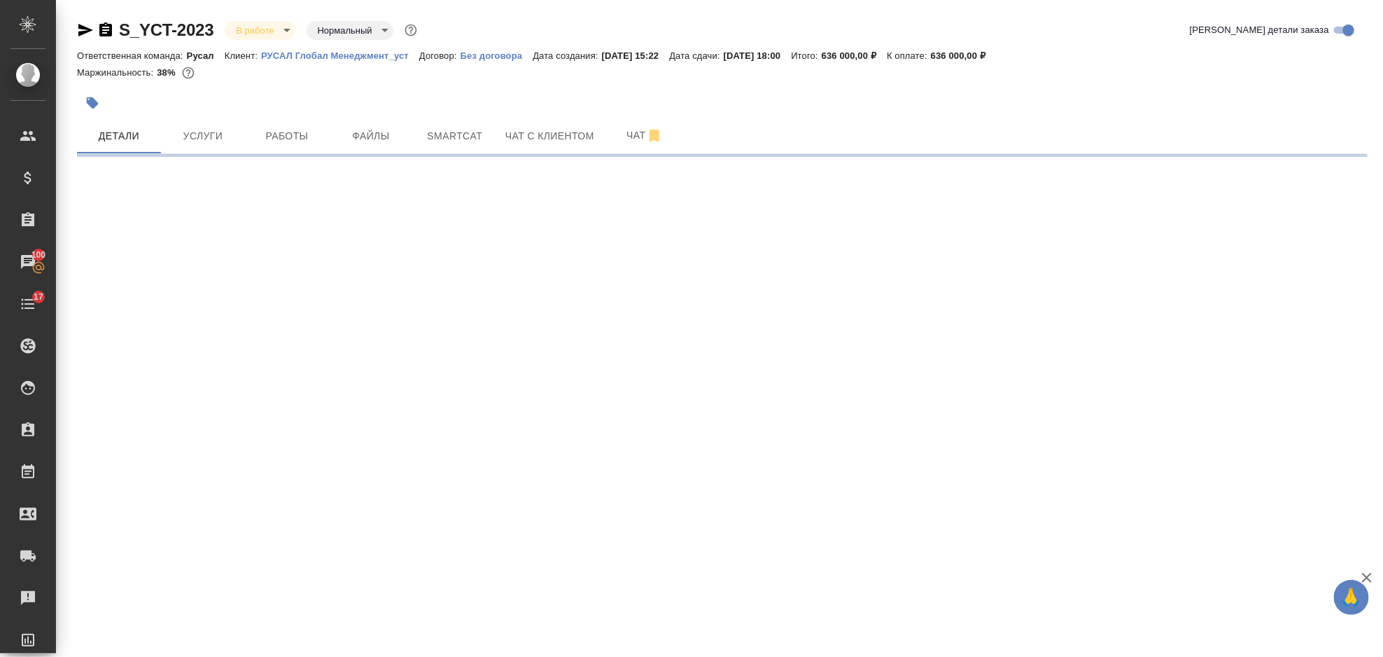
select select "RU"
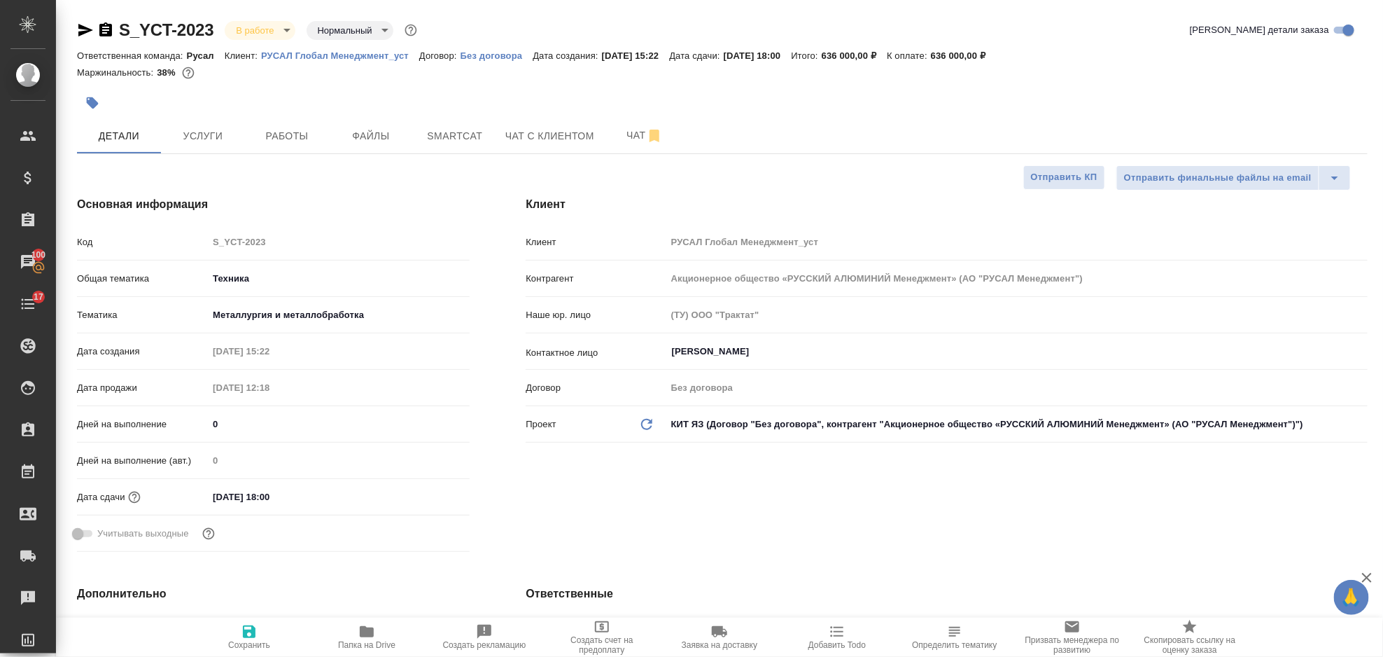
type textarea "x"
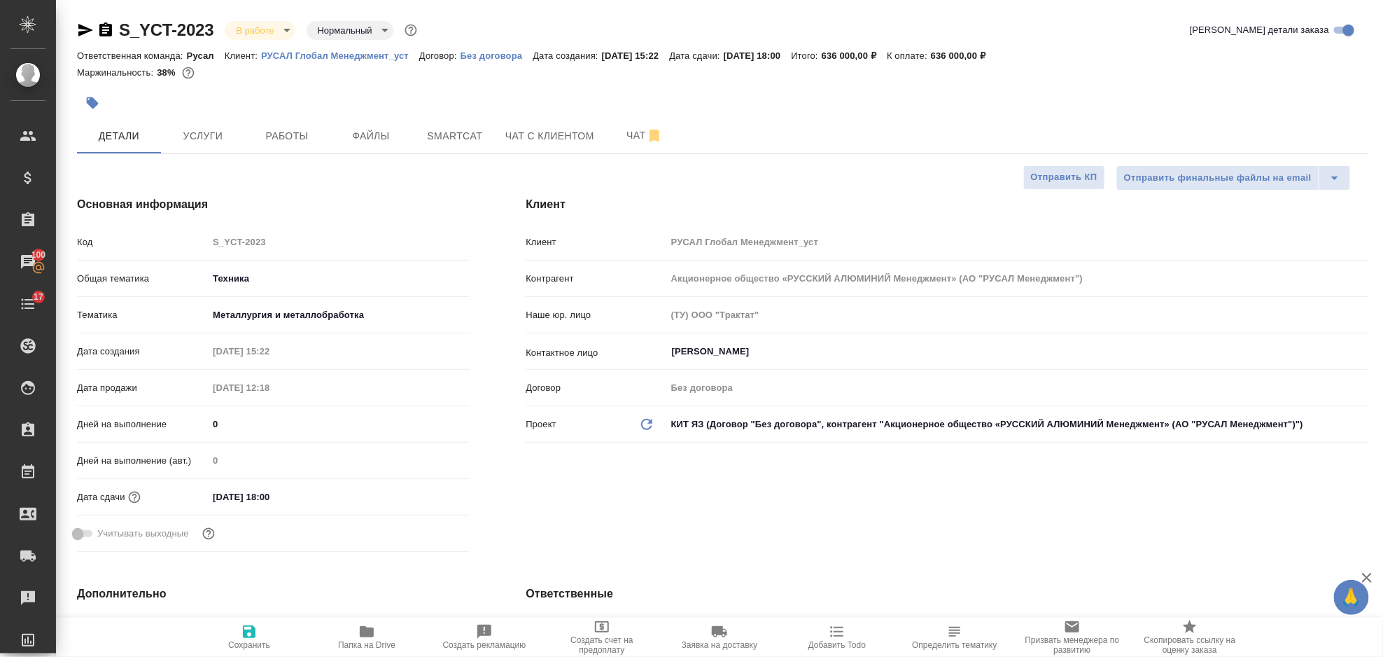
type textarea "x"
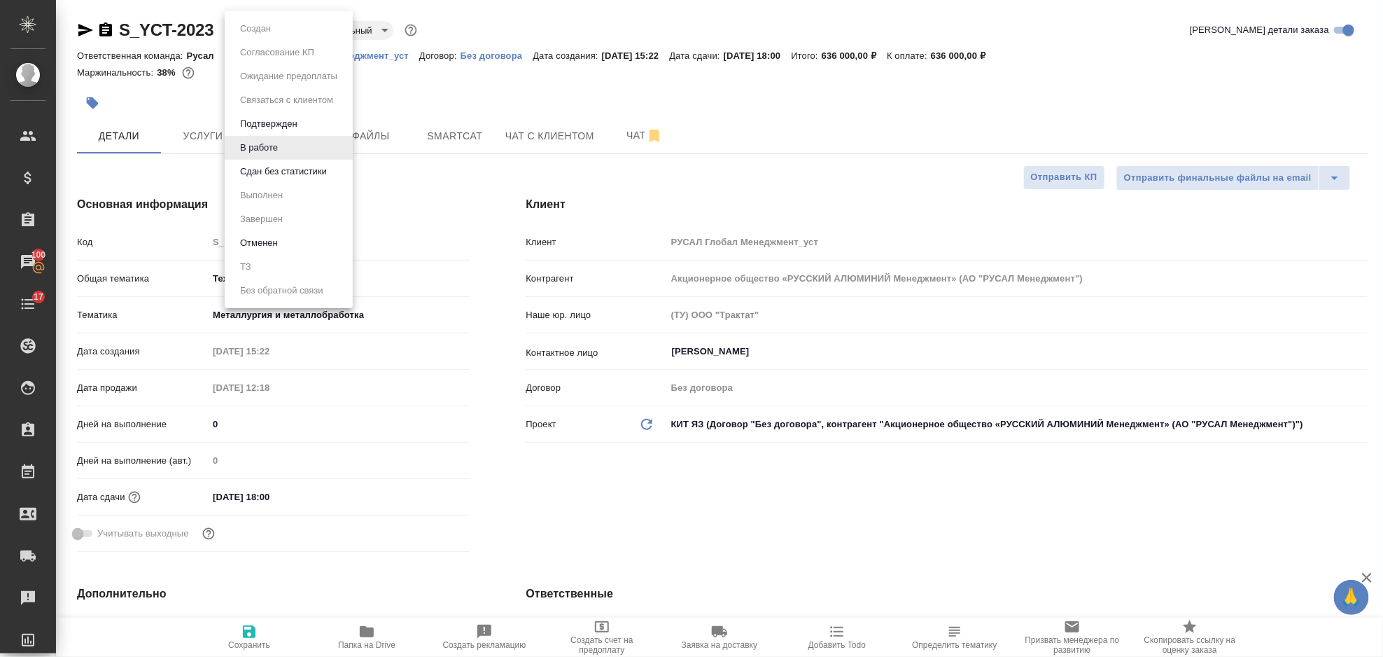
click at [277, 27] on body "🙏 .cls-1 fill:#fff; AWATERA Gorlenko Yuliua Клиенты Спецификации Заказы 100 Чат…" at bounding box center [691, 328] width 1383 height 657
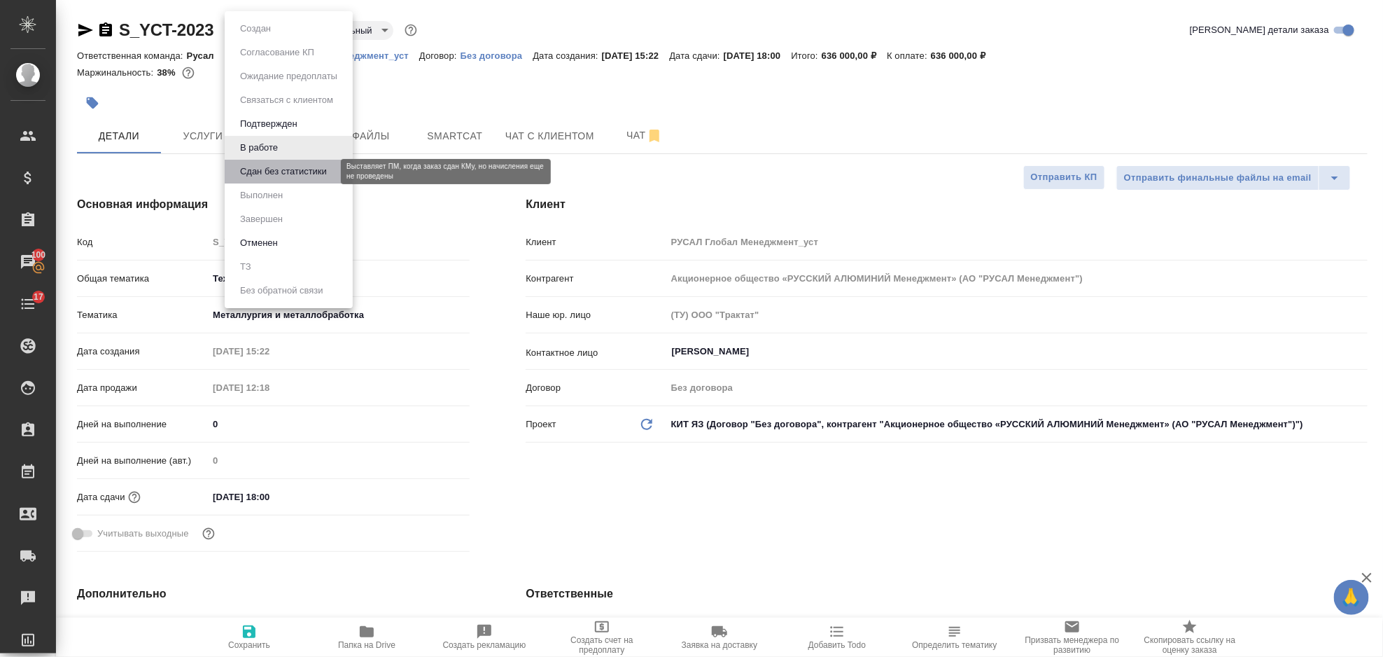
click at [280, 165] on button "Сдан без статистики" at bounding box center [283, 171] width 95 height 15
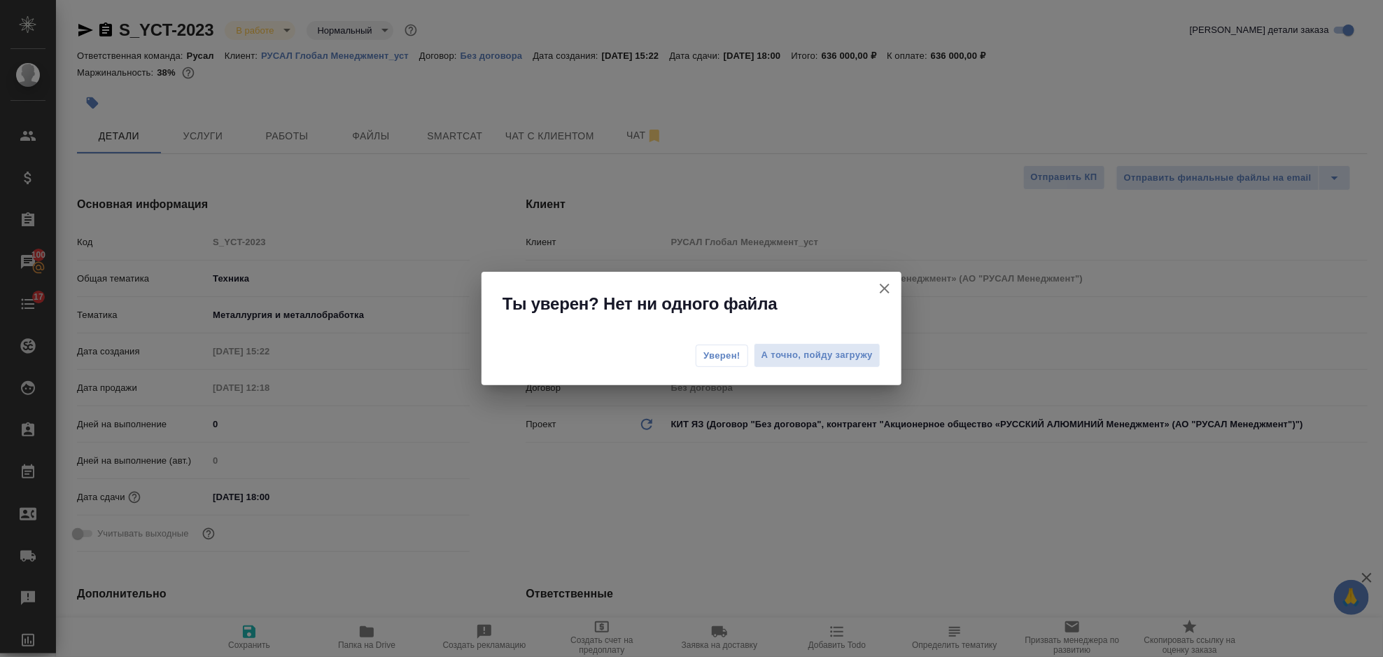
click at [732, 361] on span "Уверен!" at bounding box center [722, 356] width 37 height 14
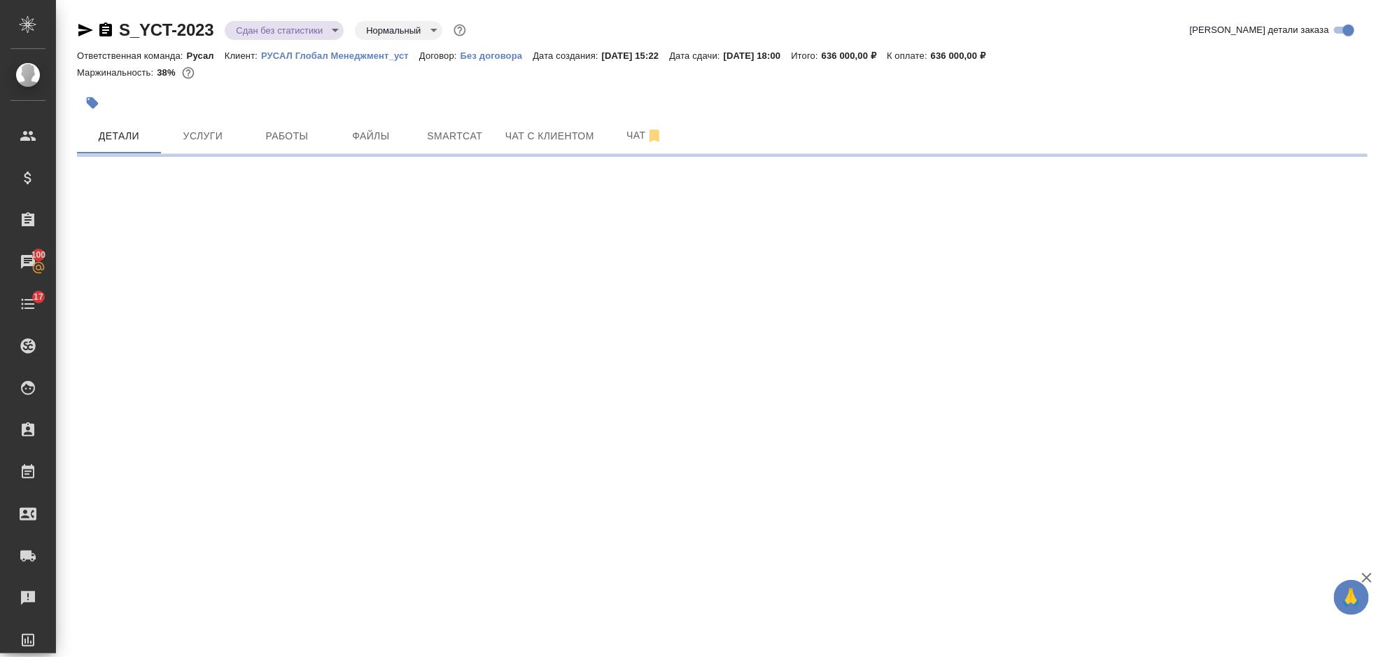
select select "RU"
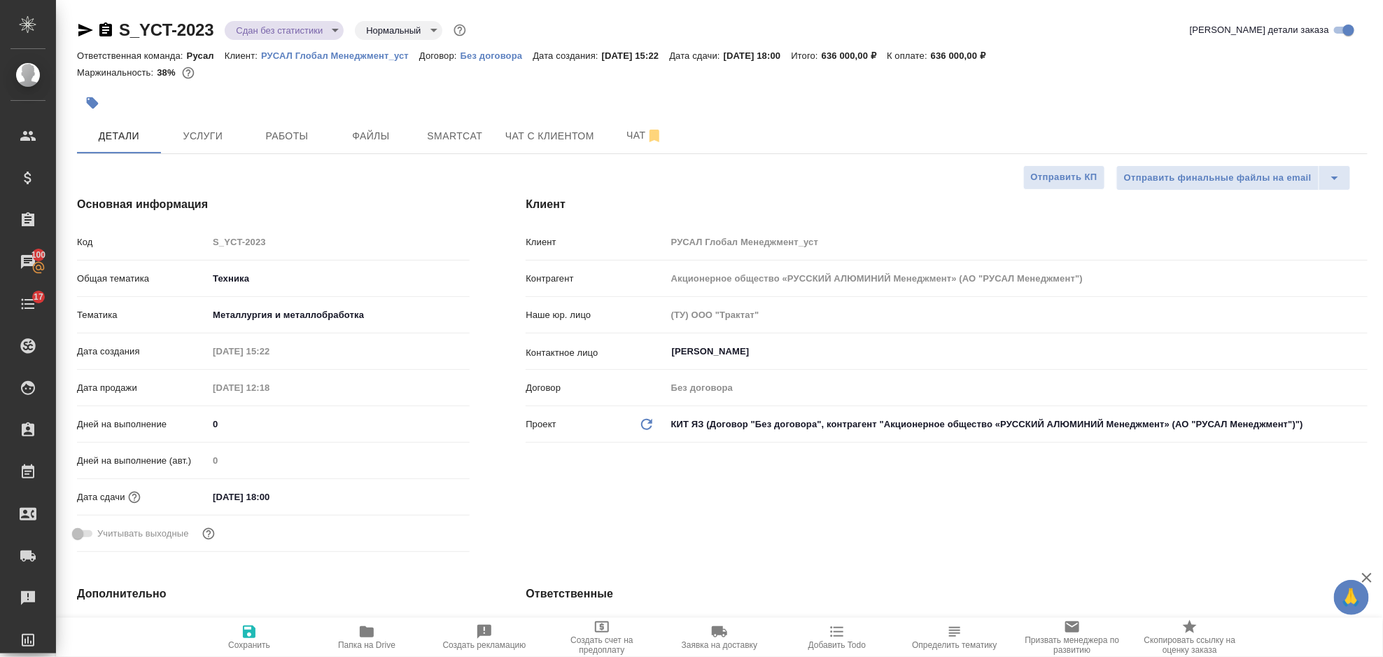
type textarea "x"
click at [319, 29] on body "🙏 .cls-1 fill:#fff; AWATERA Gorlenko Yuliua Клиенты Спецификации Заказы 100 Чат…" at bounding box center [691, 328] width 1383 height 657
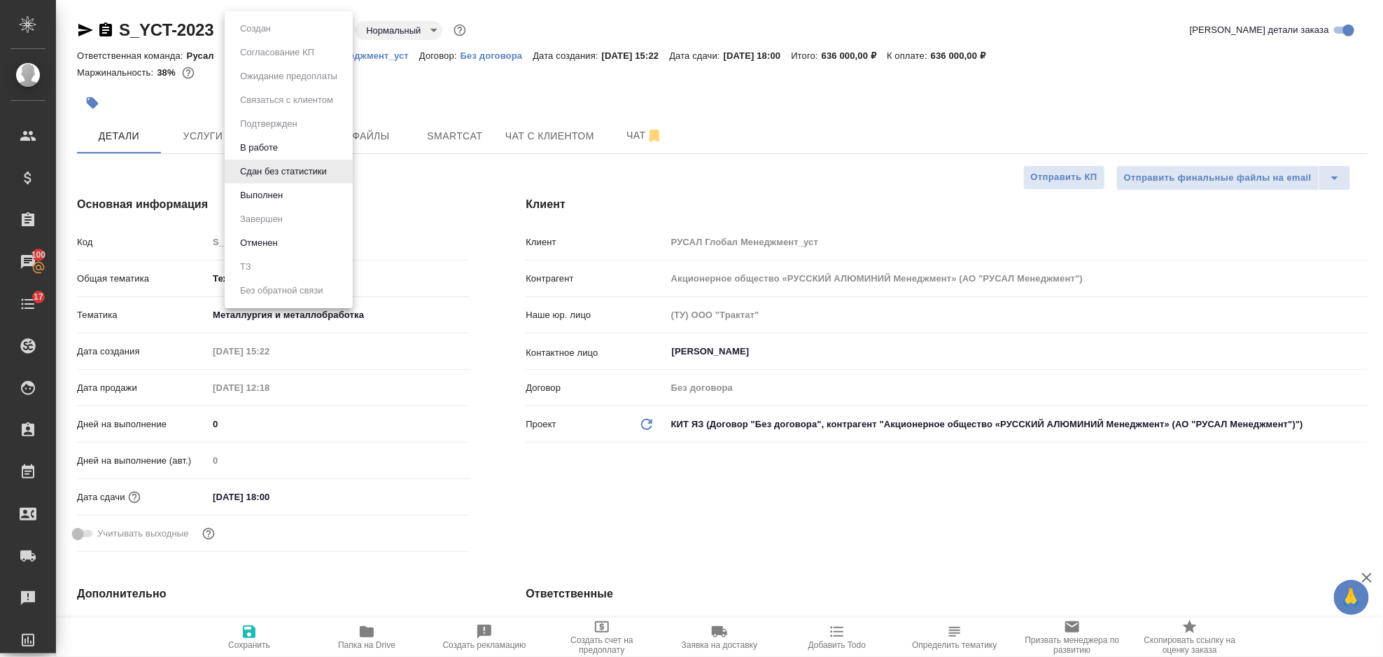
click at [308, 204] on li "Выполнен" at bounding box center [289, 195] width 128 height 24
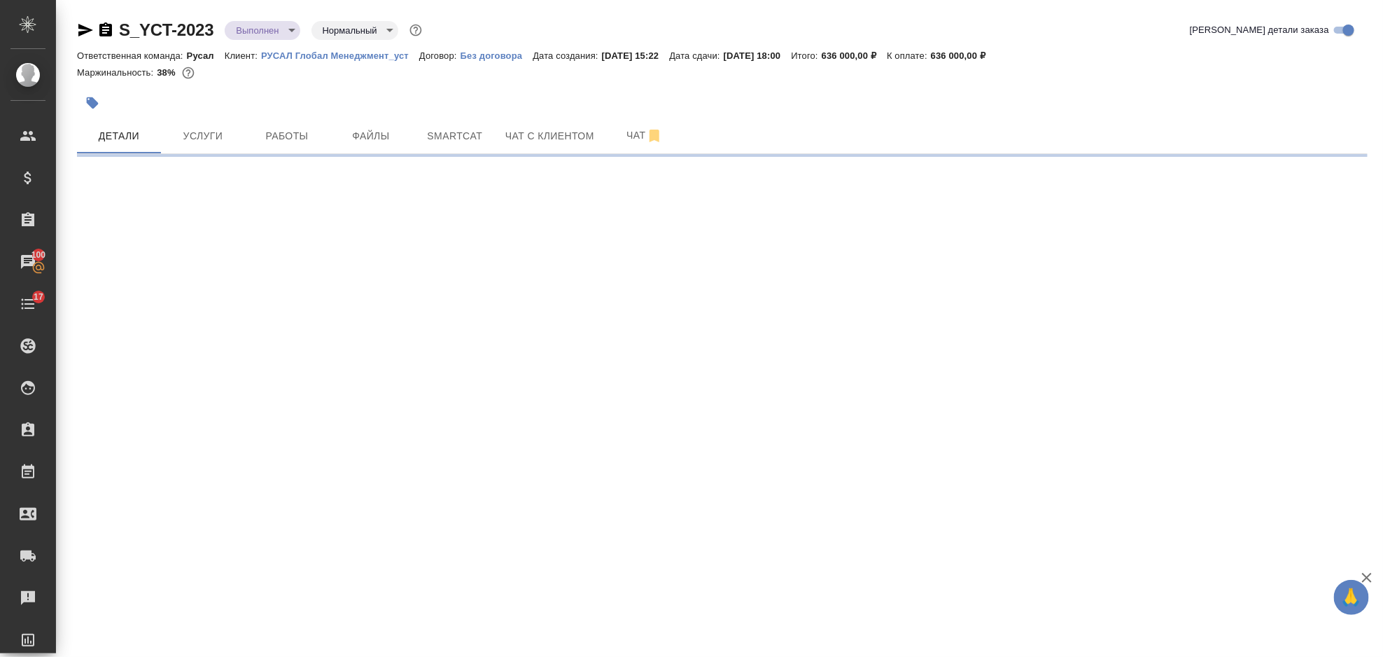
select select "RU"
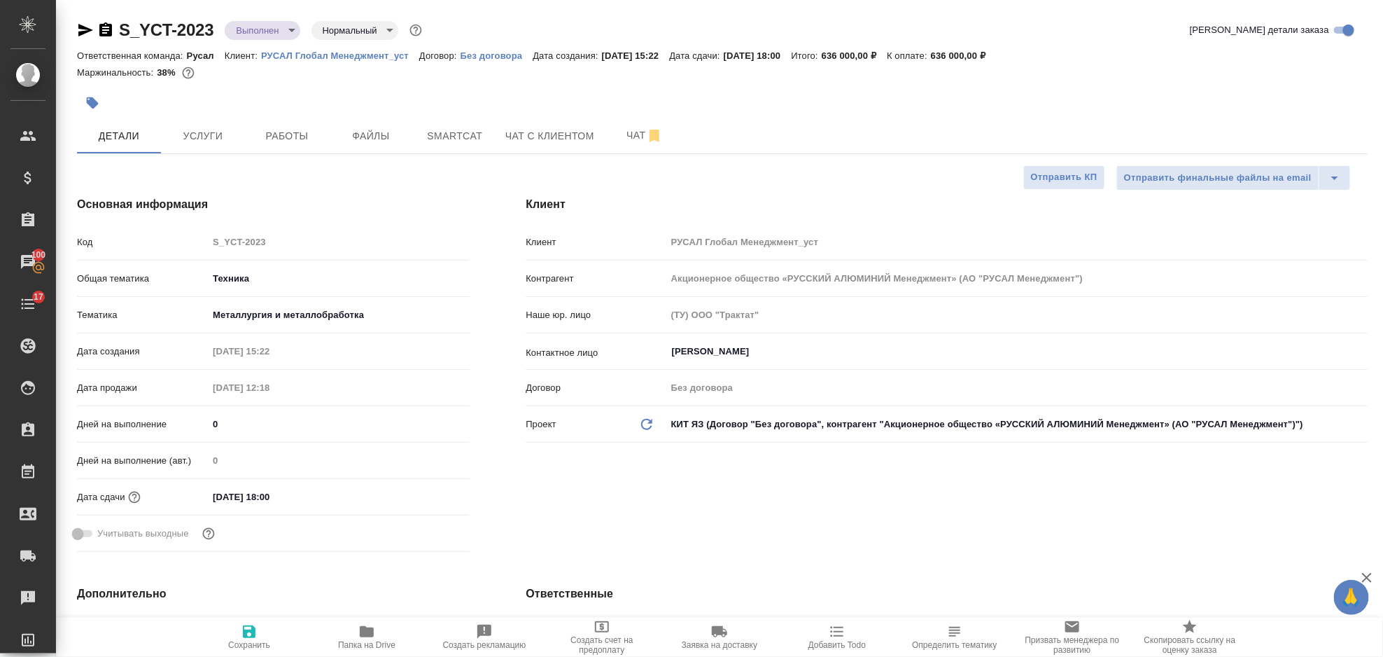
type textarea "x"
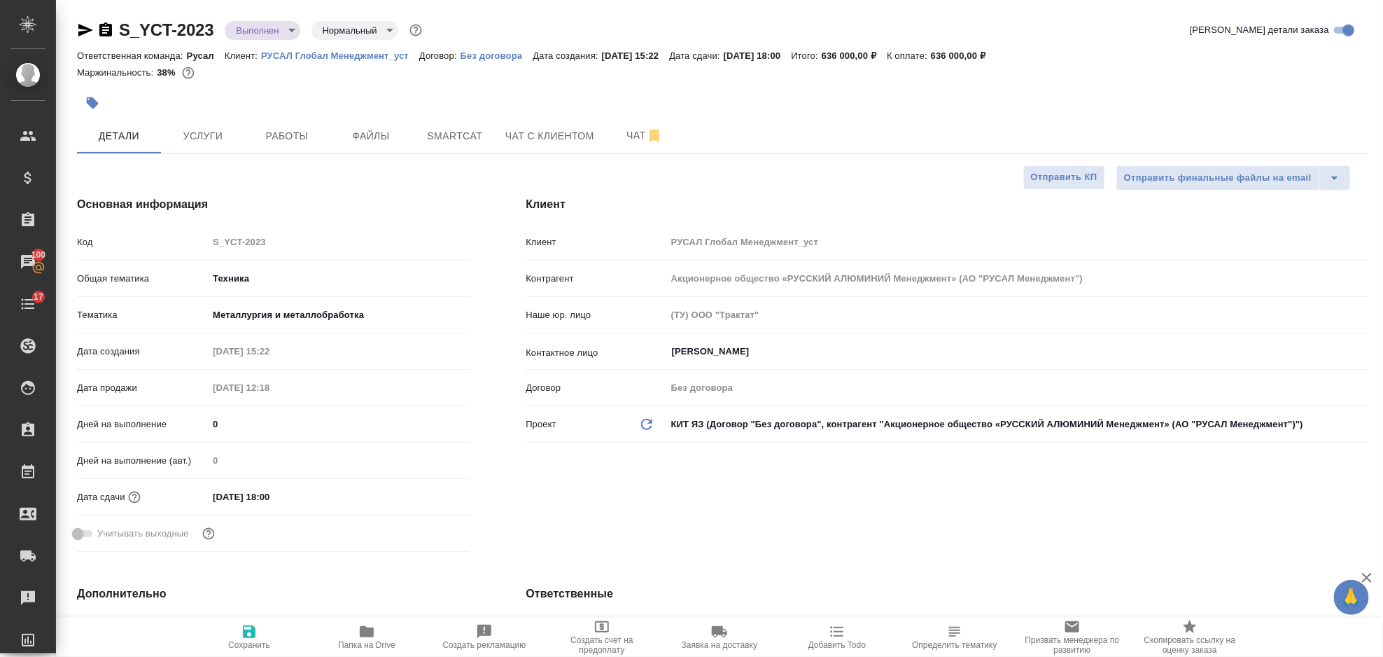
type textarea "x"
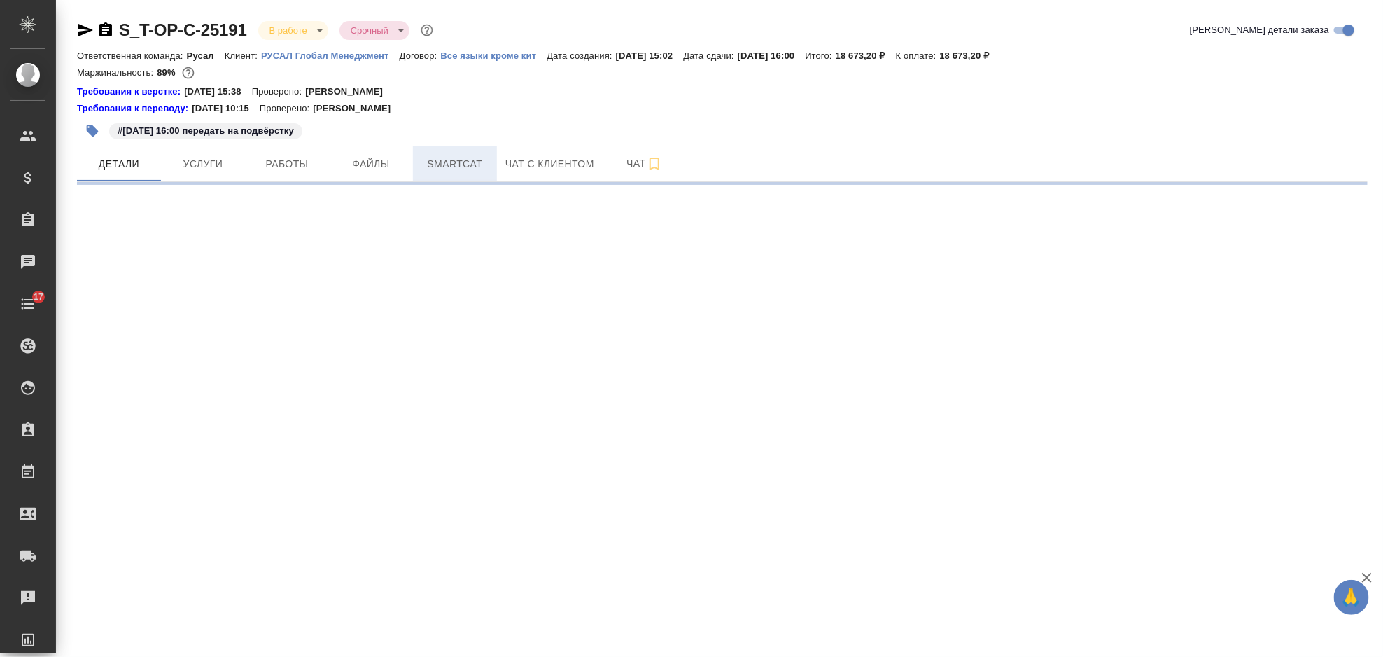
select select "RU"
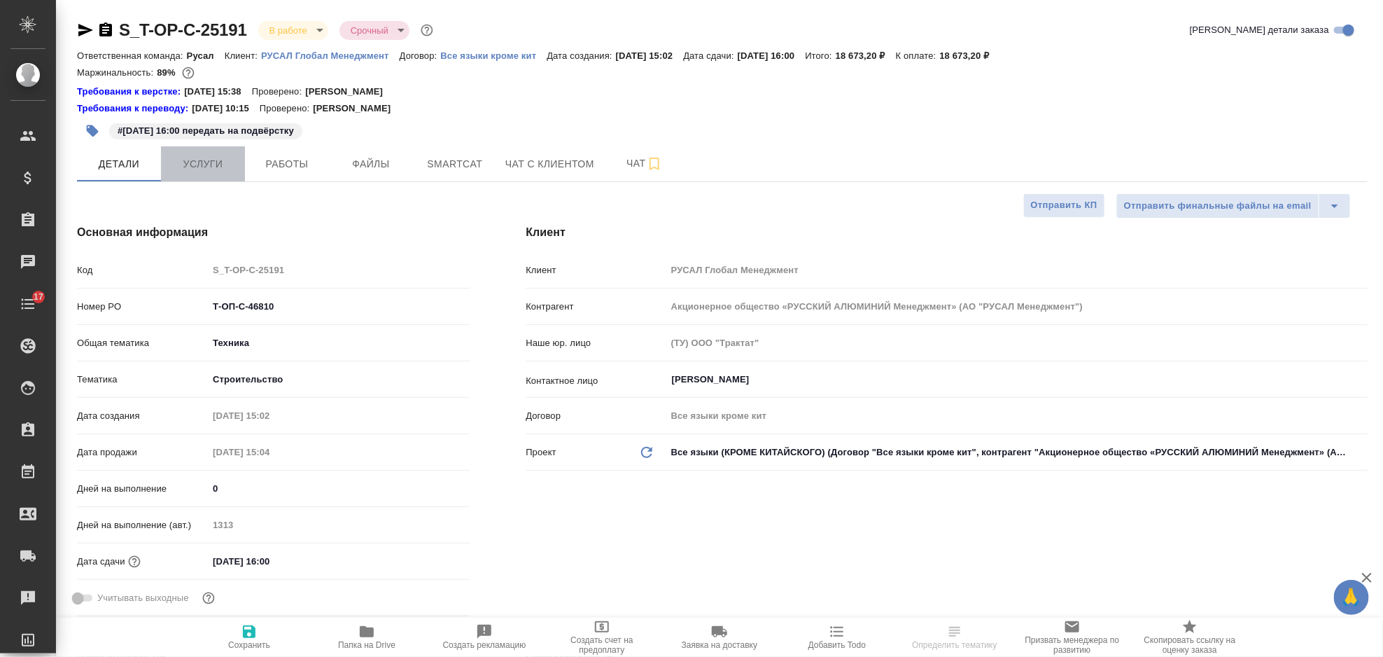
click at [214, 163] on span "Услуги" at bounding box center [202, 164] width 67 height 18
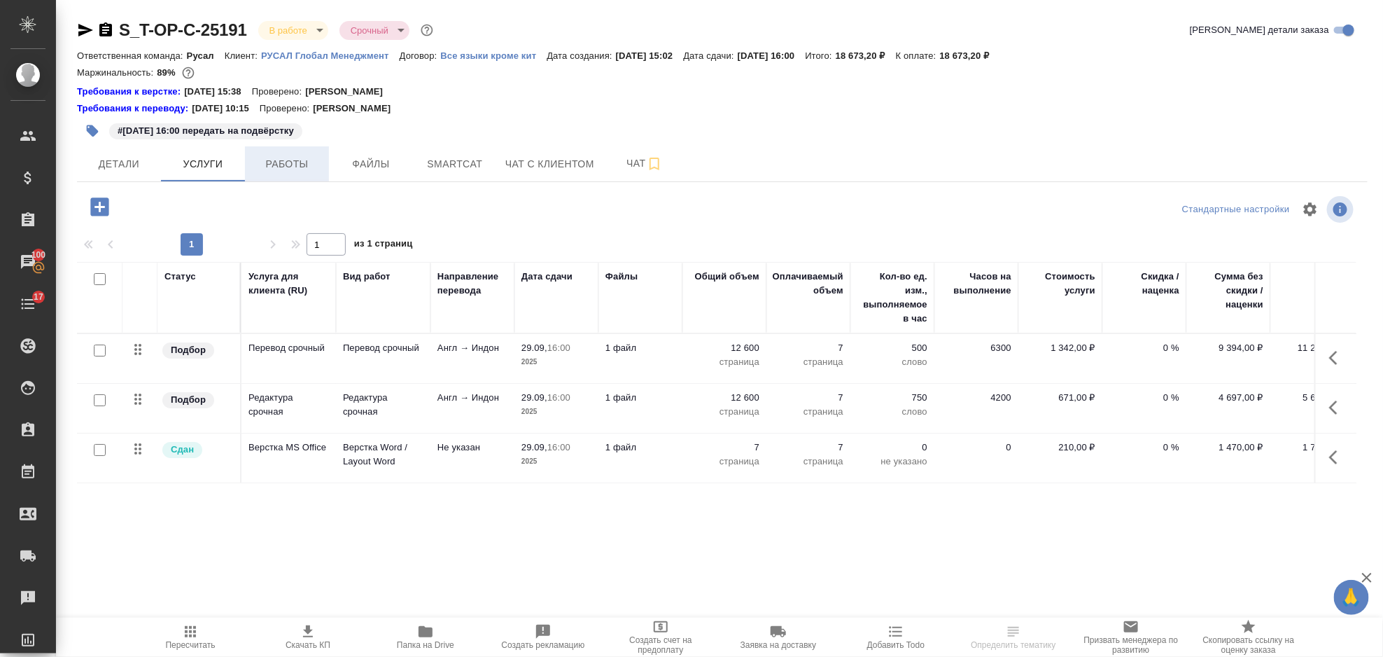
click at [305, 162] on span "Работы" at bounding box center [286, 164] width 67 height 18
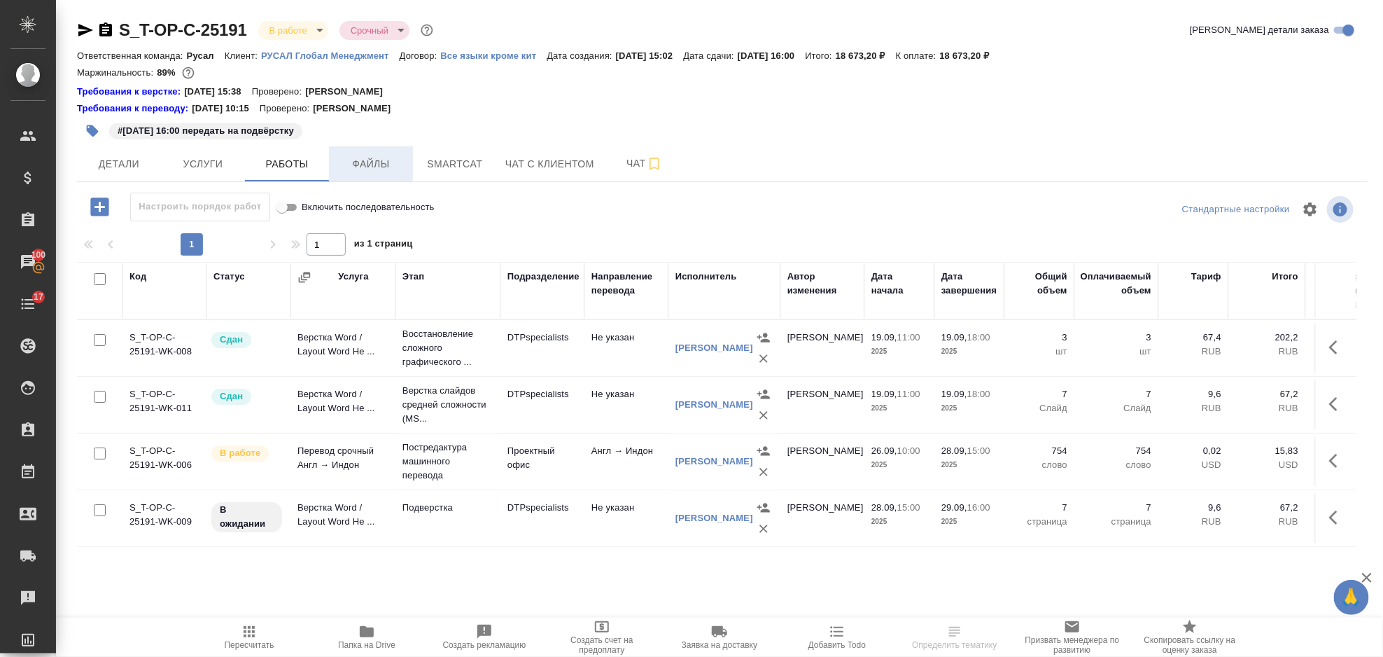
click at [360, 160] on span "Файлы" at bounding box center [370, 164] width 67 height 18
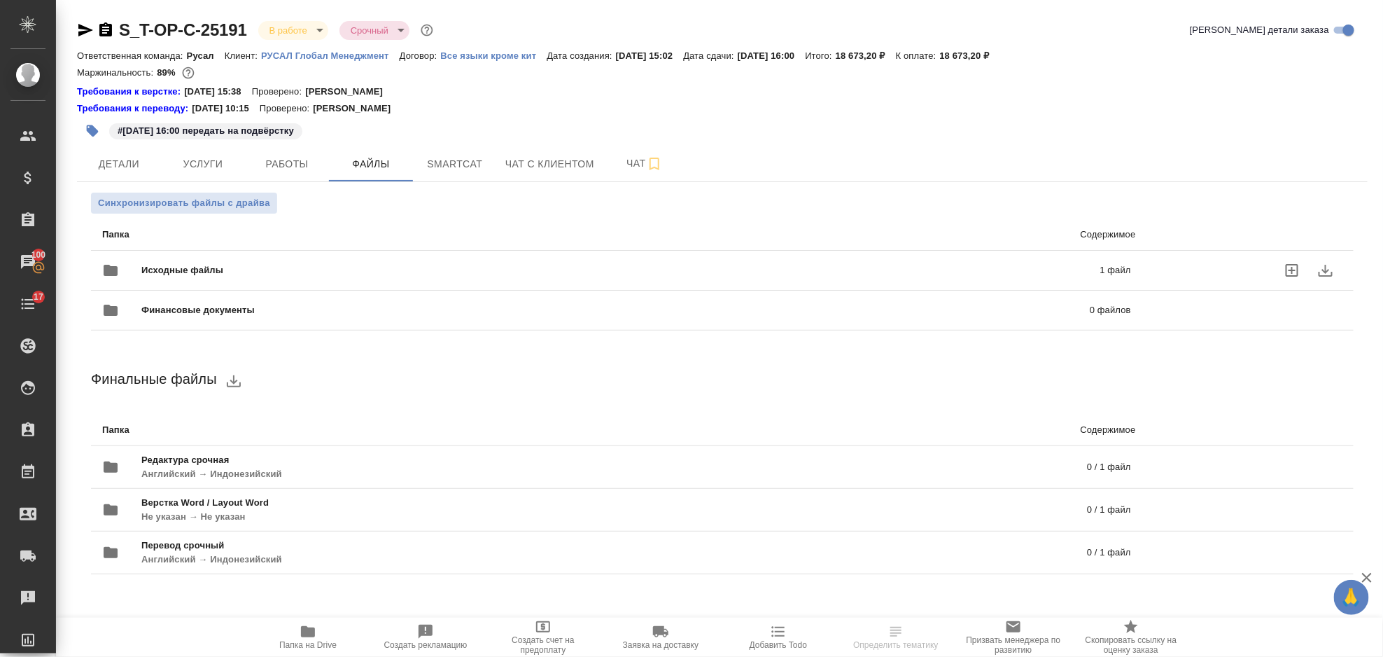
click at [317, 251] on div "Исходные файлы 1 файл" at bounding box center [616, 270] width 1057 height 62
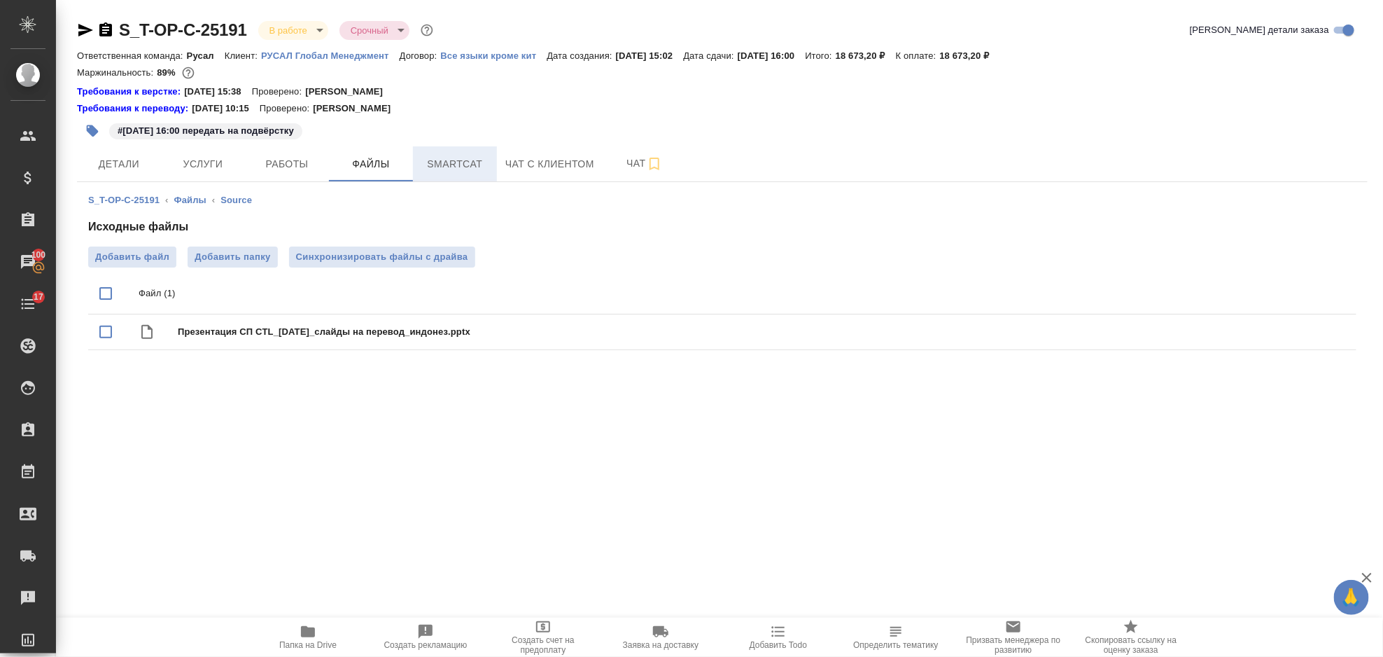
click at [459, 170] on span "Smartcat" at bounding box center [454, 164] width 67 height 18
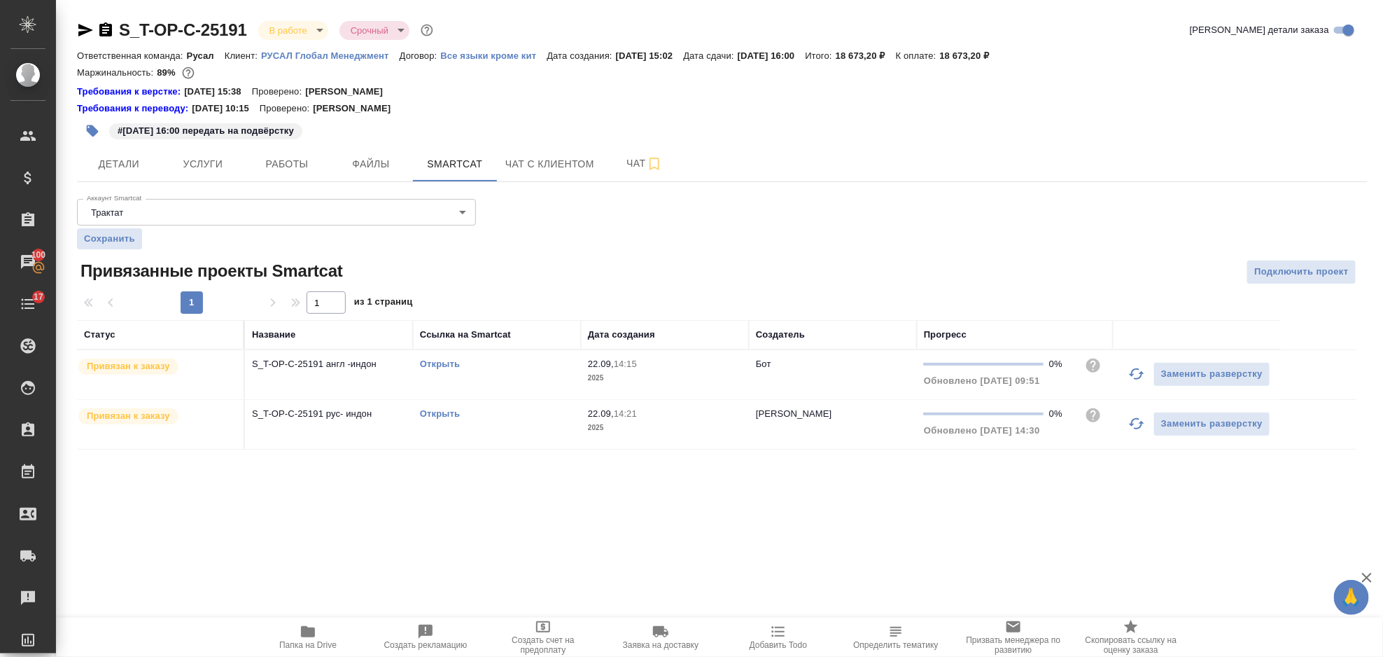
click at [447, 410] on link "Открыть" at bounding box center [440, 413] width 40 height 11
click at [424, 358] on link "Открыть" at bounding box center [440, 363] width 40 height 11
click at [214, 162] on span "Услуги" at bounding box center [202, 164] width 67 height 18
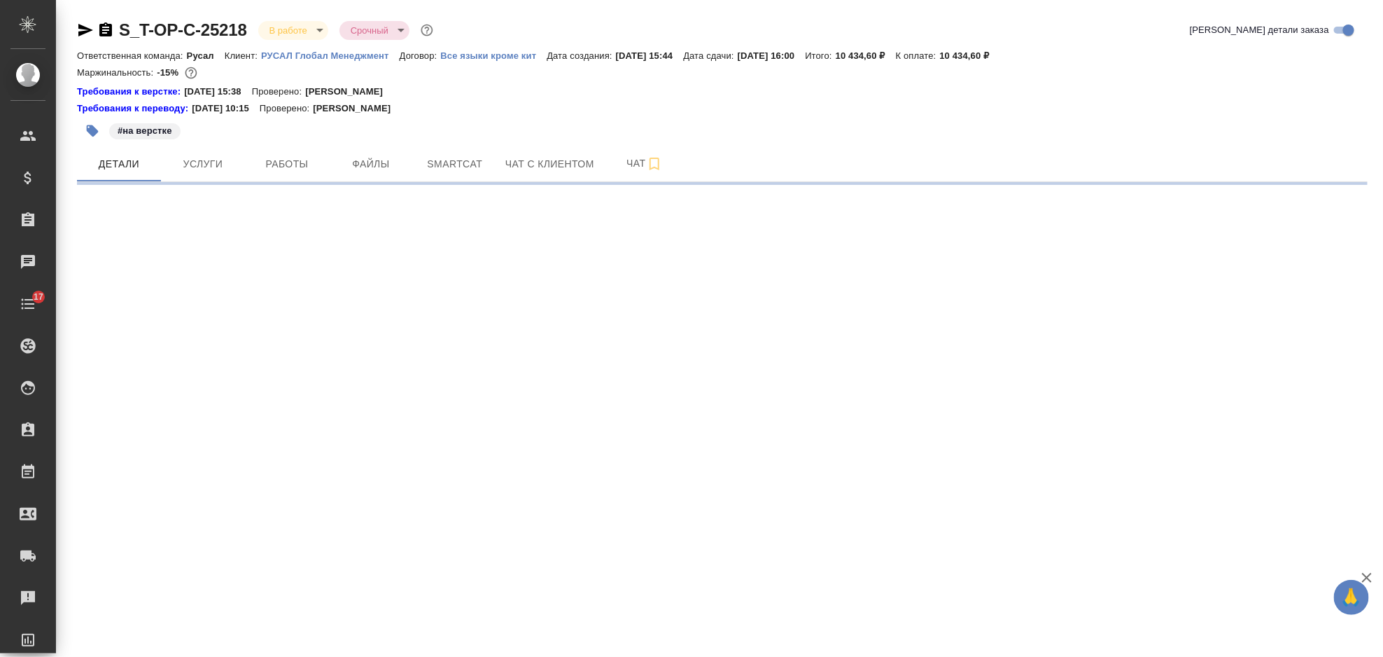
select select "RU"
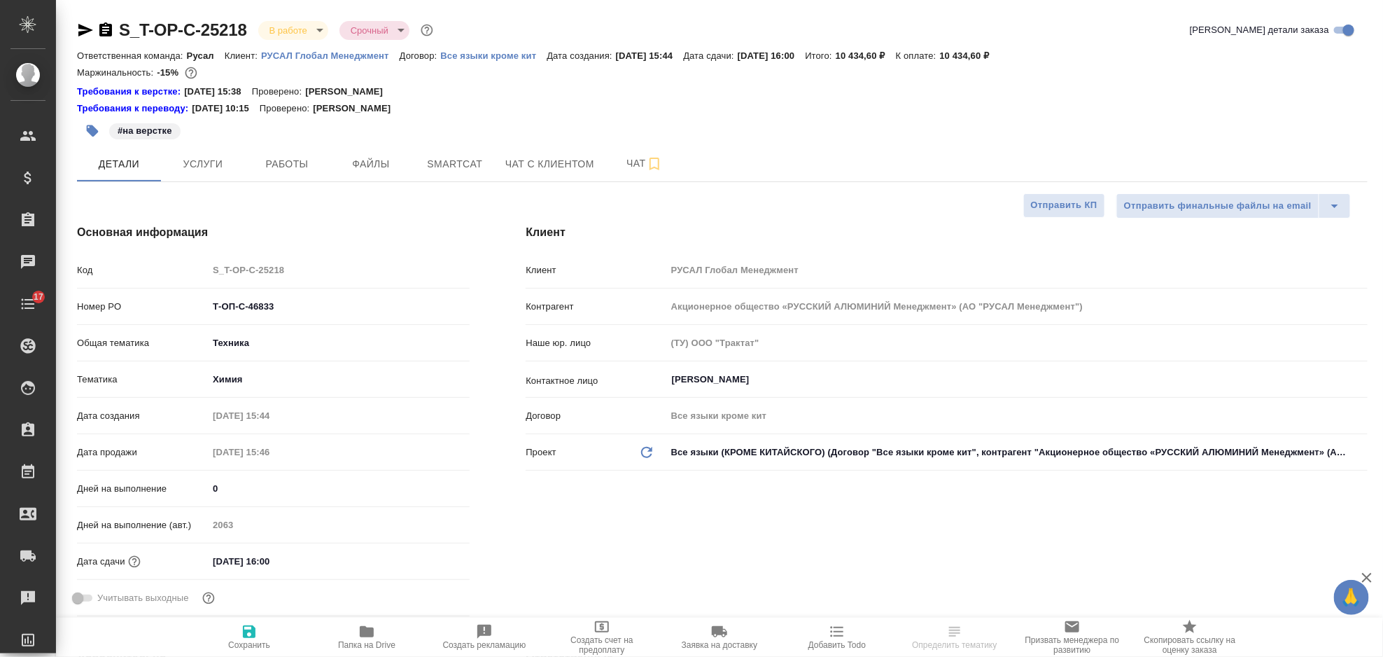
type textarea "x"
click at [207, 166] on span "Услуги" at bounding box center [202, 164] width 67 height 18
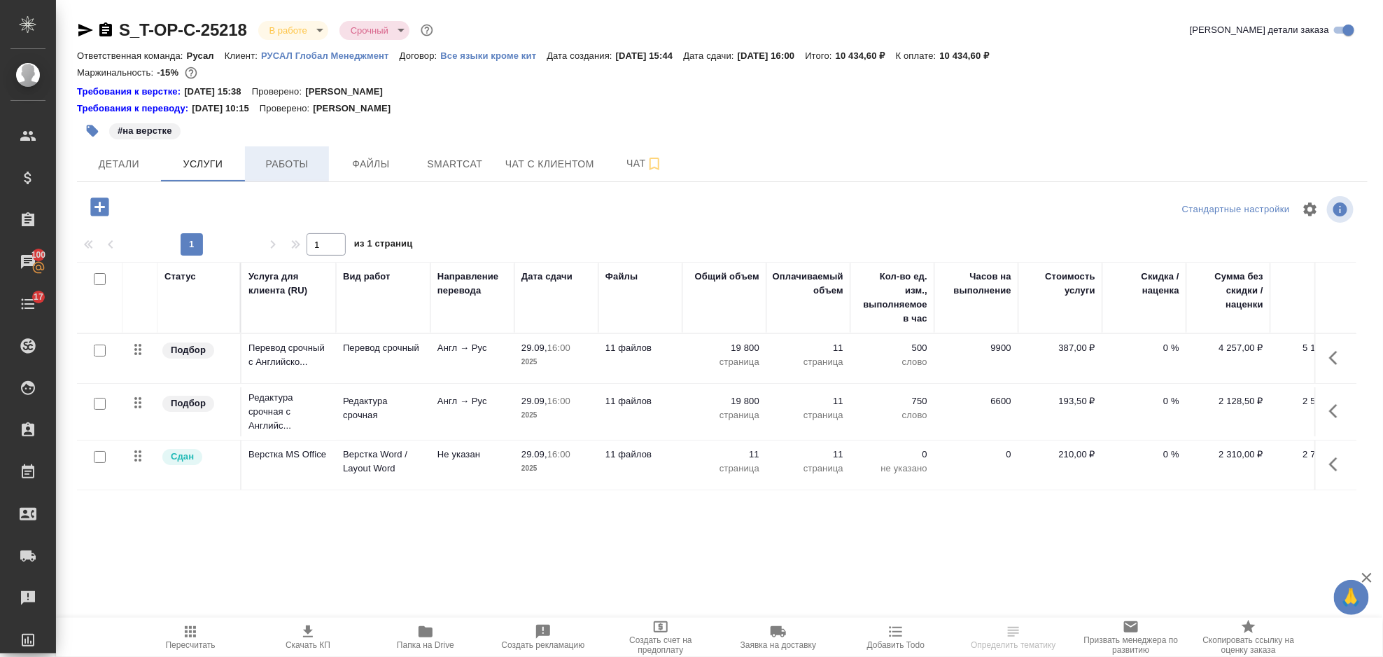
click at [285, 167] on span "Работы" at bounding box center [286, 164] width 67 height 18
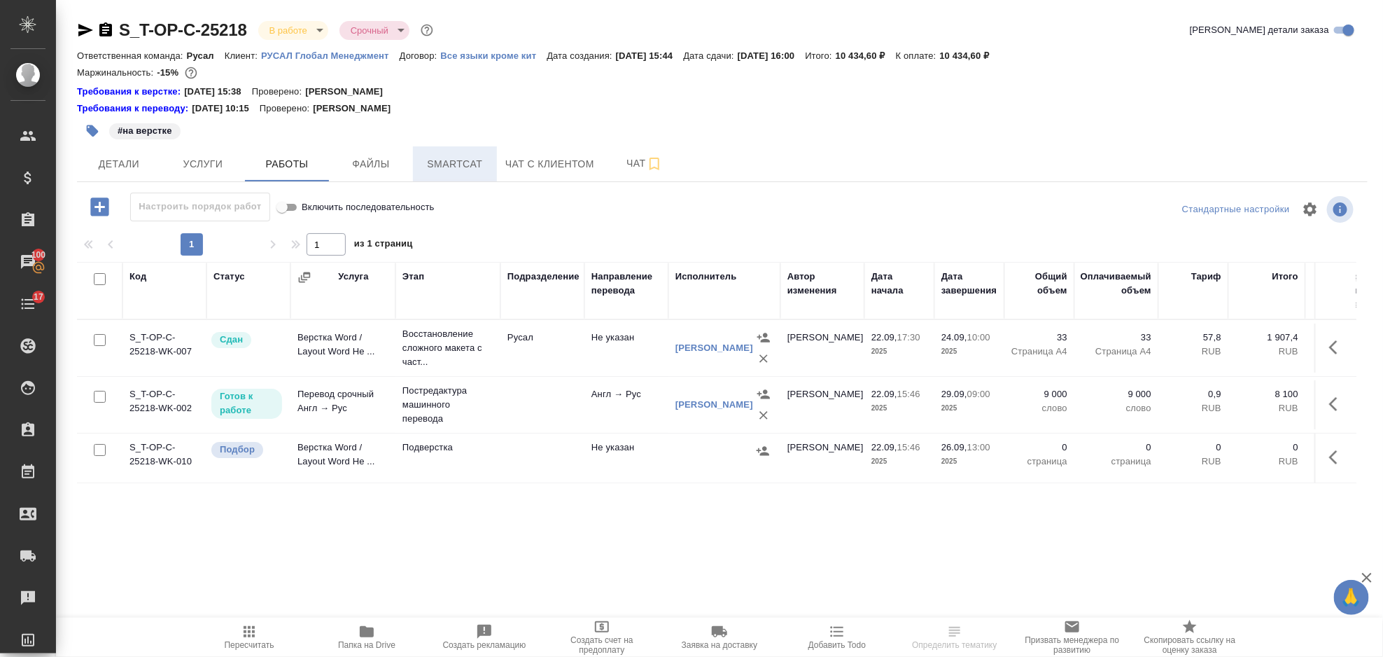
click at [459, 160] on span "Smartcat" at bounding box center [454, 164] width 67 height 18
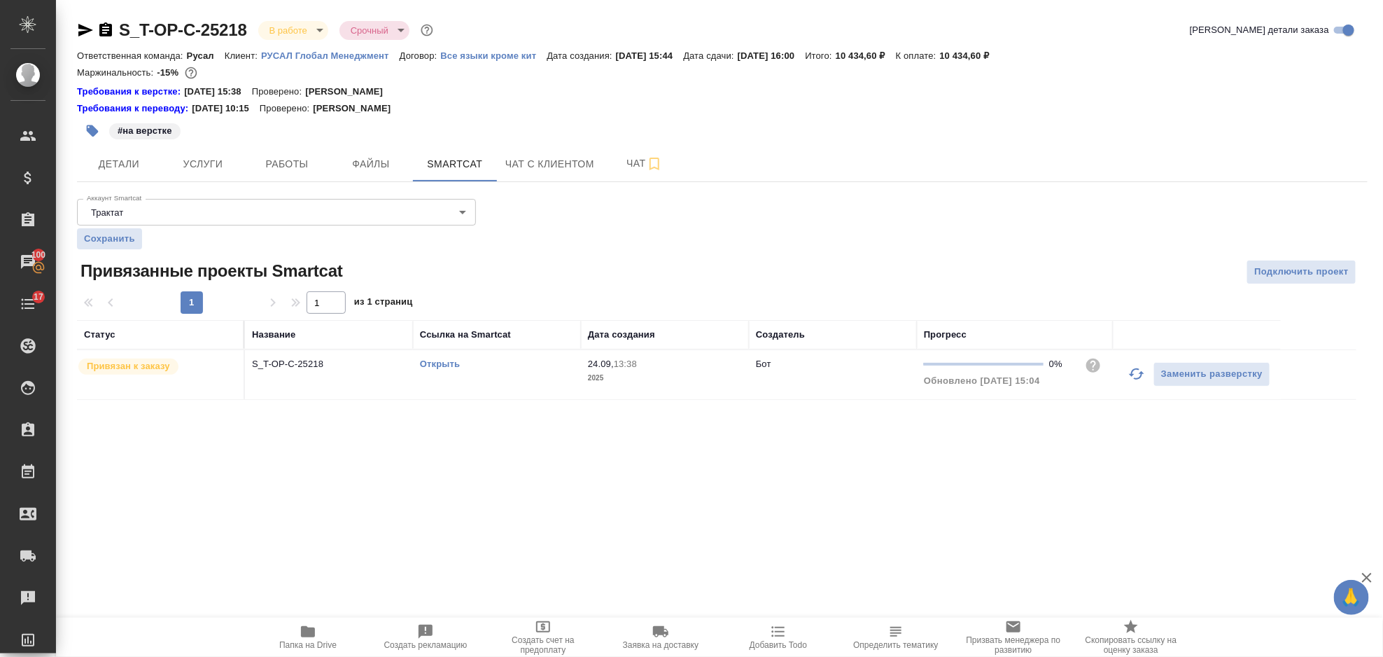
click at [440, 363] on link "Открыть" at bounding box center [440, 363] width 40 height 11
click at [120, 163] on span "Детали" at bounding box center [118, 164] width 67 height 18
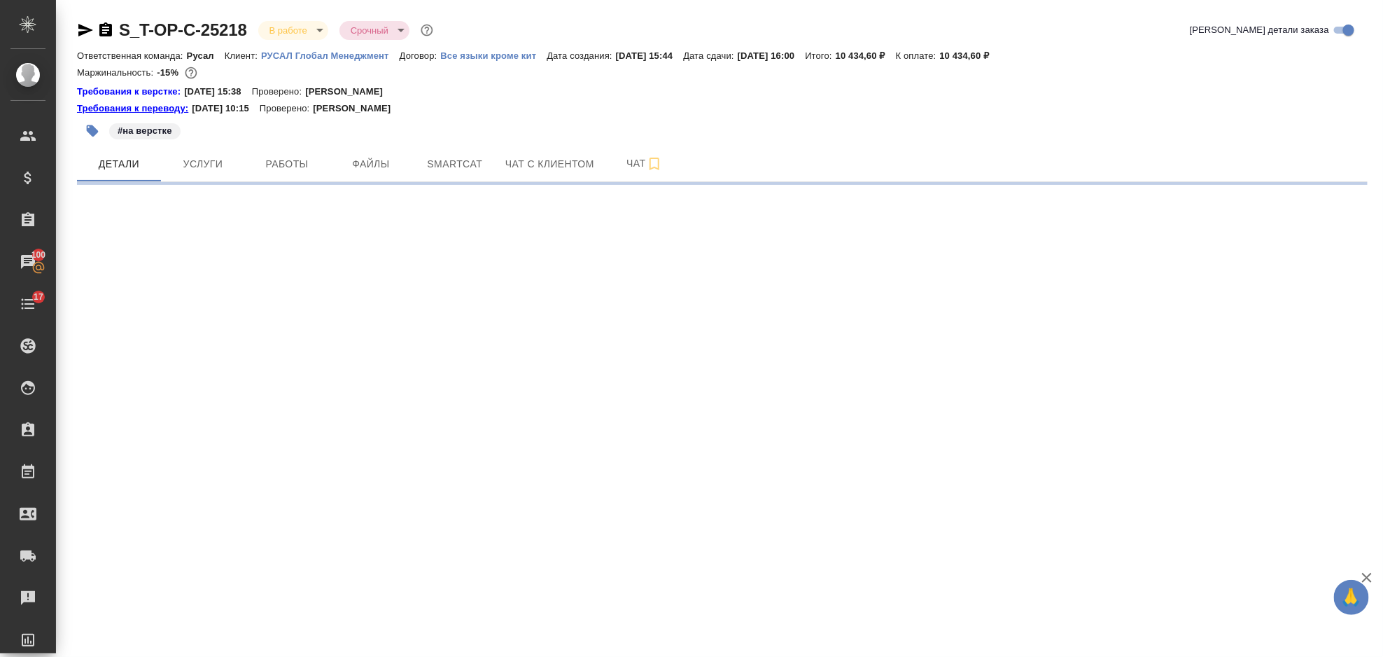
select select "RU"
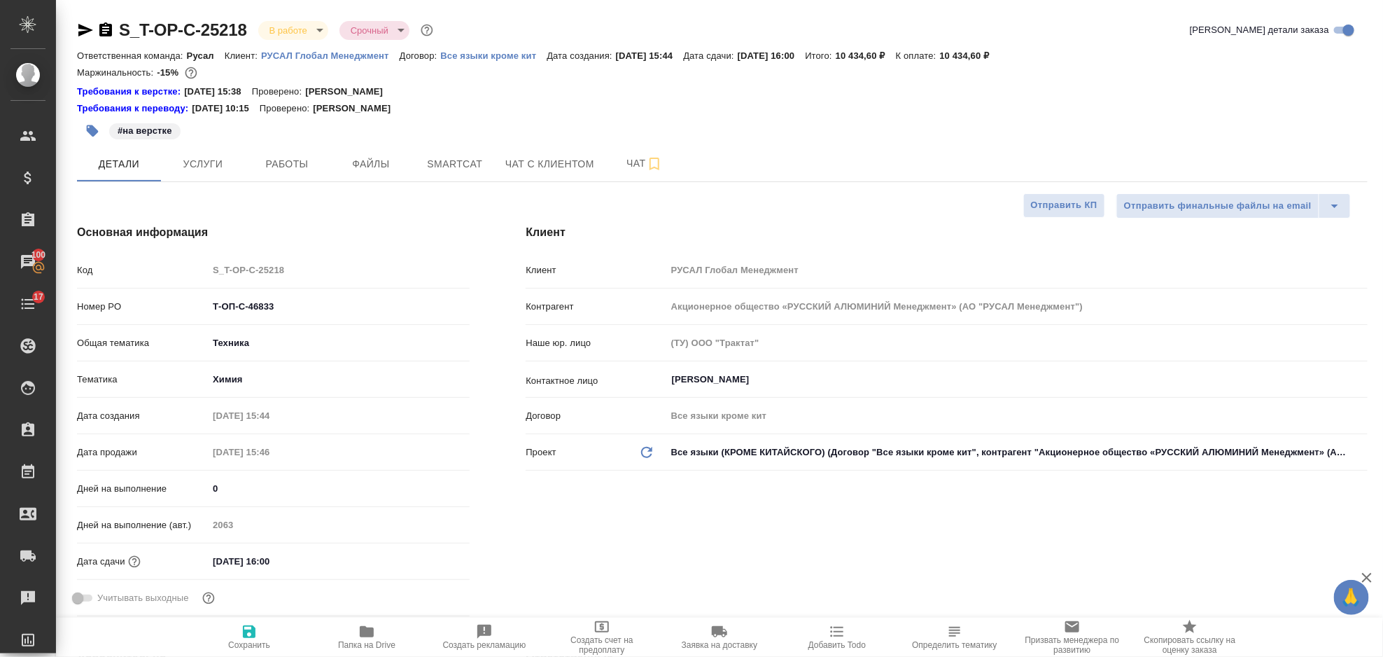
type textarea "x"
drag, startPoint x: 283, startPoint y: 305, endPoint x: 200, endPoint y: 305, distance: 83.3
click at [200, 305] on div "Номер PO Т-ОП-С-46833" at bounding box center [273, 306] width 393 height 25
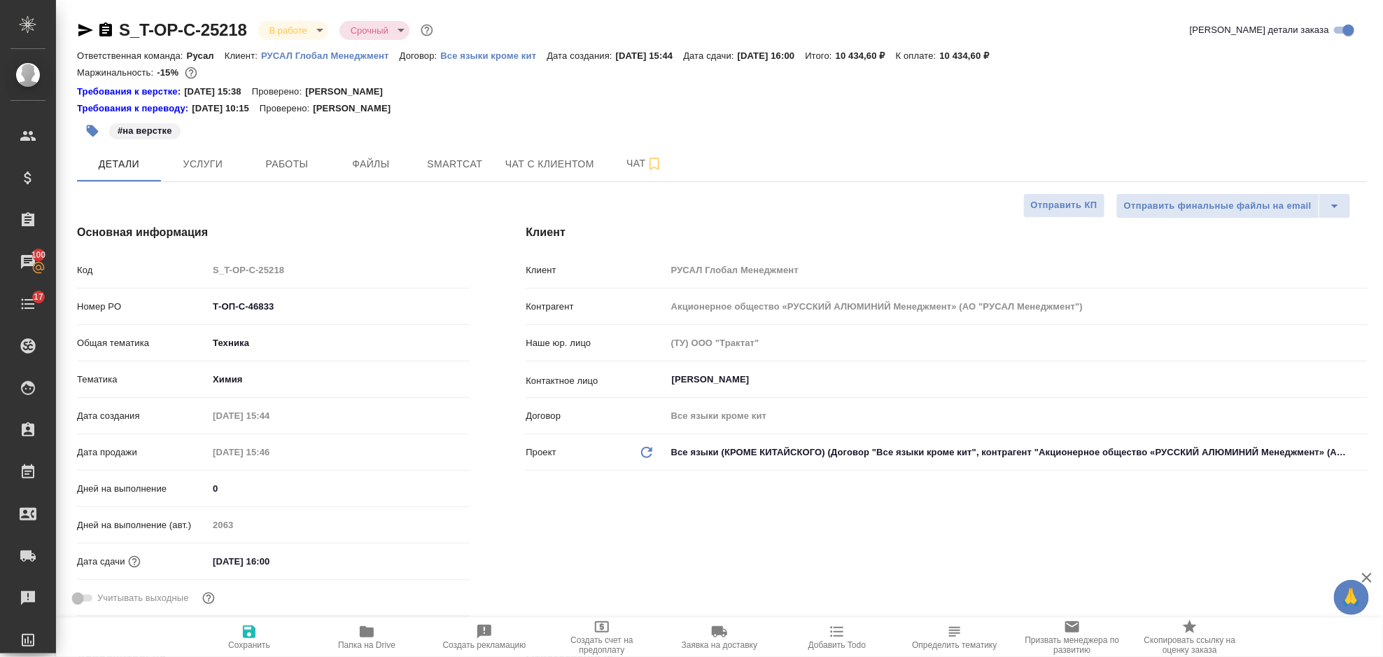
type textarea "x"
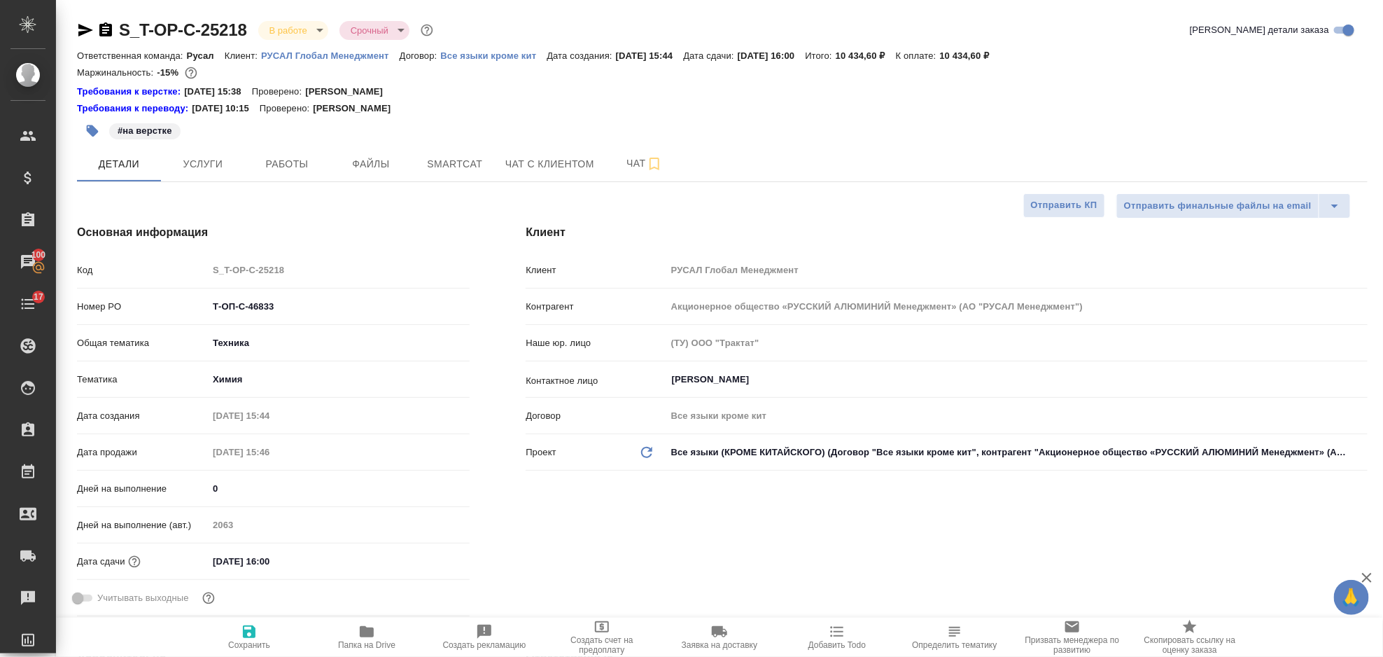
type textarea "x"
click at [198, 174] on button "Услуги" at bounding box center [203, 163] width 84 height 35
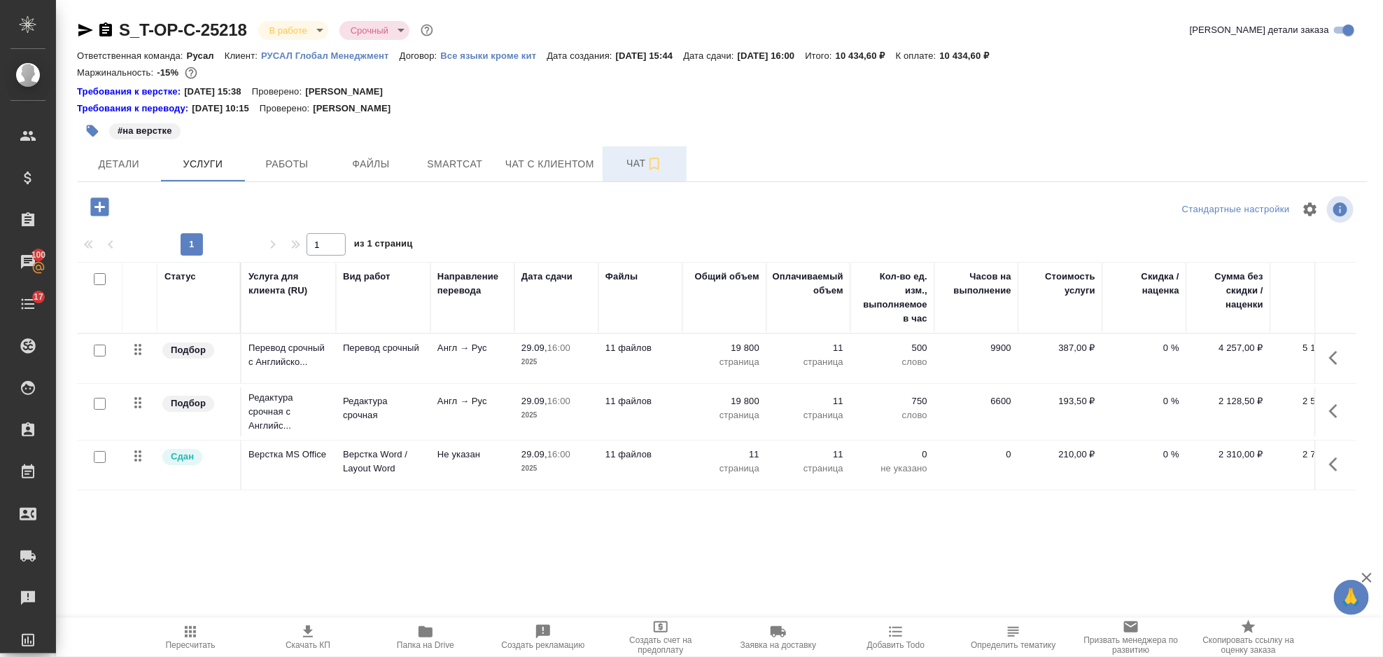
click at [627, 169] on span "Чат" at bounding box center [644, 164] width 67 height 18
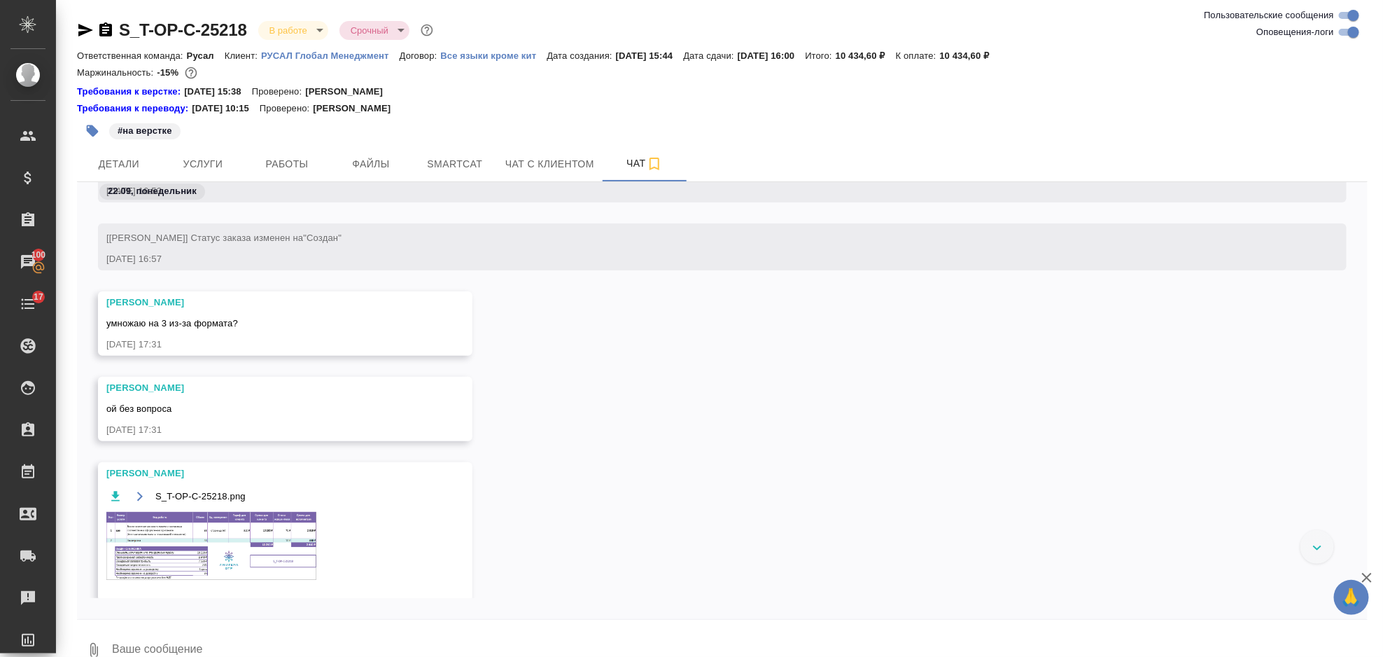
scroll to position [2248, 0]
click at [238, 536] on img at bounding box center [211, 545] width 210 height 68
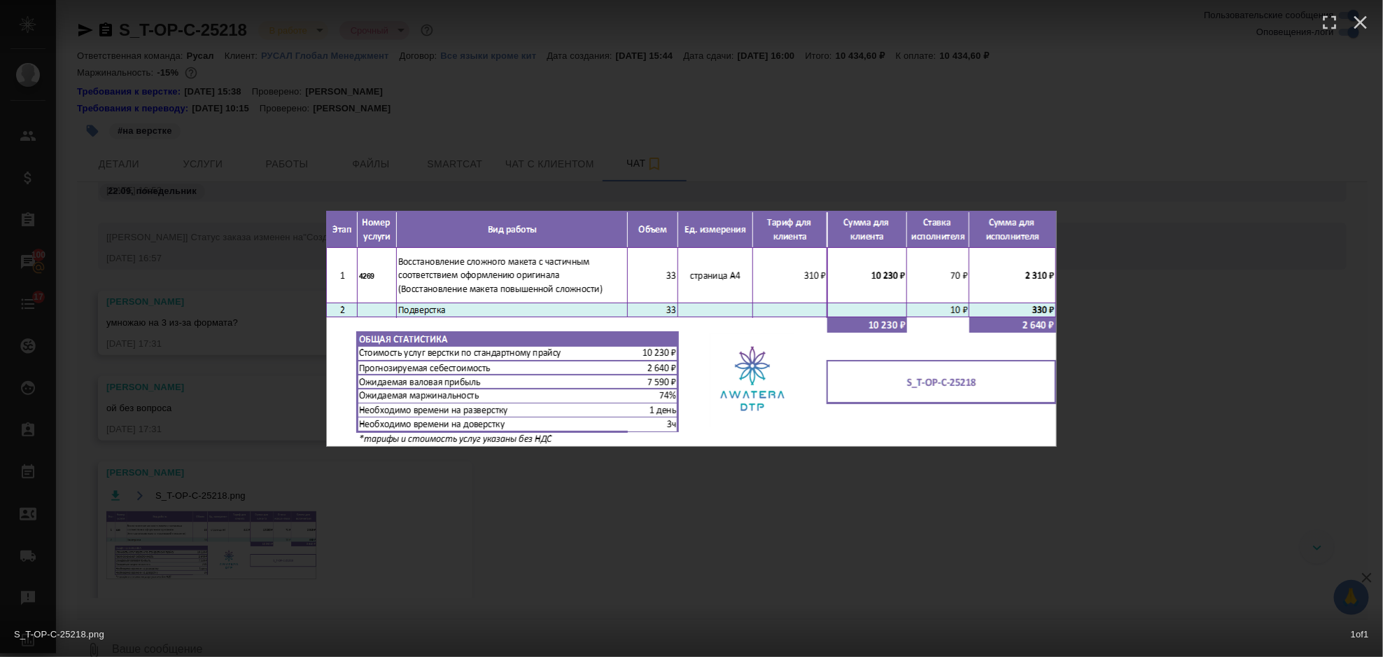
click at [1278, 279] on div "S_T-OP-C-25218.png 1 of 1" at bounding box center [691, 328] width 1383 height 657
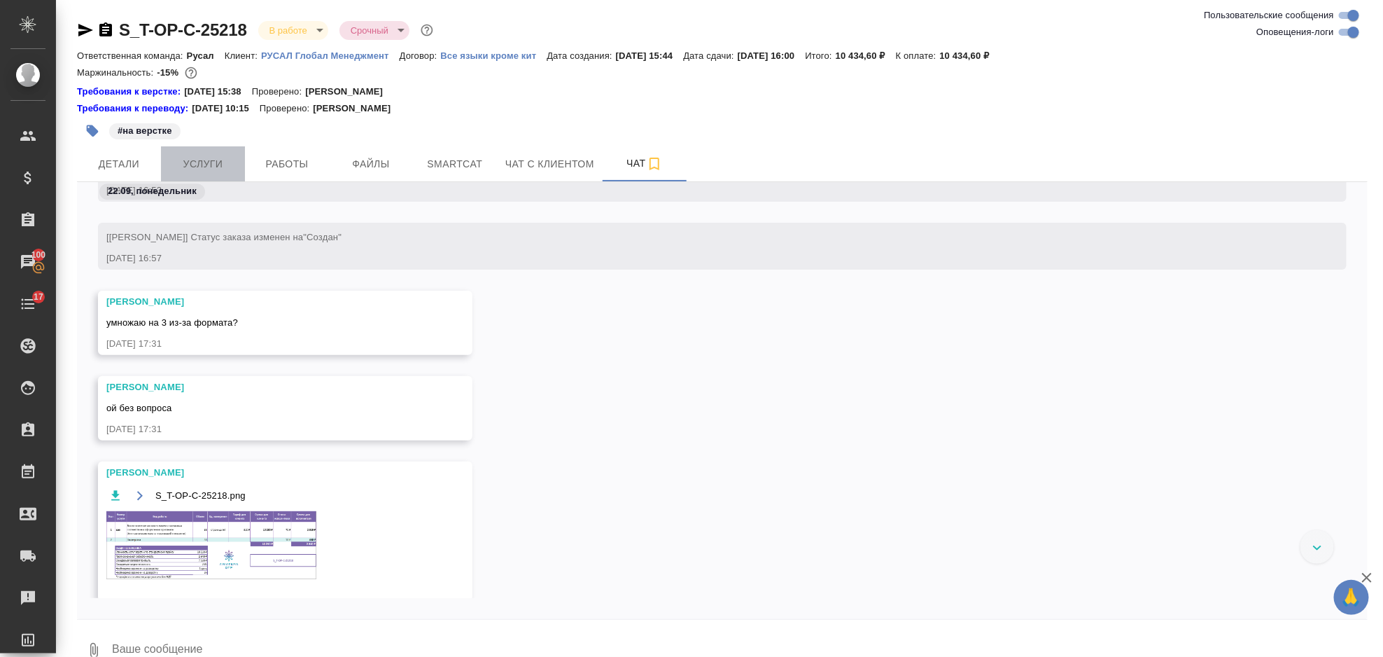
click at [222, 161] on span "Услуги" at bounding box center [202, 164] width 67 height 18
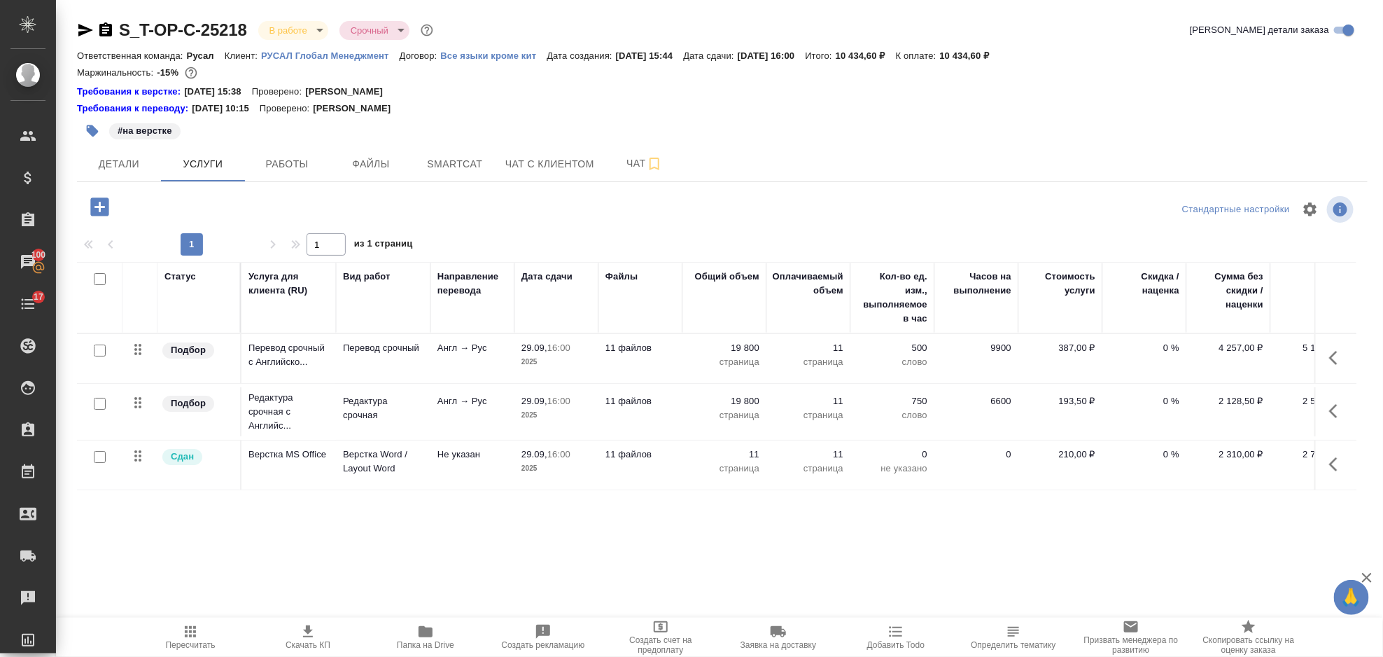
click at [1342, 462] on icon "button" at bounding box center [1338, 464] width 17 height 17
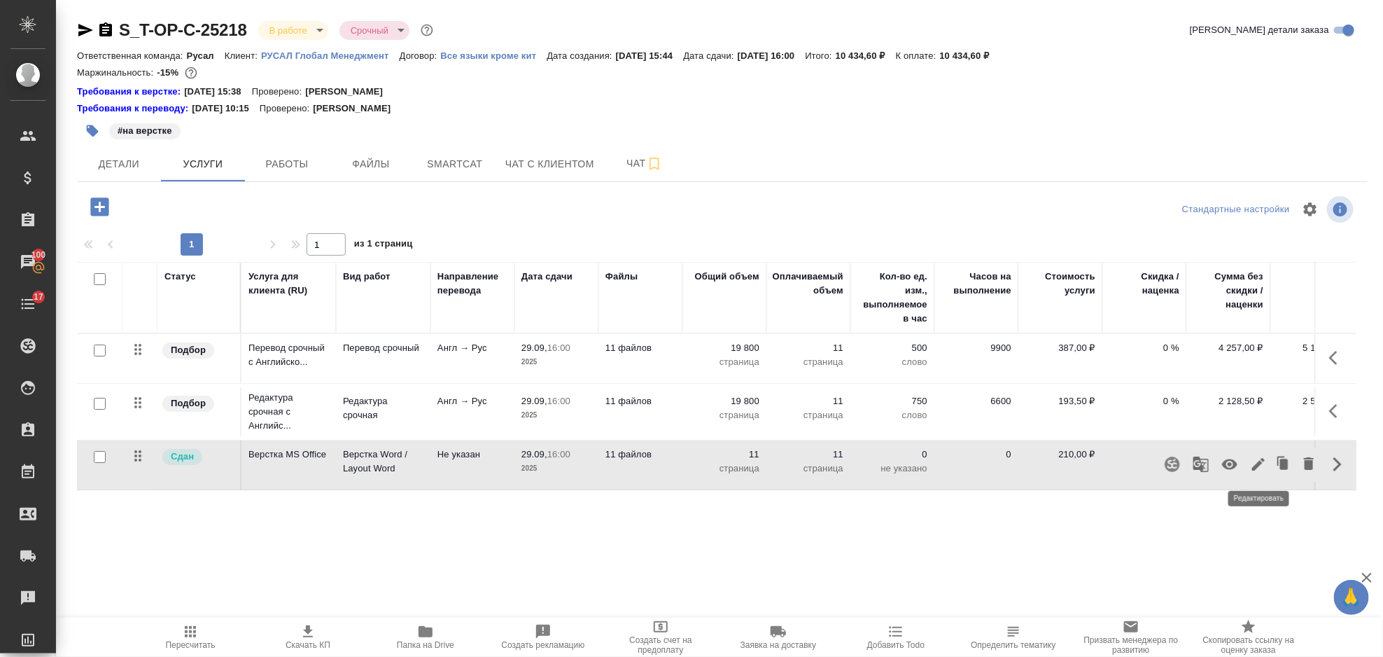
click at [1260, 461] on icon "button" at bounding box center [1258, 464] width 13 height 13
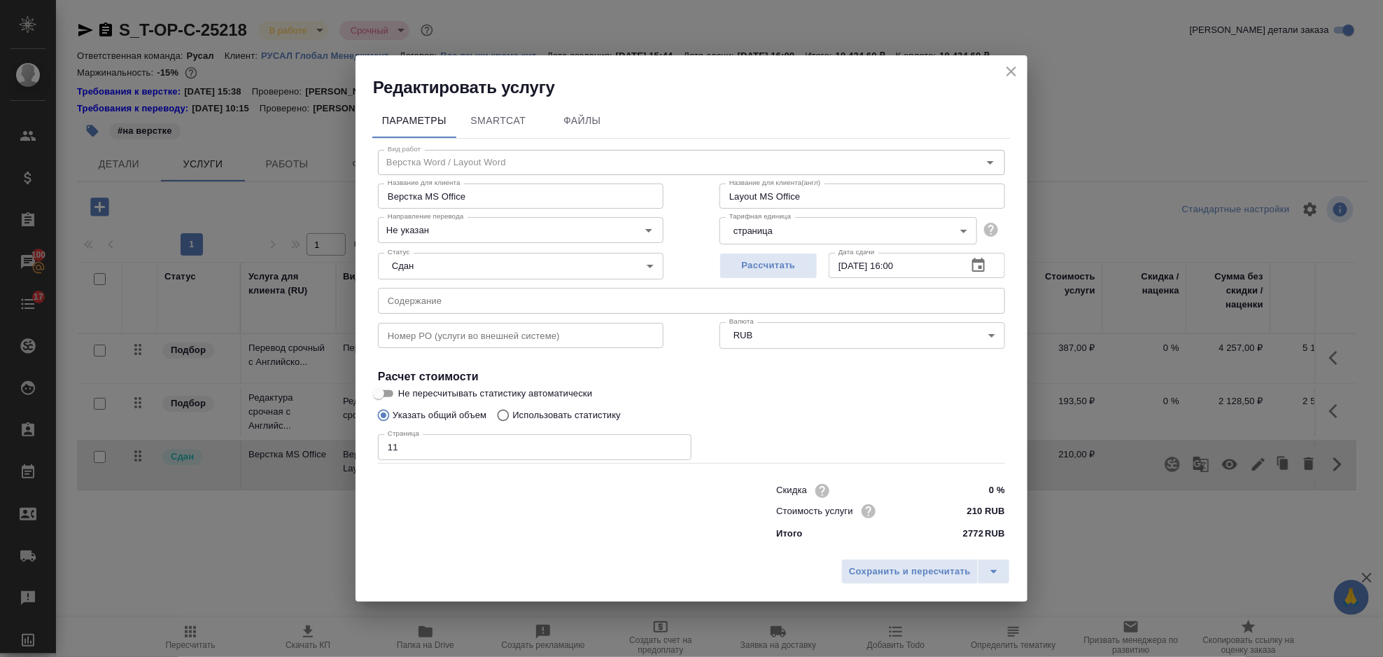
click at [419, 456] on input "11" at bounding box center [535, 446] width 314 height 25
type input "1"
type input "33"
click at [872, 572] on span "Сохранить и пересчитать" at bounding box center [910, 572] width 122 height 16
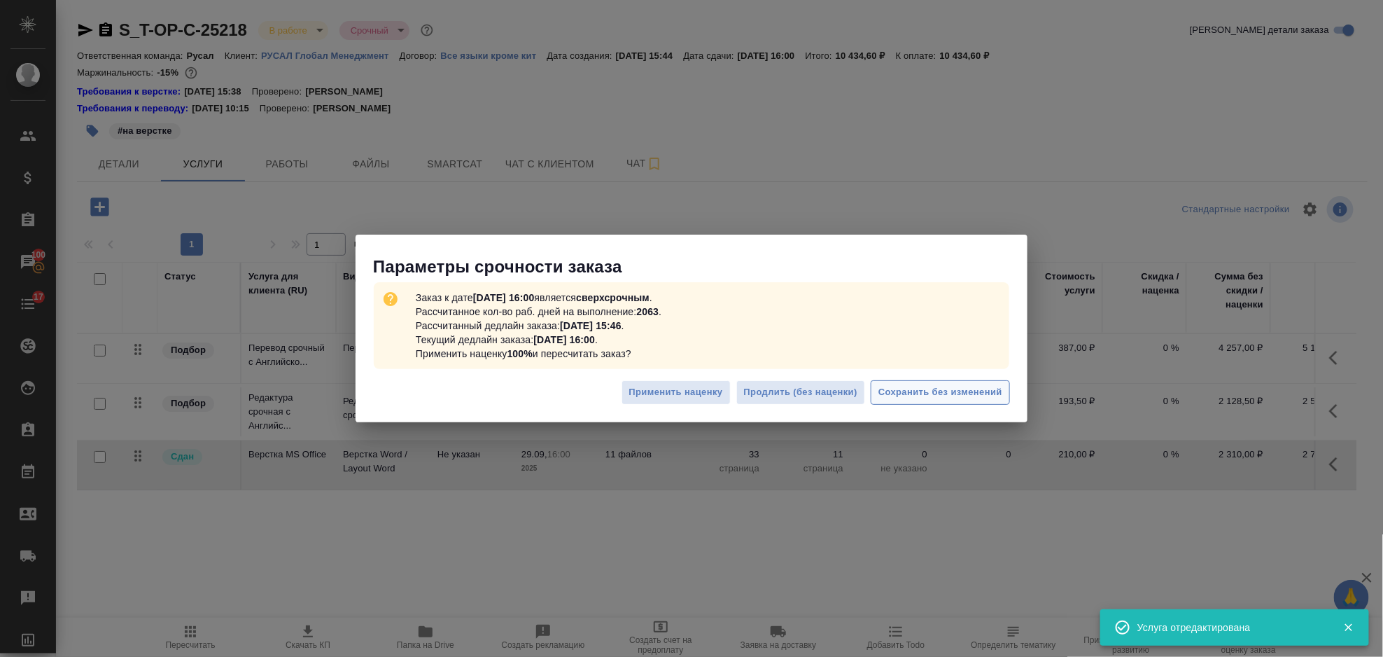
click at [925, 403] on button "Сохранить без изменений" at bounding box center [940, 392] width 139 height 25
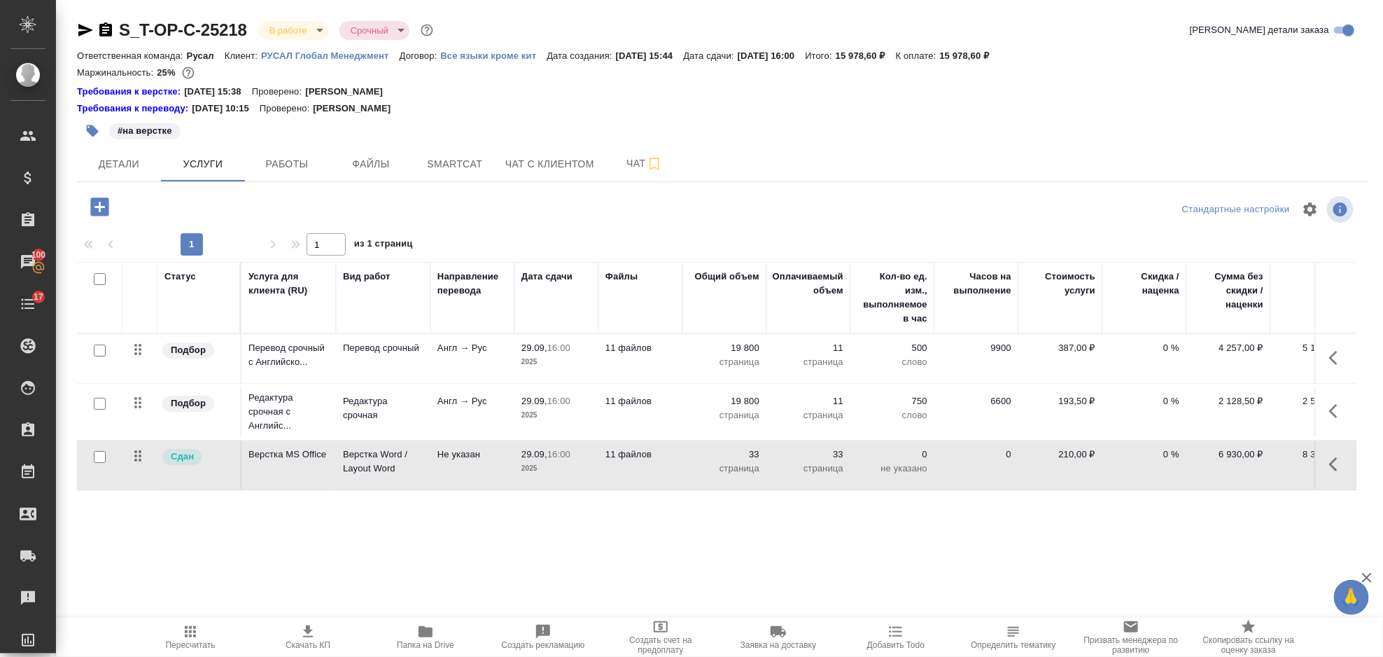
click at [1336, 351] on icon "button" at bounding box center [1338, 357] width 17 height 17
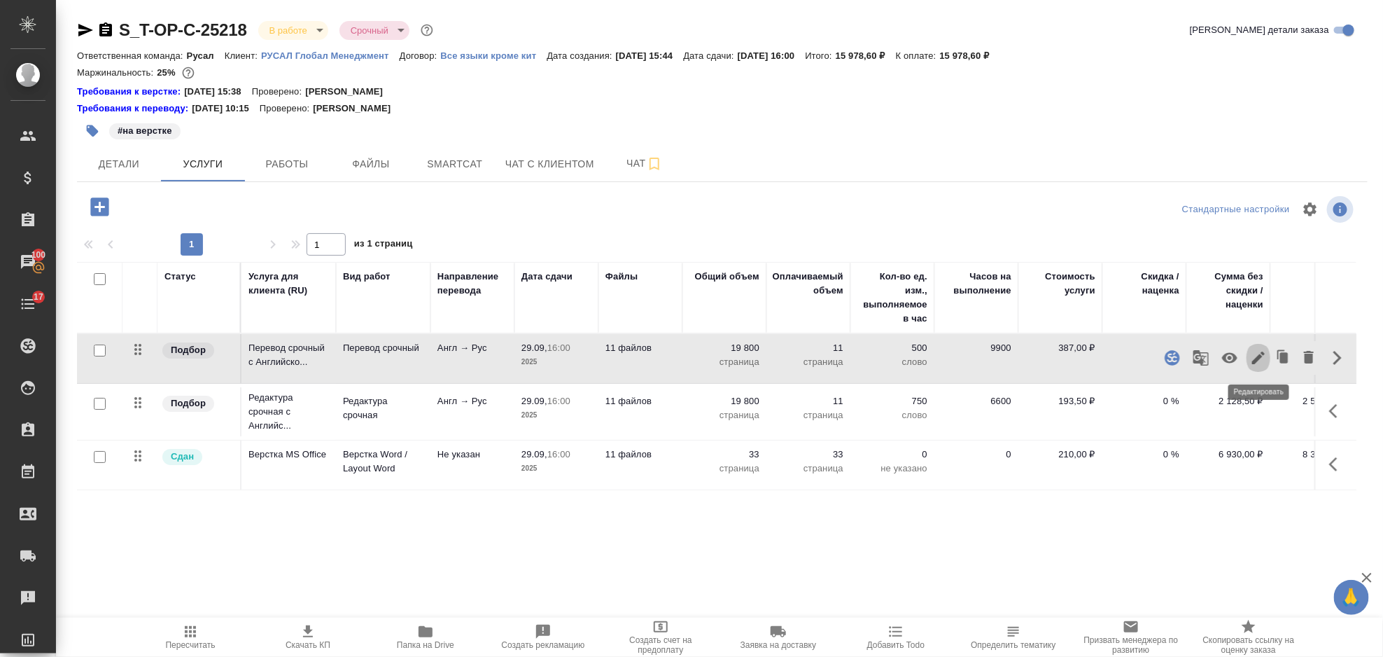
click at [1262, 356] on icon "button" at bounding box center [1258, 357] width 13 height 13
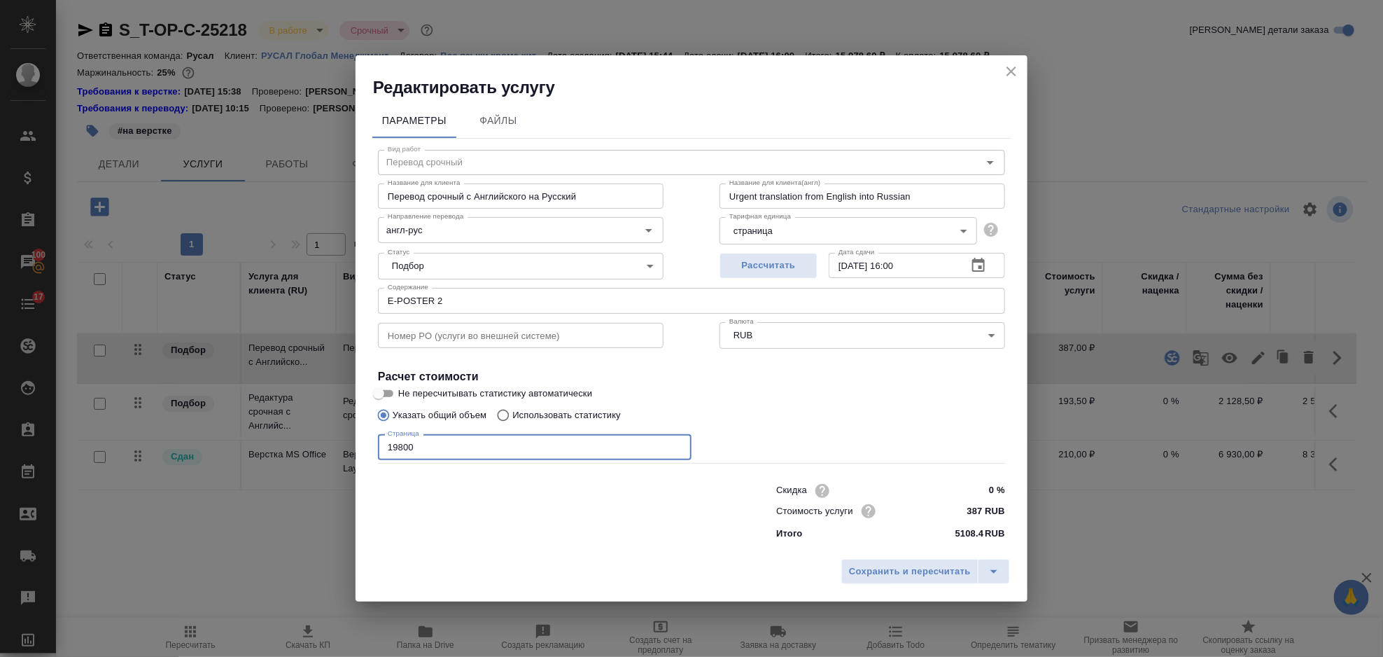
drag, startPoint x: 532, startPoint y: 440, endPoint x: 385, endPoint y: 454, distance: 147.7
click at [385, 454] on input "19800" at bounding box center [535, 446] width 314 height 25
type input "72900"
click at [852, 566] on span "Сохранить и пересчитать" at bounding box center [910, 572] width 122 height 16
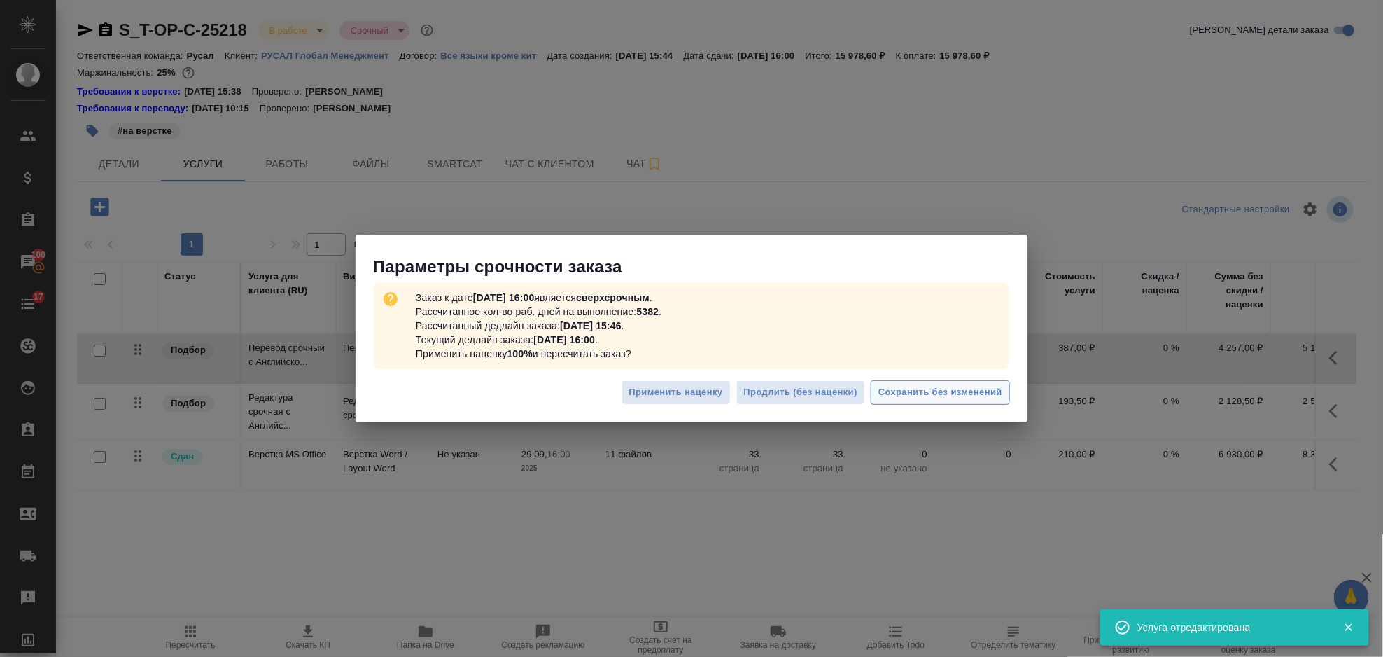
click at [929, 397] on span "Сохранить без изменений" at bounding box center [941, 392] width 124 height 16
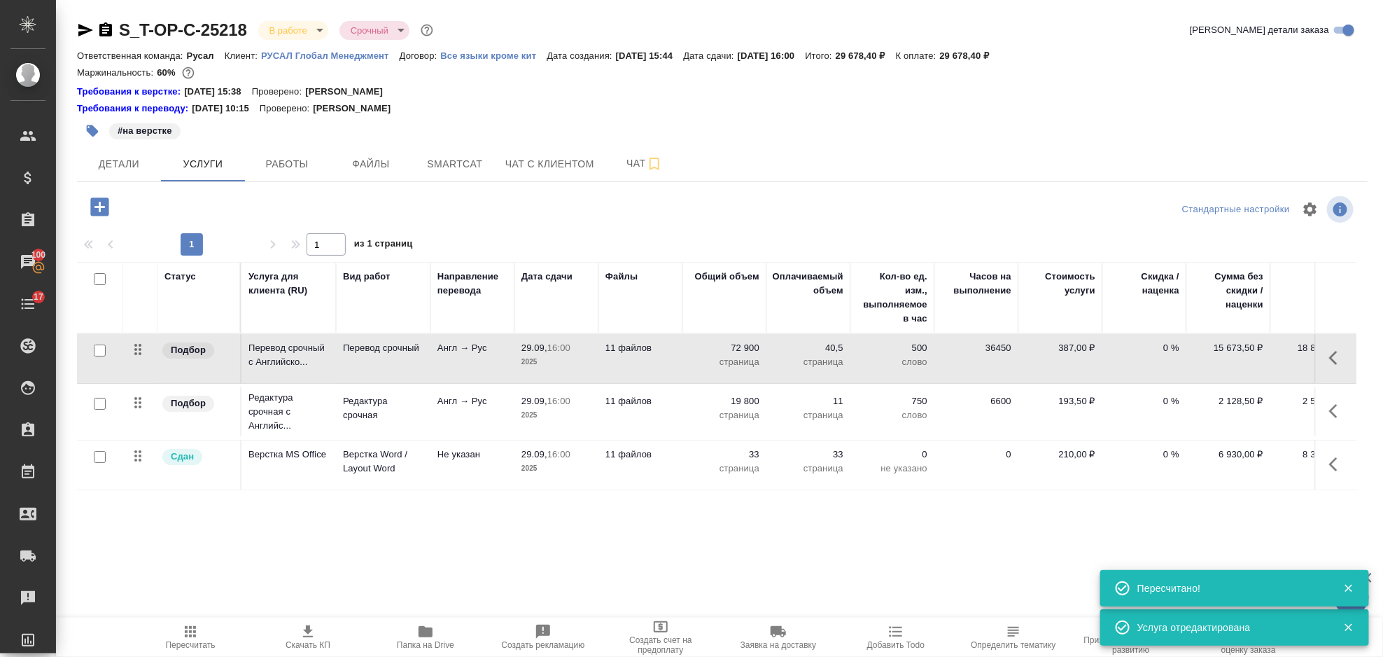
click at [1348, 414] on button "button" at bounding box center [1338, 411] width 34 height 34
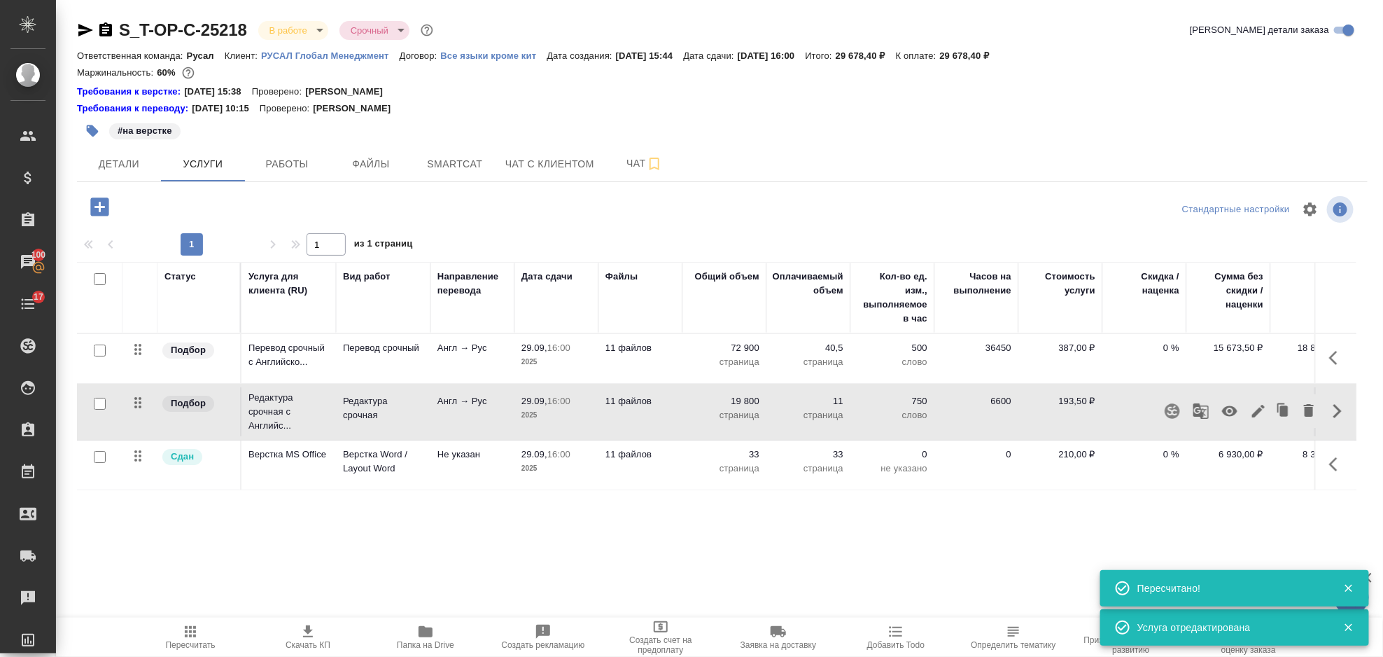
click at [1252, 412] on icon "button" at bounding box center [1258, 411] width 17 height 17
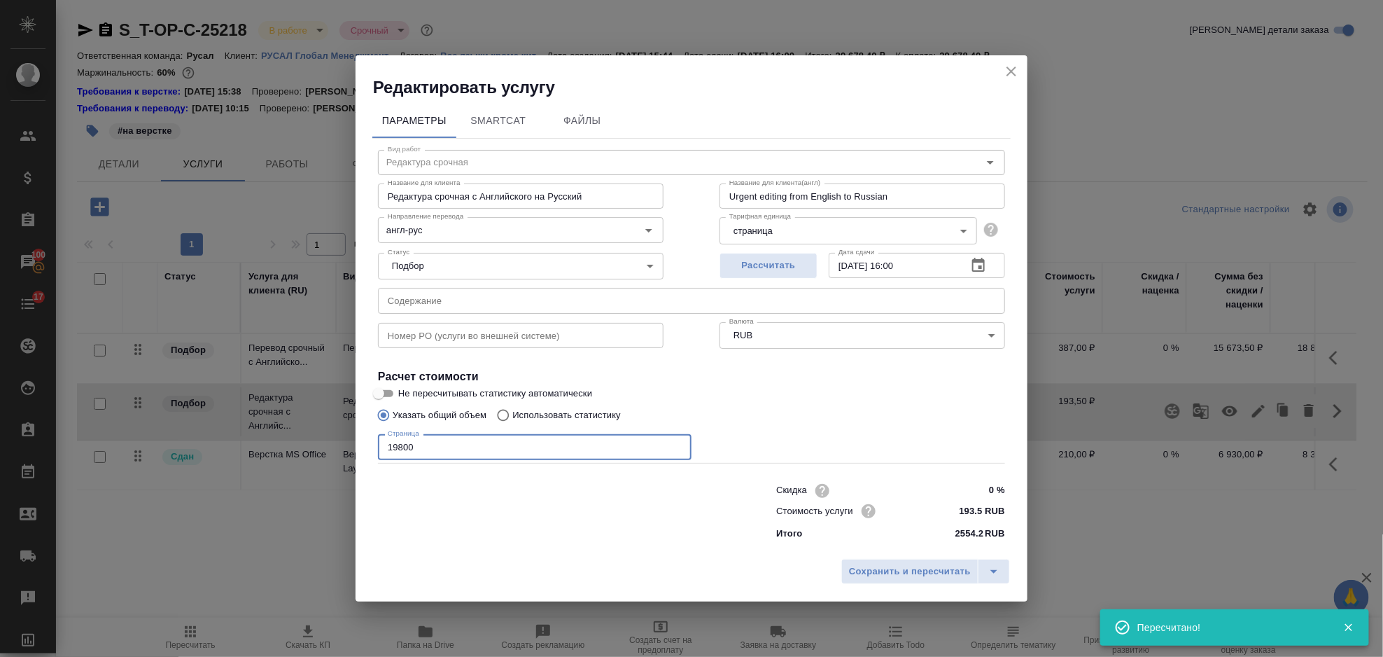
drag, startPoint x: 515, startPoint y: 442, endPoint x: 380, endPoint y: 452, distance: 134.8
click at [380, 452] on input "19800" at bounding box center [535, 446] width 314 height 25
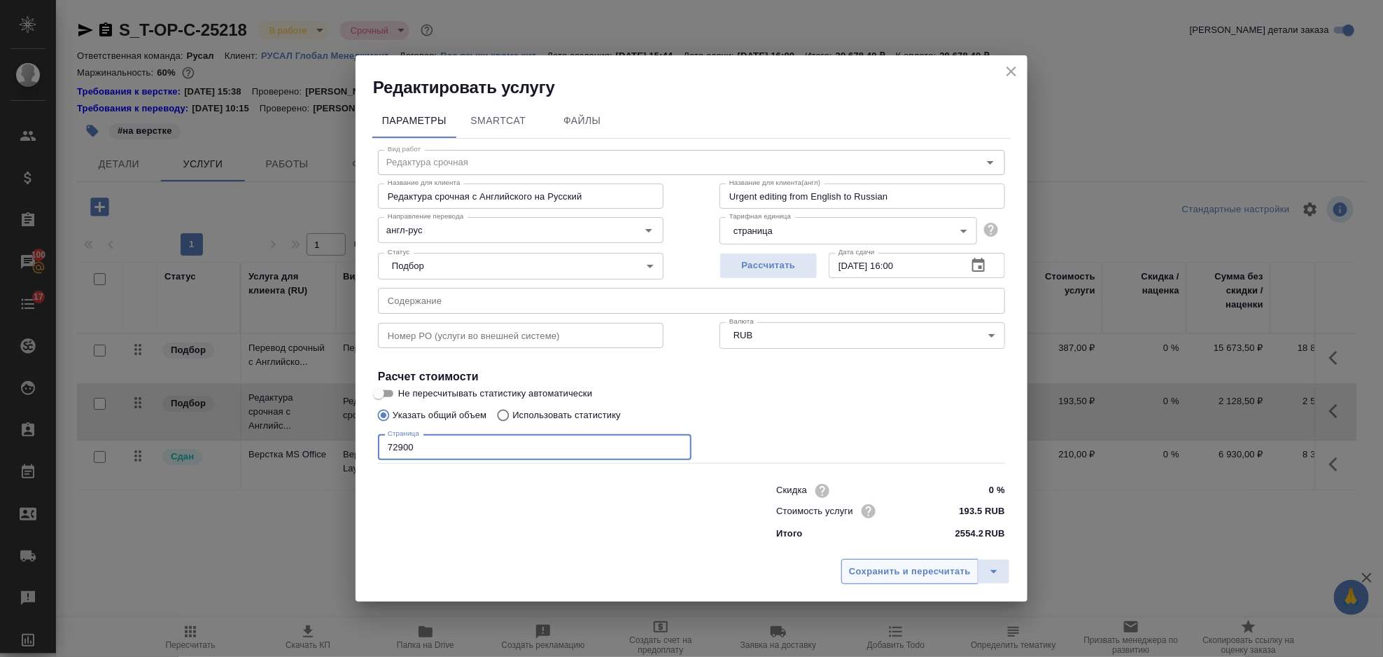
type input "72900"
click at [893, 575] on span "Сохранить и пересчитать" at bounding box center [910, 572] width 122 height 16
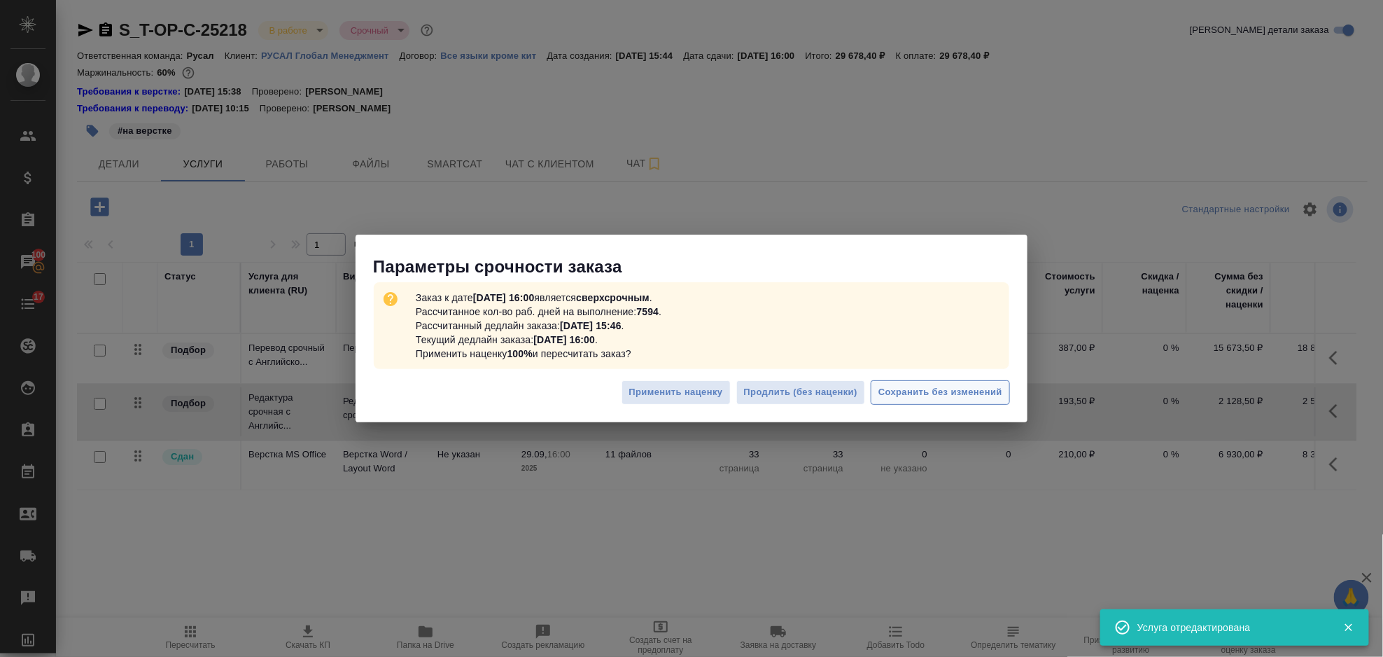
click at [923, 397] on span "Сохранить без изменений" at bounding box center [941, 392] width 124 height 16
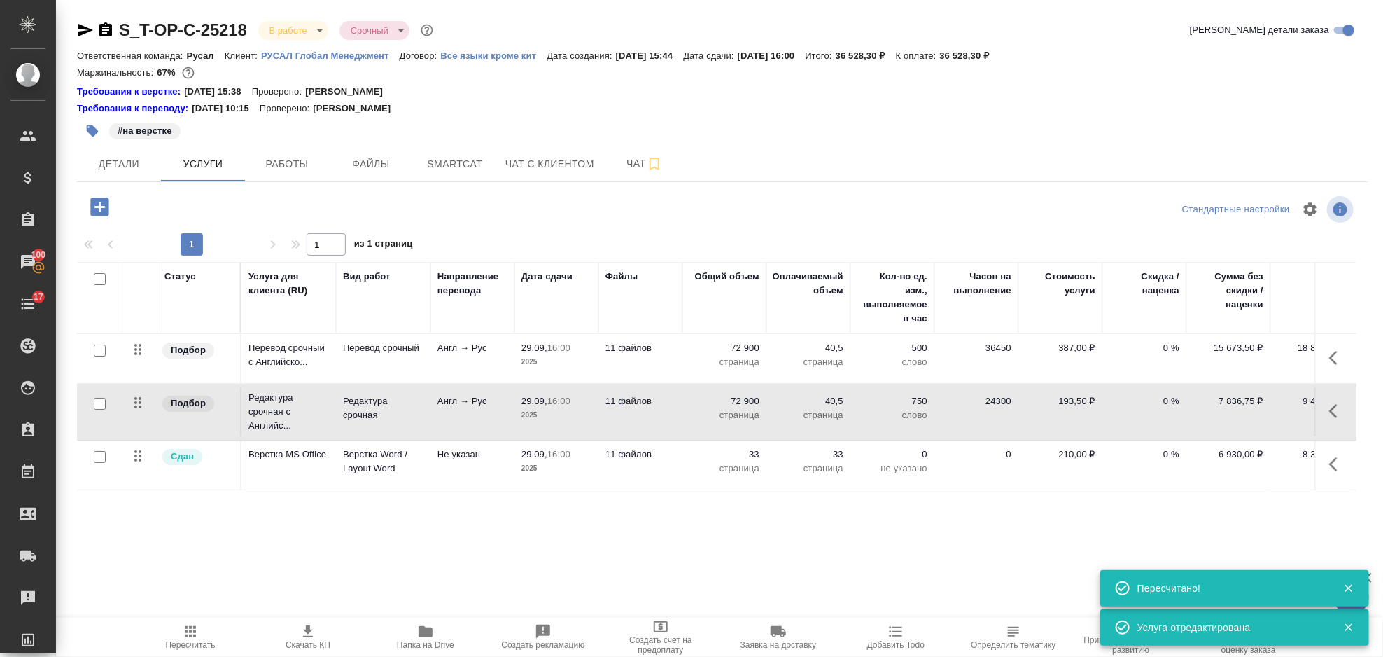
click at [192, 638] on icon "button" at bounding box center [190, 631] width 17 height 17
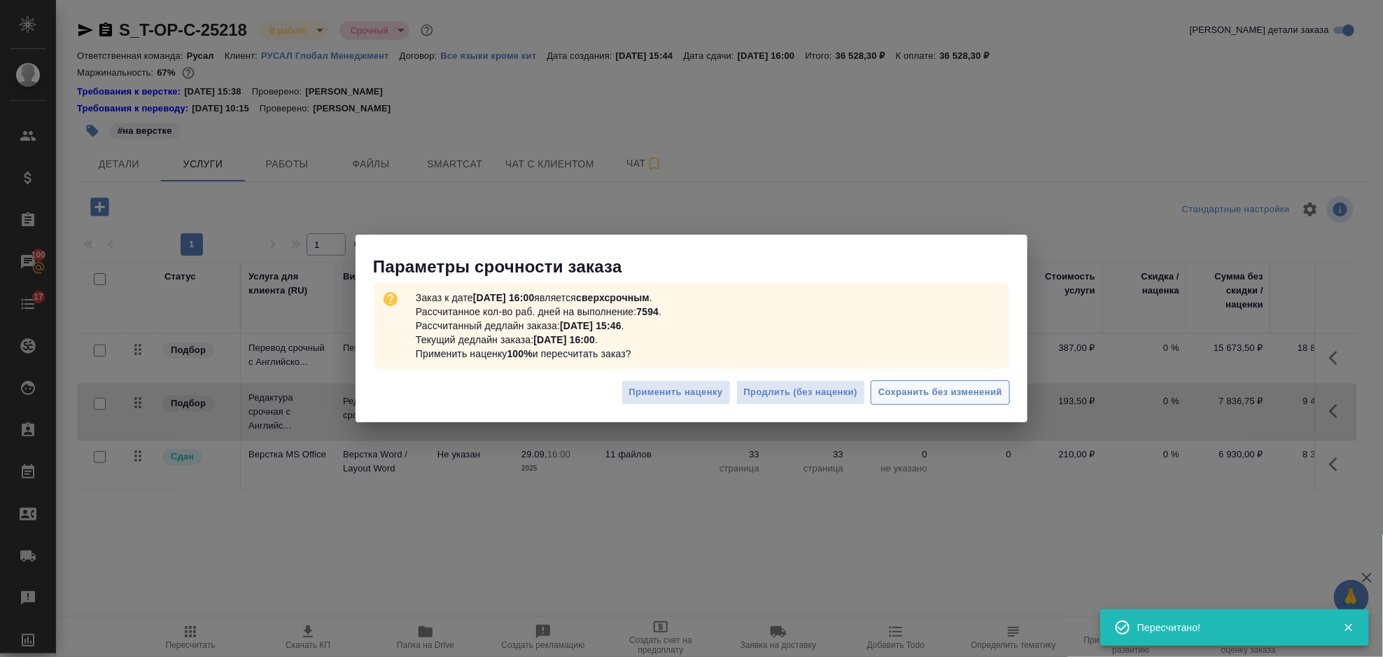
click at [961, 395] on span "Сохранить без изменений" at bounding box center [941, 392] width 124 height 16
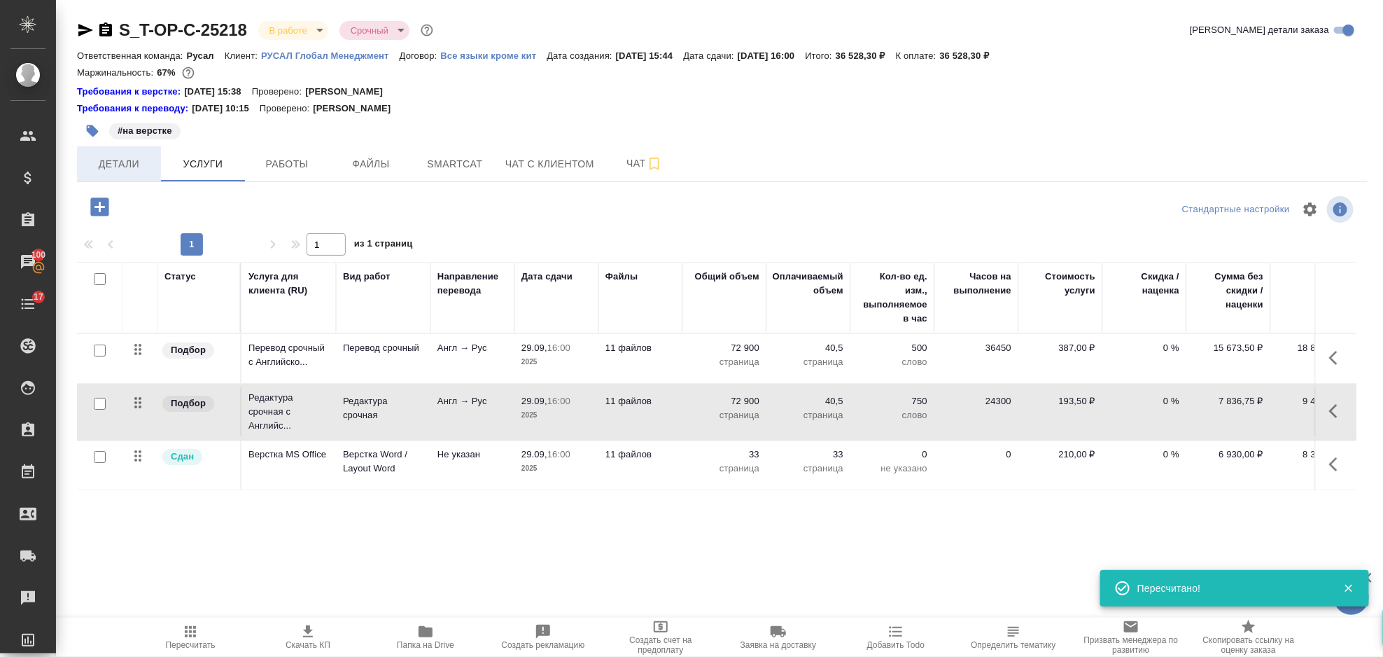
click at [145, 162] on span "Детали" at bounding box center [118, 164] width 67 height 18
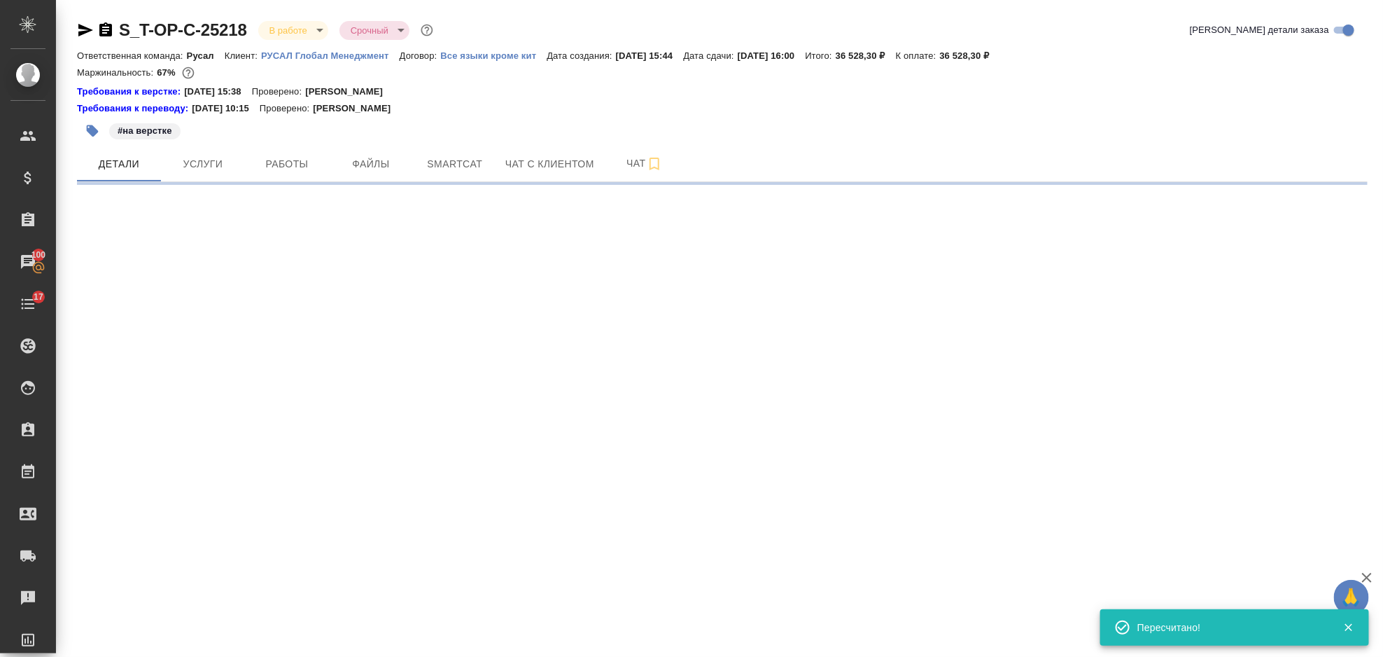
select select "RU"
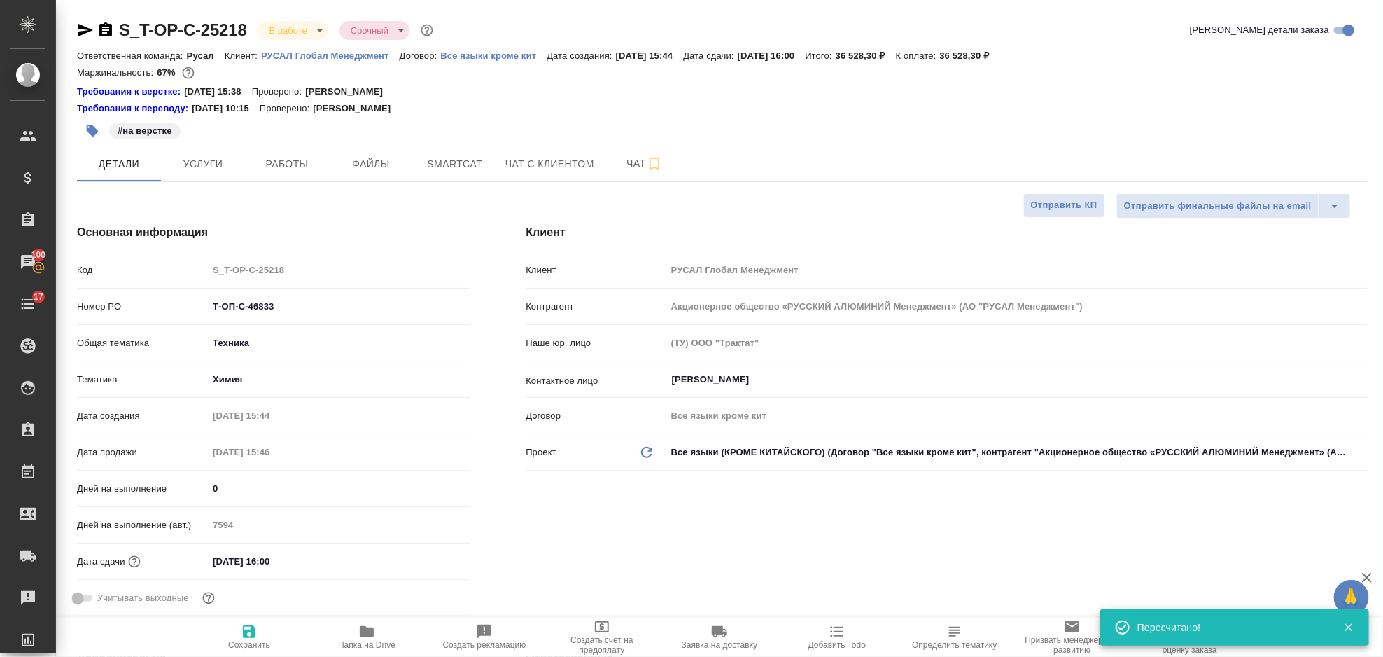
type textarea "x"
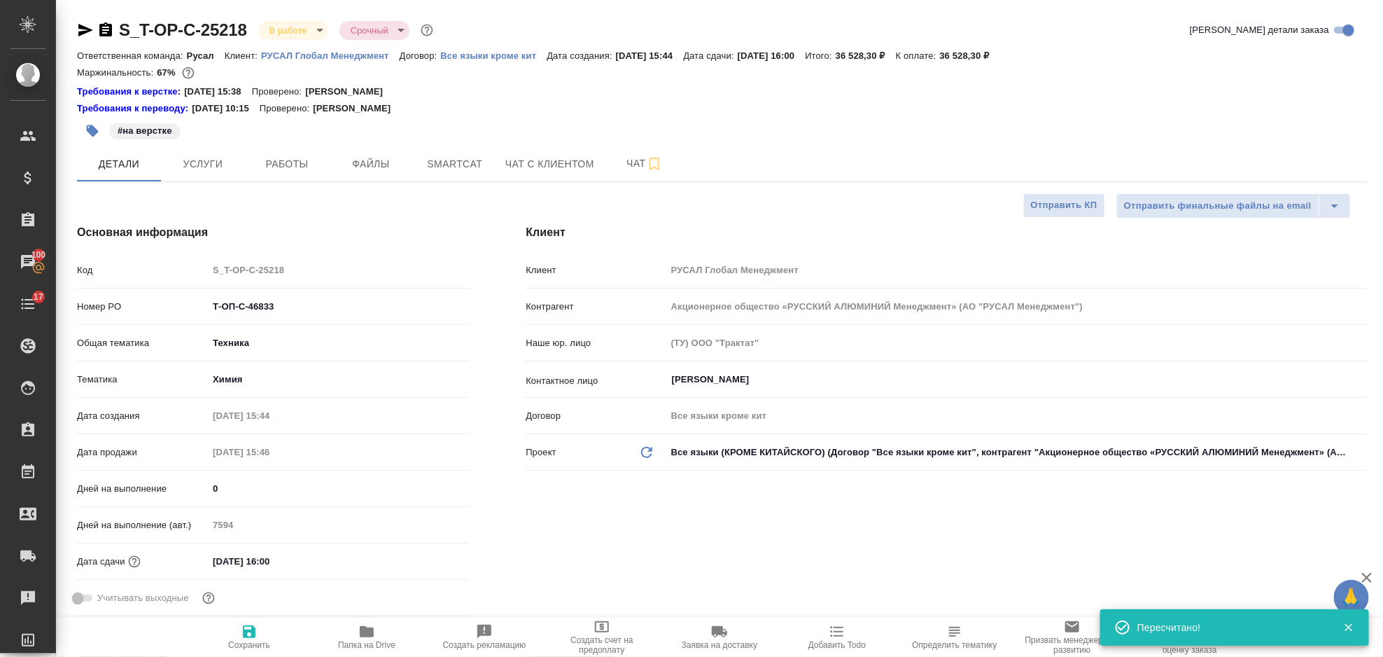
type textarea "x"
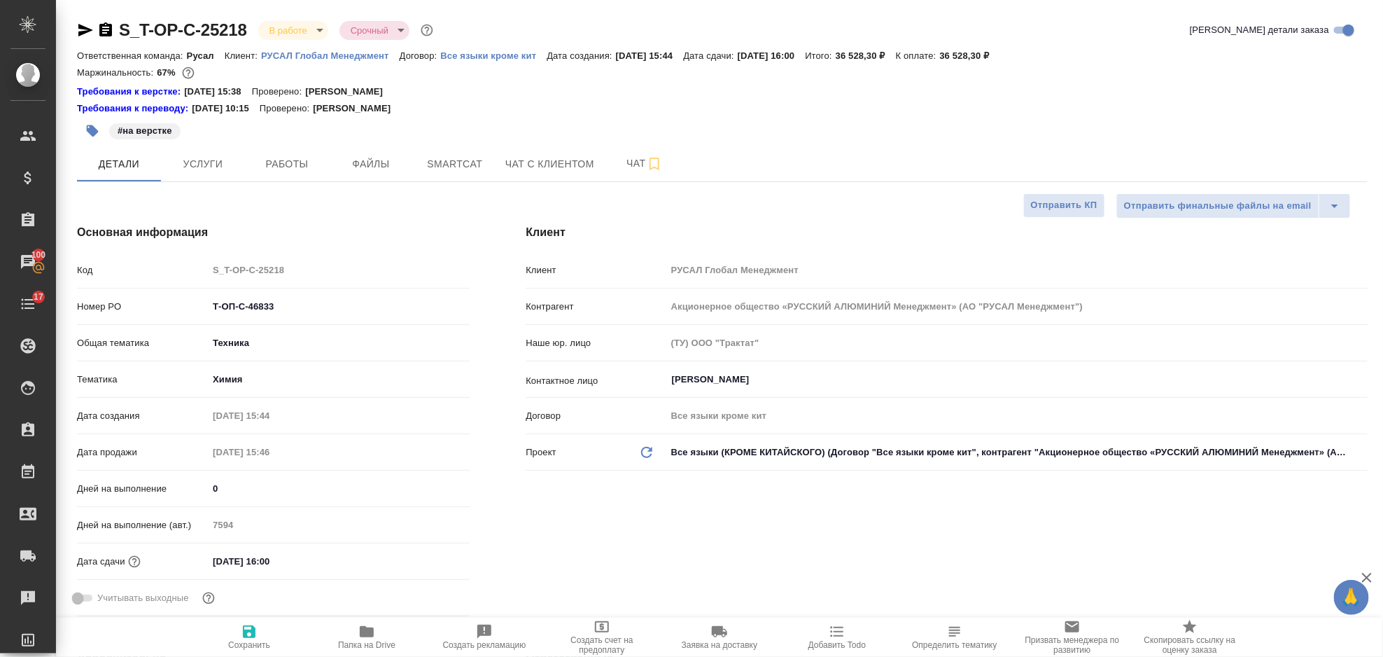
type textarea "x"
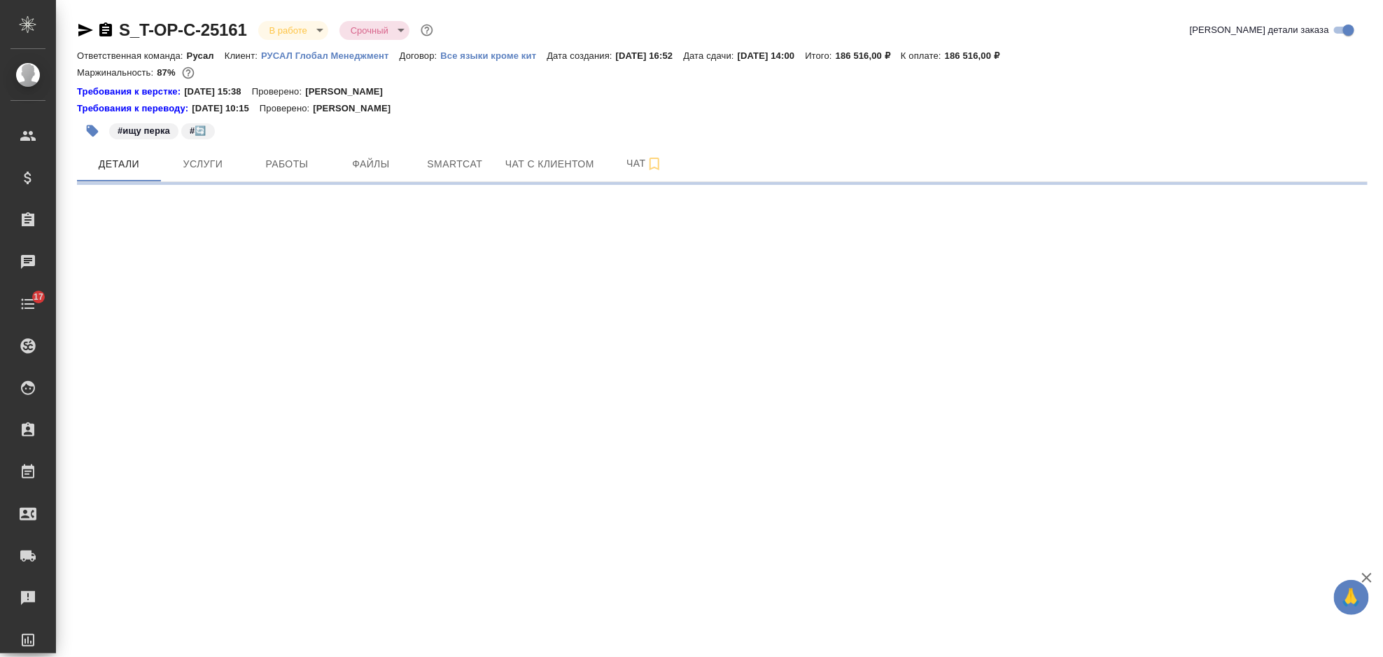
select select "RU"
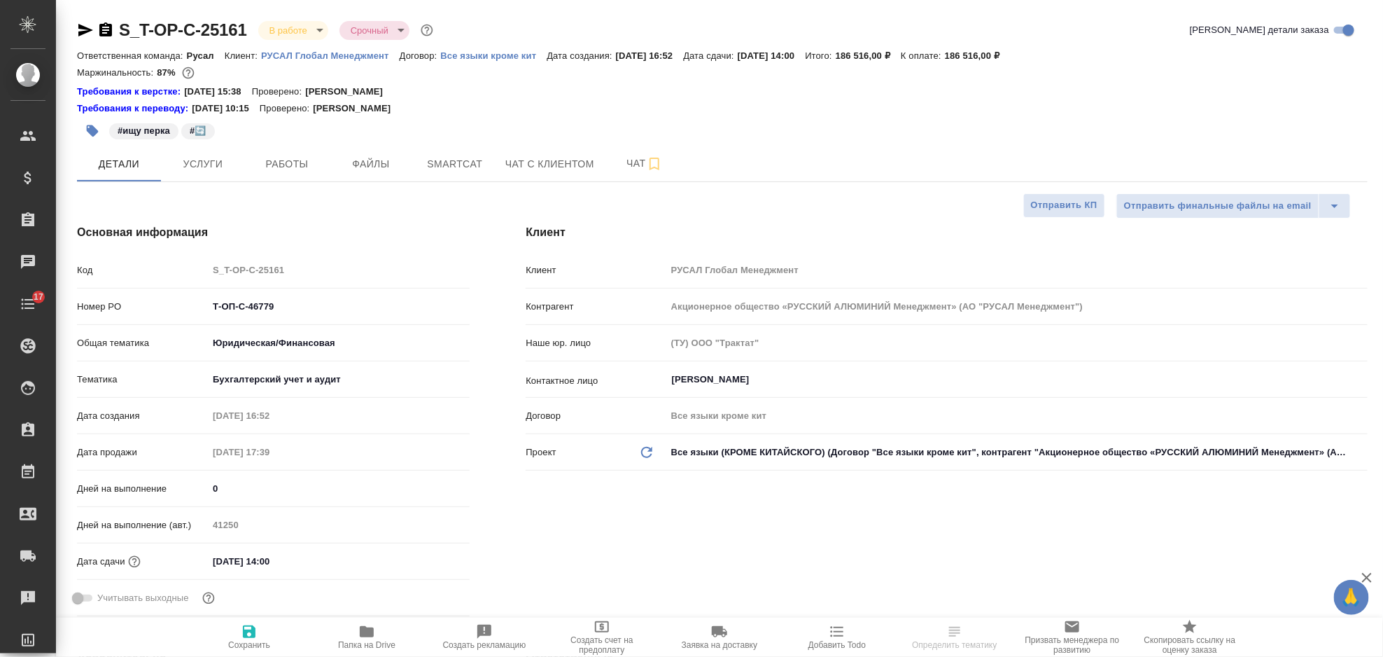
type textarea "x"
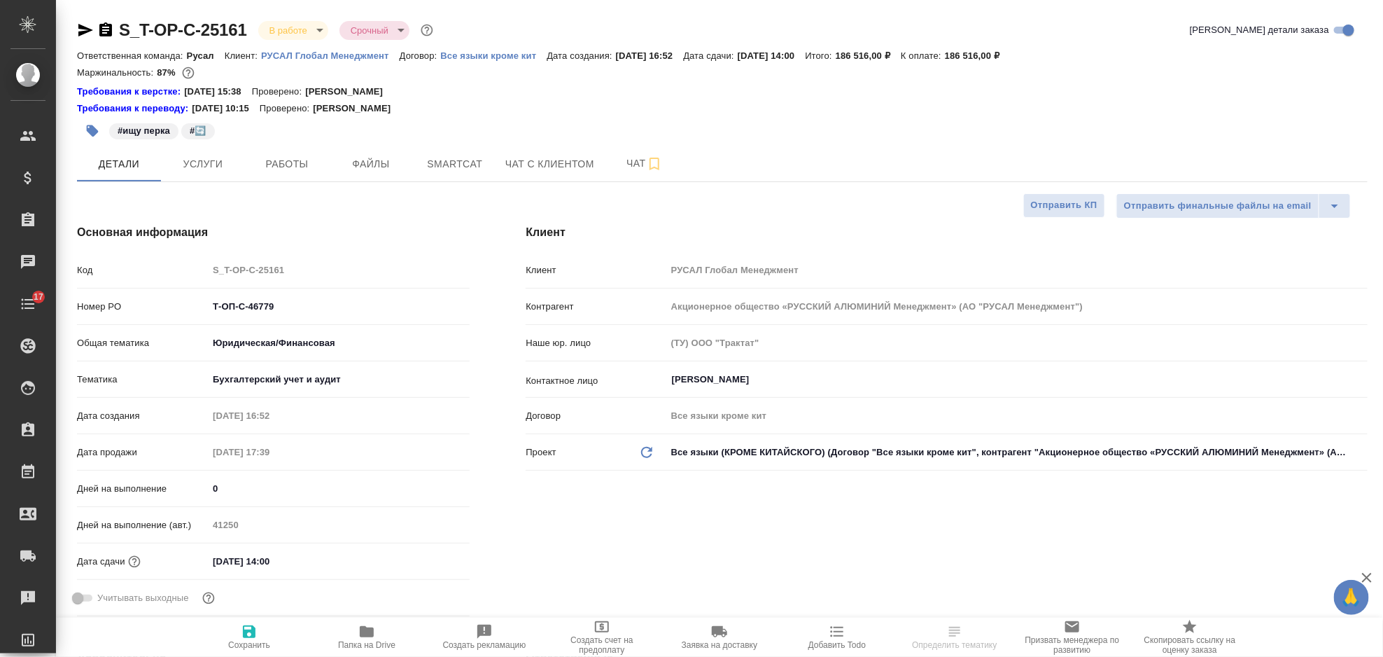
type textarea "x"
click at [214, 173] on button "Услуги" at bounding box center [203, 163] width 84 height 35
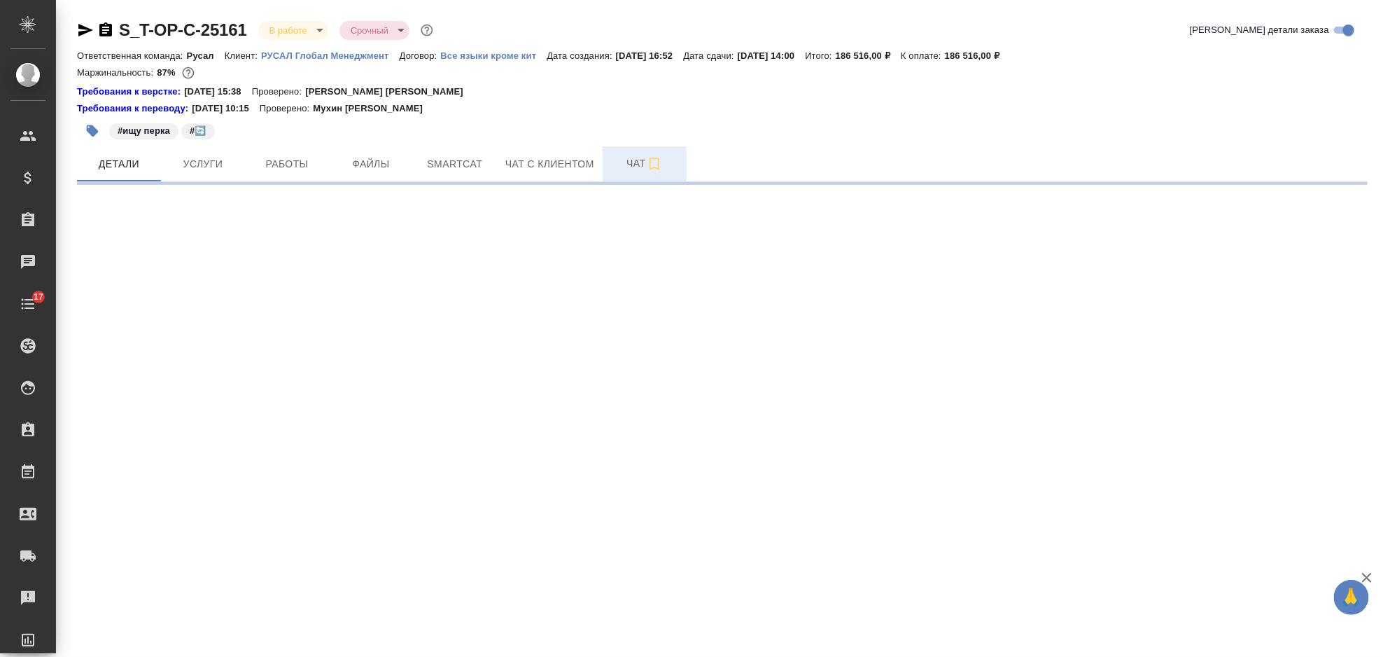
select select "RU"
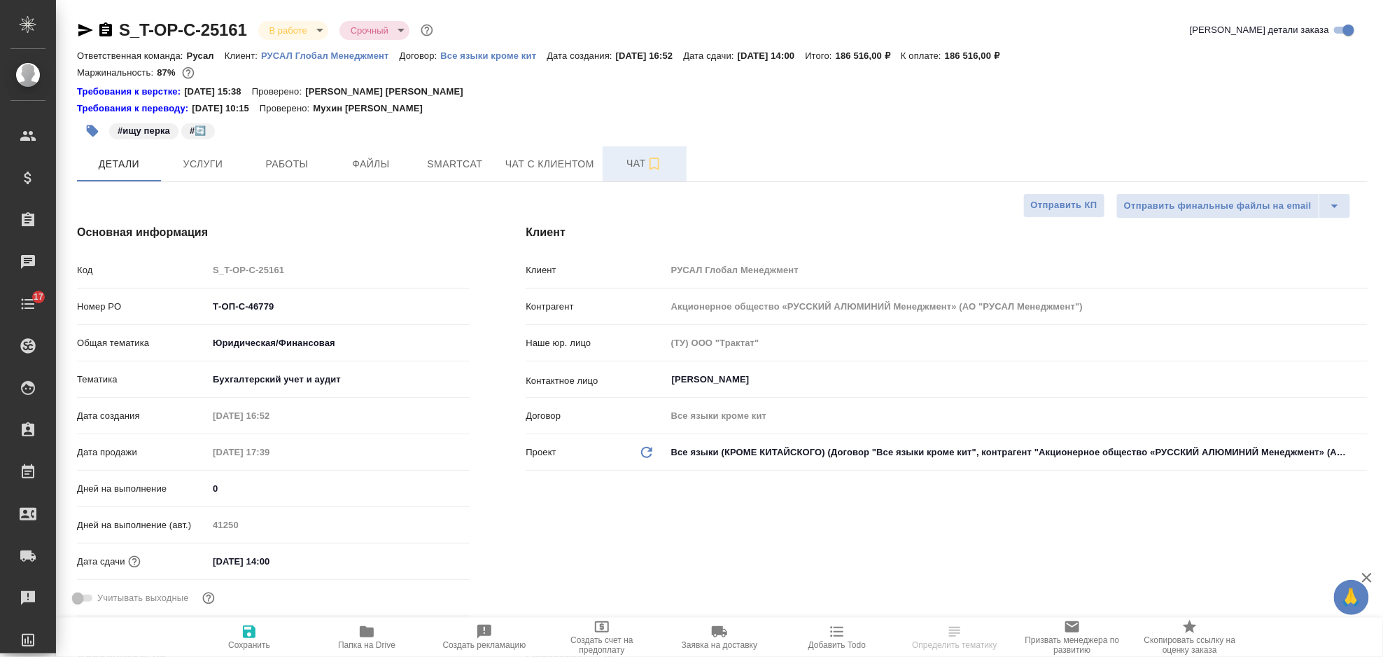
type textarea "x"
click at [639, 170] on span "Чат" at bounding box center [644, 164] width 67 height 18
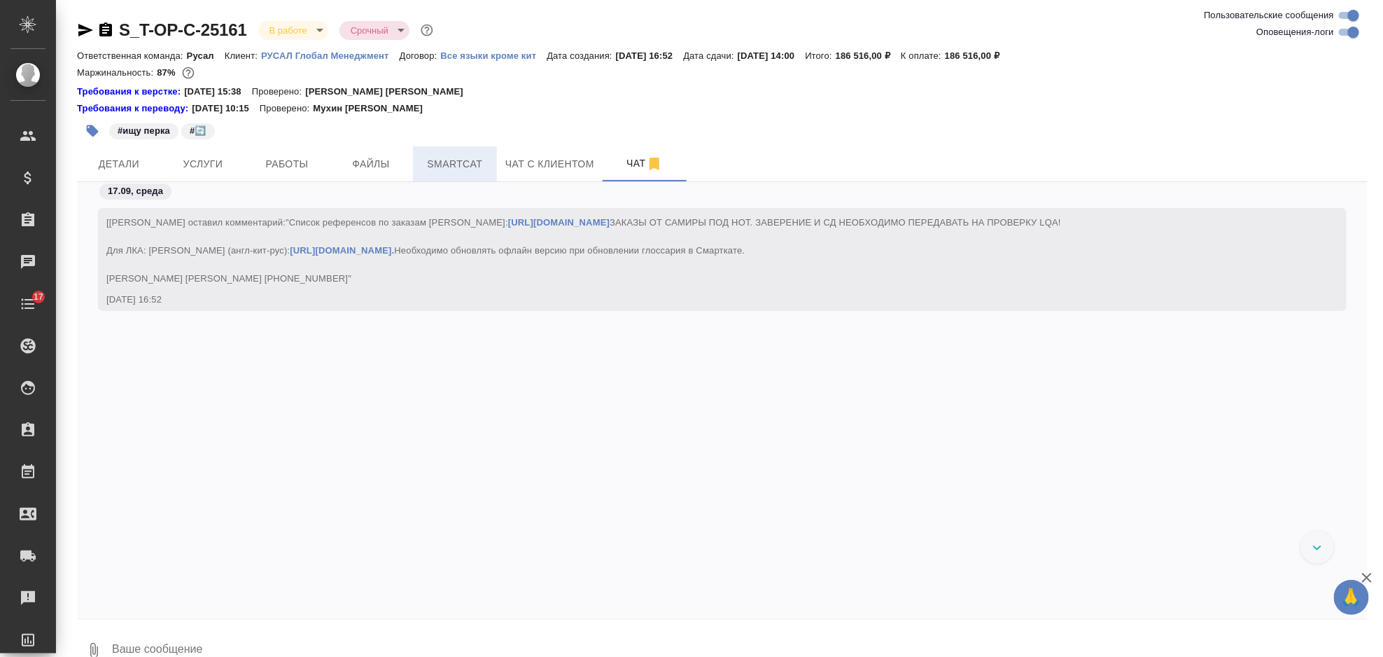
scroll to position [13404, 0]
click at [473, 158] on span "Smartcat" at bounding box center [454, 164] width 67 height 18
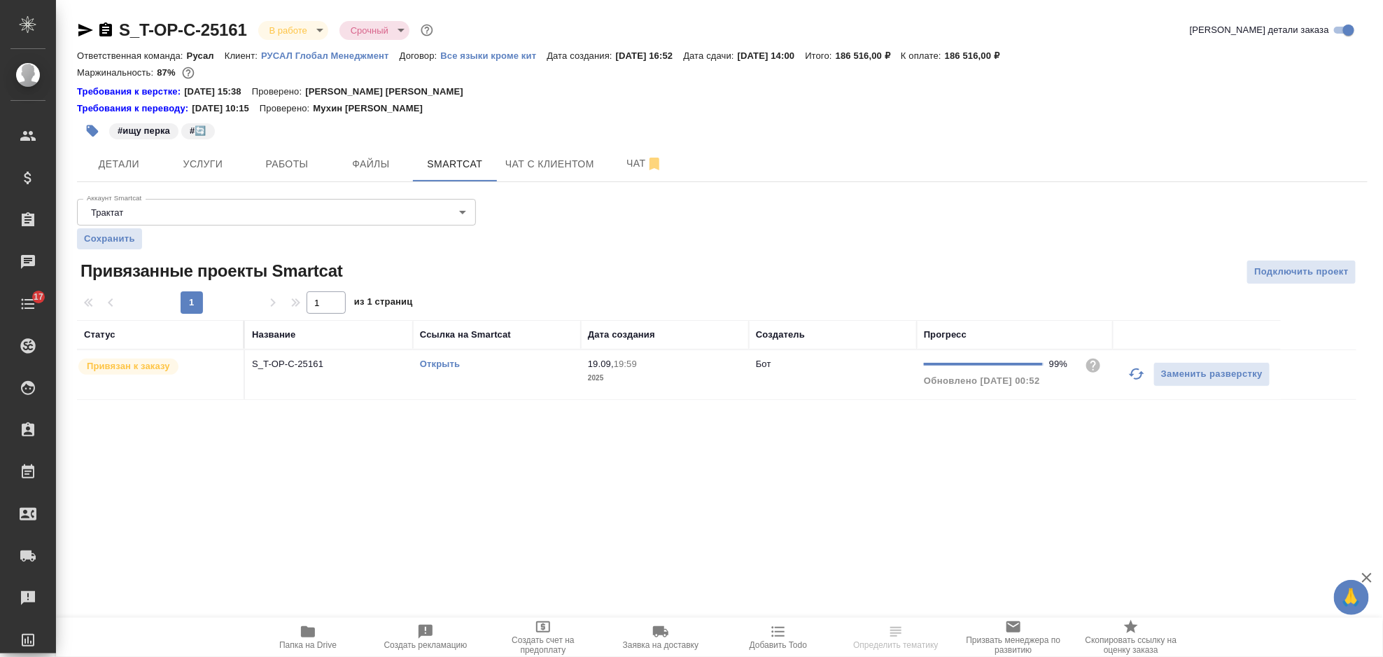
click at [441, 363] on link "Открыть" at bounding box center [440, 363] width 40 height 11
click at [182, 163] on span "Услуги" at bounding box center [202, 164] width 67 height 18
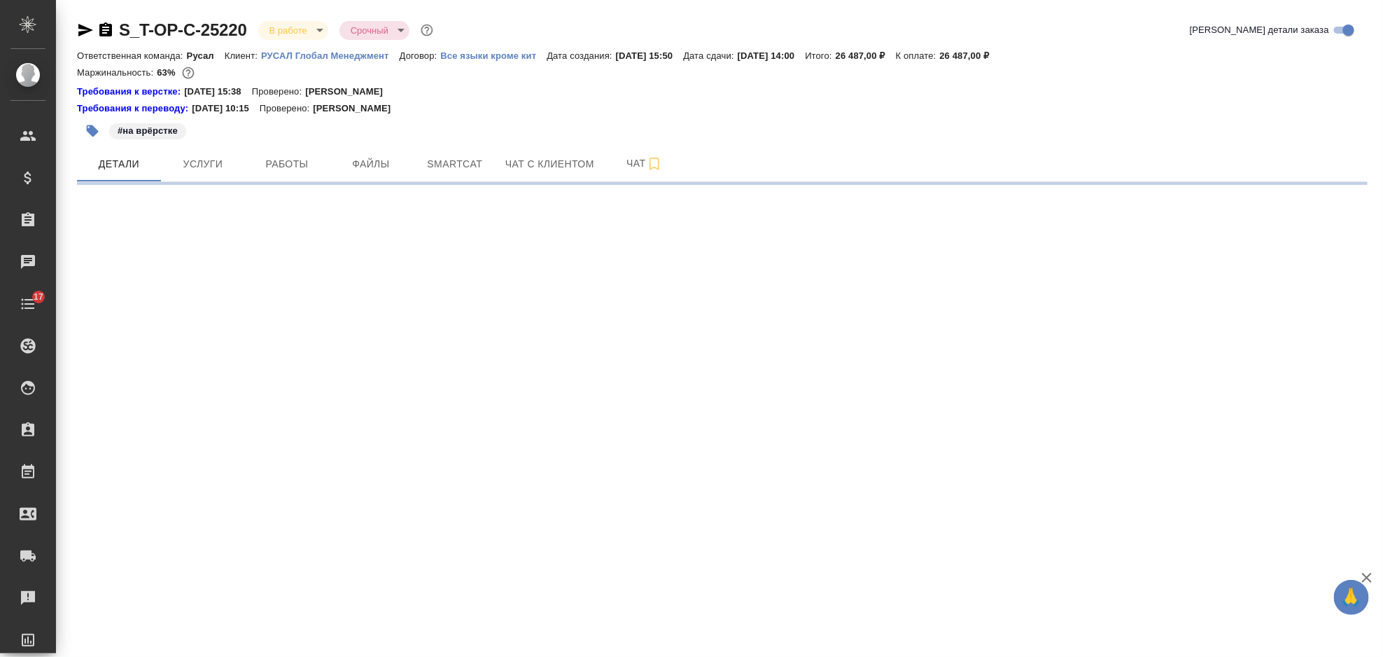
select select "RU"
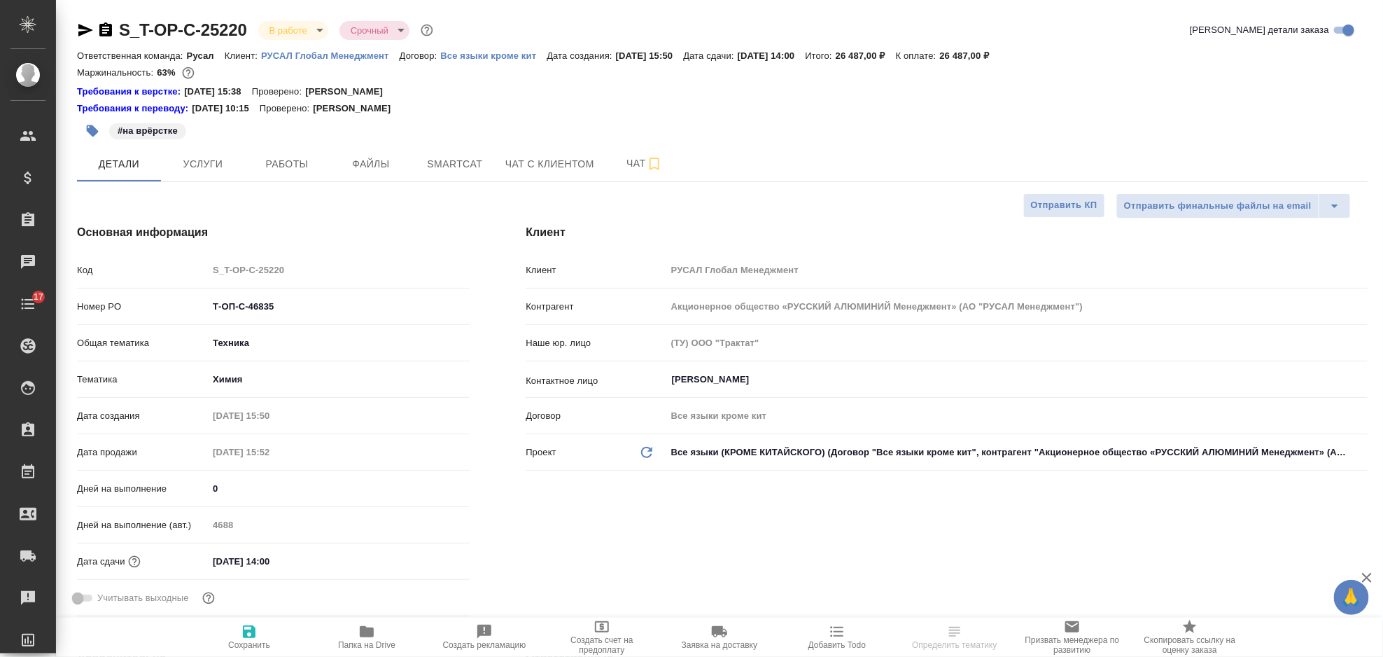
type textarea "x"
click at [230, 169] on span "Услуги" at bounding box center [202, 164] width 67 height 18
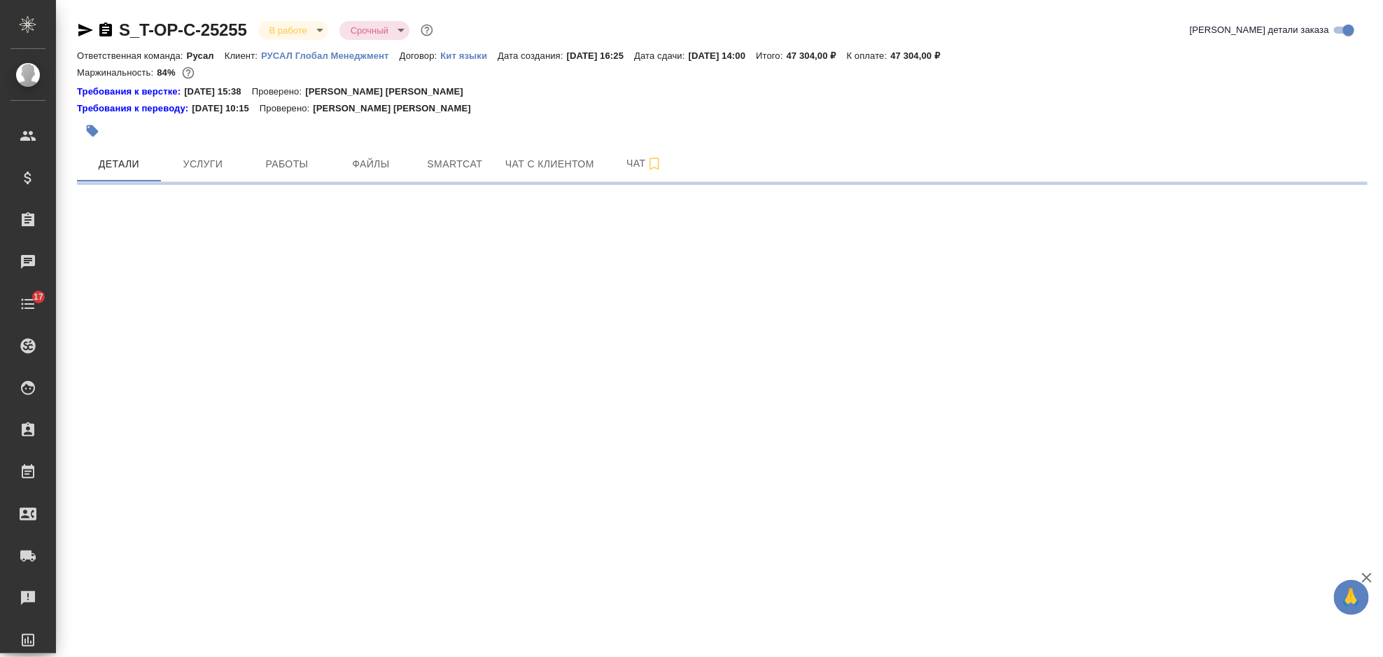
select select "RU"
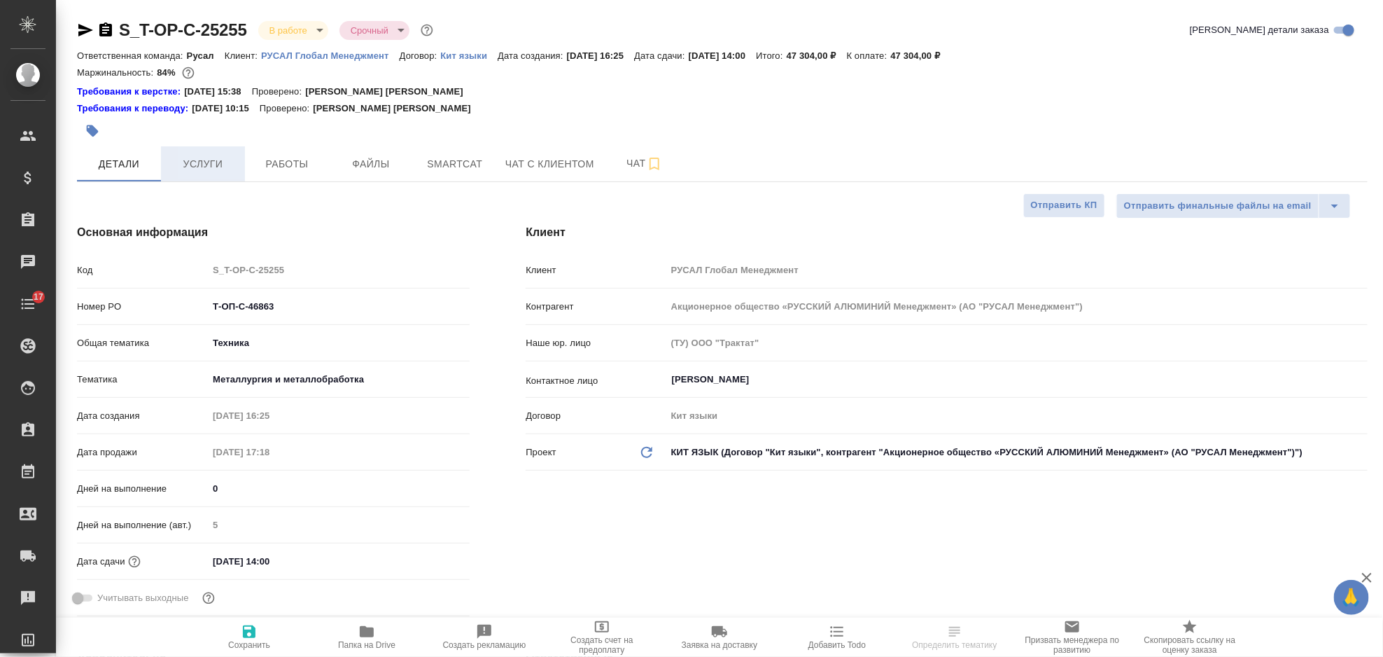
type textarea "x"
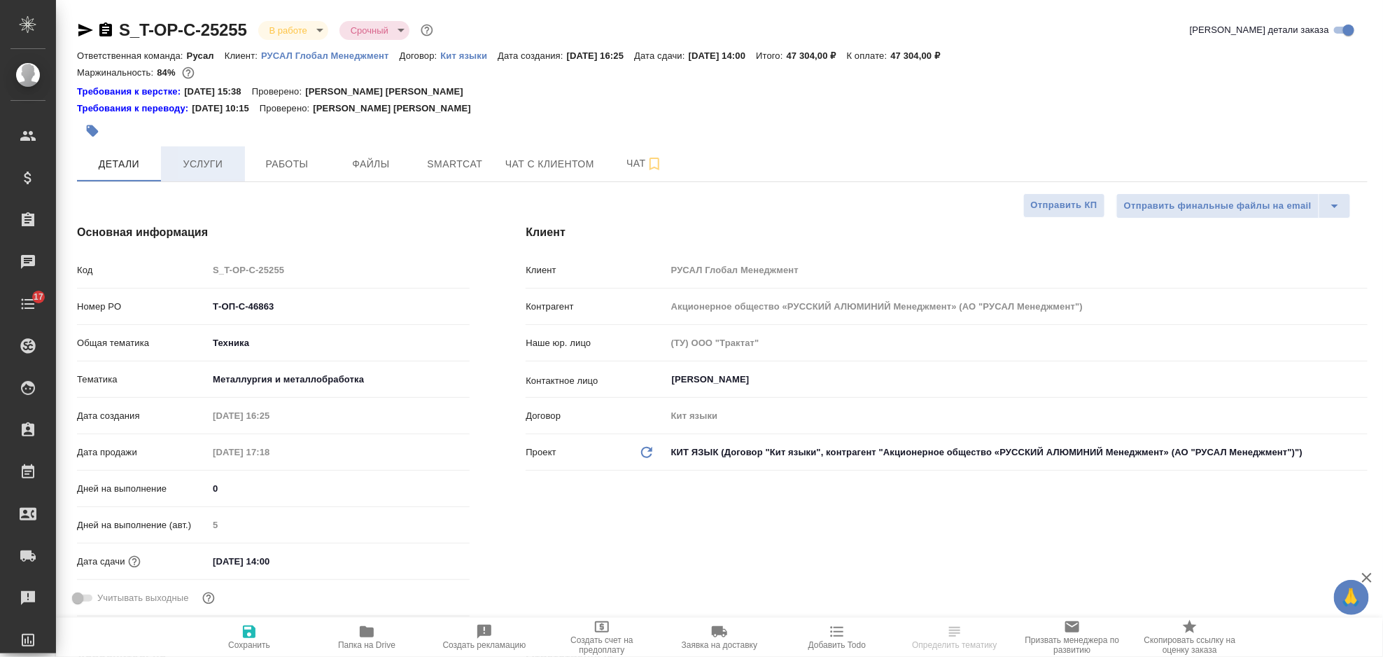
type textarea "x"
click at [214, 174] on button "Услуги" at bounding box center [203, 163] width 84 height 35
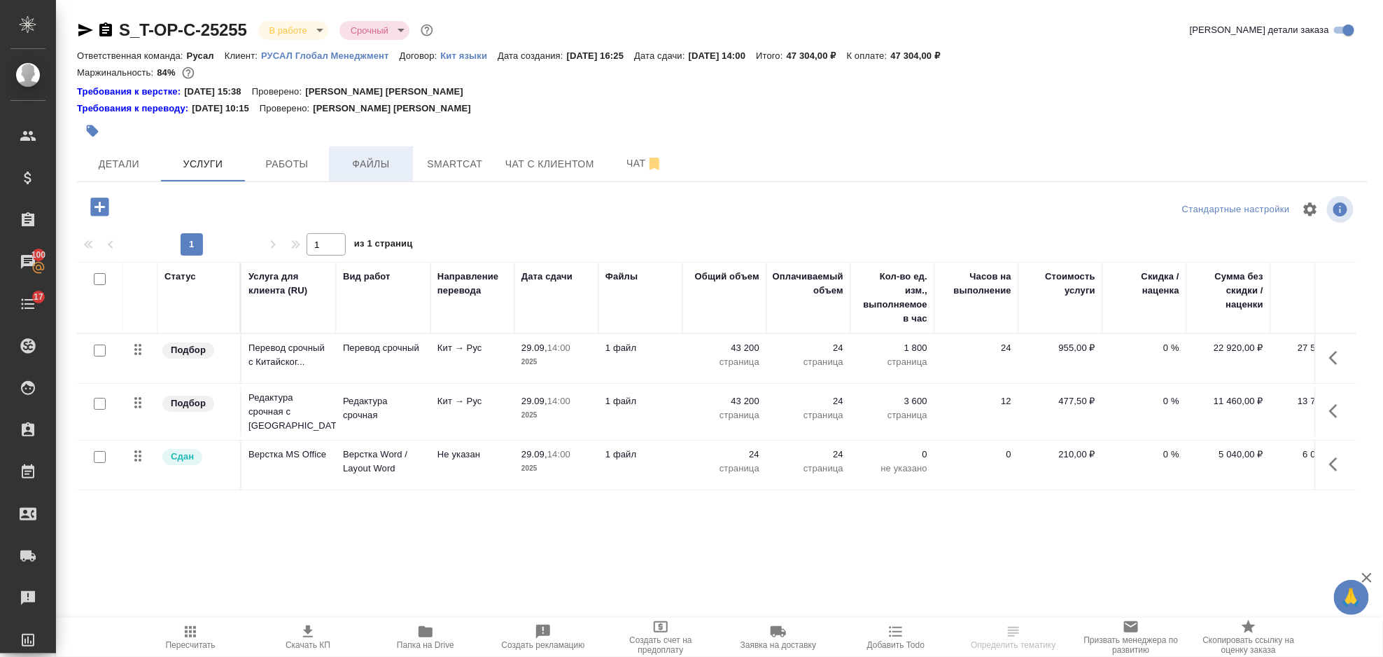
click at [392, 153] on button "Файлы" at bounding box center [371, 163] width 84 height 35
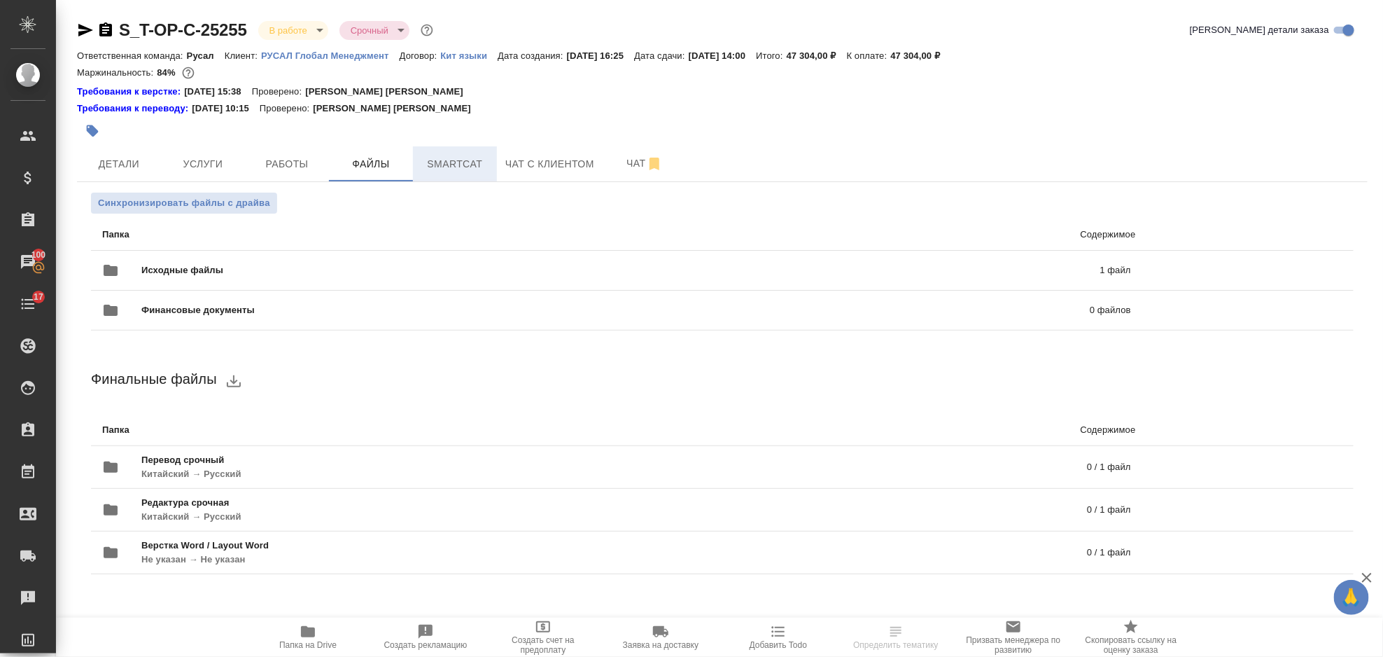
click at [433, 163] on span "Smartcat" at bounding box center [454, 164] width 67 height 18
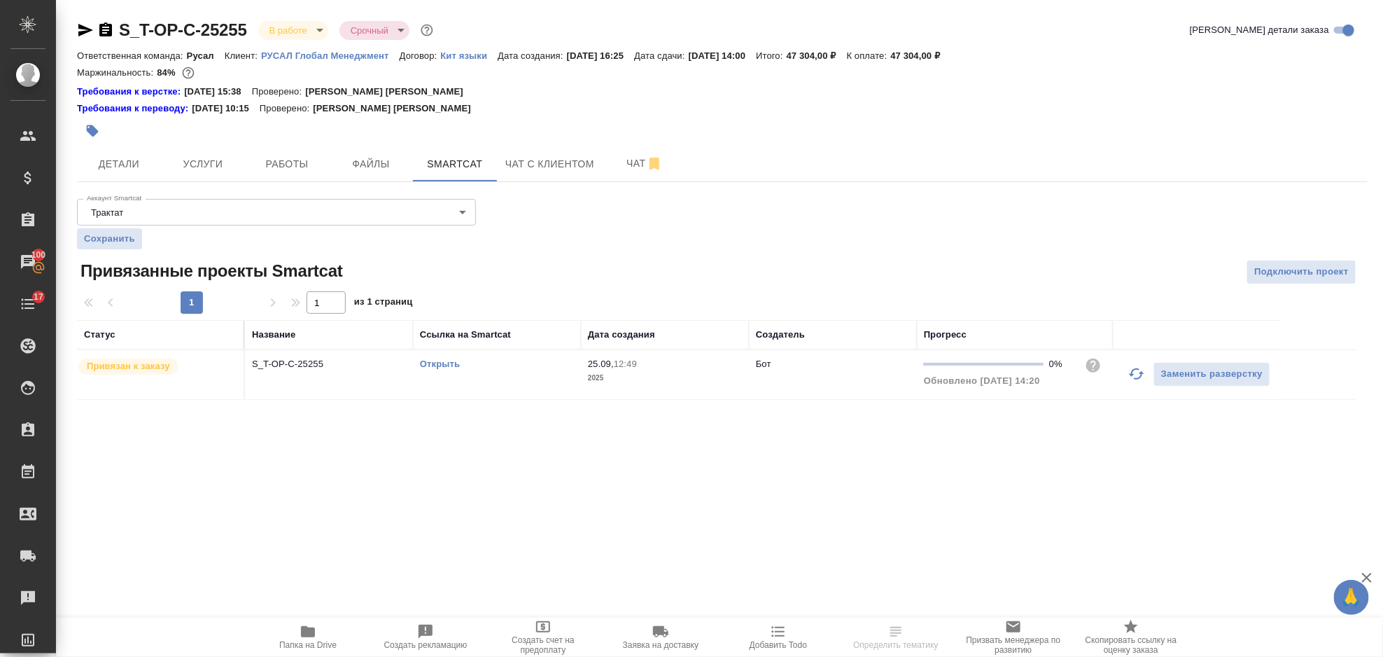
click at [433, 360] on link "Открыть" at bounding box center [440, 363] width 40 height 11
click at [229, 158] on span "Услуги" at bounding box center [202, 164] width 67 height 18
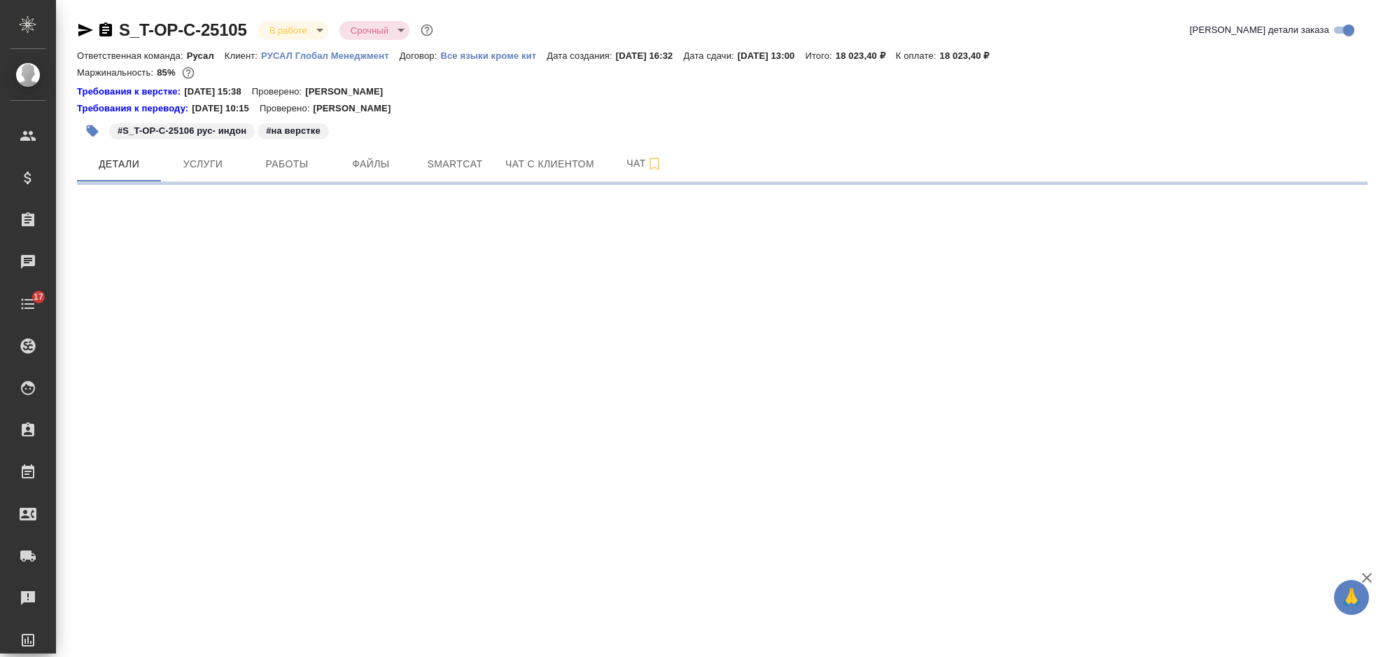
select select "RU"
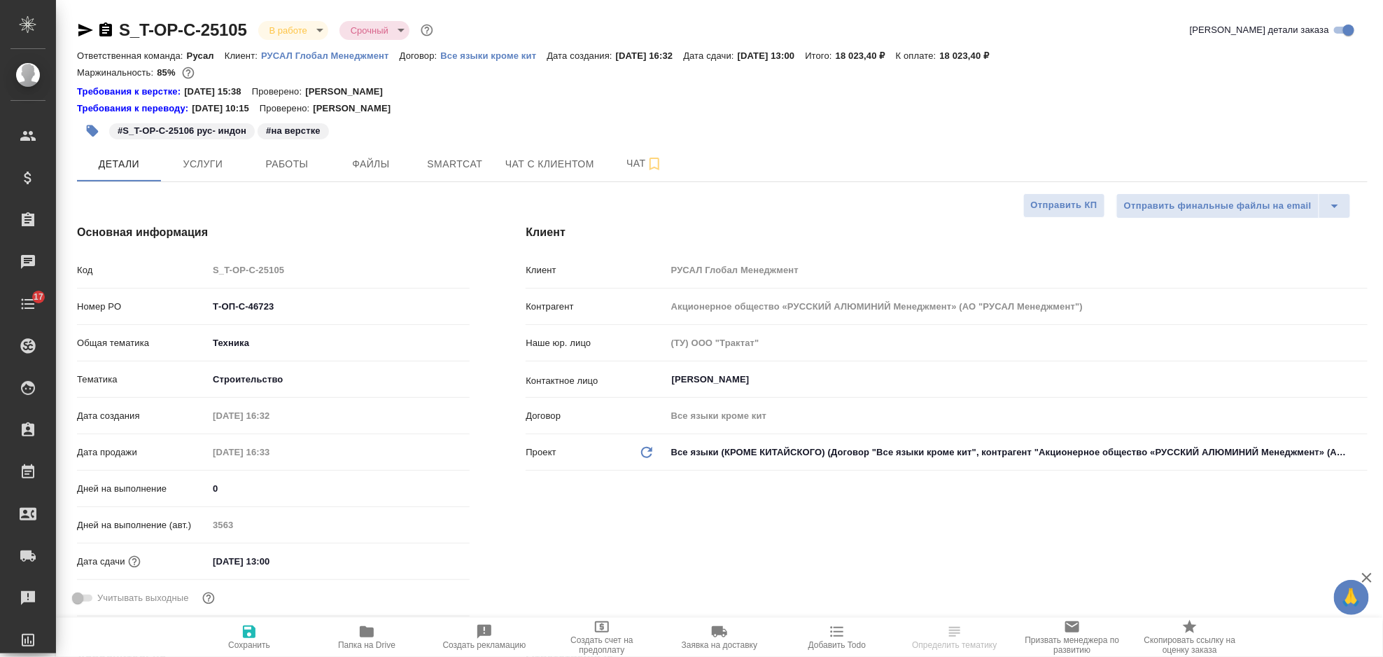
type textarea "x"
click at [204, 162] on span "Услуги" at bounding box center [202, 164] width 67 height 18
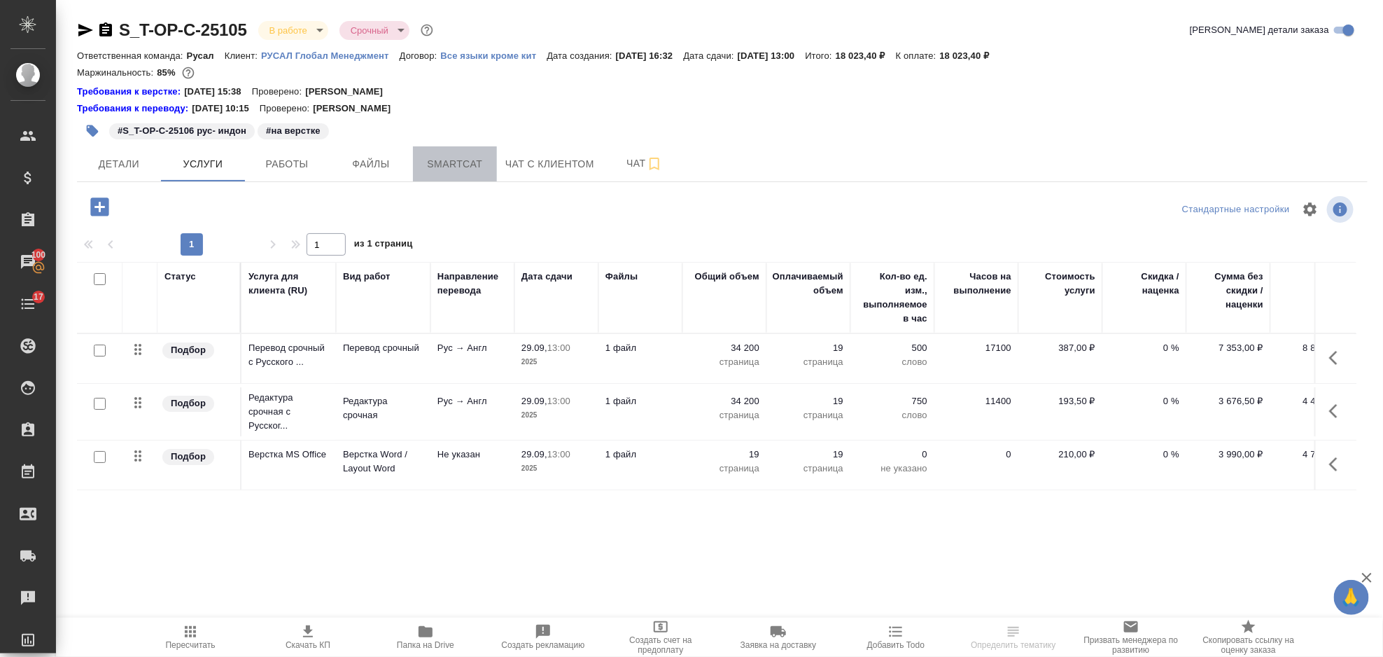
click at [437, 160] on span "Smartcat" at bounding box center [454, 164] width 67 height 18
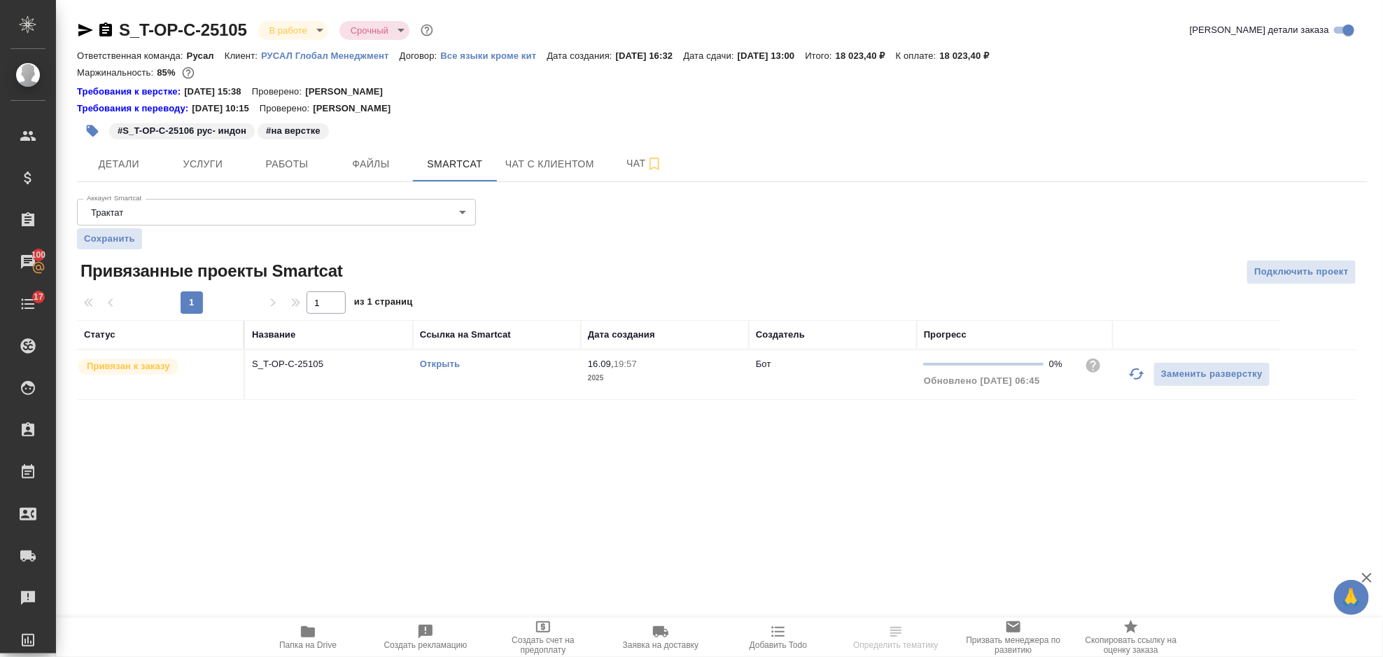
click at [442, 365] on link "Открыть" at bounding box center [440, 363] width 40 height 11
click at [208, 167] on span "Услуги" at bounding box center [202, 164] width 67 height 18
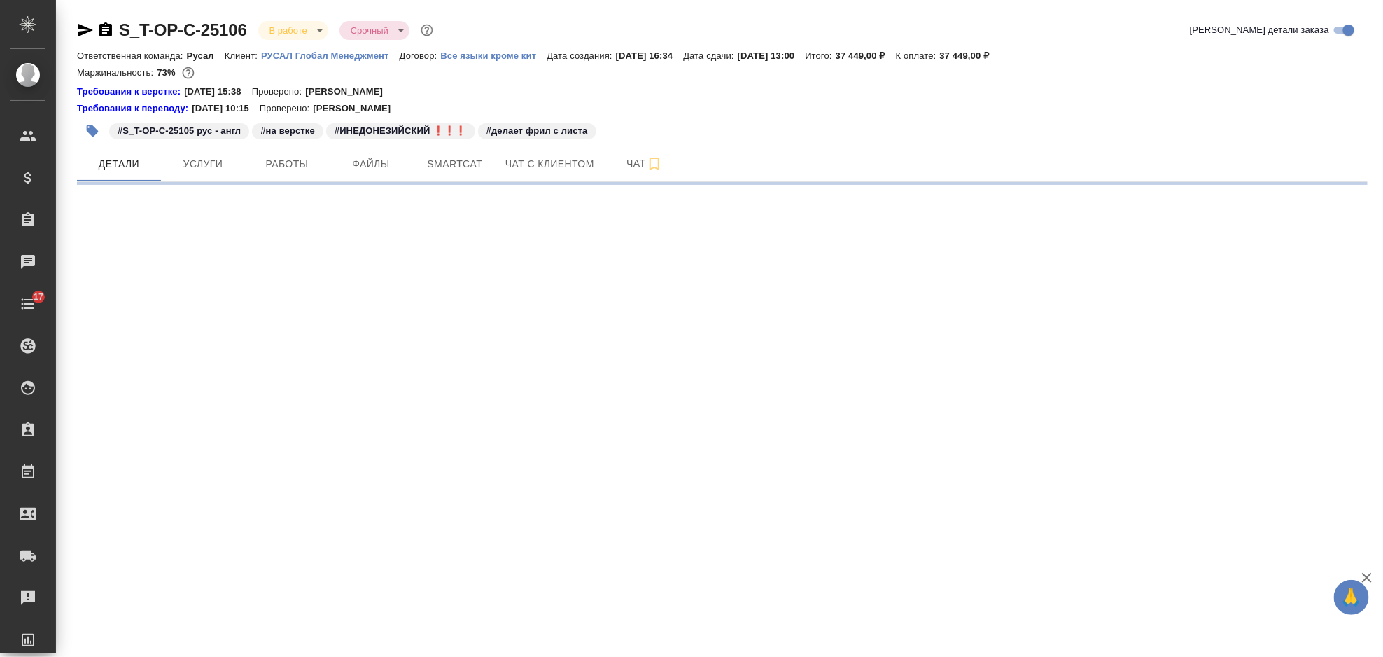
select select "RU"
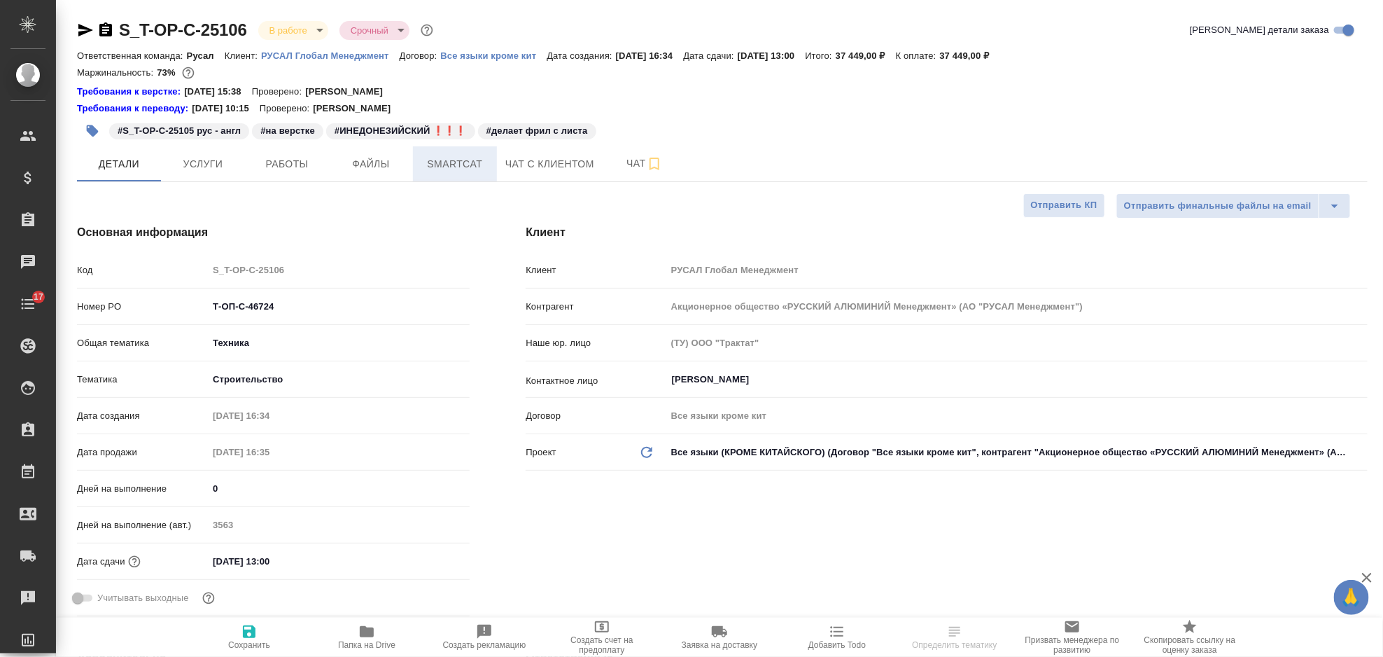
type textarea "x"
click at [222, 164] on span "Услуги" at bounding box center [202, 164] width 67 height 18
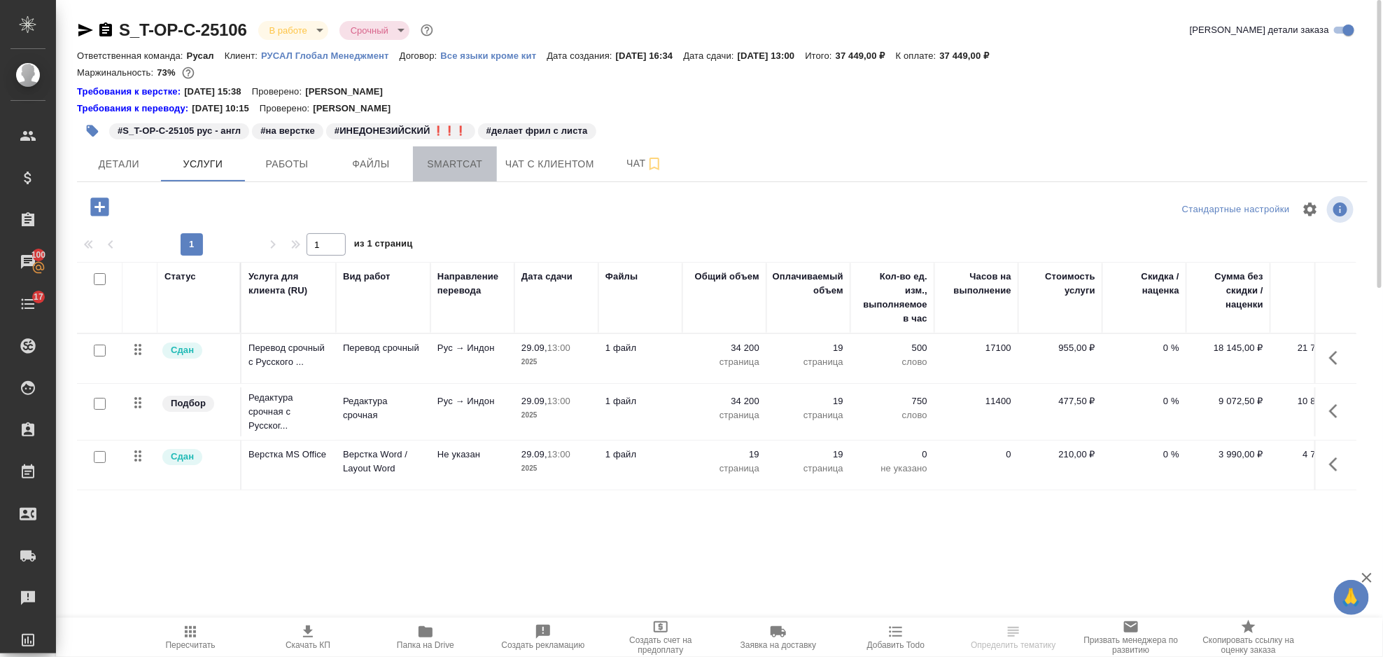
click at [458, 172] on span "Smartcat" at bounding box center [454, 164] width 67 height 18
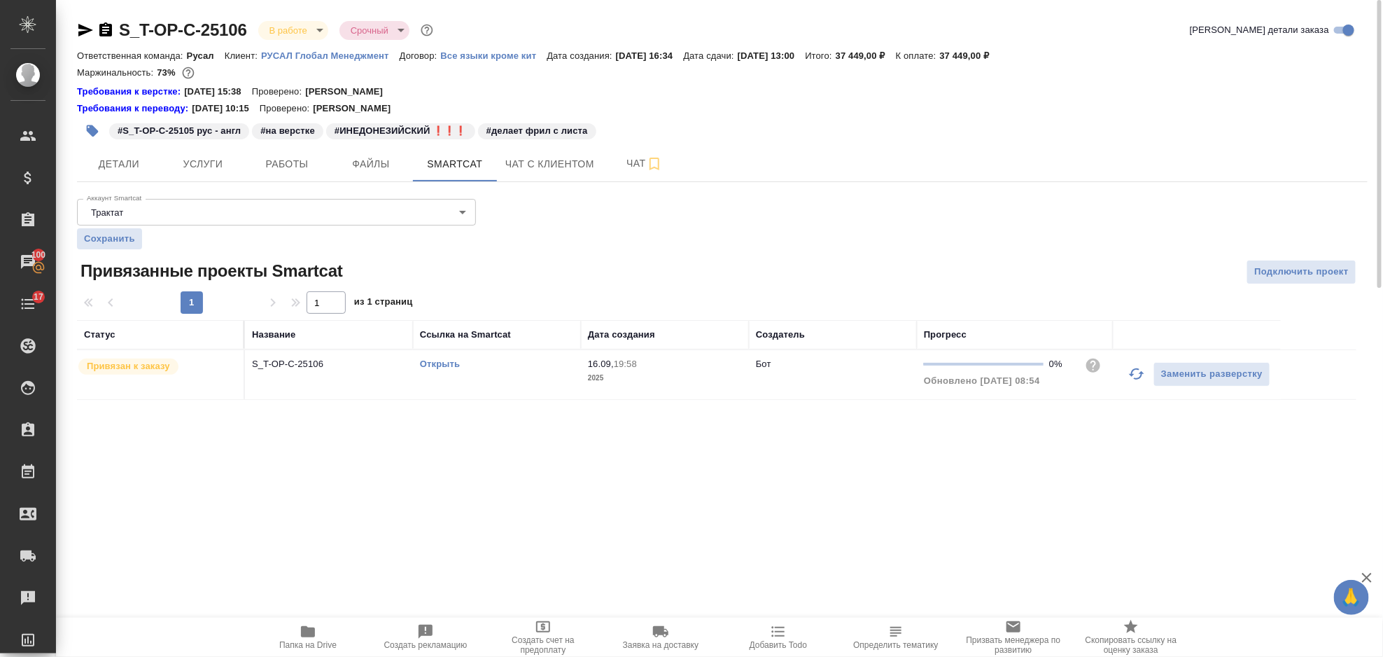
click at [431, 365] on link "Открыть" at bounding box center [440, 363] width 40 height 11
click at [204, 163] on span "Услуги" at bounding box center [202, 164] width 67 height 18
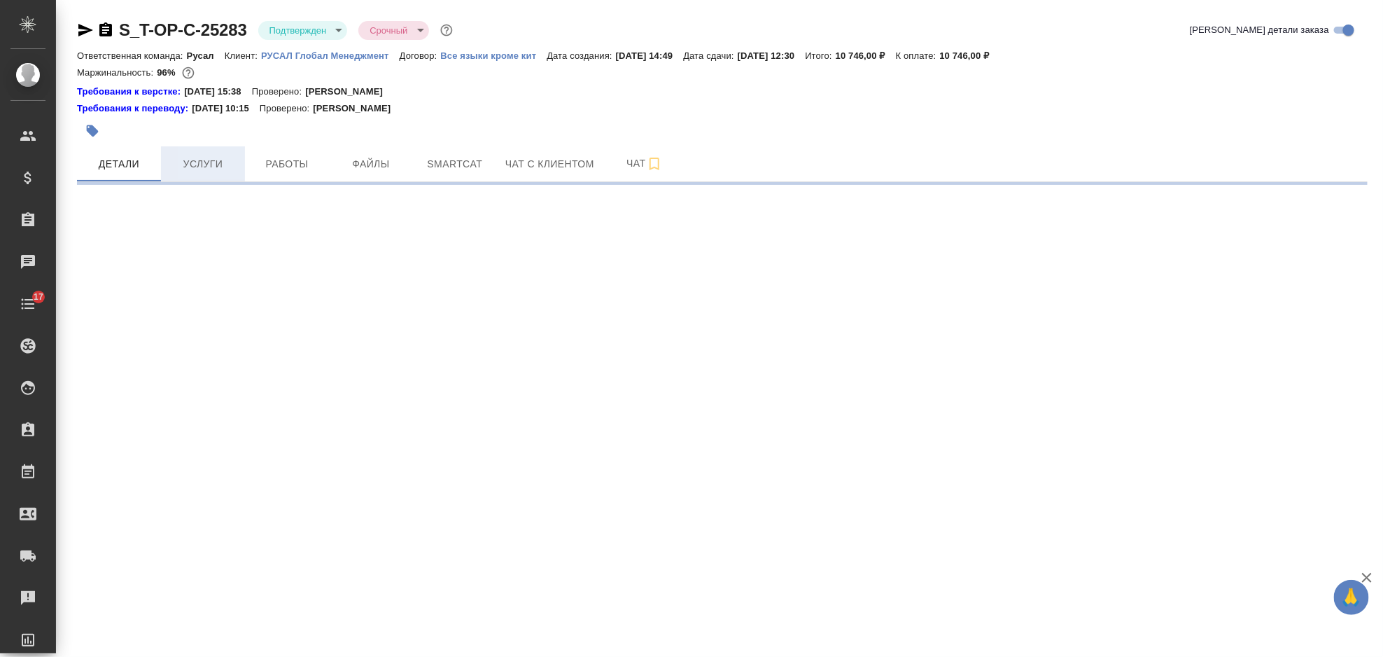
select select "RU"
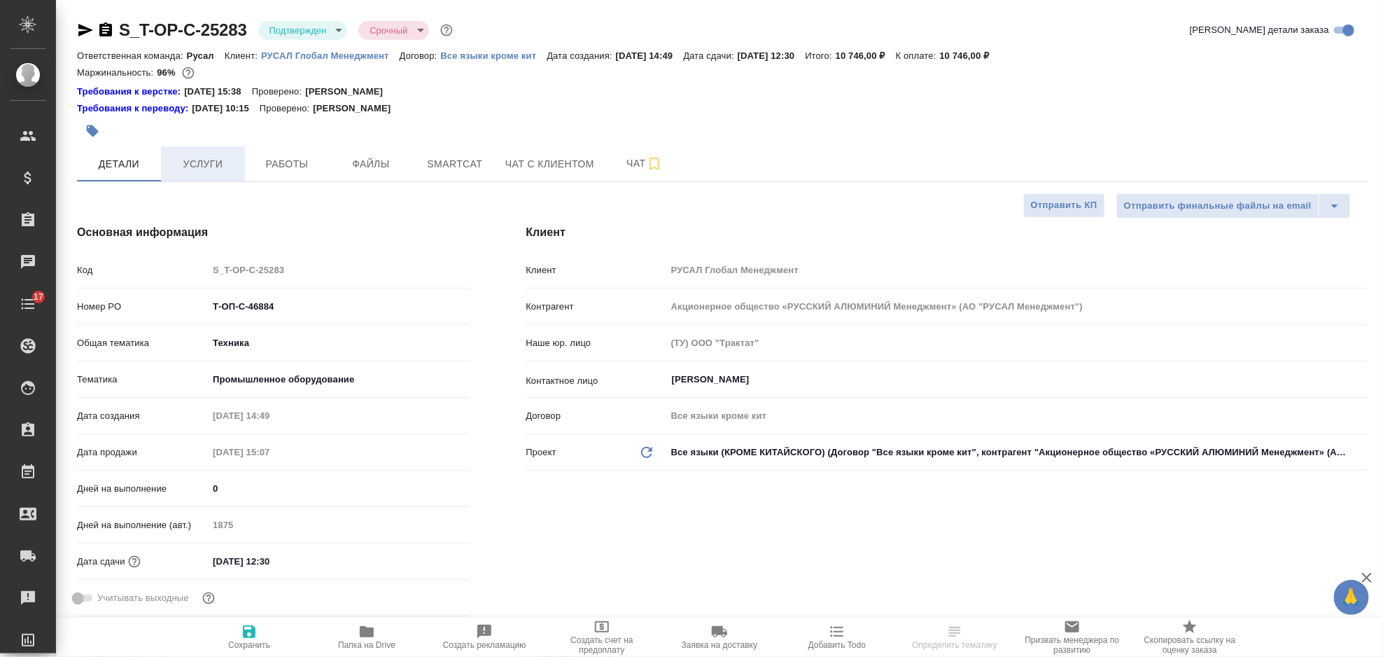
type textarea "x"
click at [207, 179] on button "Услуги" at bounding box center [203, 163] width 84 height 35
type textarea "x"
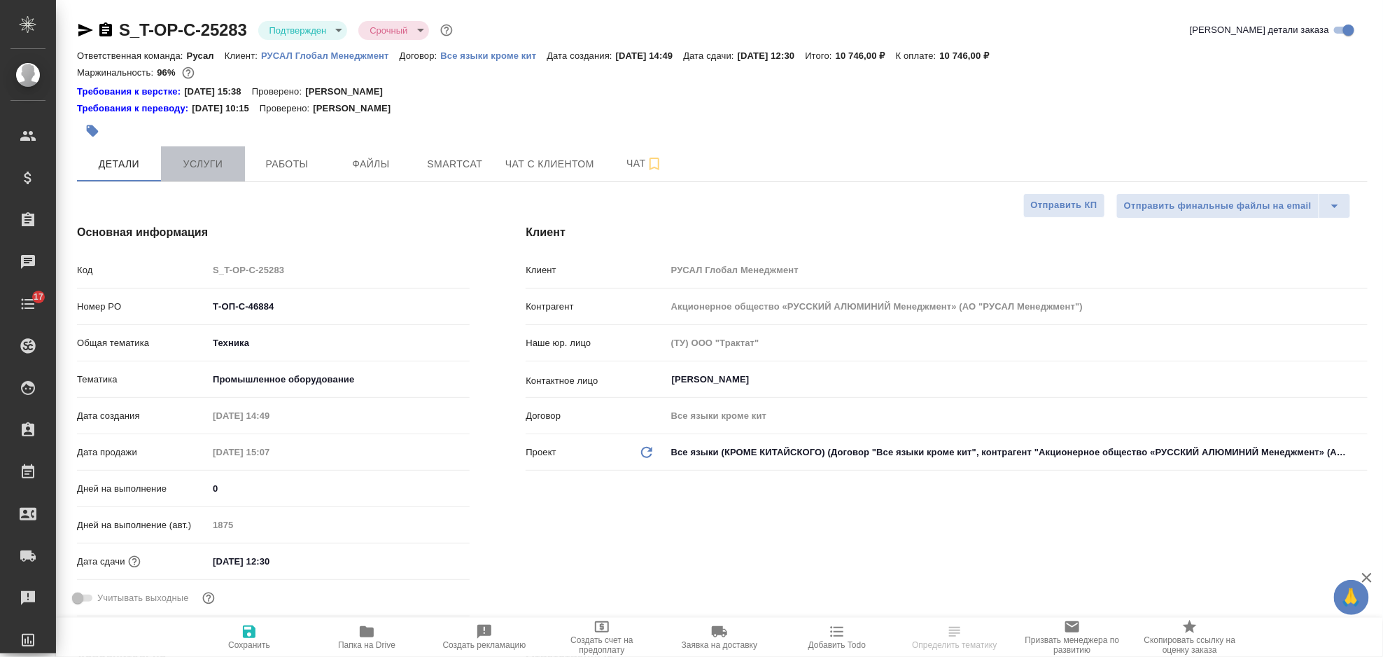
type textarea "x"
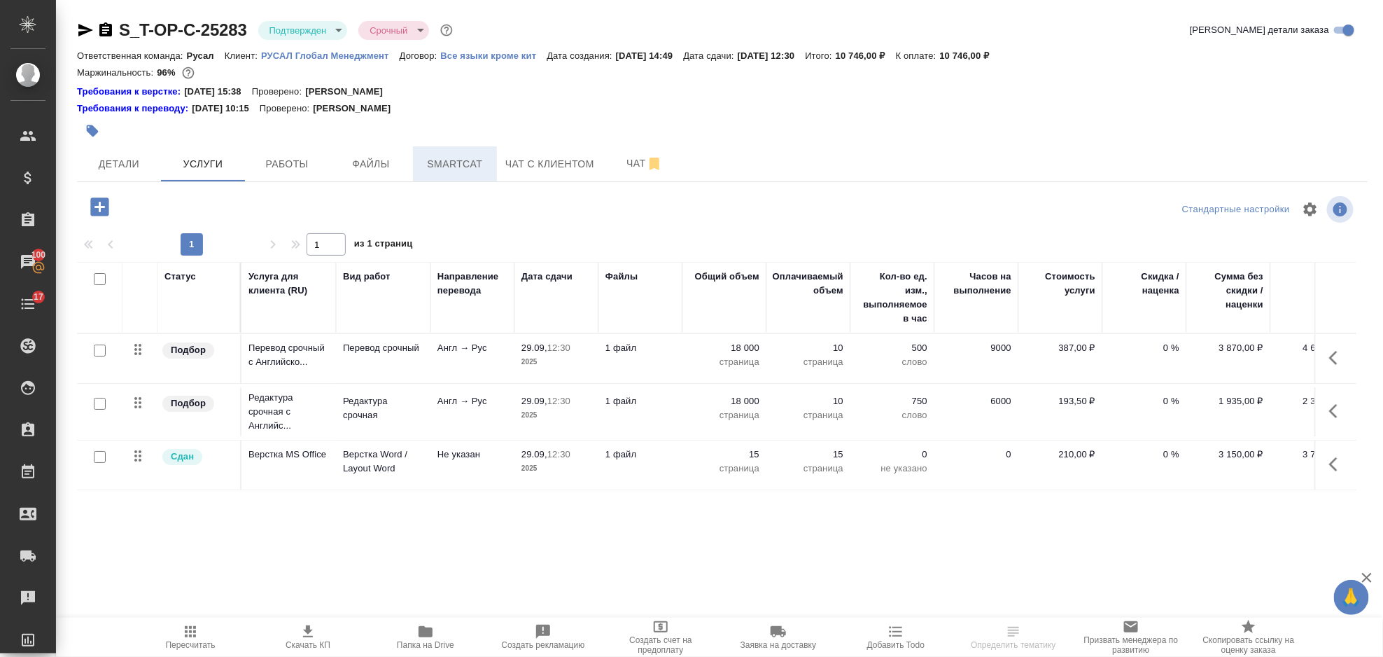
click at [434, 166] on span "Smartcat" at bounding box center [454, 164] width 67 height 18
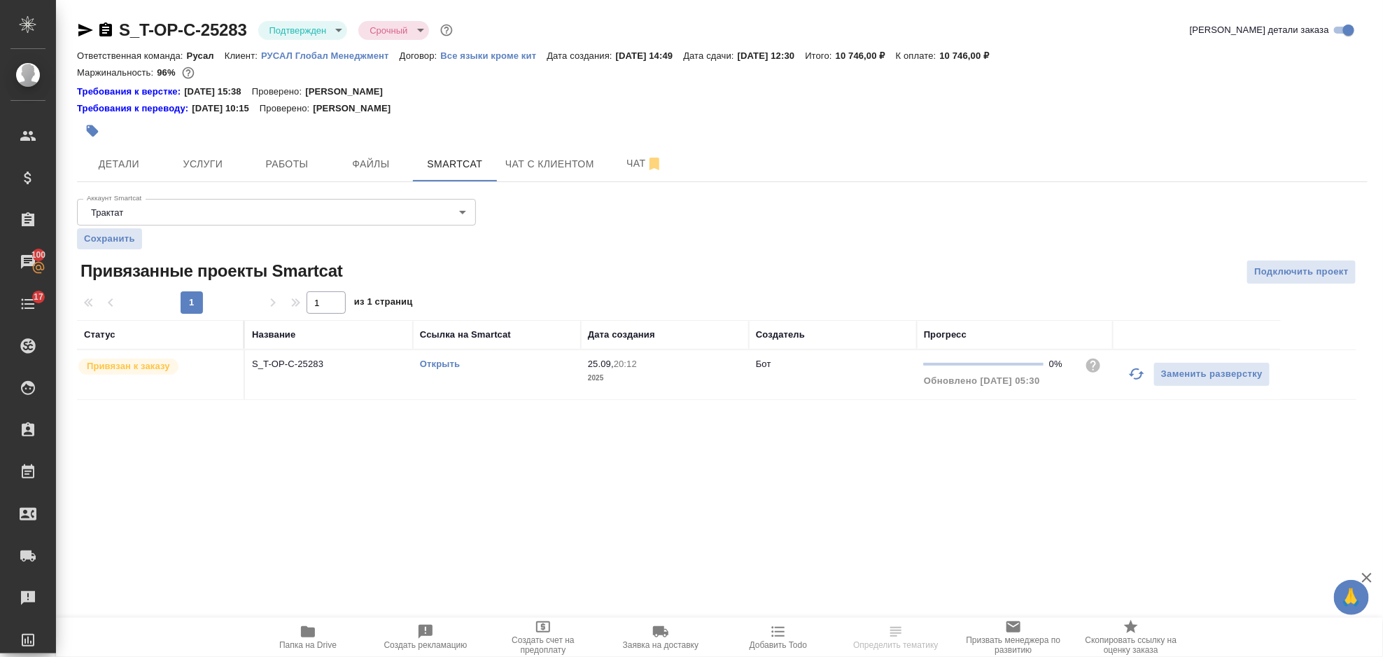
click at [432, 369] on link "Открыть" at bounding box center [440, 363] width 40 height 11
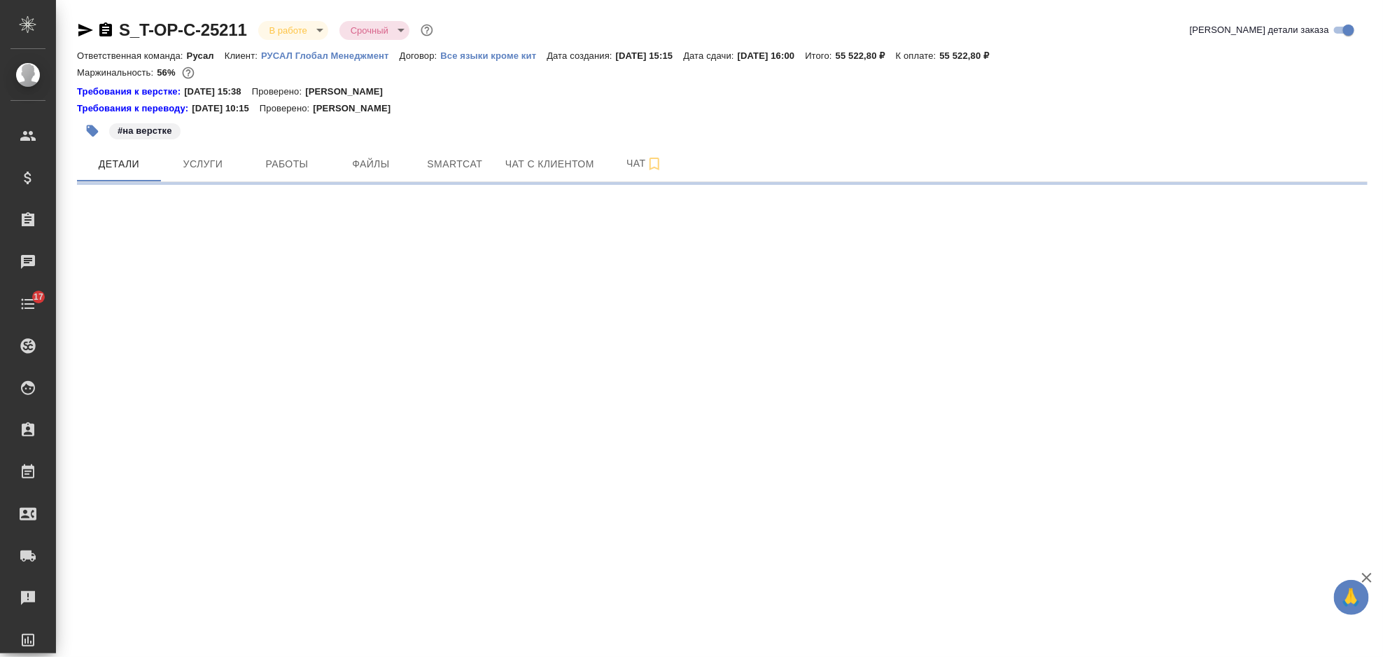
select select "RU"
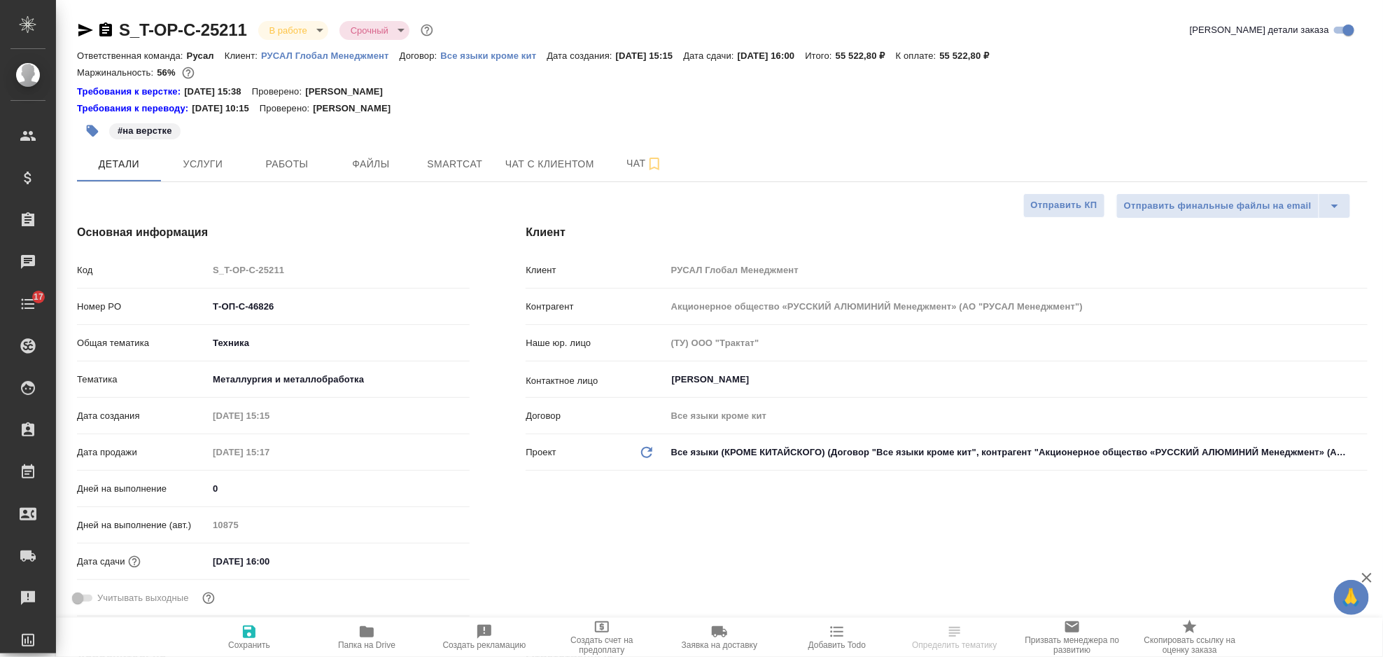
type textarea "x"
click at [218, 167] on span "Услуги" at bounding box center [202, 164] width 67 height 18
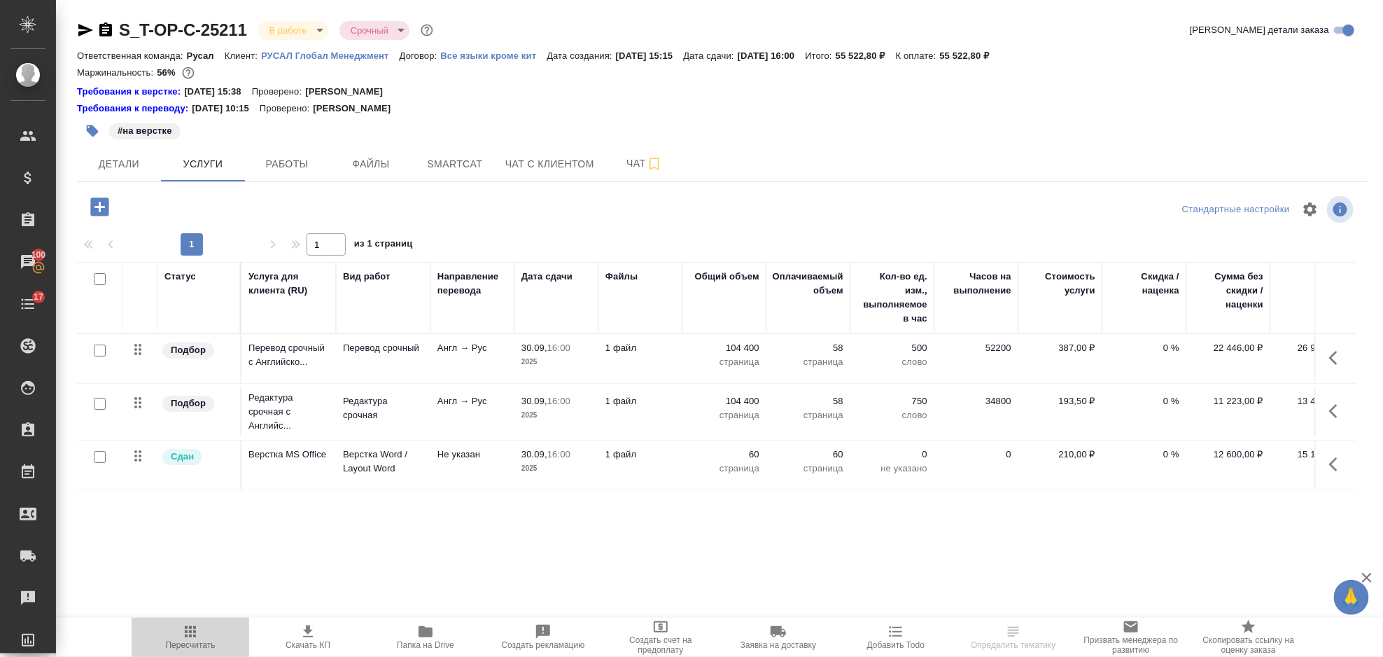
click at [204, 638] on span "Пересчитать" at bounding box center [190, 636] width 101 height 27
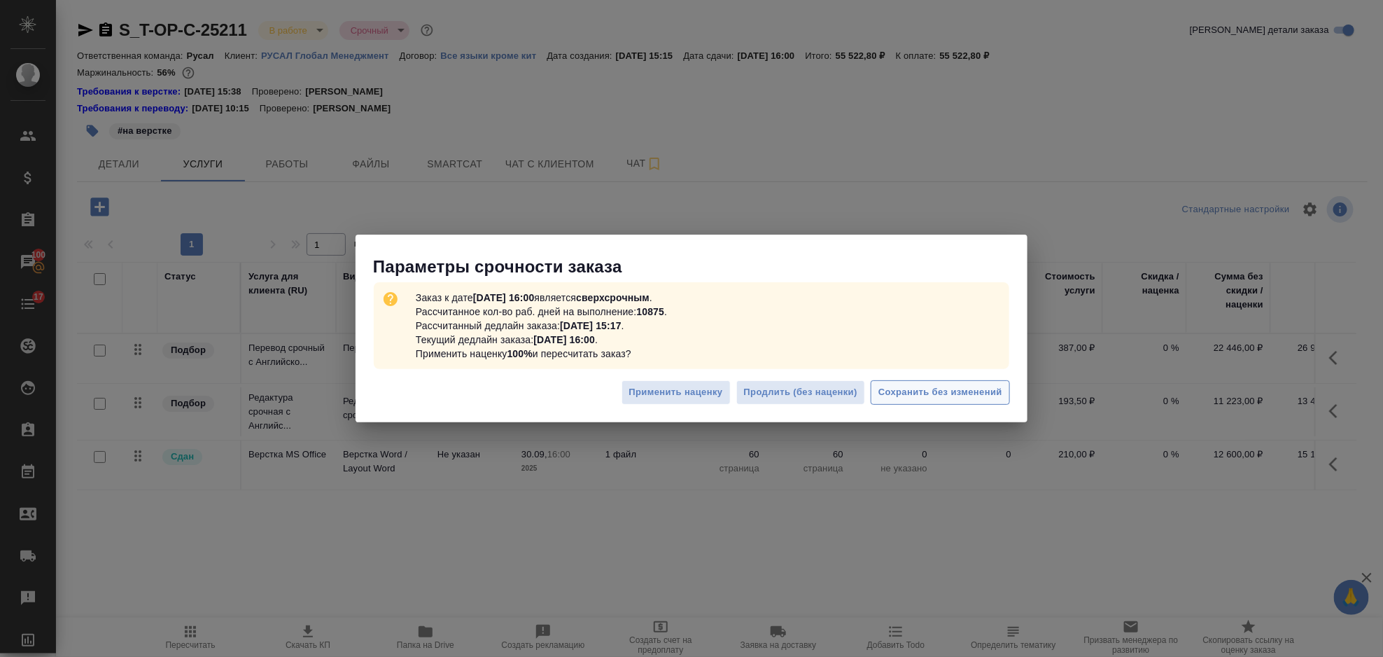
click at [938, 400] on span "Сохранить без изменений" at bounding box center [941, 392] width 124 height 16
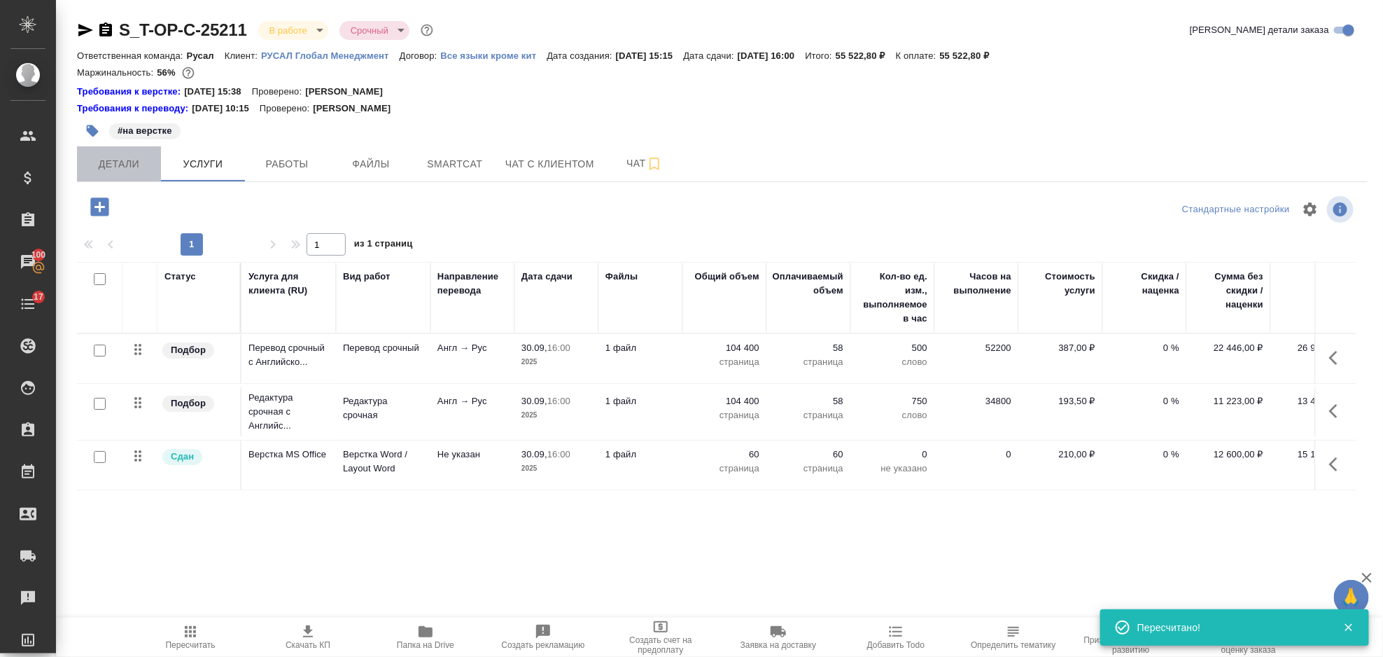
click at [130, 161] on span "Детали" at bounding box center [118, 164] width 67 height 18
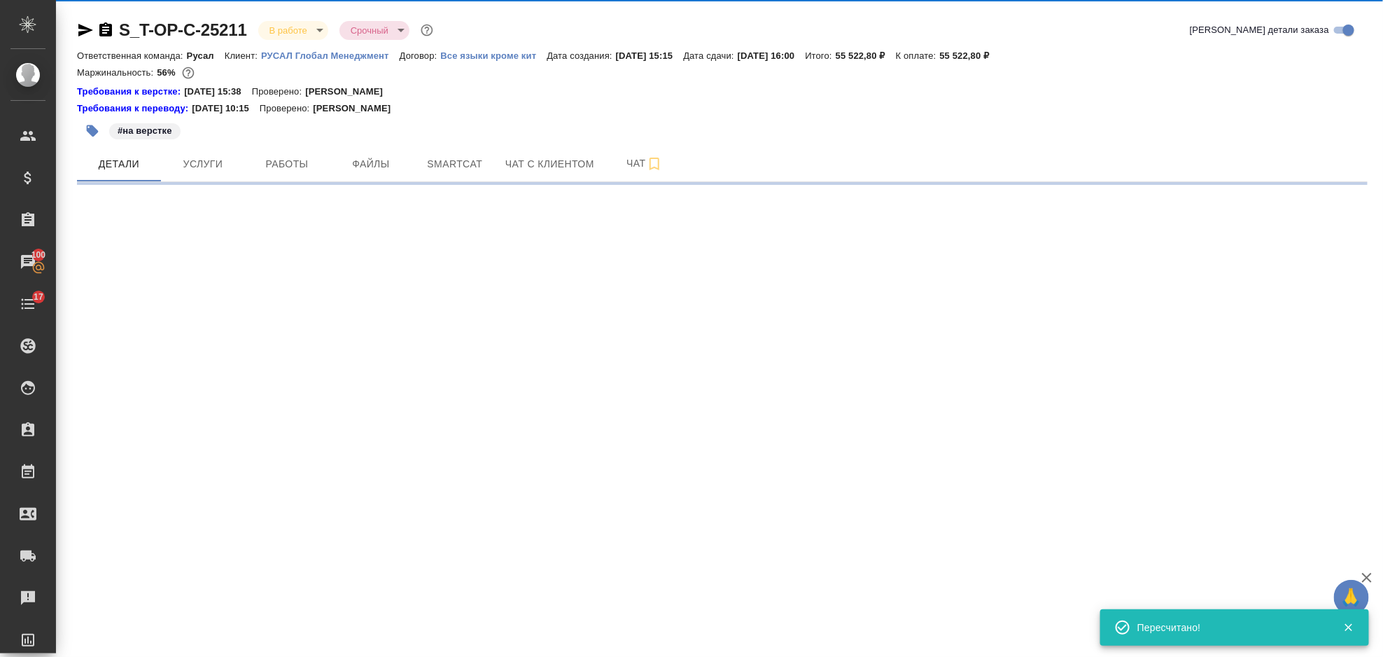
select select "RU"
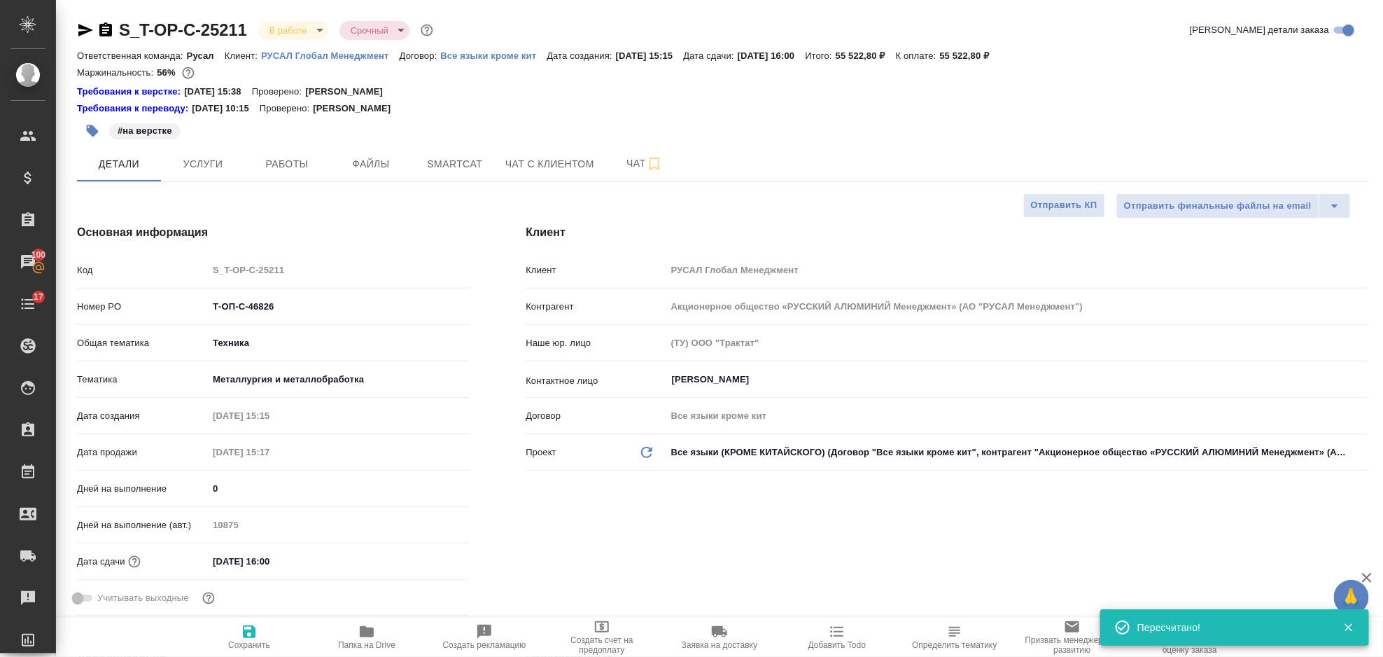
type textarea "x"
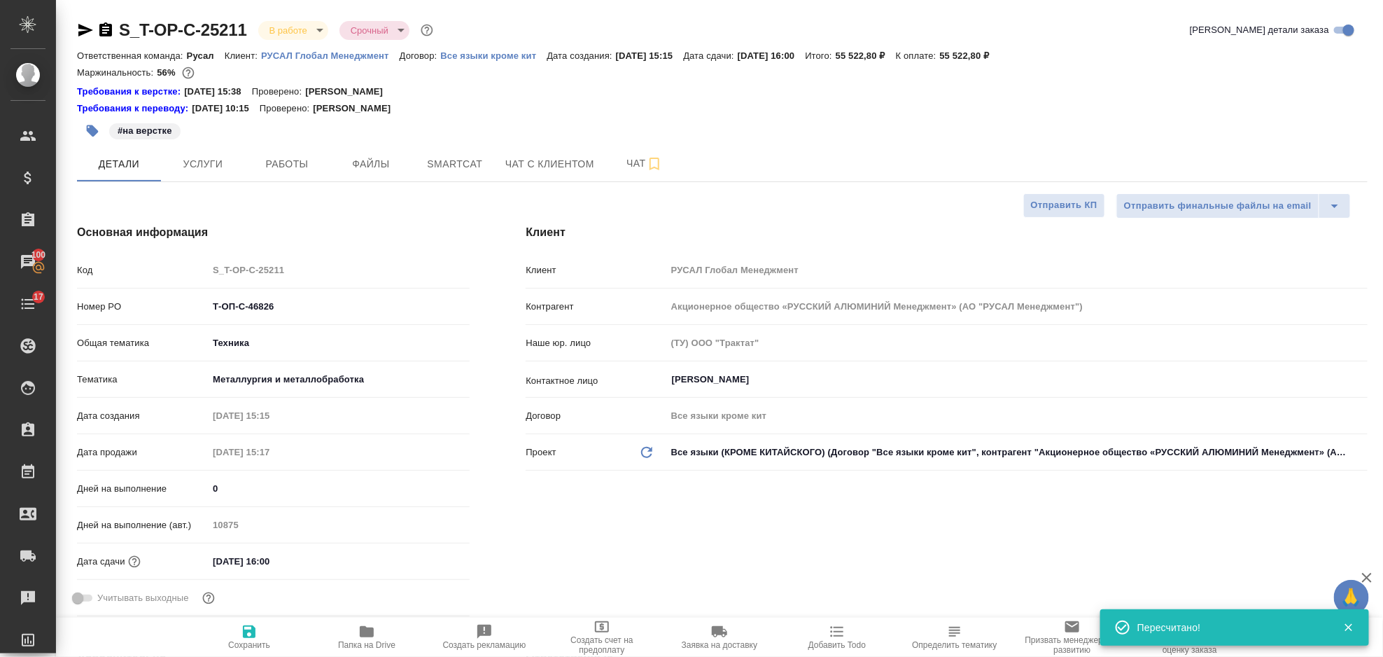
type textarea "x"
